Goal: Task Accomplishment & Management: Use online tool/utility

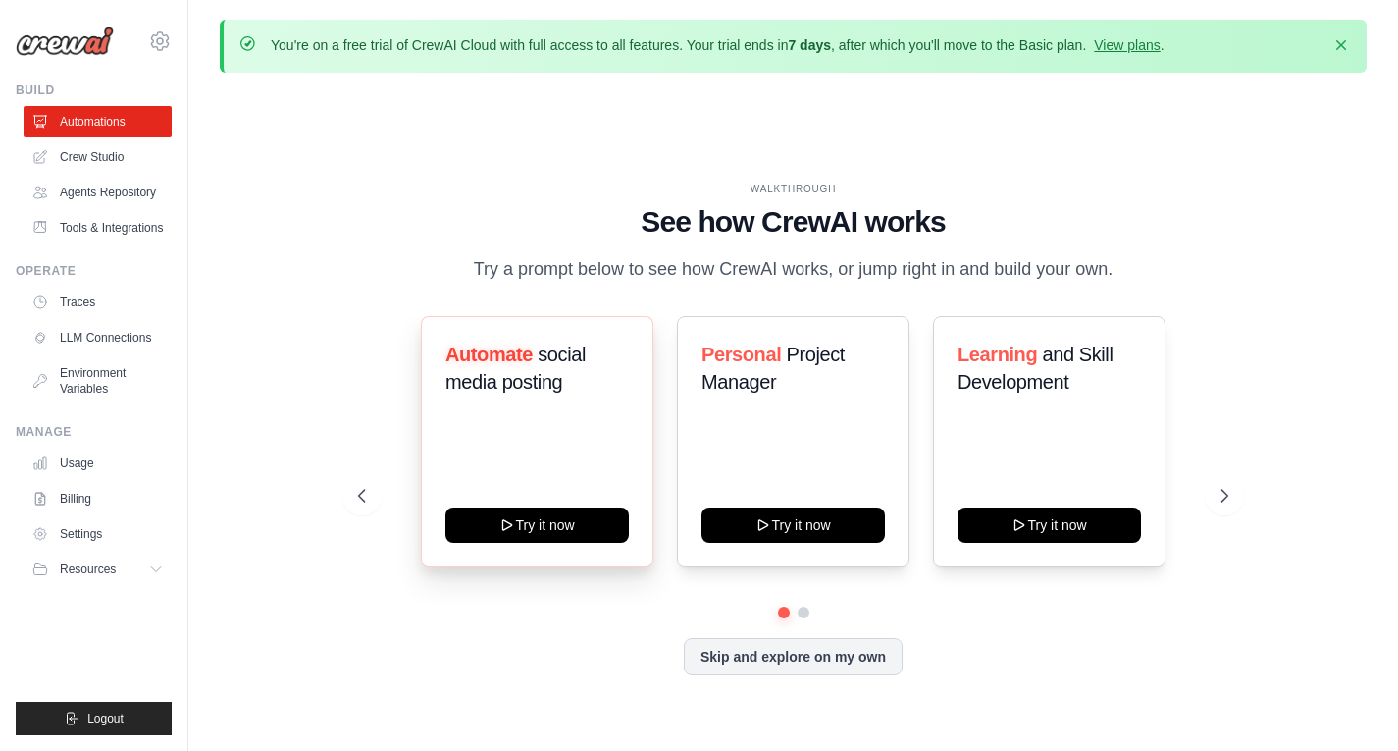
click at [594, 416] on div "Automate social media posting Try it now" at bounding box center [537, 441] width 233 height 251
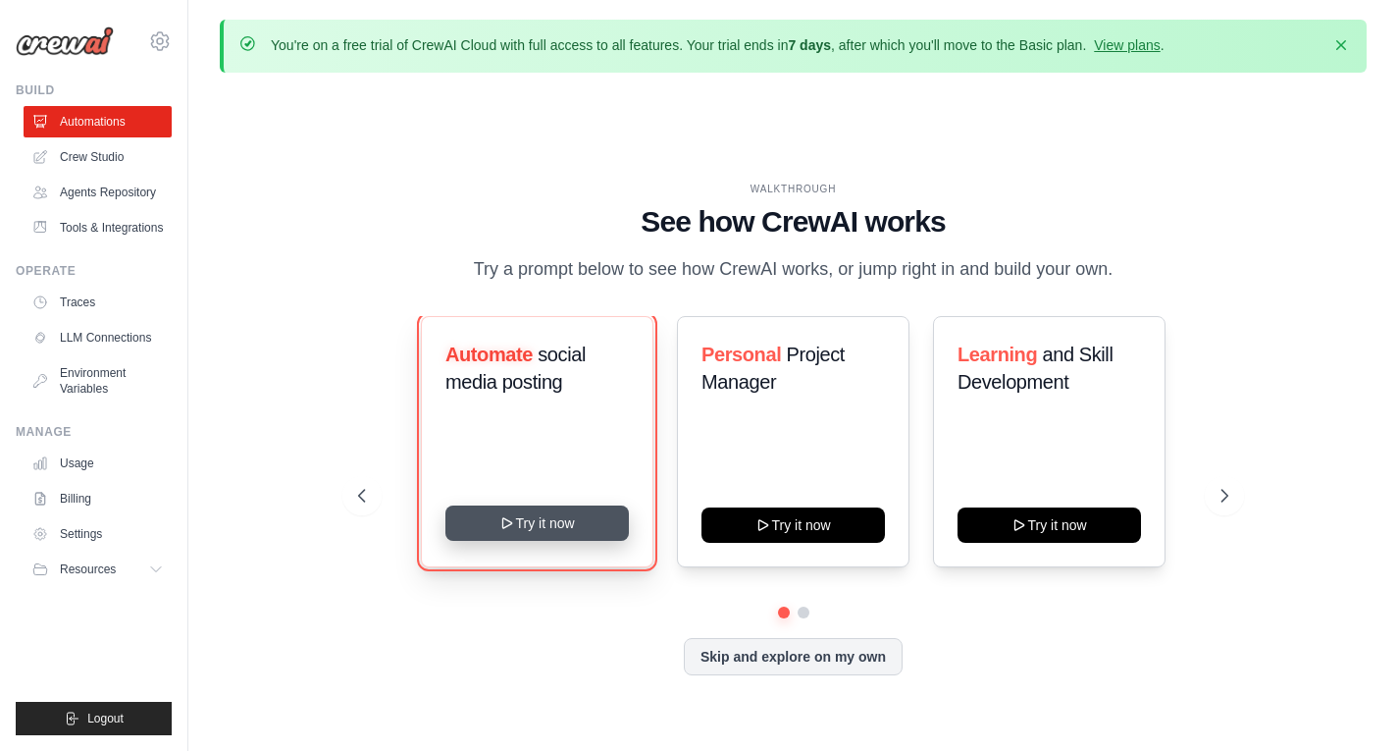
click at [561, 516] on button "Try it now" at bounding box center [538, 522] width 184 height 35
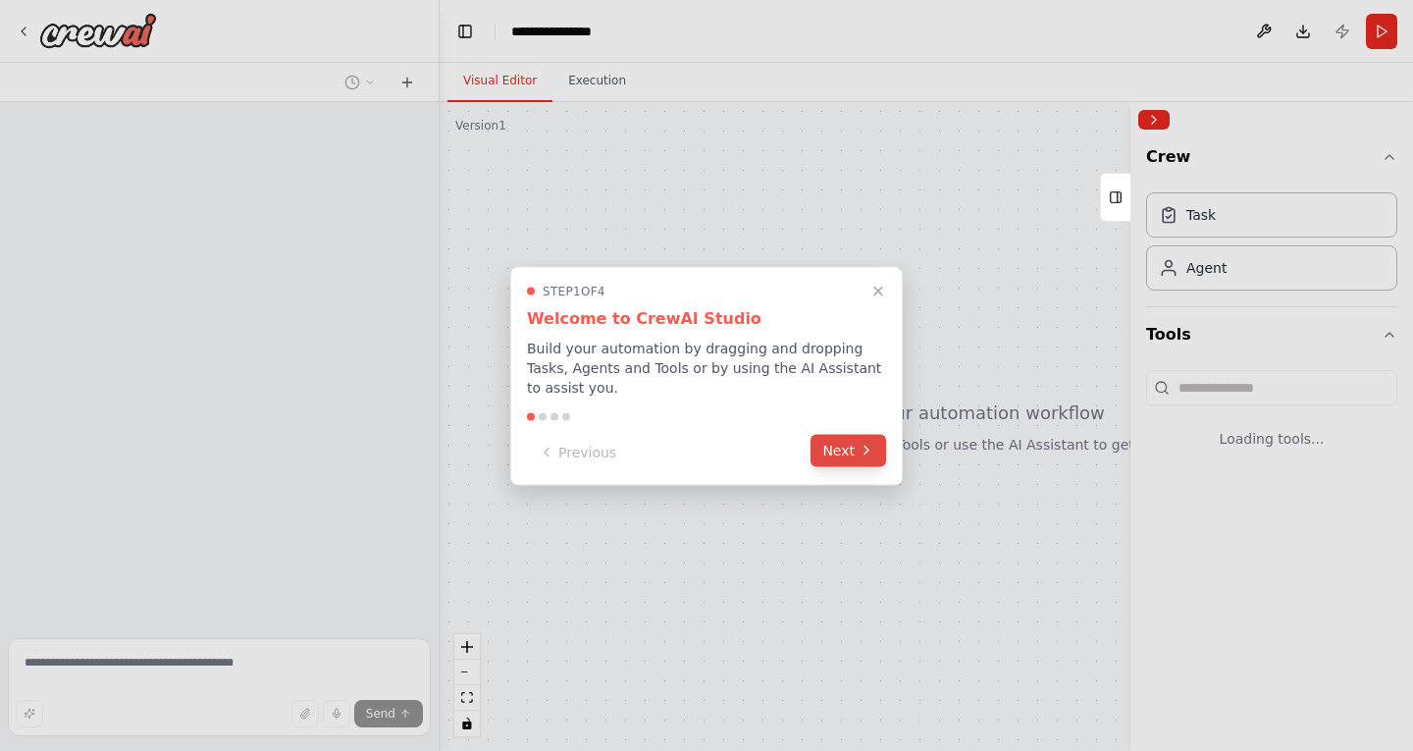
click at [851, 446] on button "Next" at bounding box center [849, 450] width 76 height 32
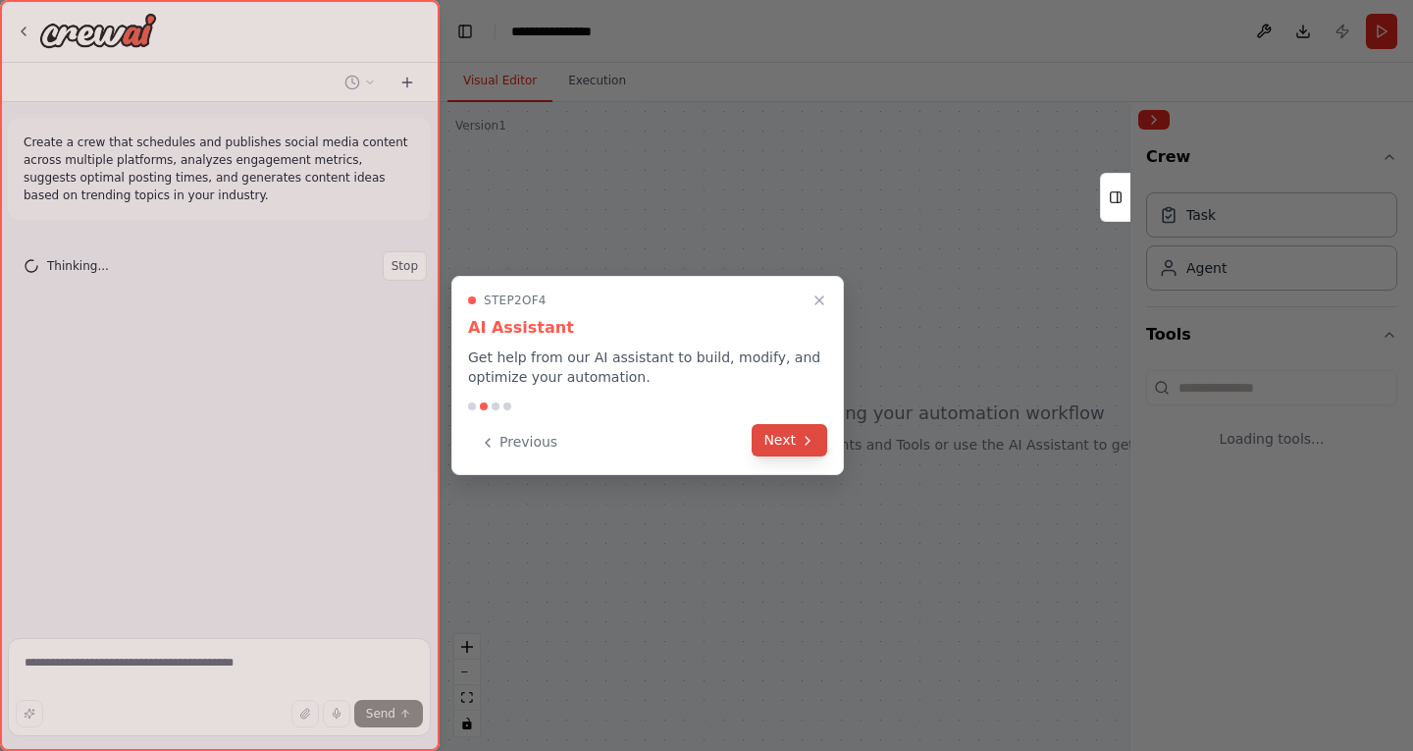
click at [791, 443] on button "Next" at bounding box center [790, 440] width 76 height 32
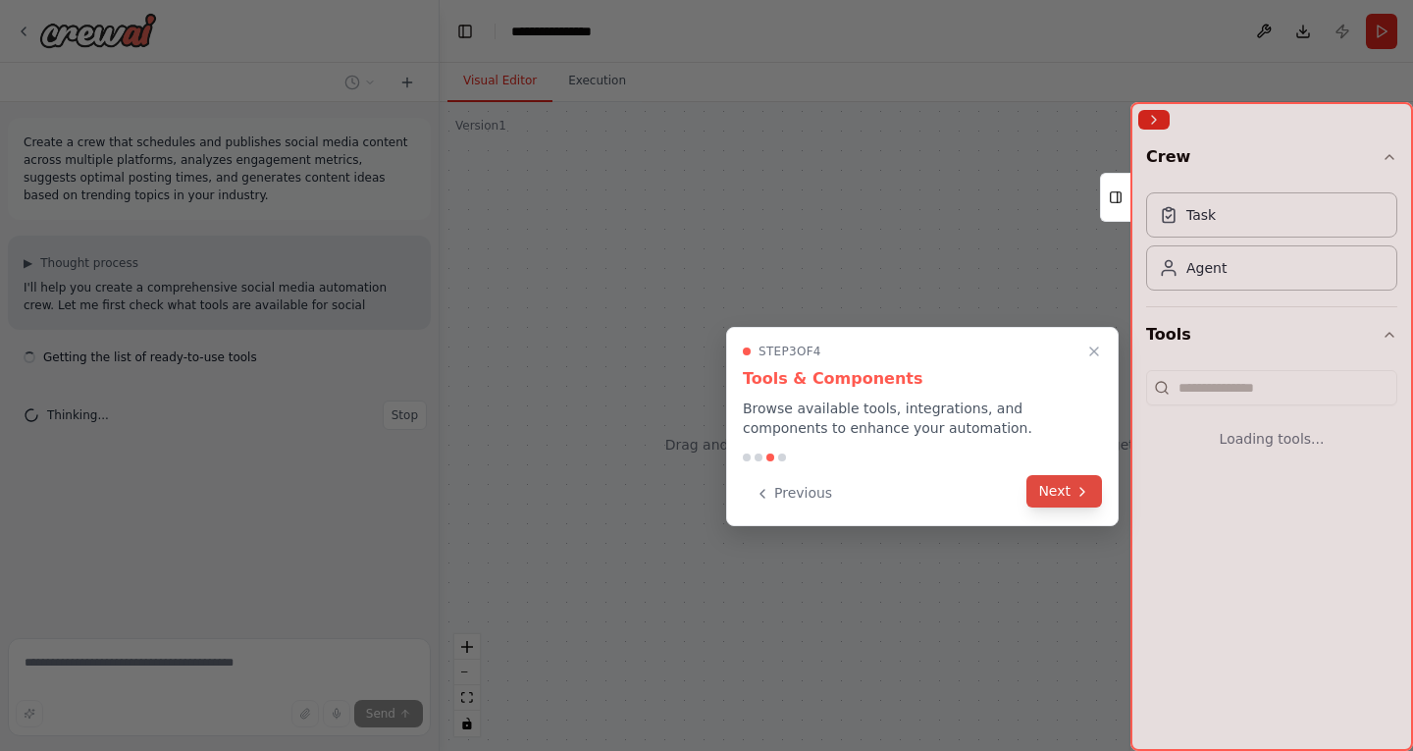
click at [1047, 492] on button "Next" at bounding box center [1064, 491] width 76 height 32
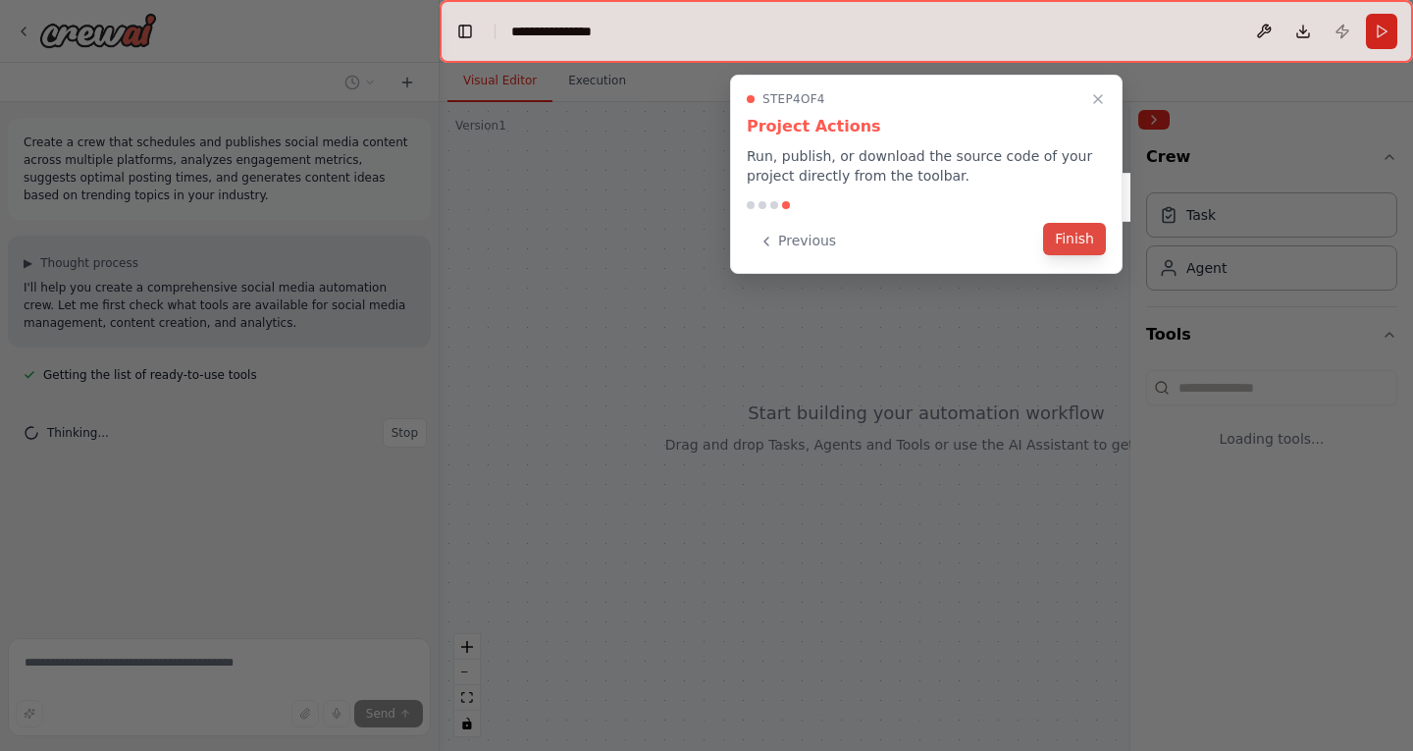
click at [1069, 236] on button "Finish" at bounding box center [1074, 239] width 63 height 32
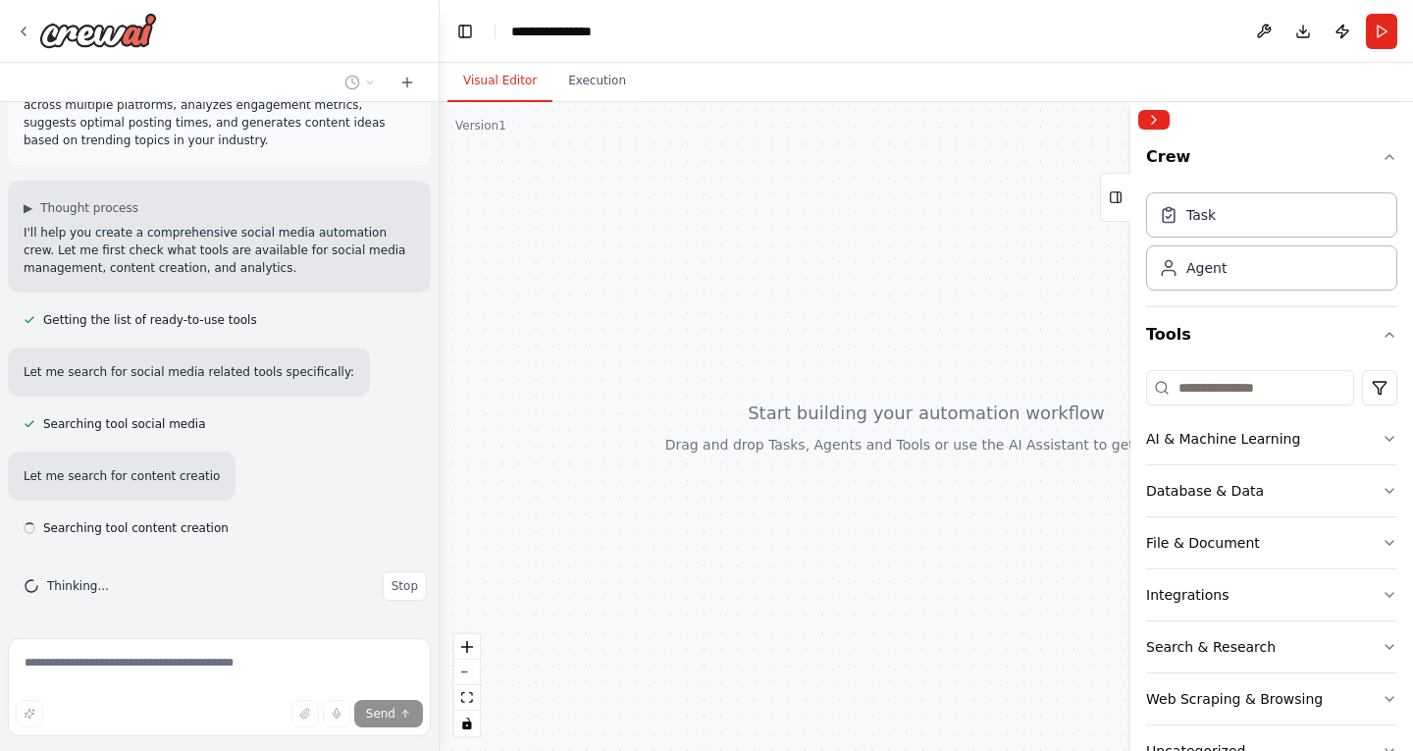
scroll to position [56, 0]
click at [28, 27] on icon at bounding box center [24, 32] width 16 height 16
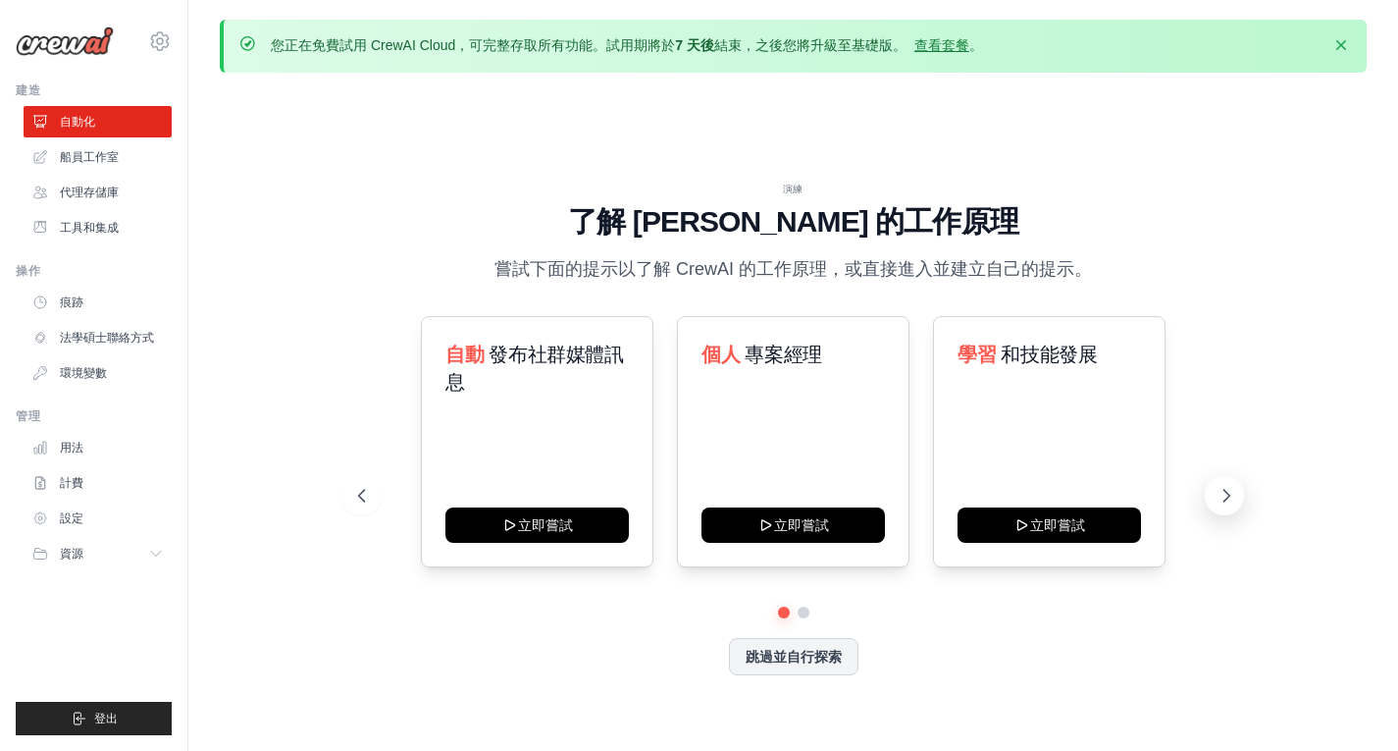
click at [1213, 492] on button at bounding box center [1224, 495] width 39 height 39
click at [360, 480] on button at bounding box center [361, 495] width 39 height 39
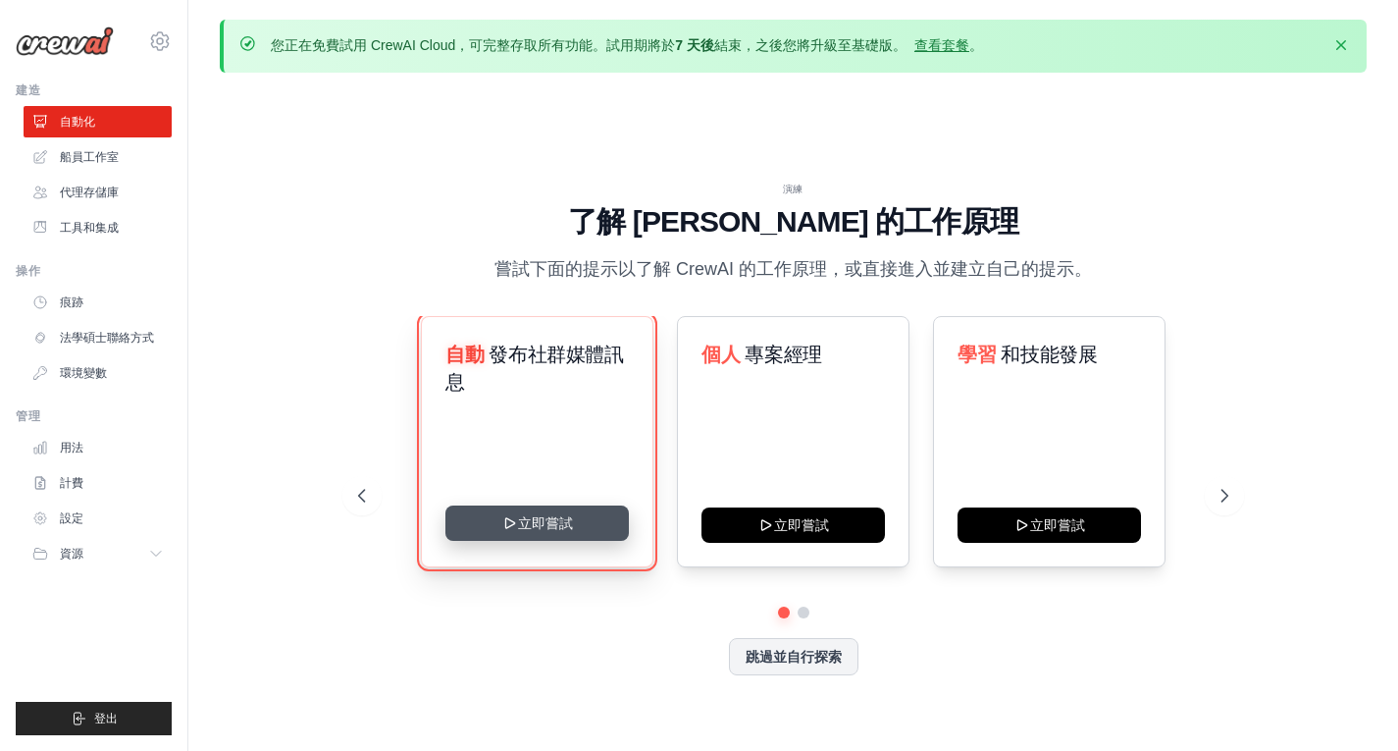
click at [505, 524] on icon at bounding box center [509, 523] width 9 height 10
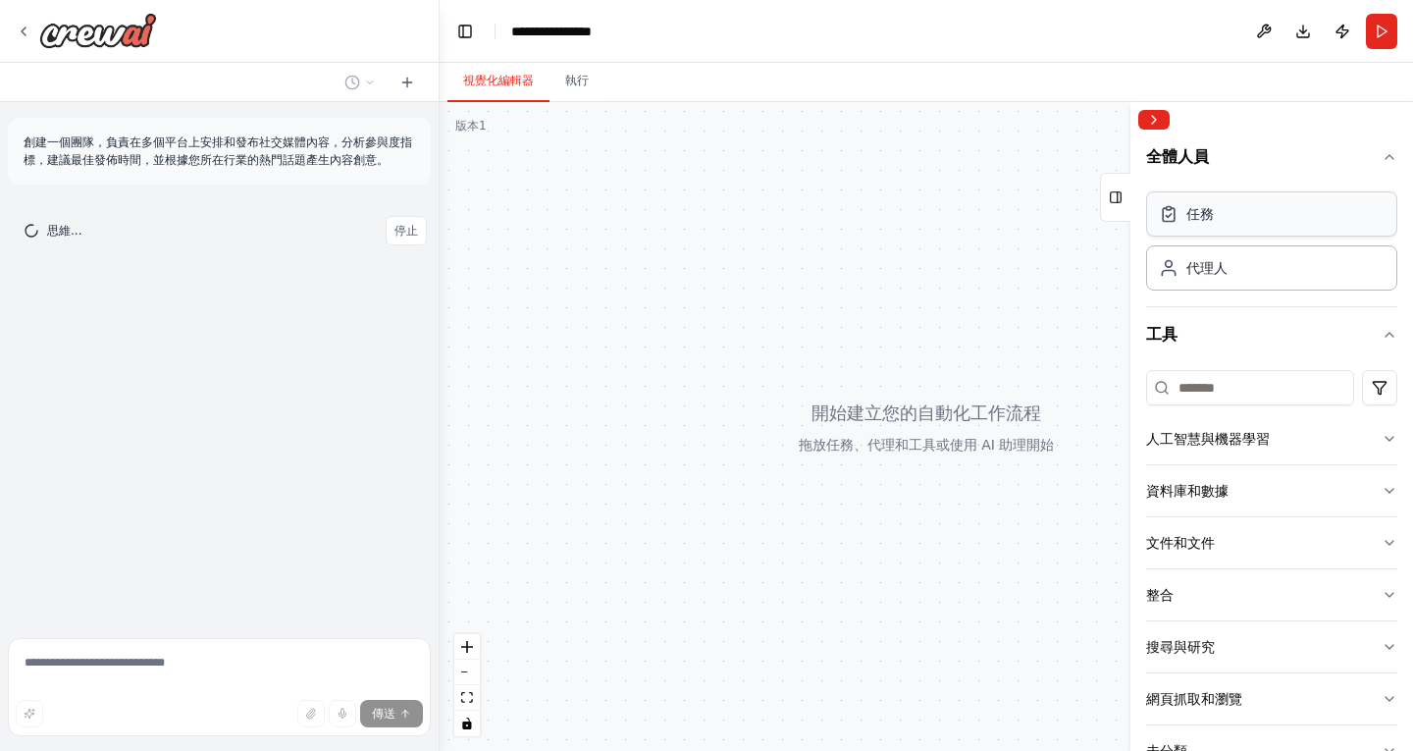
click at [1254, 232] on div "任務" at bounding box center [1271, 213] width 251 height 45
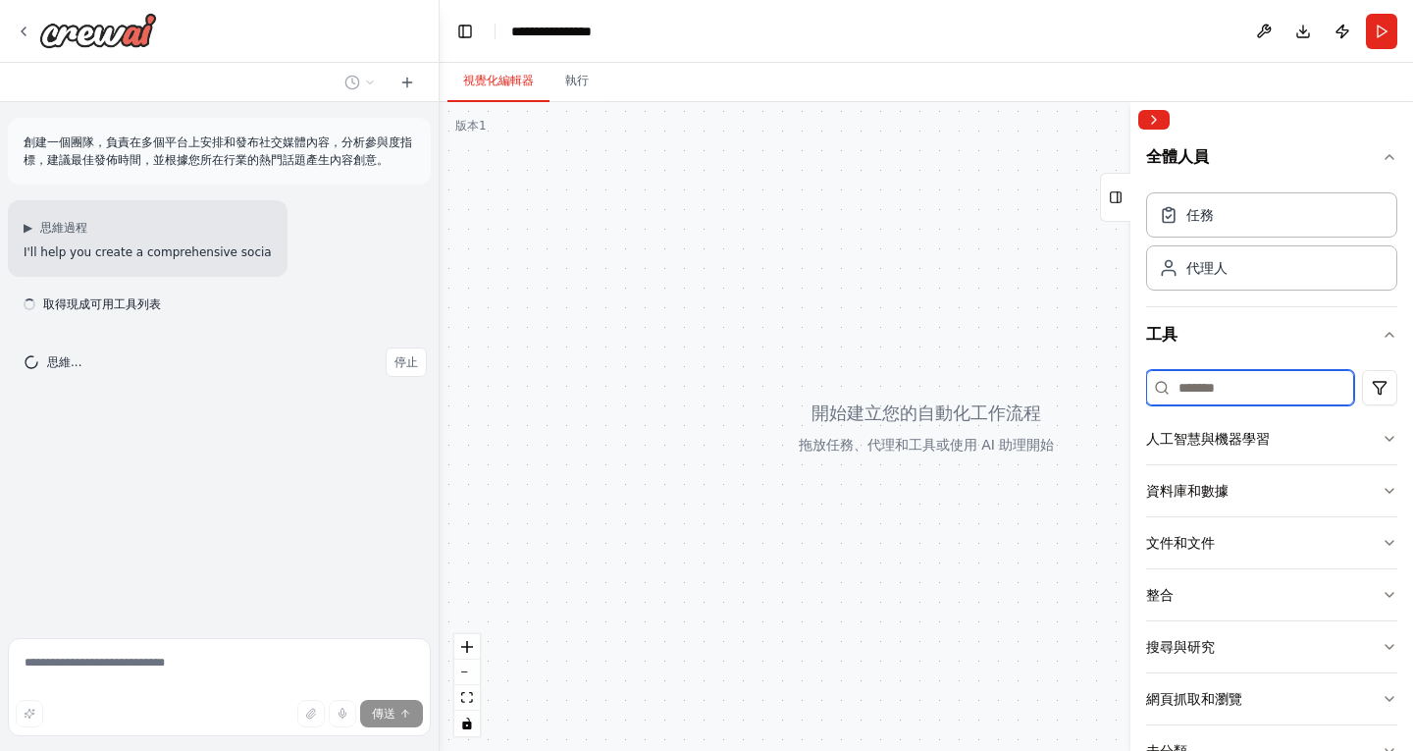
click at [1232, 388] on input at bounding box center [1250, 387] width 208 height 35
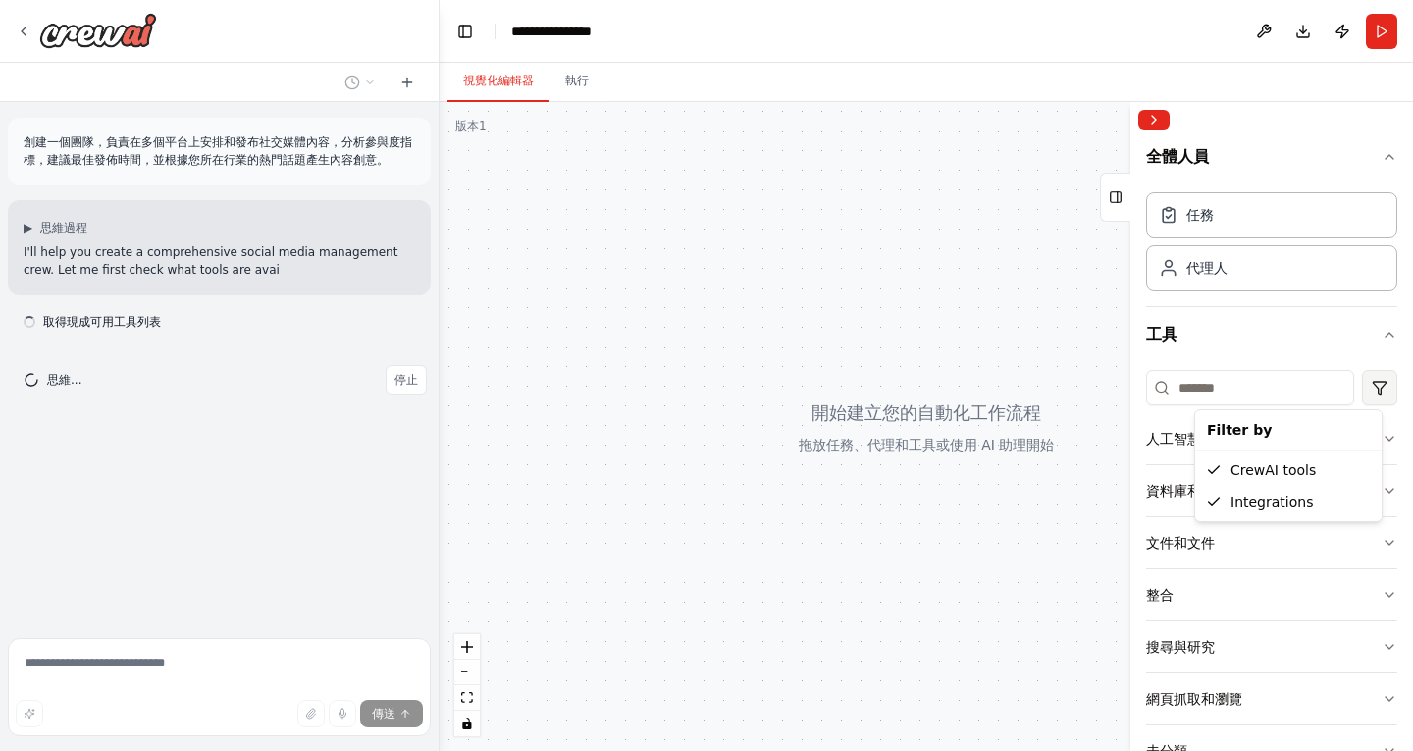
click at [1359, 380] on html "**********" at bounding box center [706, 375] width 1413 height 751
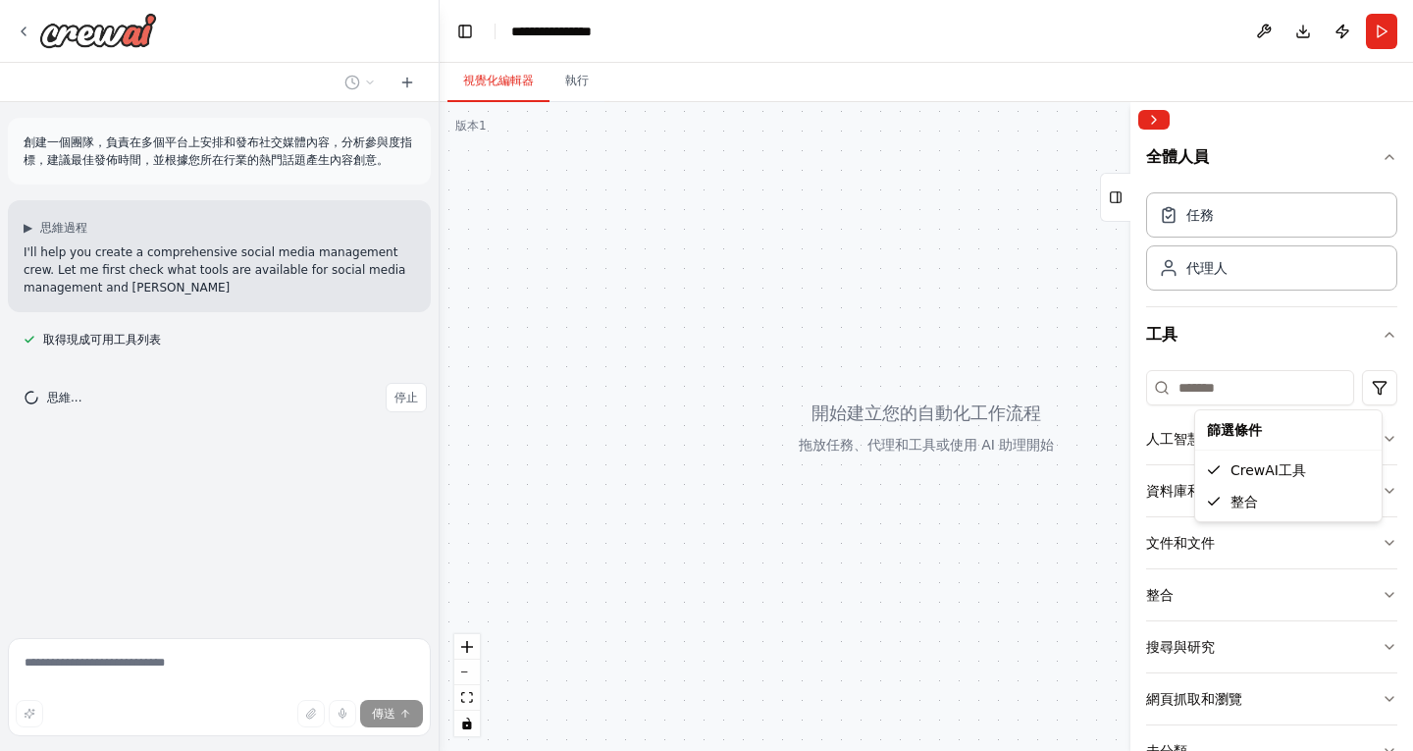
click at [1355, 381] on html "**********" at bounding box center [706, 375] width 1413 height 751
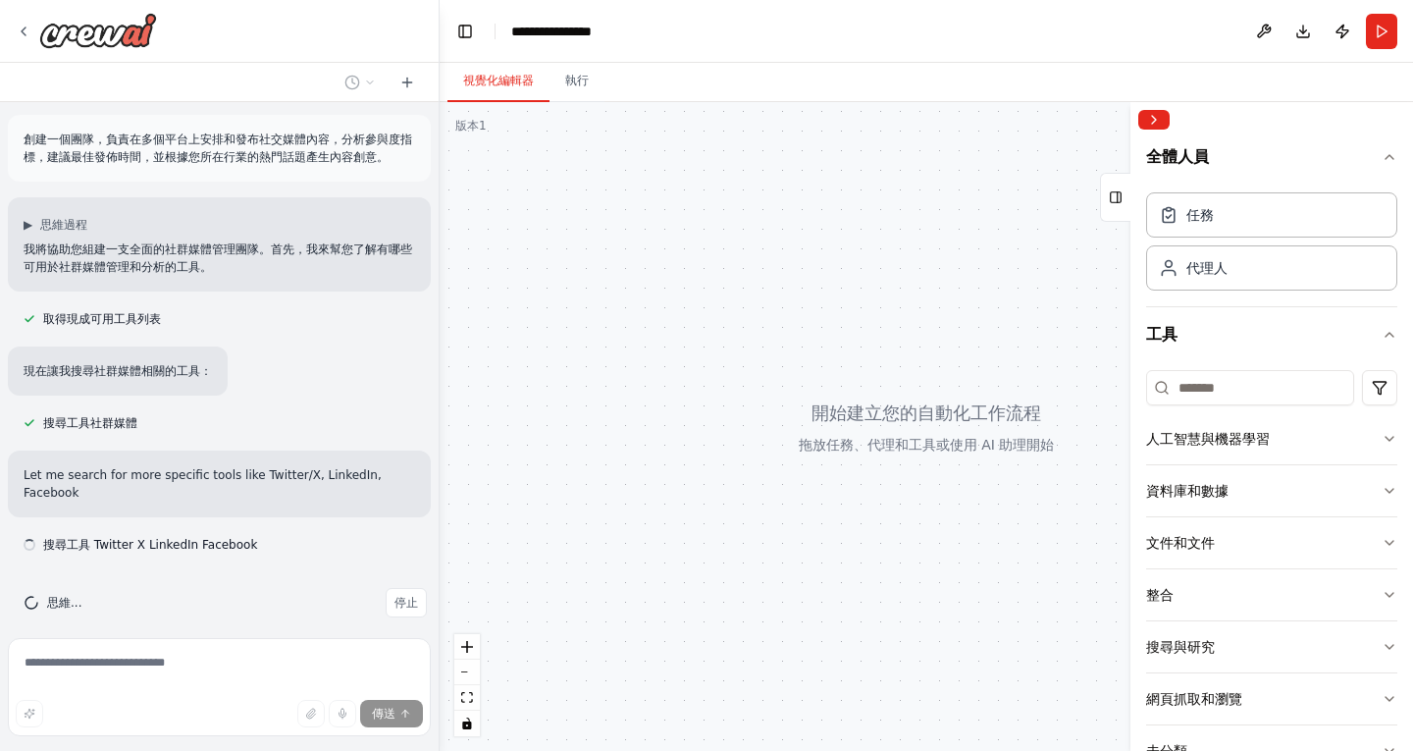
scroll to position [21, 0]
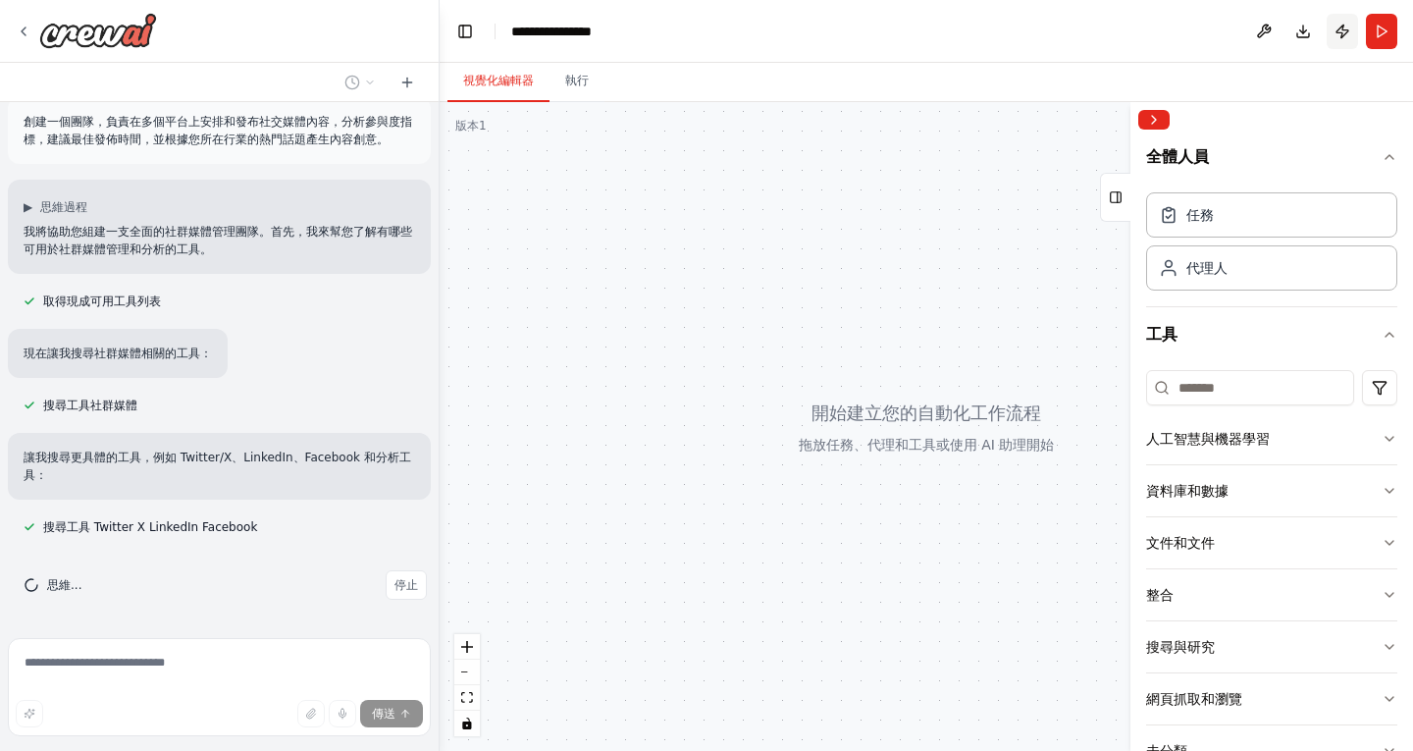
click at [1343, 31] on button "發布" at bounding box center [1342, 31] width 31 height 35
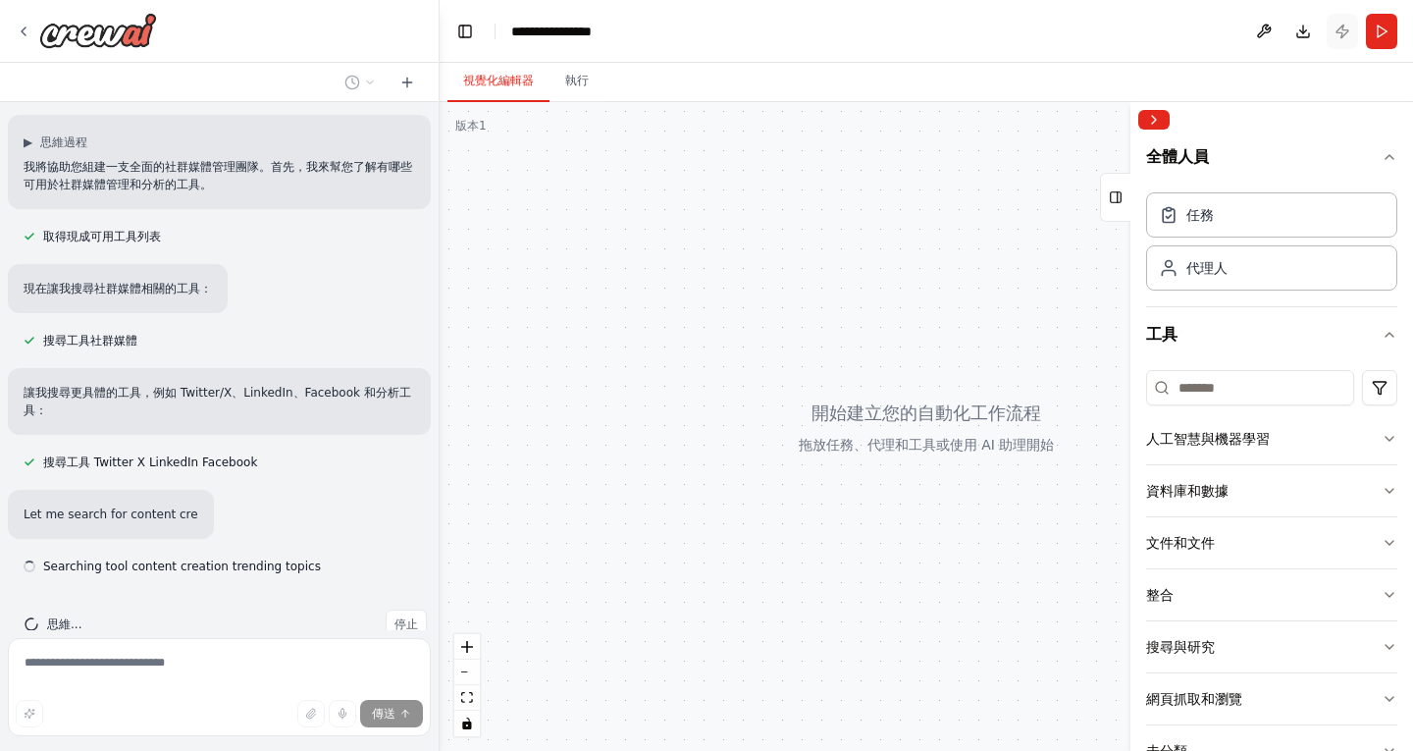
scroll to position [125, 0]
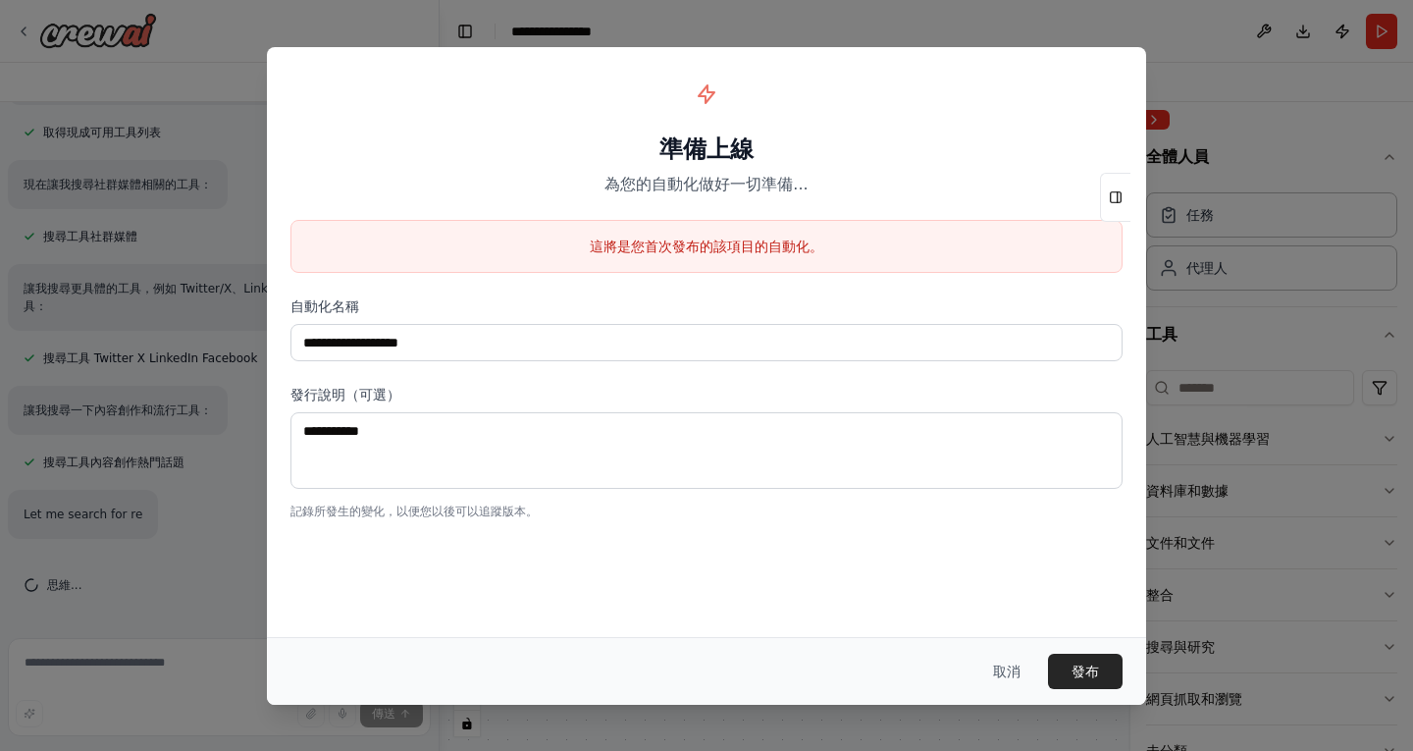
click at [1228, 136] on div "**********" at bounding box center [706, 375] width 1413 height 751
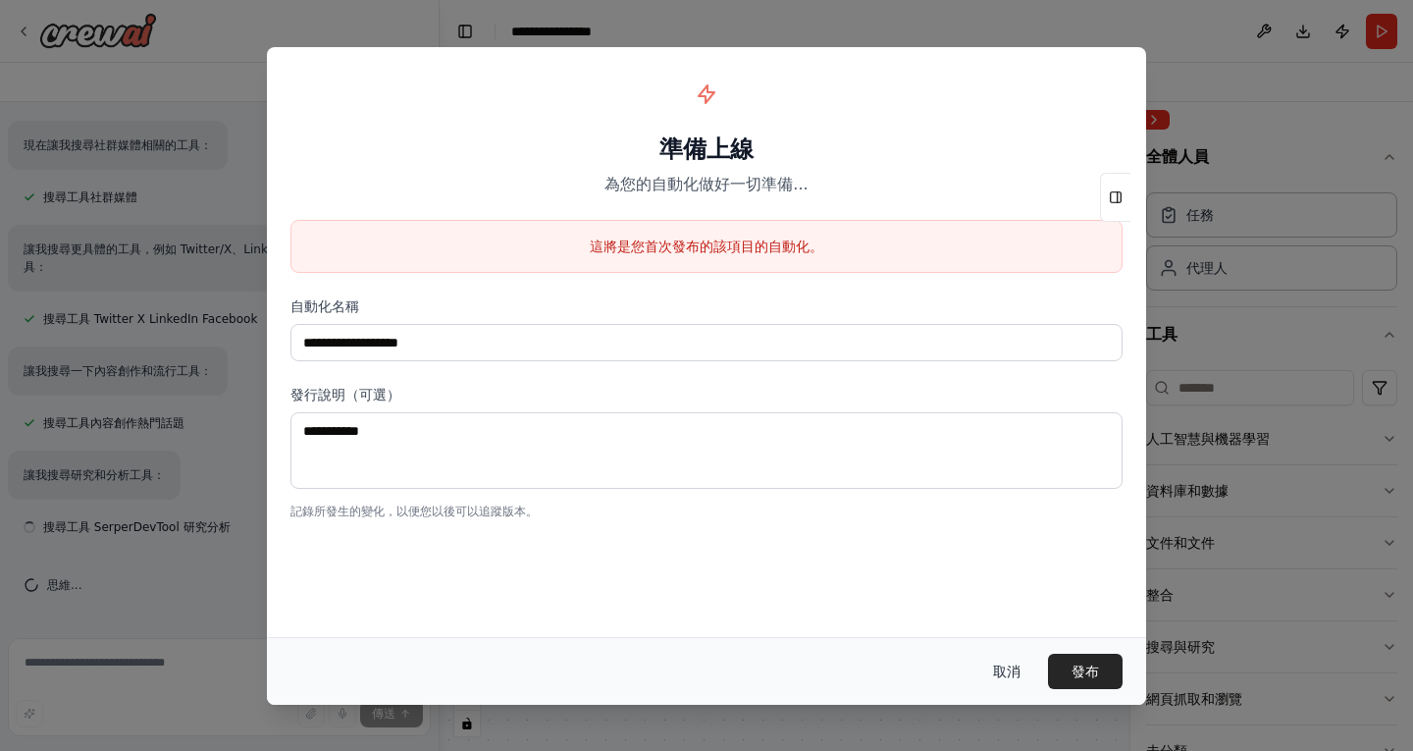
click at [1001, 673] on font "取消" at bounding box center [1006, 671] width 27 height 16
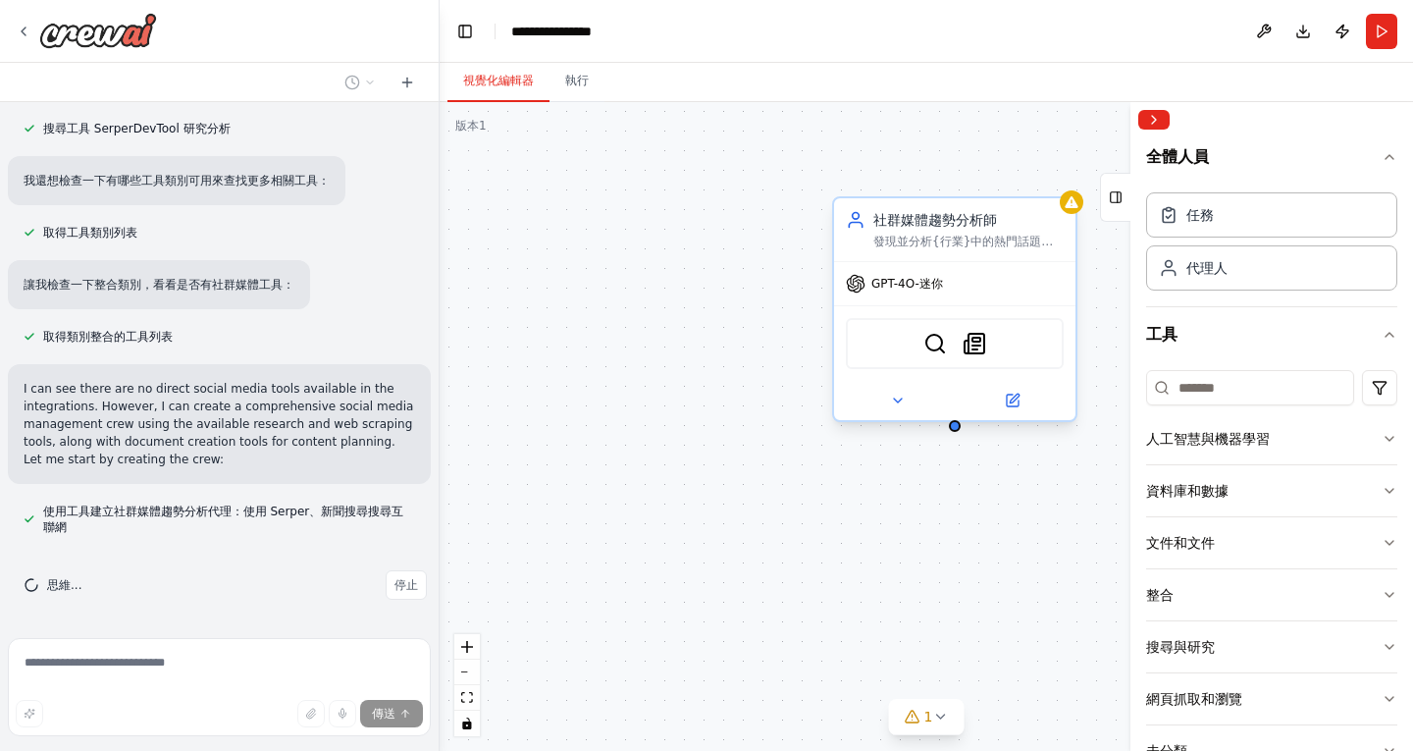
scroll to position [592, 0]
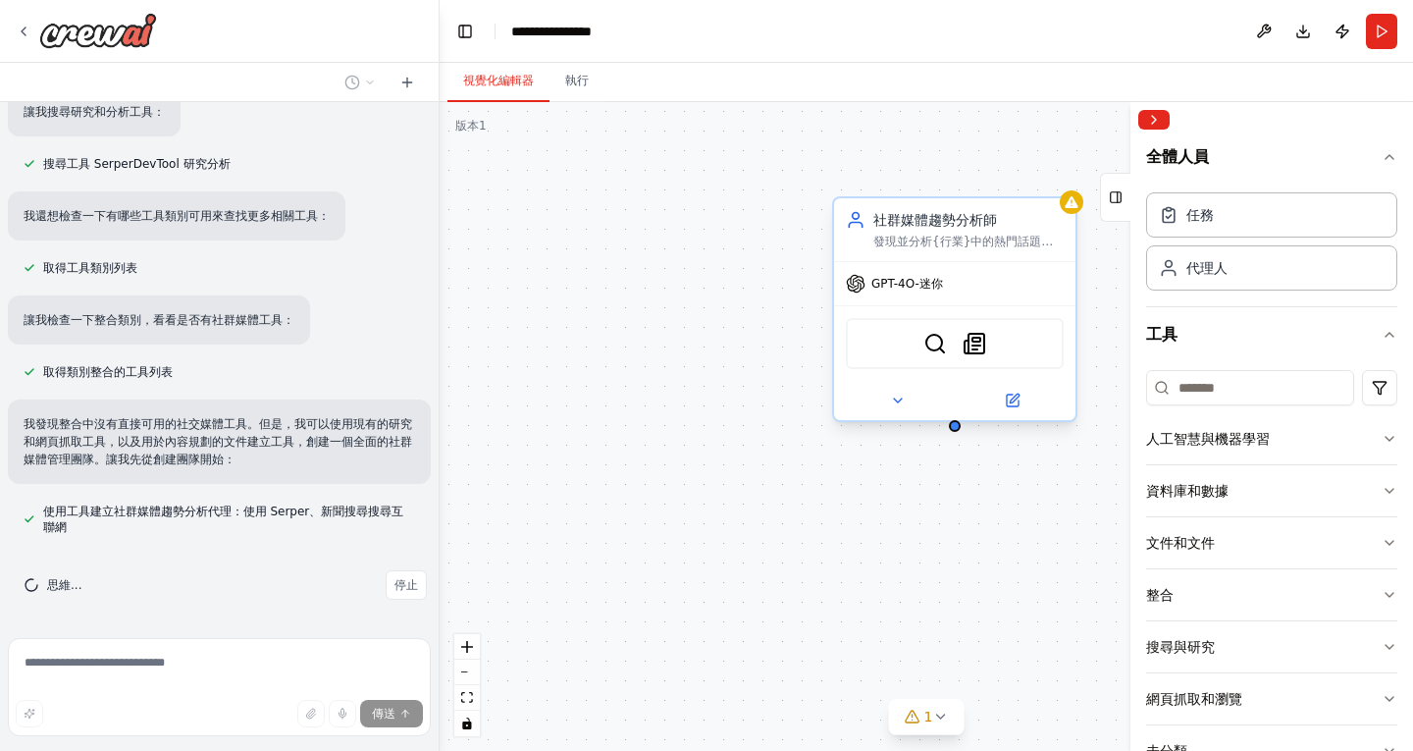
click at [981, 303] on div "GPT-4O-迷你" at bounding box center [954, 283] width 241 height 43
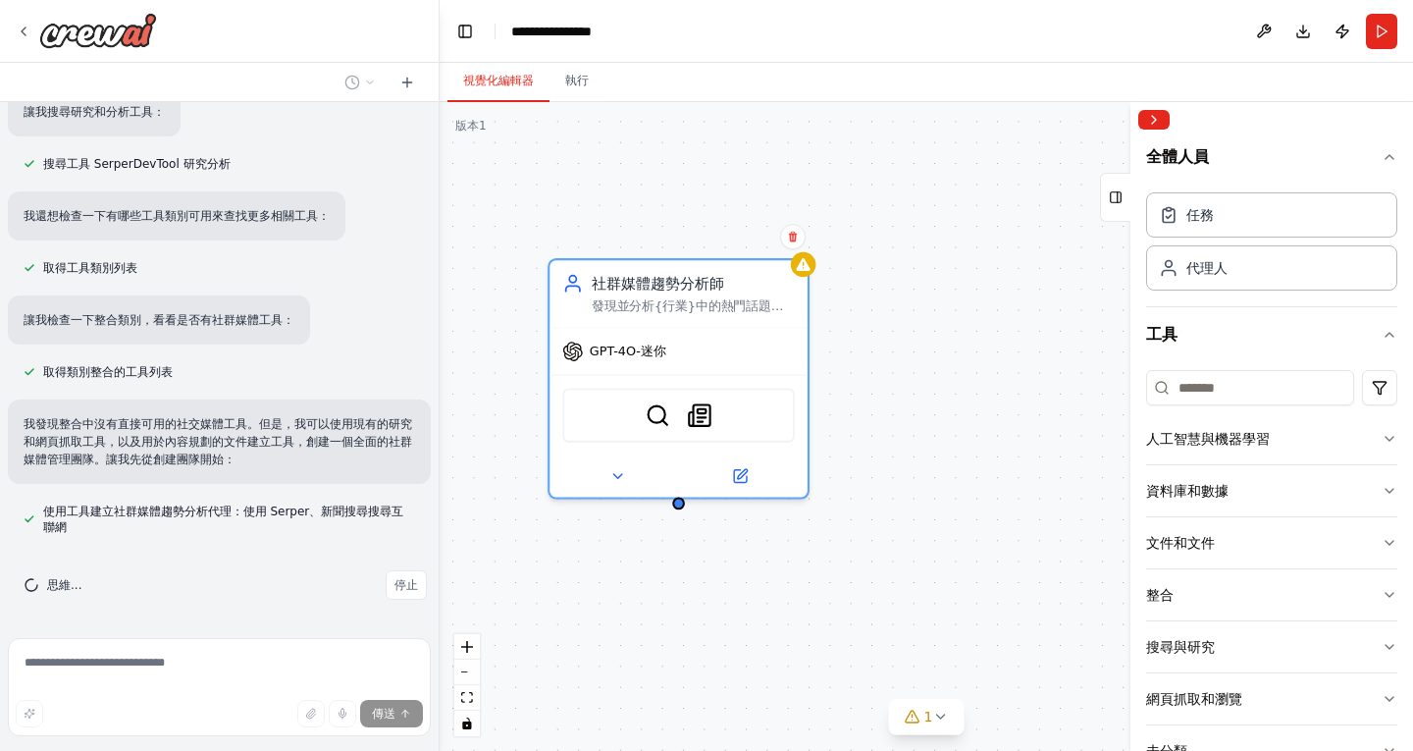
drag, startPoint x: 942, startPoint y: 504, endPoint x: 668, endPoint y: 578, distance: 283.5
click at [668, 578] on div "社群媒體趨勢分析師 發現並分析{行業}中的熱門話題、標籤和對話，以識別能夠最大限度地提高社交媒體平台參與度的內容機會 GPT-4O-迷你 SerperDevT…" at bounding box center [926, 426] width 973 height 649
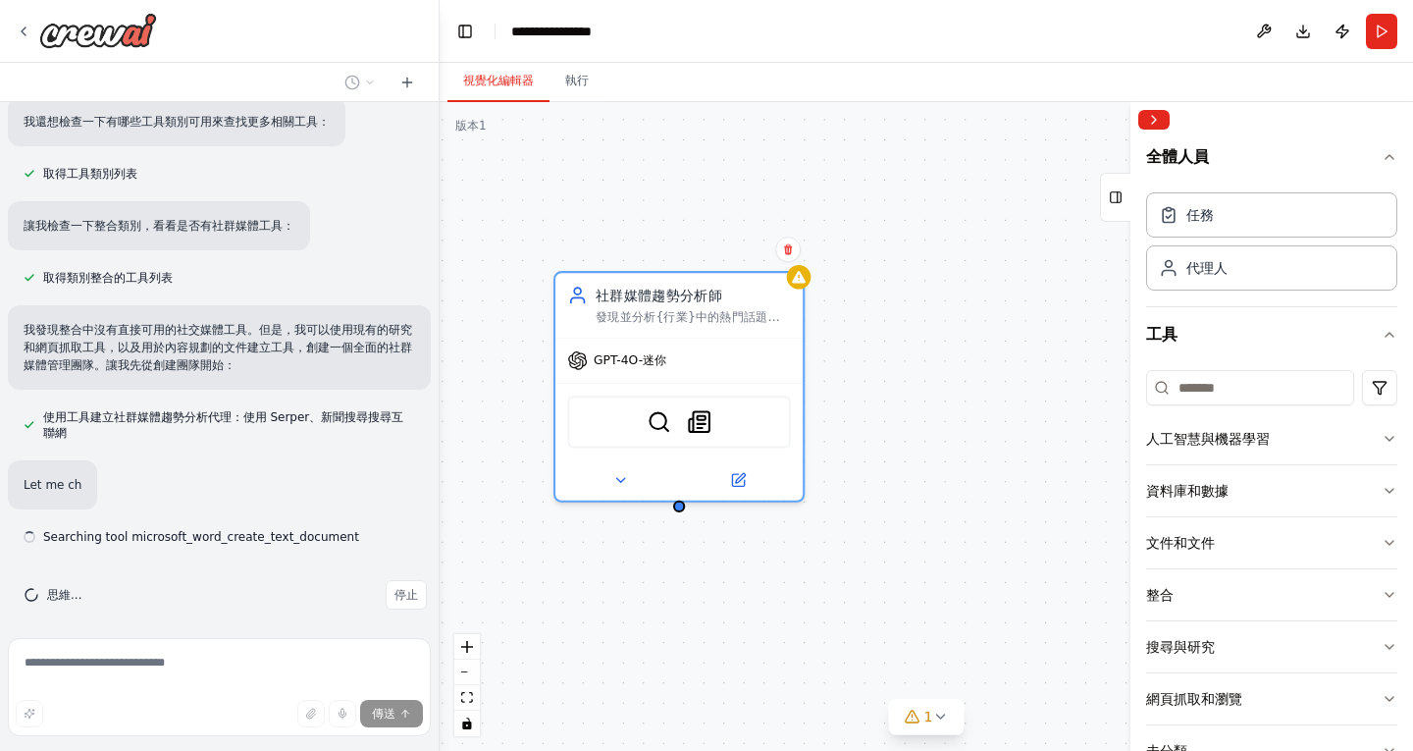
scroll to position [696, 0]
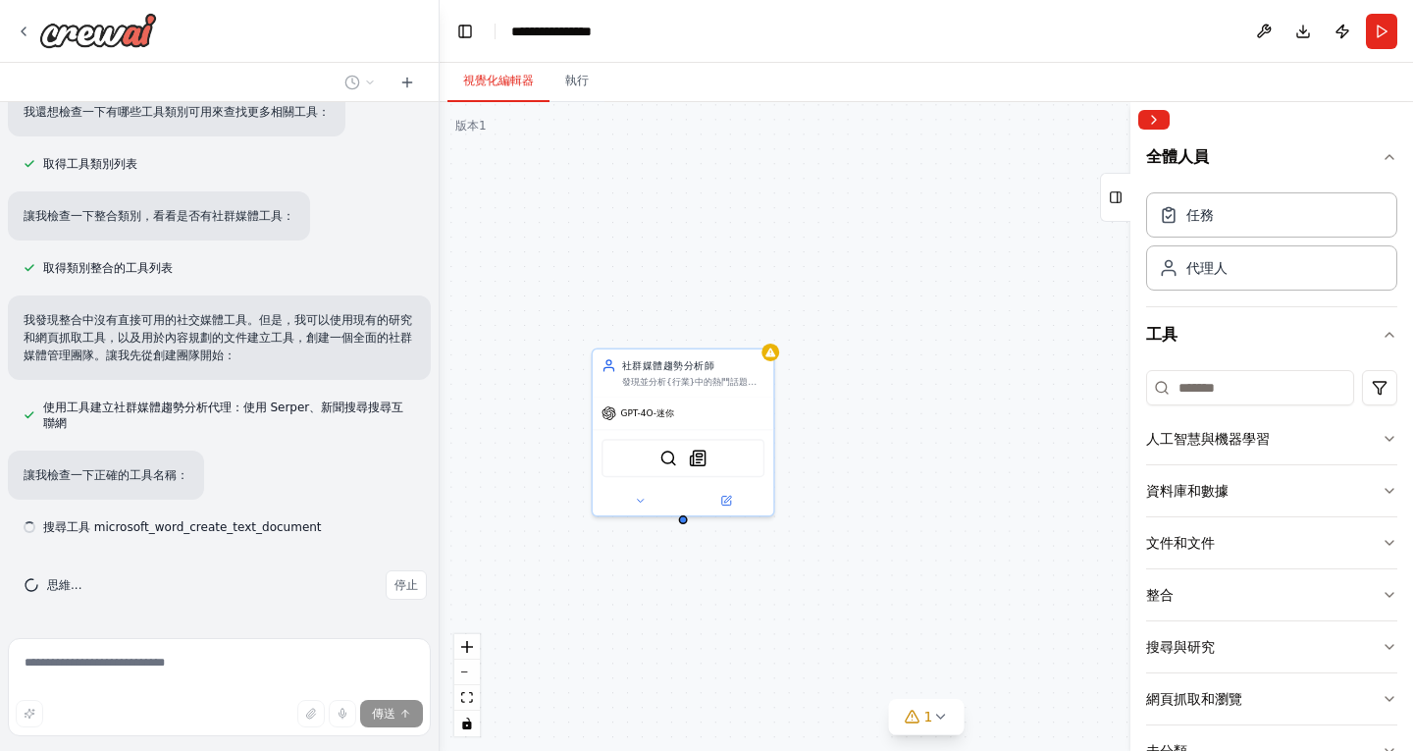
drag, startPoint x: 793, startPoint y: 589, endPoint x: 866, endPoint y: 534, distance: 91.1
click at [866, 534] on div "社群媒體趨勢分析師 發現並分析{行業}中的熱門話題、標籤和對話，以識別能夠最大限度地提高社交媒體平台參與度的內容機會 GPT-4O-迷你 SerperDevT…" at bounding box center [926, 426] width 973 height 649
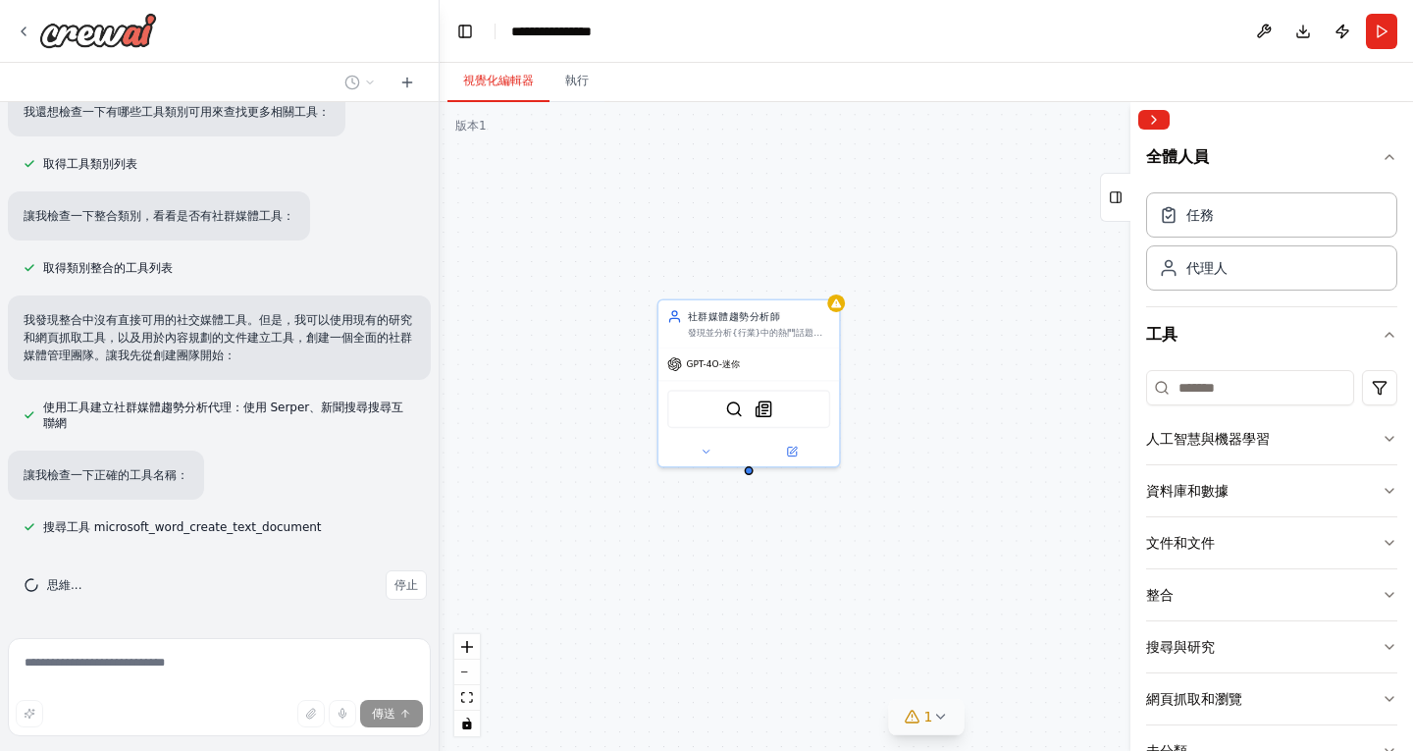
click at [933, 725] on button "1" at bounding box center [927, 717] width 76 height 36
click at [975, 567] on div "社群媒體趨勢分析師 發現並分析{行業}中的熱門話題、標籤和對話，以識別能夠最大限度地提高社交媒體平台參與度的內容機會 GPT-4O-迷你 SerperDevT…" at bounding box center [926, 426] width 973 height 649
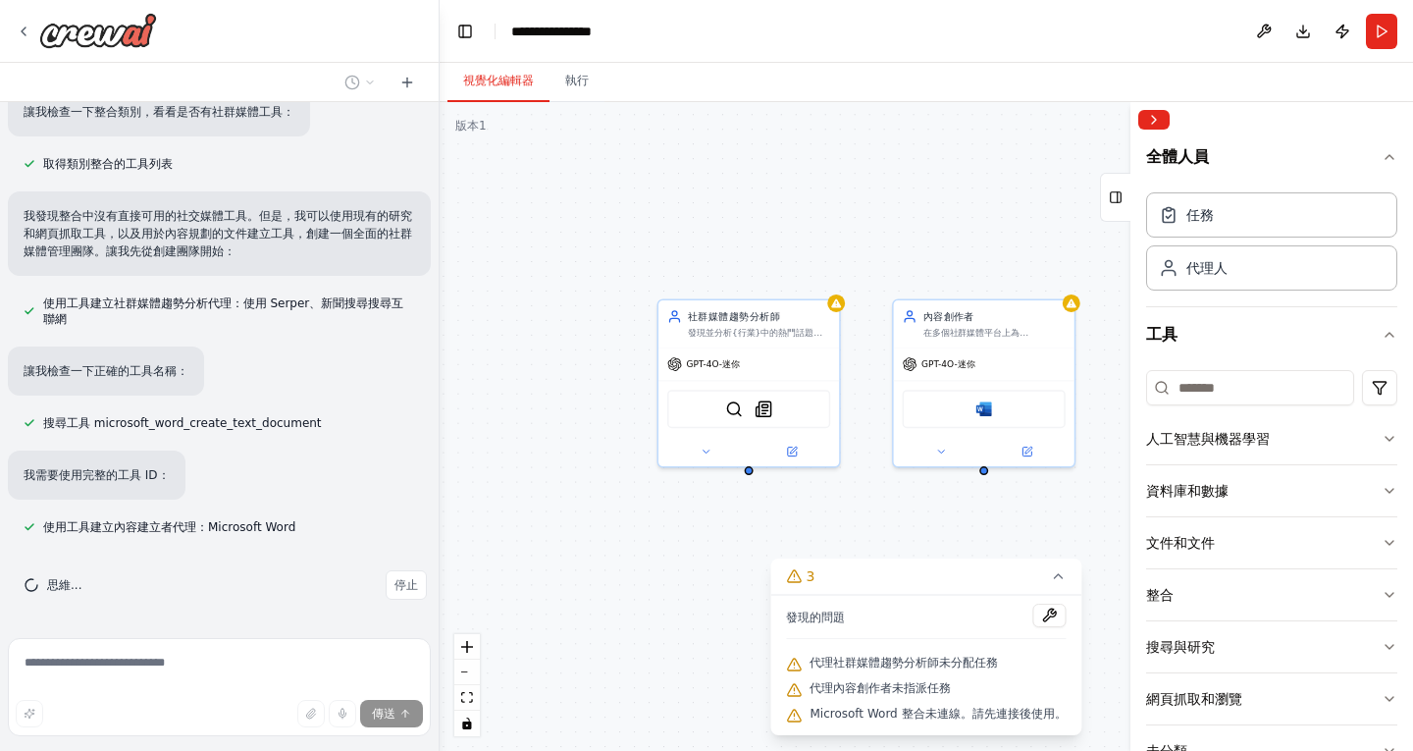
click at [953, 527] on div "社群媒體趨勢分析師 發現並分析{行業}中的熱門話題、標籤和對話，以識別能夠最大限度地提高社交媒體平台參與度的內容機會 GPT-4O-迷你 SerperDevT…" at bounding box center [926, 426] width 973 height 649
click at [1053, 530] on div "社群媒體趨勢分析師 發現並分析{行業}中的熱門話題、標籤和對話，以識別能夠最大限度地提高社交媒體平台參與度的內容機會 GPT-4O-迷你 SerperDevT…" at bounding box center [926, 426] width 973 height 649
click at [1063, 583] on icon at bounding box center [1059, 576] width 16 height 16
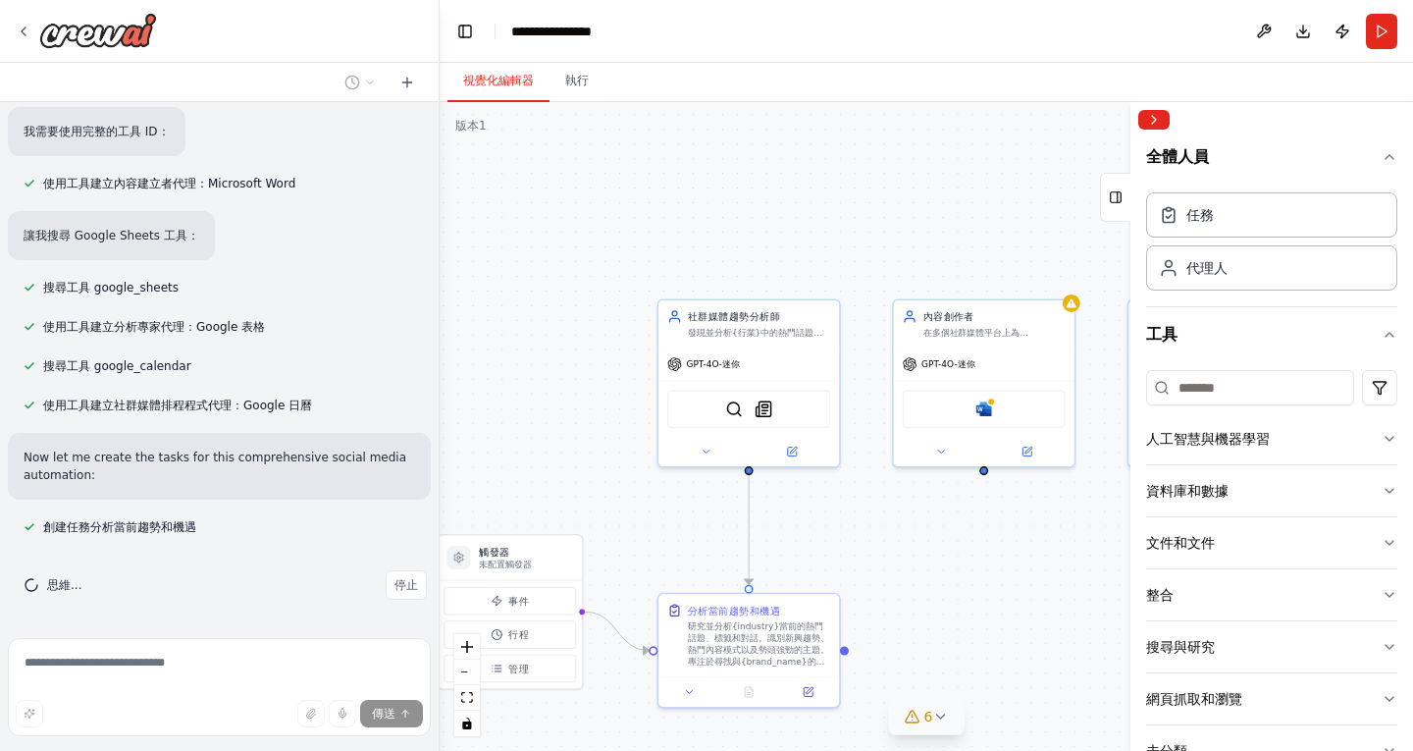
scroll to position [1126, 0]
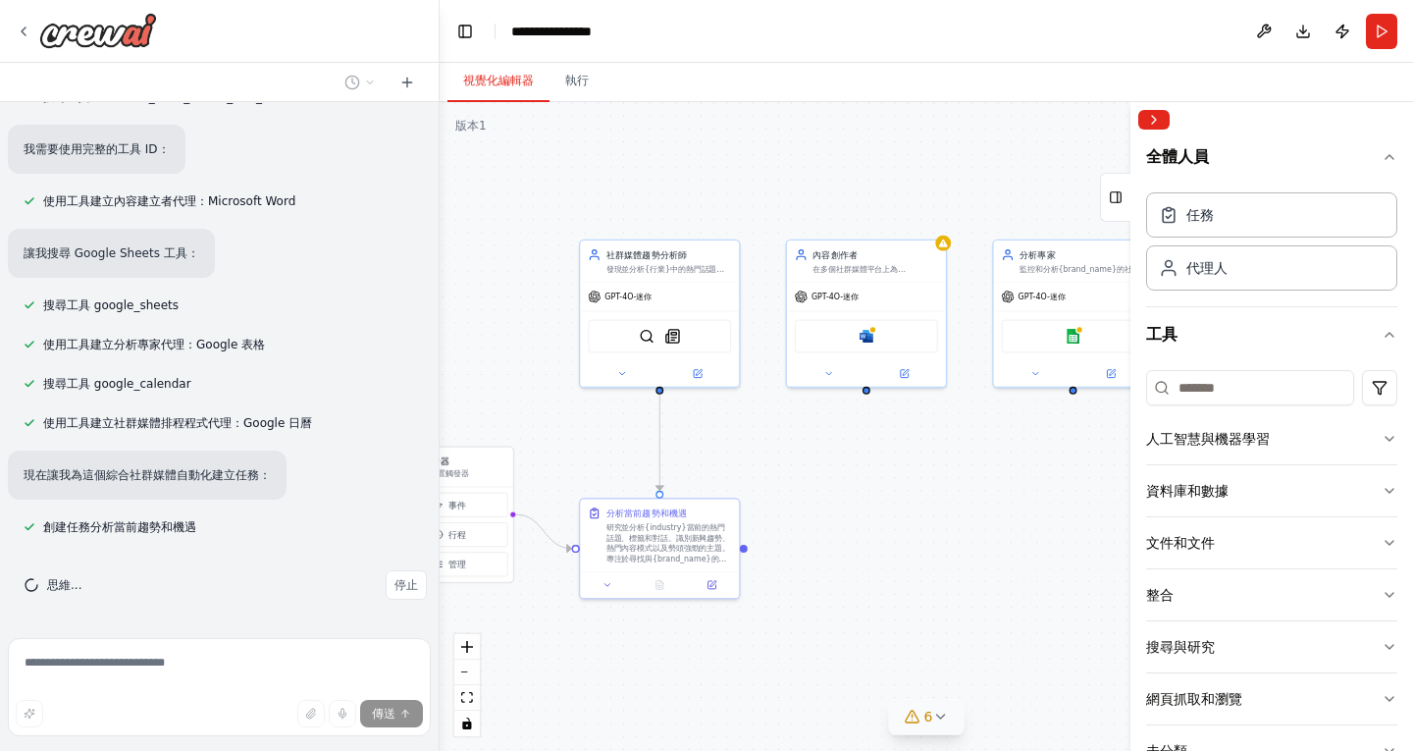
drag, startPoint x: 888, startPoint y: 553, endPoint x: 763, endPoint y: 451, distance: 161.1
click at [763, 451] on div ".deletable-edge-delete-btn { width: 20px; height: 20px; border: 0px solid #ffff…" at bounding box center [926, 426] width 973 height 649
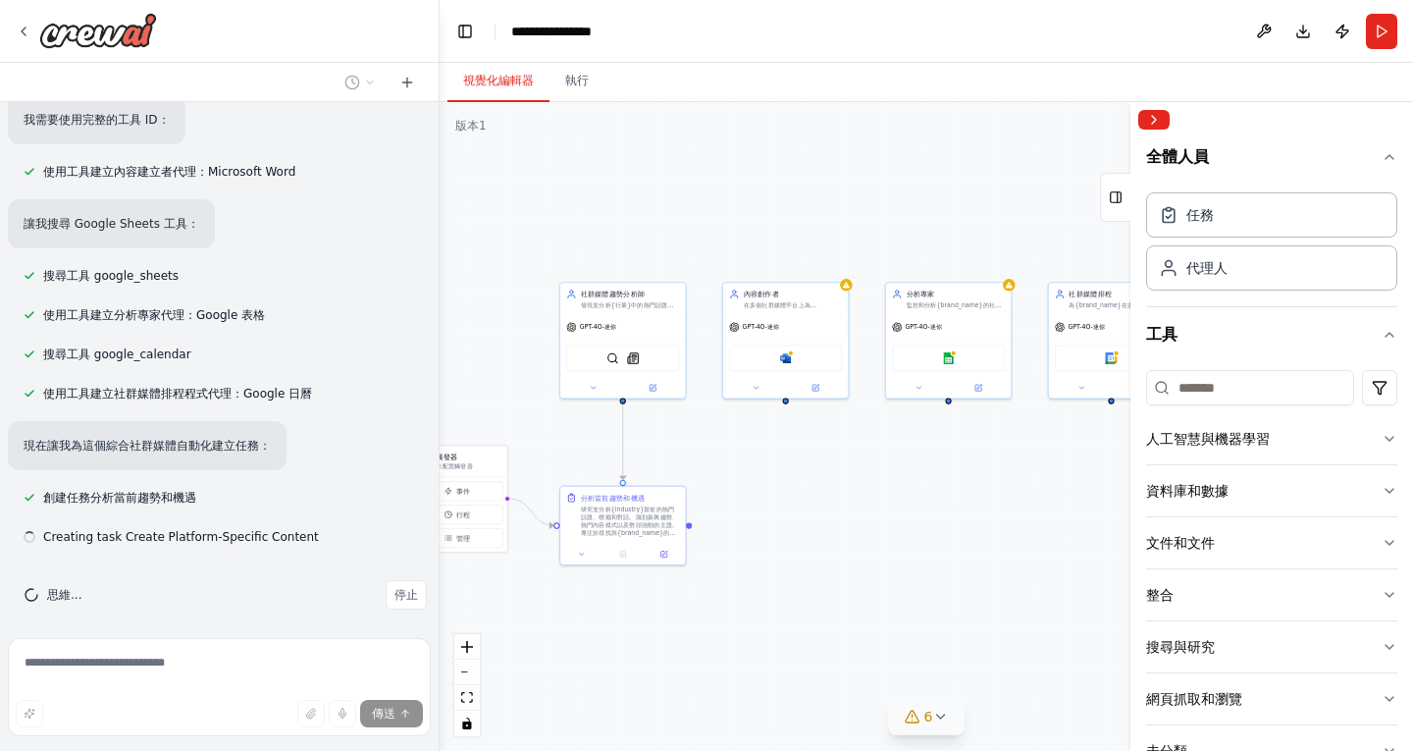
scroll to position [1165, 0]
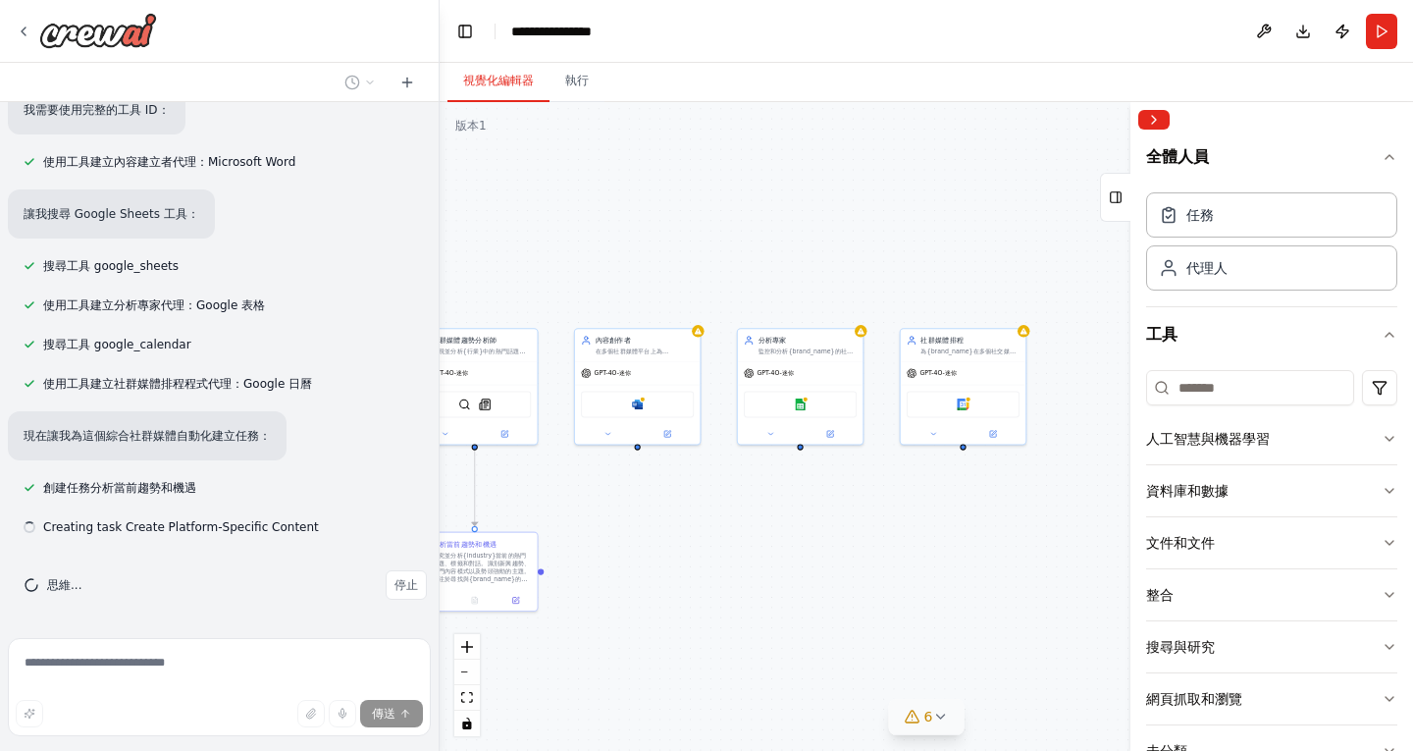
drag, startPoint x: 924, startPoint y: 526, endPoint x: 725, endPoint y: 577, distance: 205.6
click at [725, 577] on div ".deletable-edge-delete-btn { width: 20px; height: 20px; border: 0px solid #ffff…" at bounding box center [926, 426] width 973 height 649
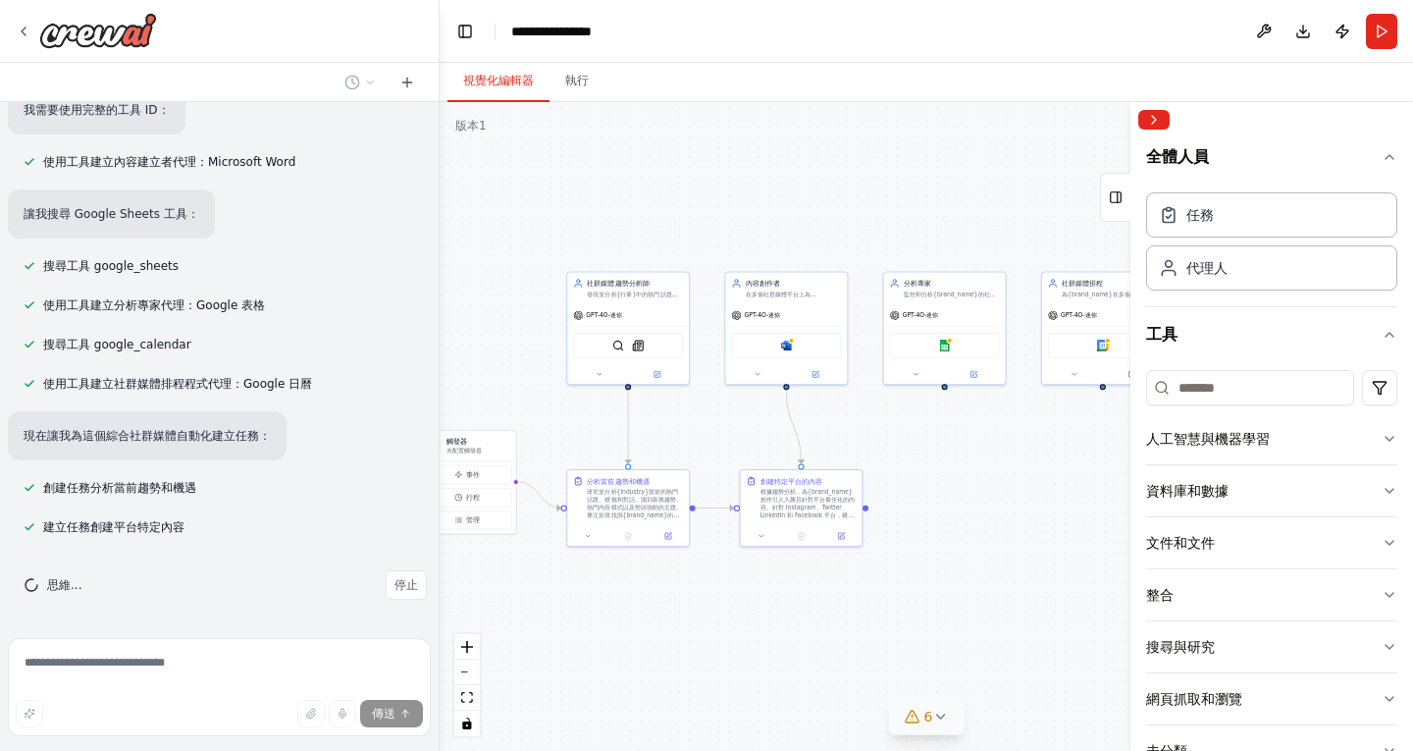
drag, startPoint x: 828, startPoint y: 540, endPoint x: 987, endPoint y: 476, distance: 171.3
click at [987, 476] on div ".deletable-edge-delete-btn { width: 20px; height: 20px; border: 0px solid #ffff…" at bounding box center [926, 426] width 973 height 649
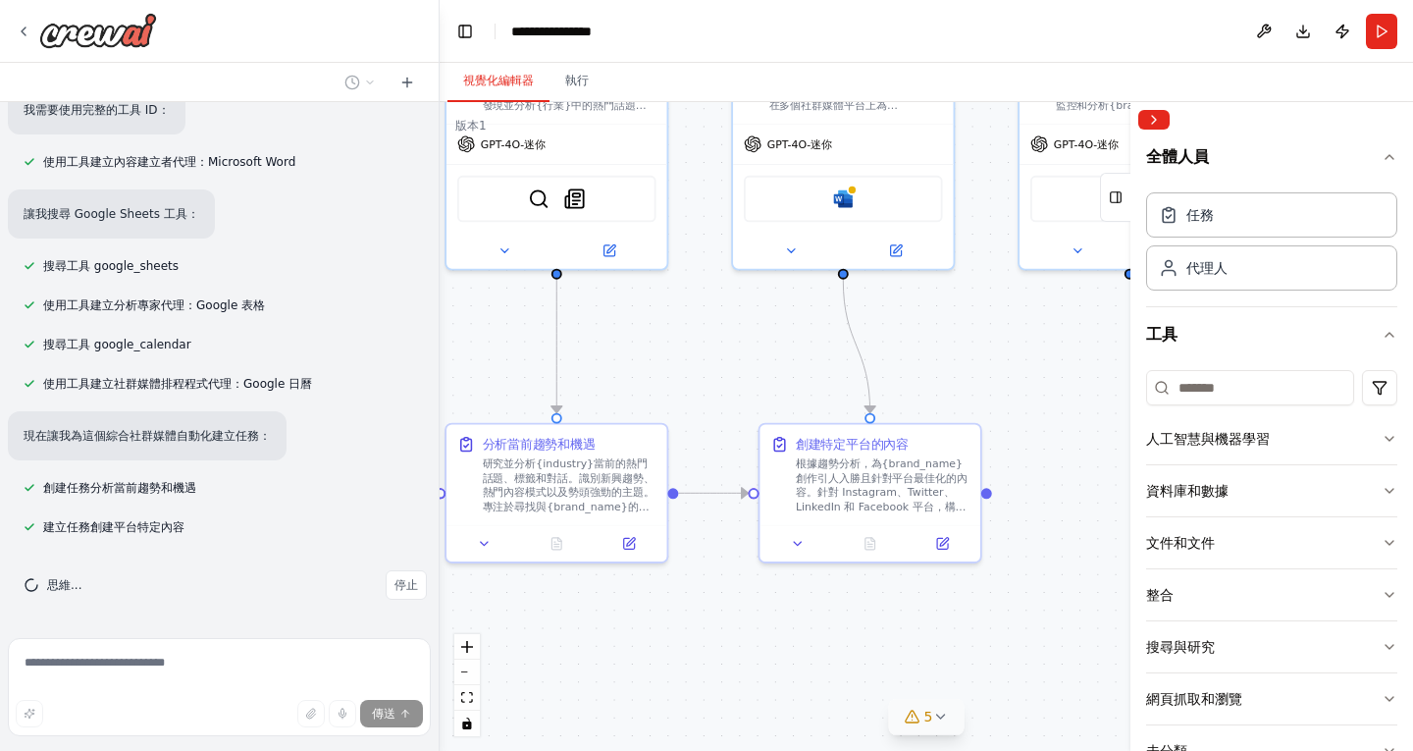
drag, startPoint x: 853, startPoint y: 458, endPoint x: 1062, endPoint y: 422, distance: 212.2
click at [1062, 422] on div ".deletable-edge-delete-btn { width: 20px; height: 20px; border: 0px solid #ffff…" at bounding box center [926, 426] width 973 height 649
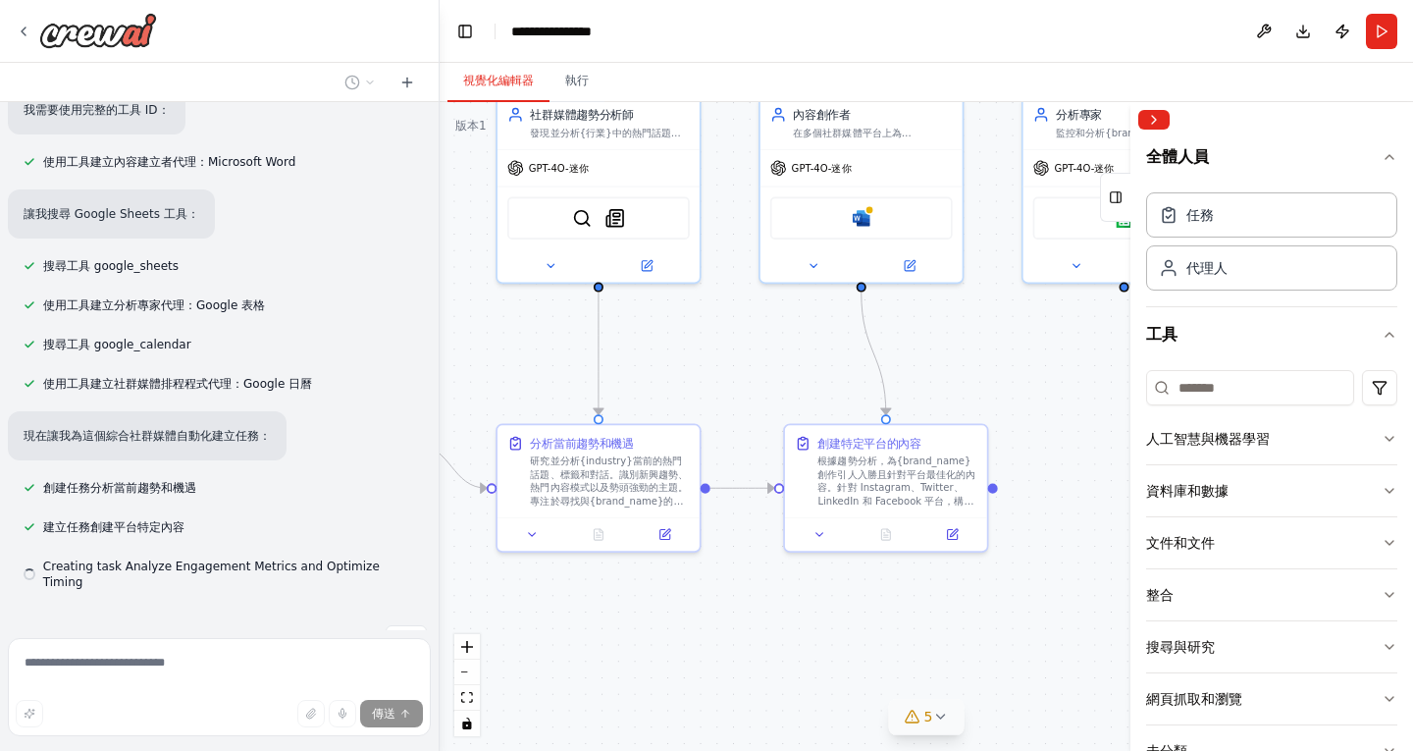
scroll to position [1204, 0]
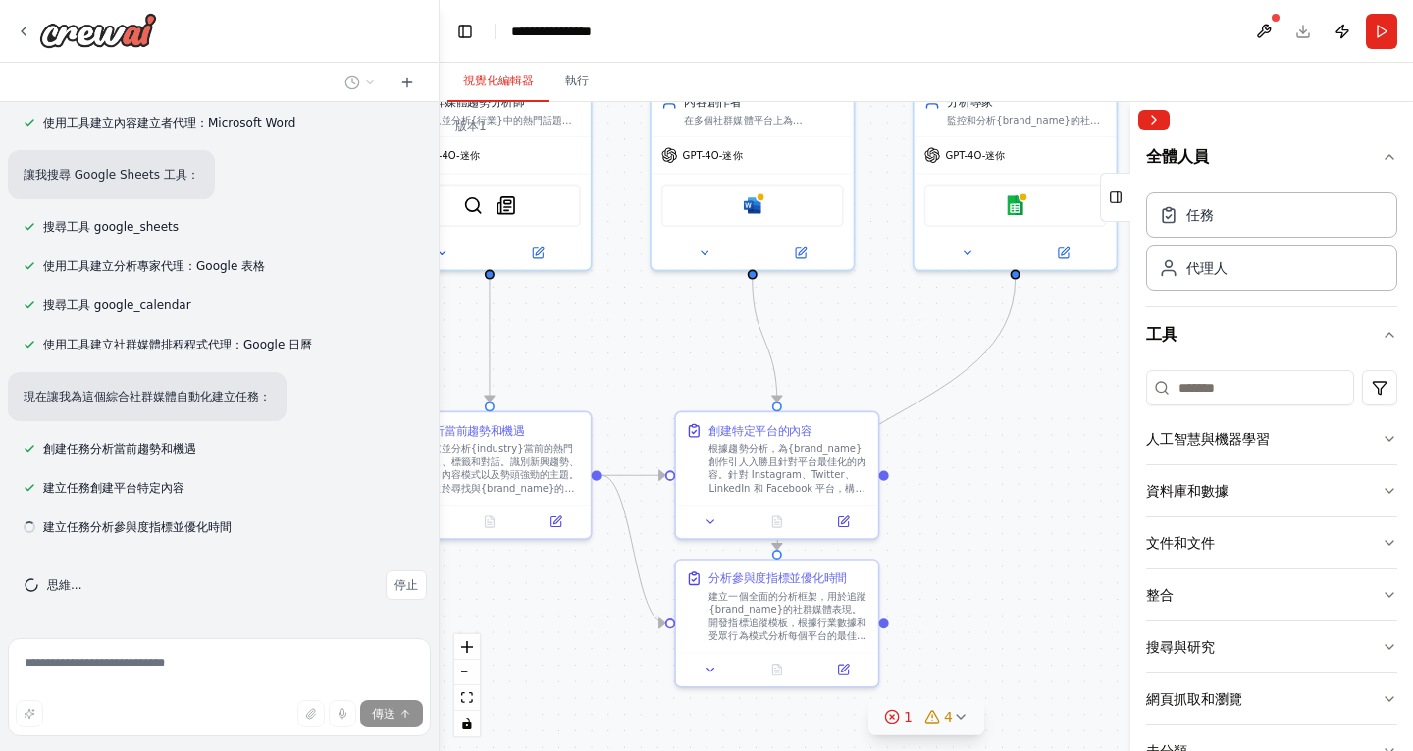
drag, startPoint x: 1040, startPoint y: 389, endPoint x: 925, endPoint y: 392, distance: 114.9
click at [925, 392] on div ".deletable-edge-delete-btn { width: 20px; height: 20px; border: 0px solid #ffff…" at bounding box center [926, 426] width 973 height 649
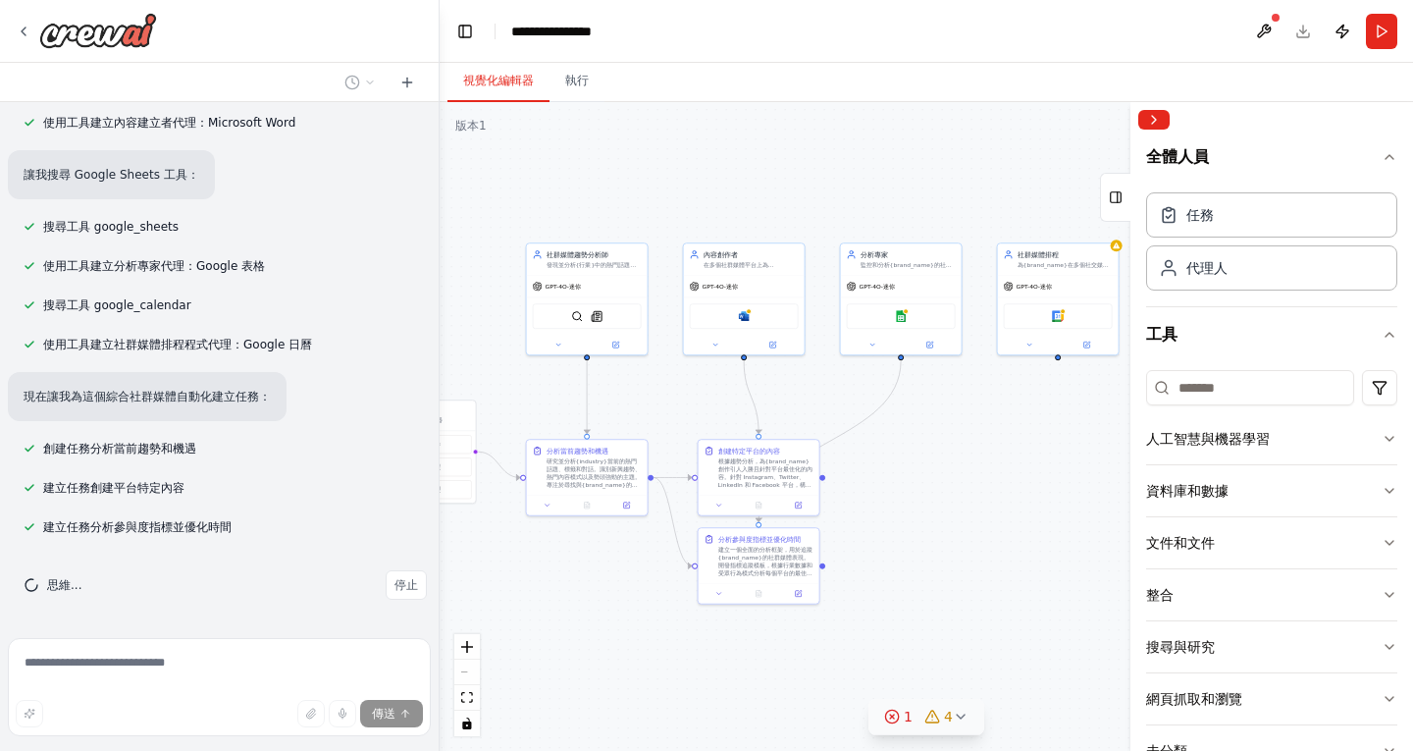
drag, startPoint x: 1075, startPoint y: 444, endPoint x: 946, endPoint y: 497, distance: 139.0
click at [946, 497] on div ".deletable-edge-delete-btn { width: 20px; height: 20px; border: 0px solid #ffff…" at bounding box center [926, 426] width 973 height 649
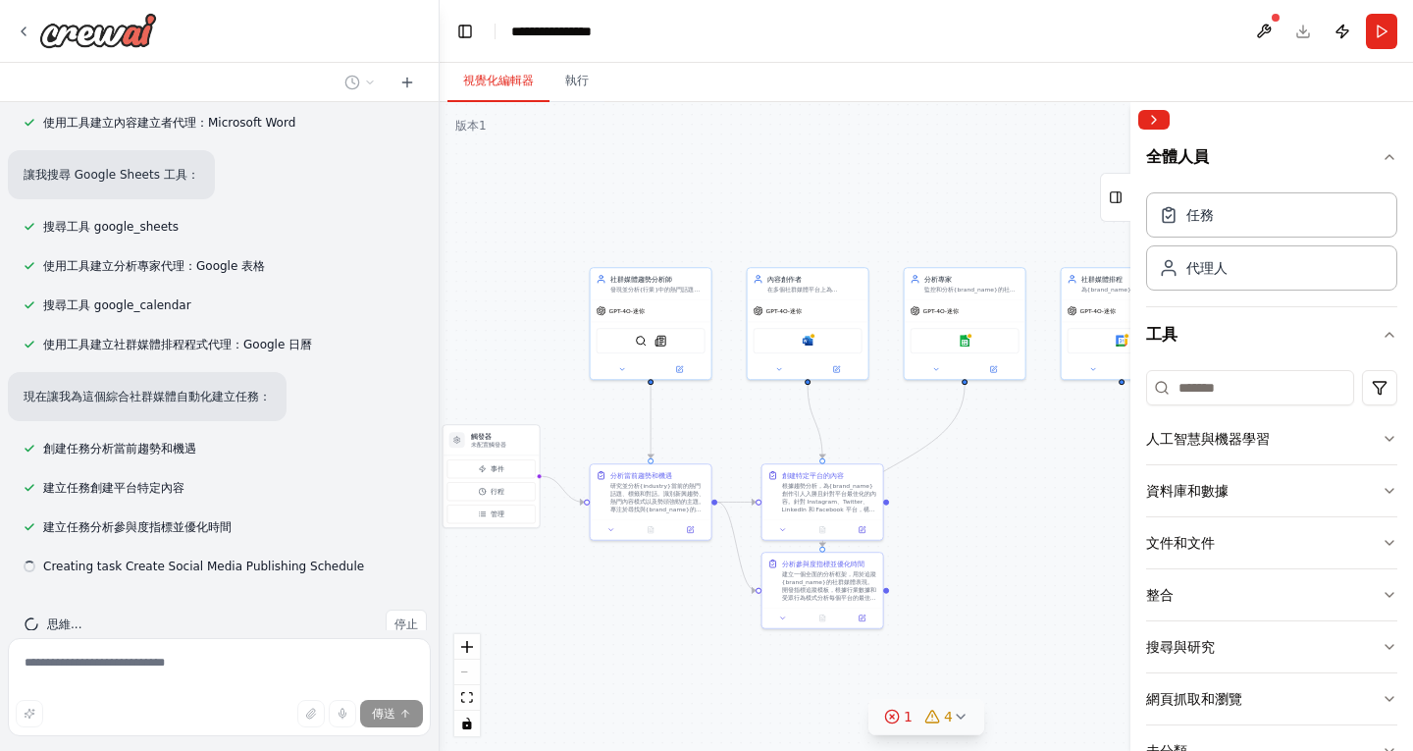
scroll to position [1243, 0]
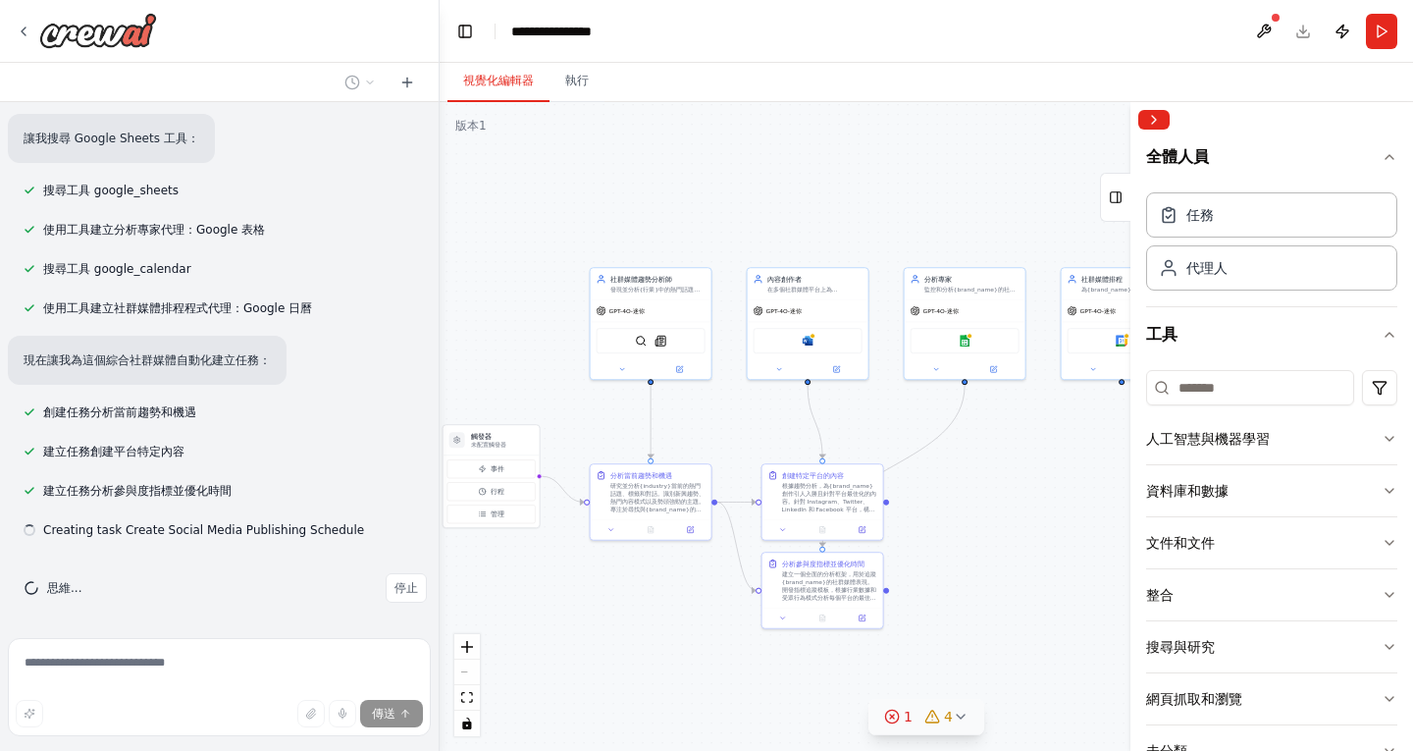
drag, startPoint x: 918, startPoint y: 448, endPoint x: 1036, endPoint y: 446, distance: 118.8
click at [1036, 446] on div ".deletable-edge-delete-btn { width: 20px; height: 20px; border: 0px solid #ffff…" at bounding box center [926, 426] width 973 height 649
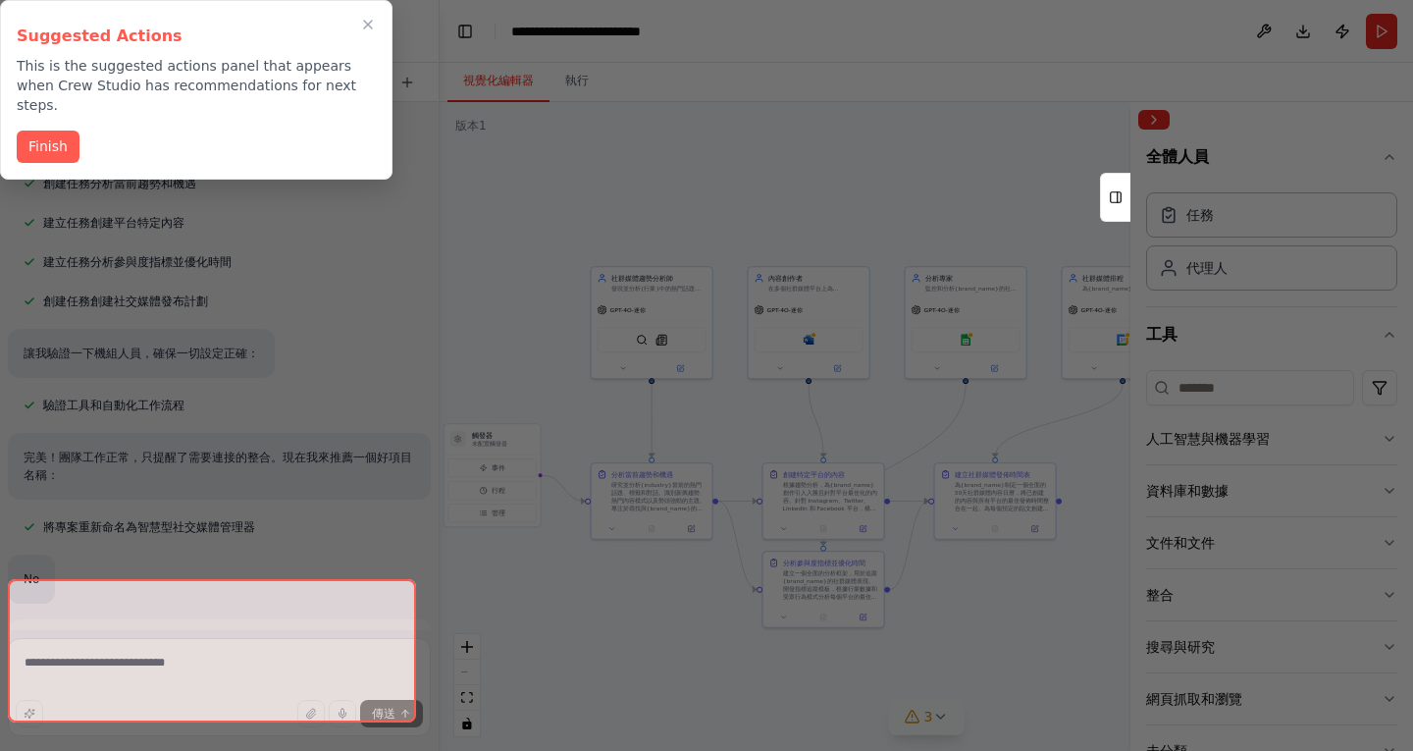
scroll to position [1516, 0]
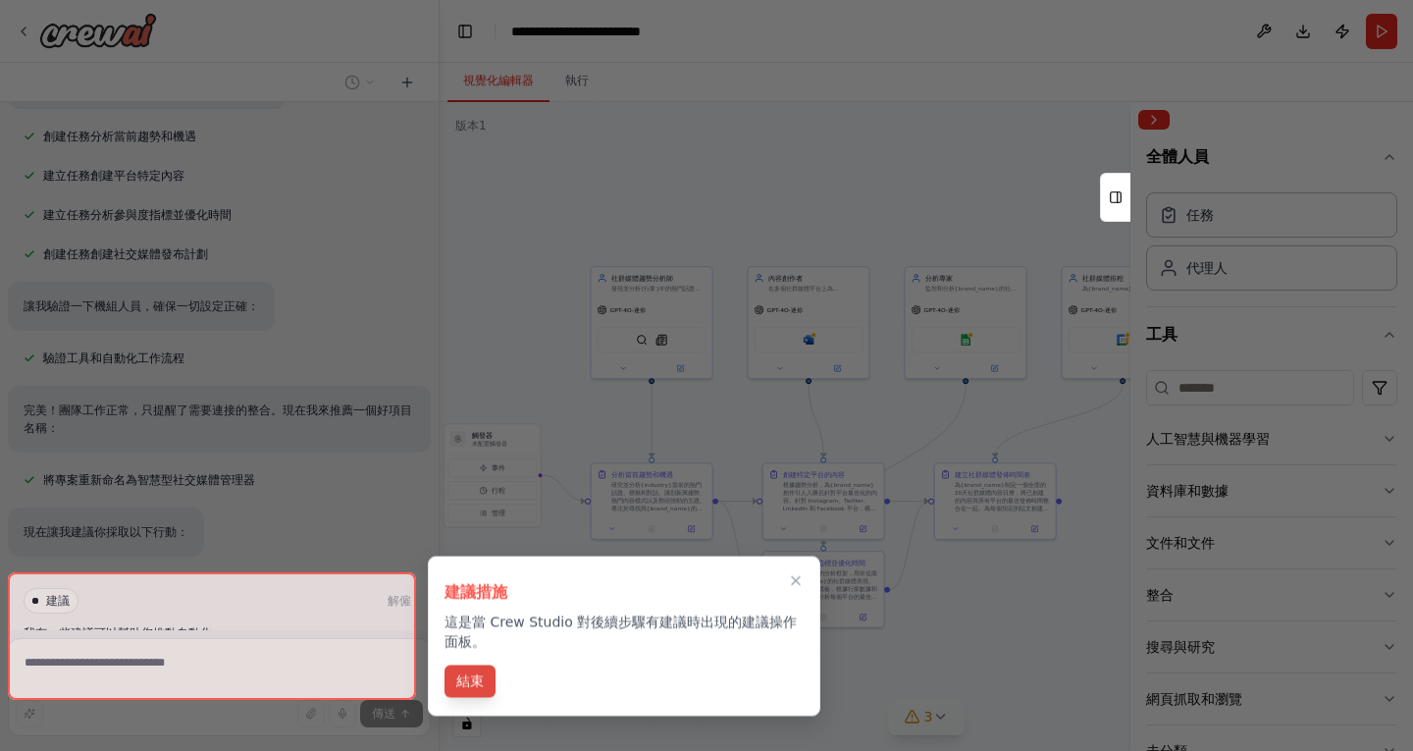
click at [472, 681] on font "結束" at bounding box center [469, 681] width 27 height 16
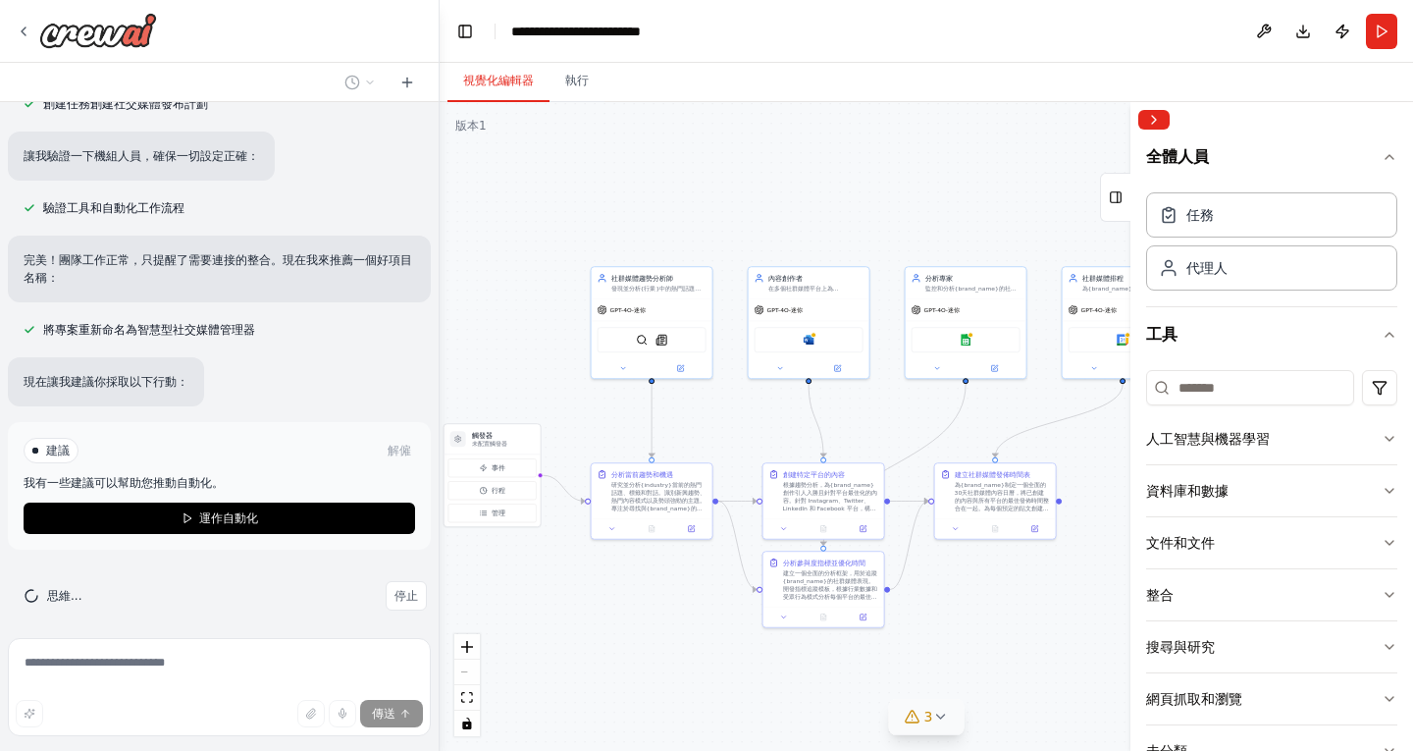
scroll to position [1669, 0]
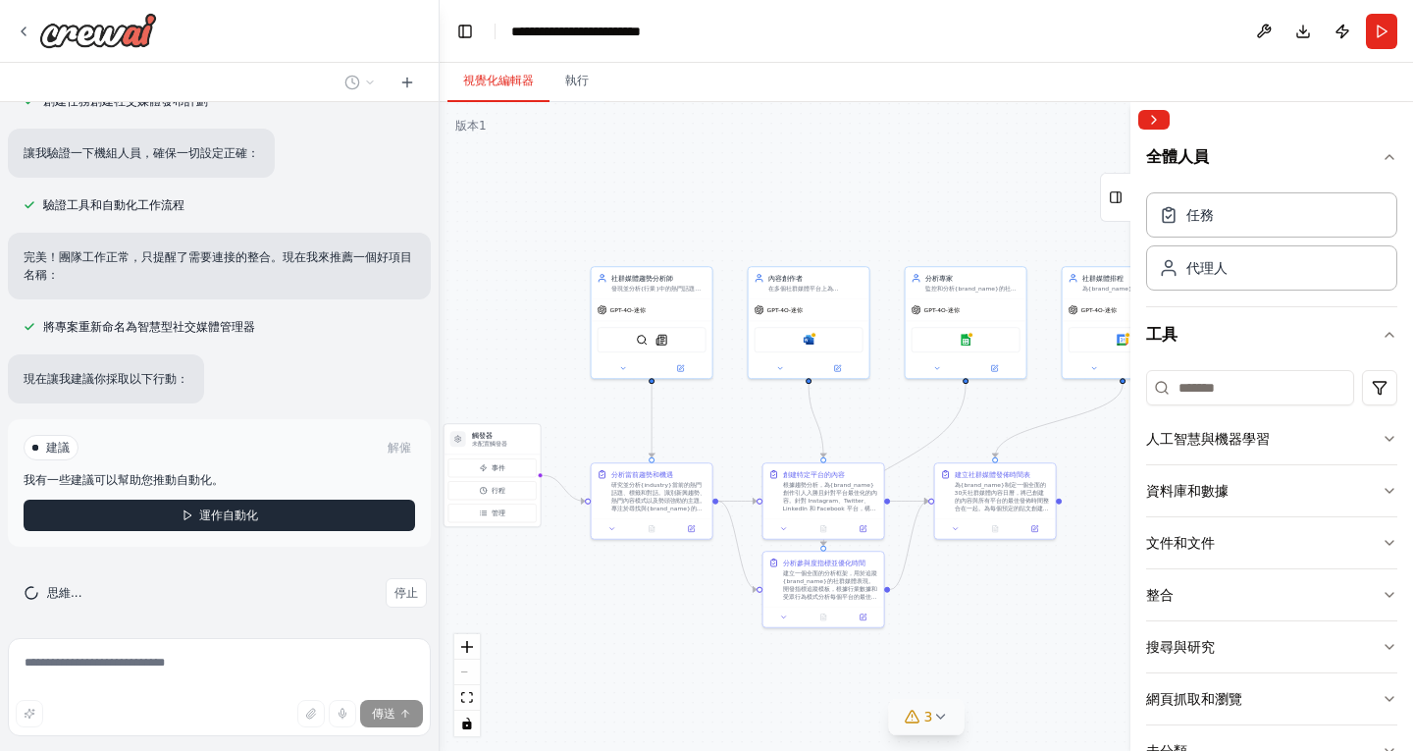
click at [311, 510] on button "運作自動化" at bounding box center [220, 515] width 392 height 31
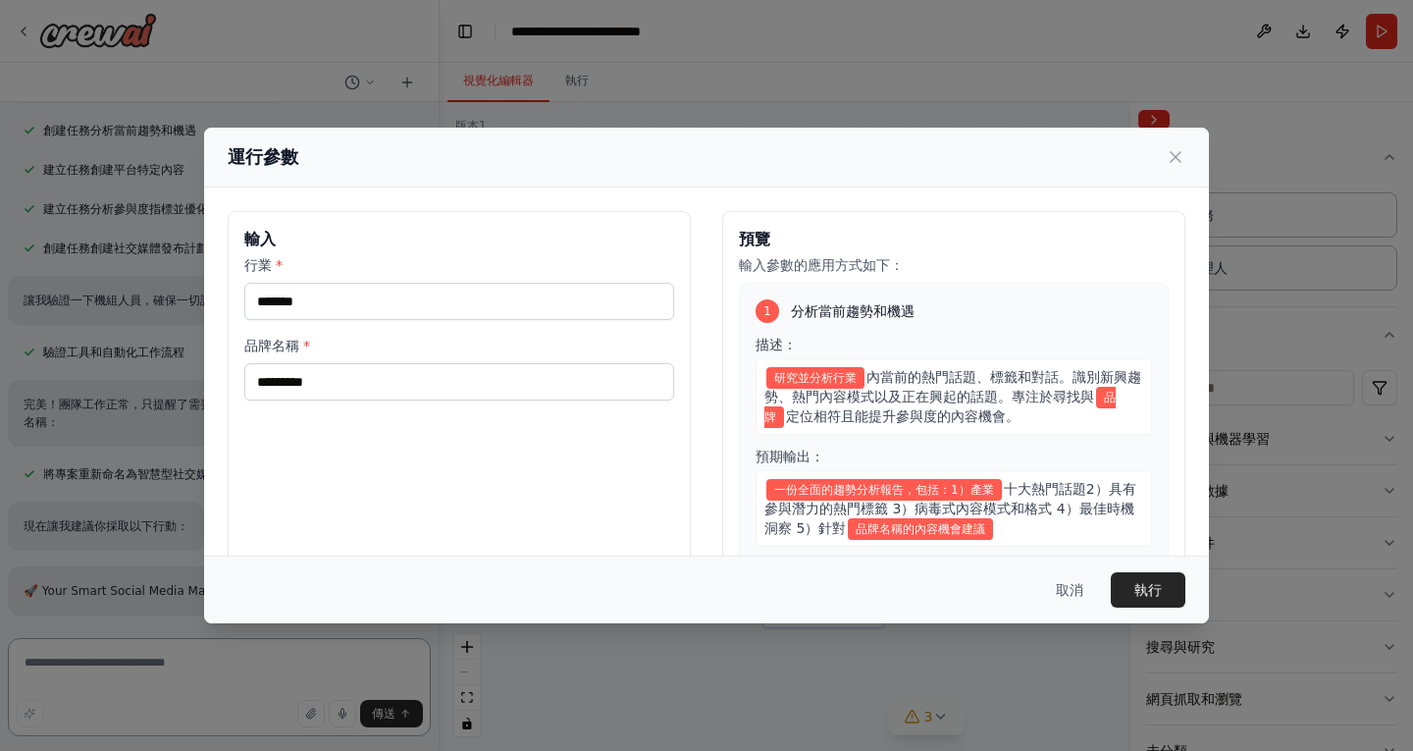
scroll to position [1540, 0]
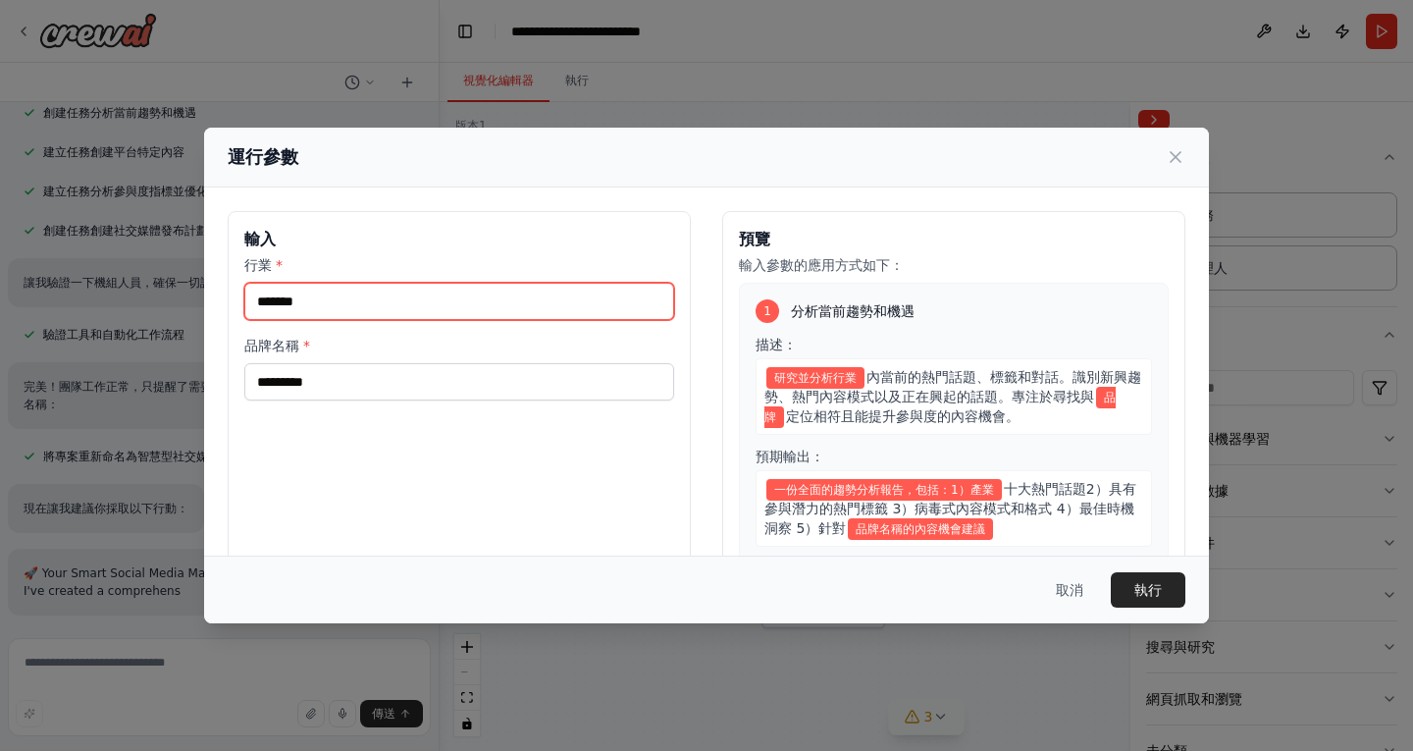
click at [582, 291] on input "行業 *" at bounding box center [459, 301] width 430 height 37
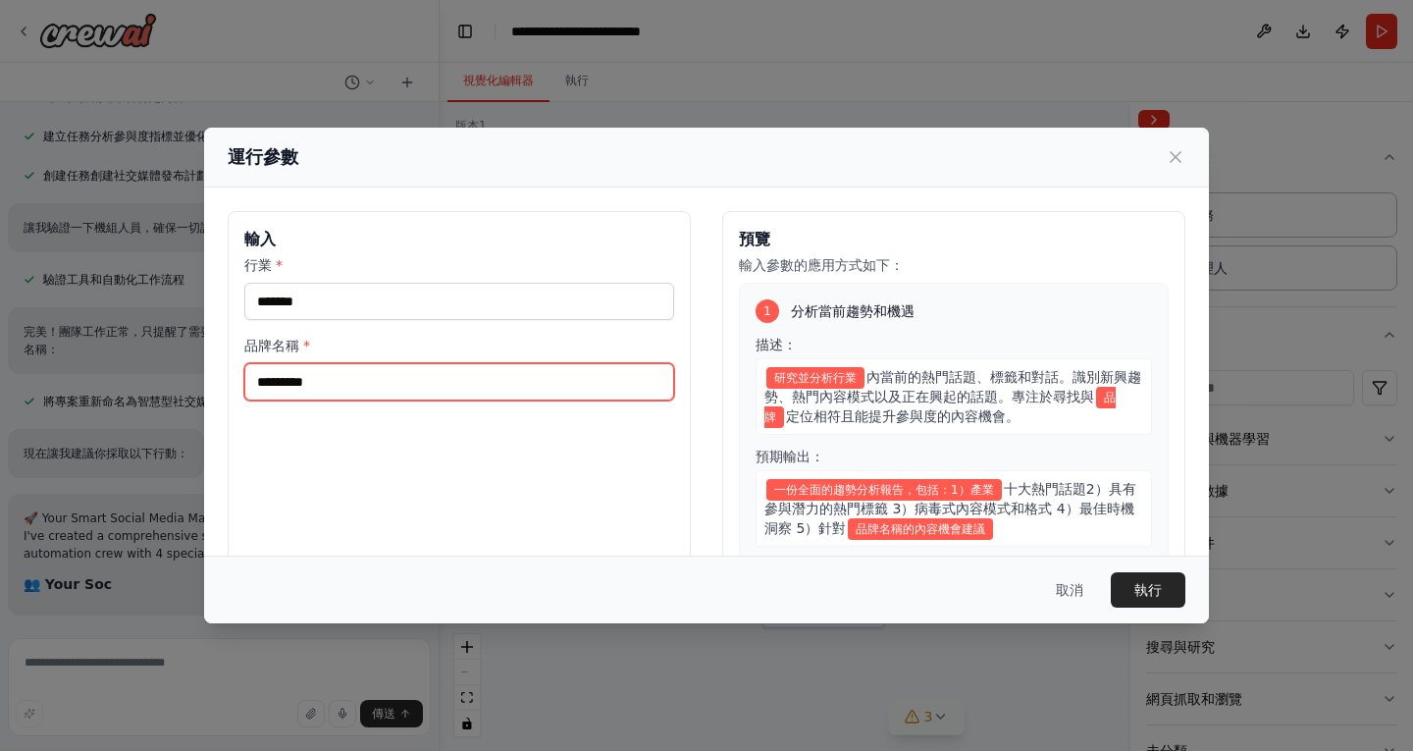
click at [487, 392] on input "品牌名稱 *" at bounding box center [459, 381] width 430 height 37
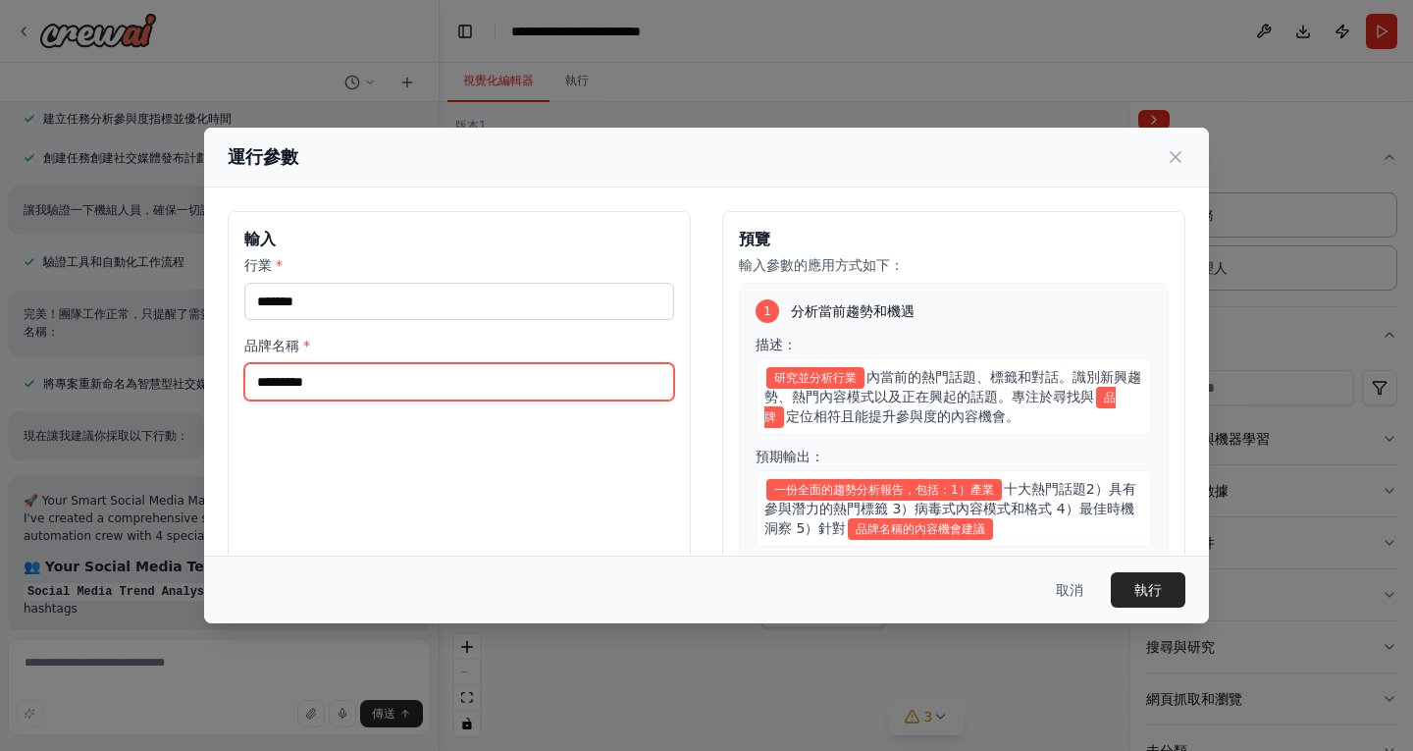
scroll to position [1630, 0]
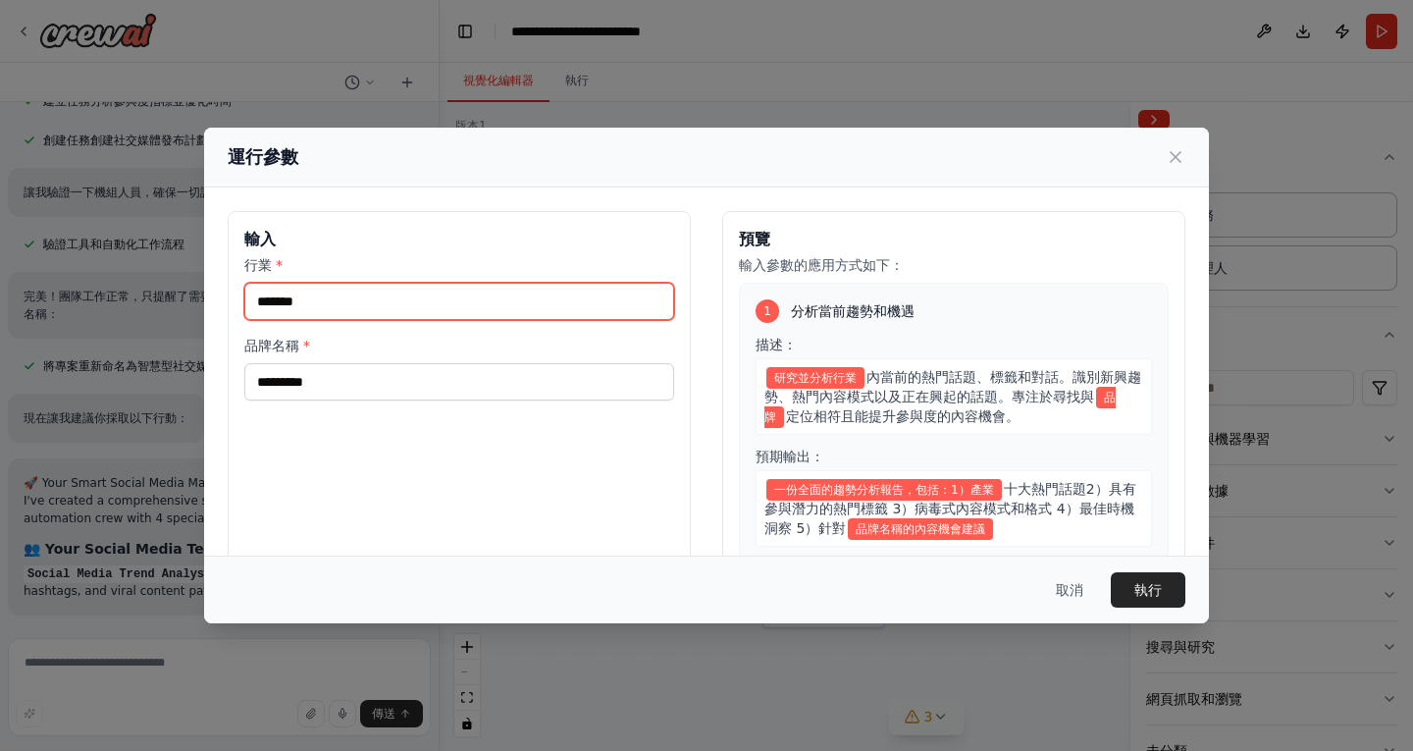
click at [481, 302] on input "行業 *" at bounding box center [459, 301] width 430 height 37
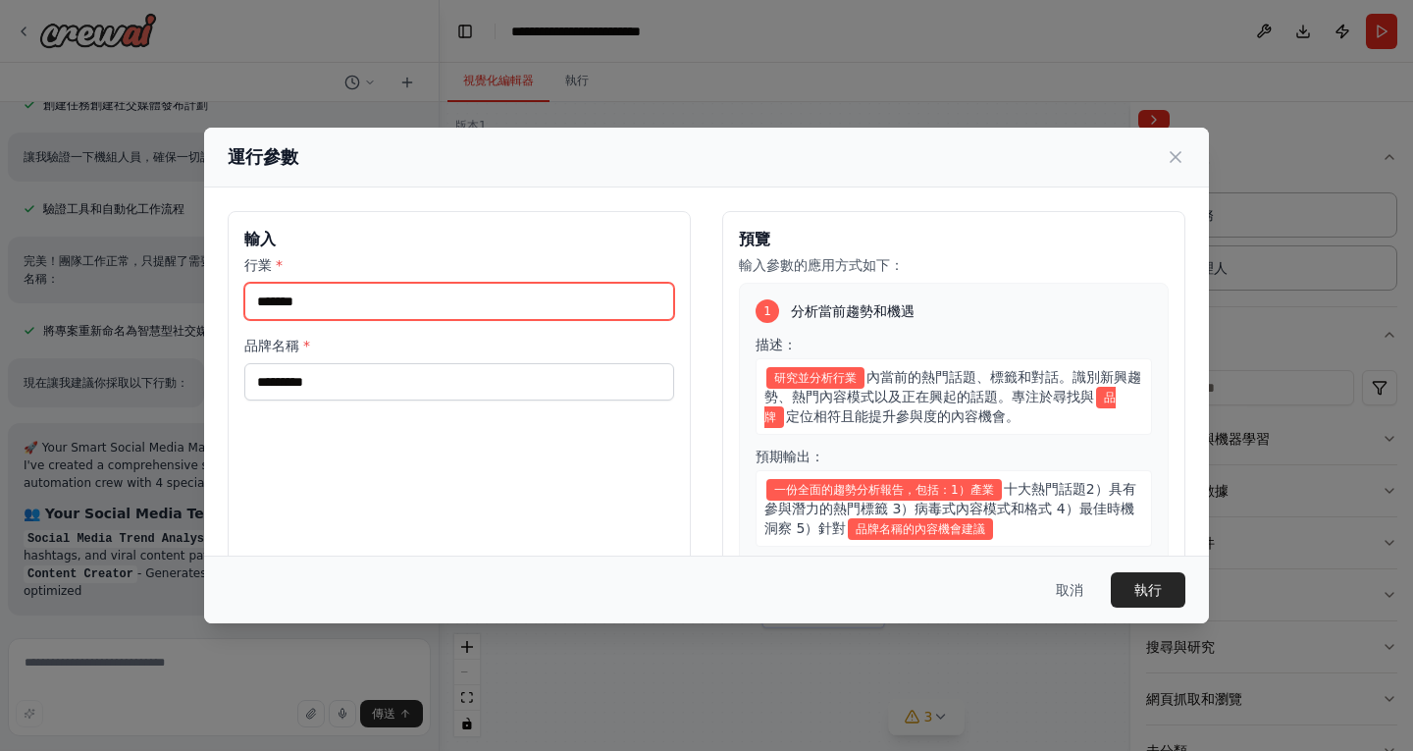
click at [481, 302] on input "行業 *" at bounding box center [459, 301] width 430 height 37
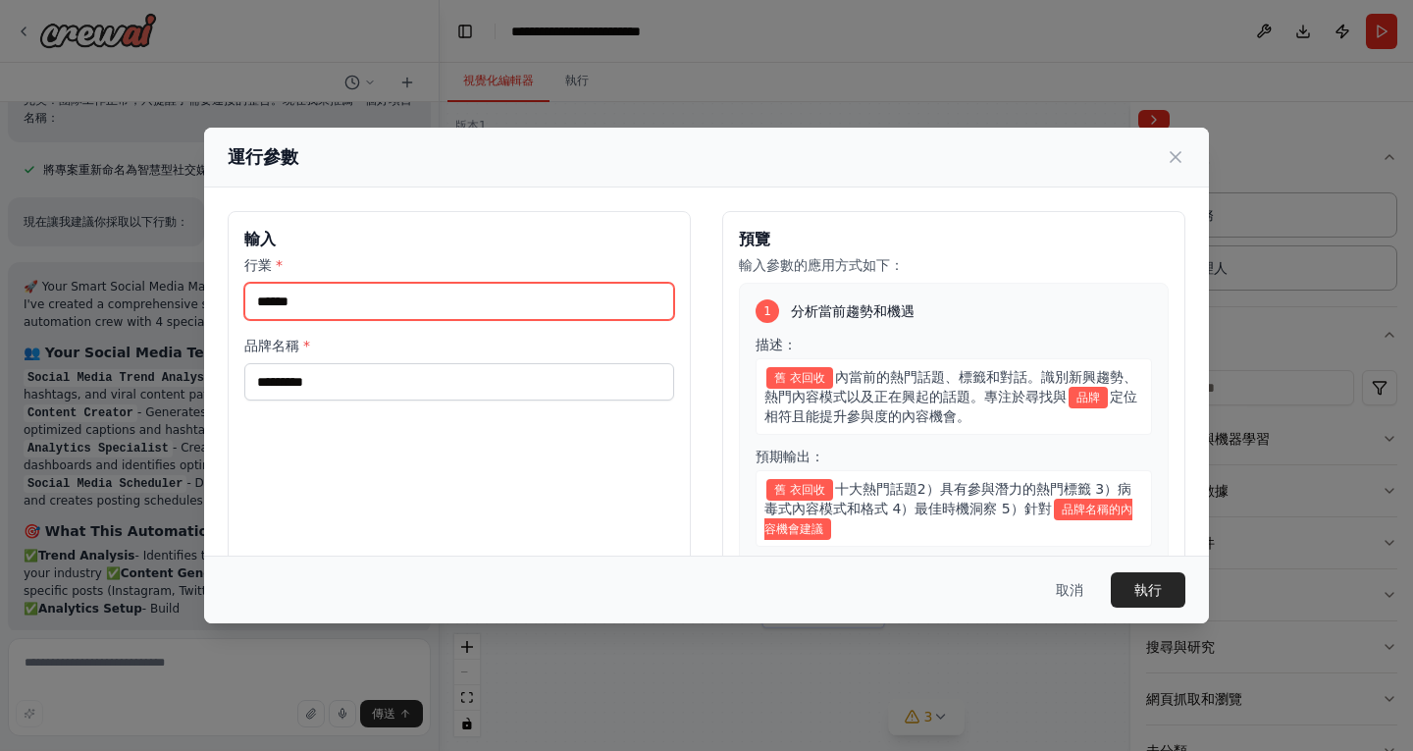
scroll to position [1844, 0]
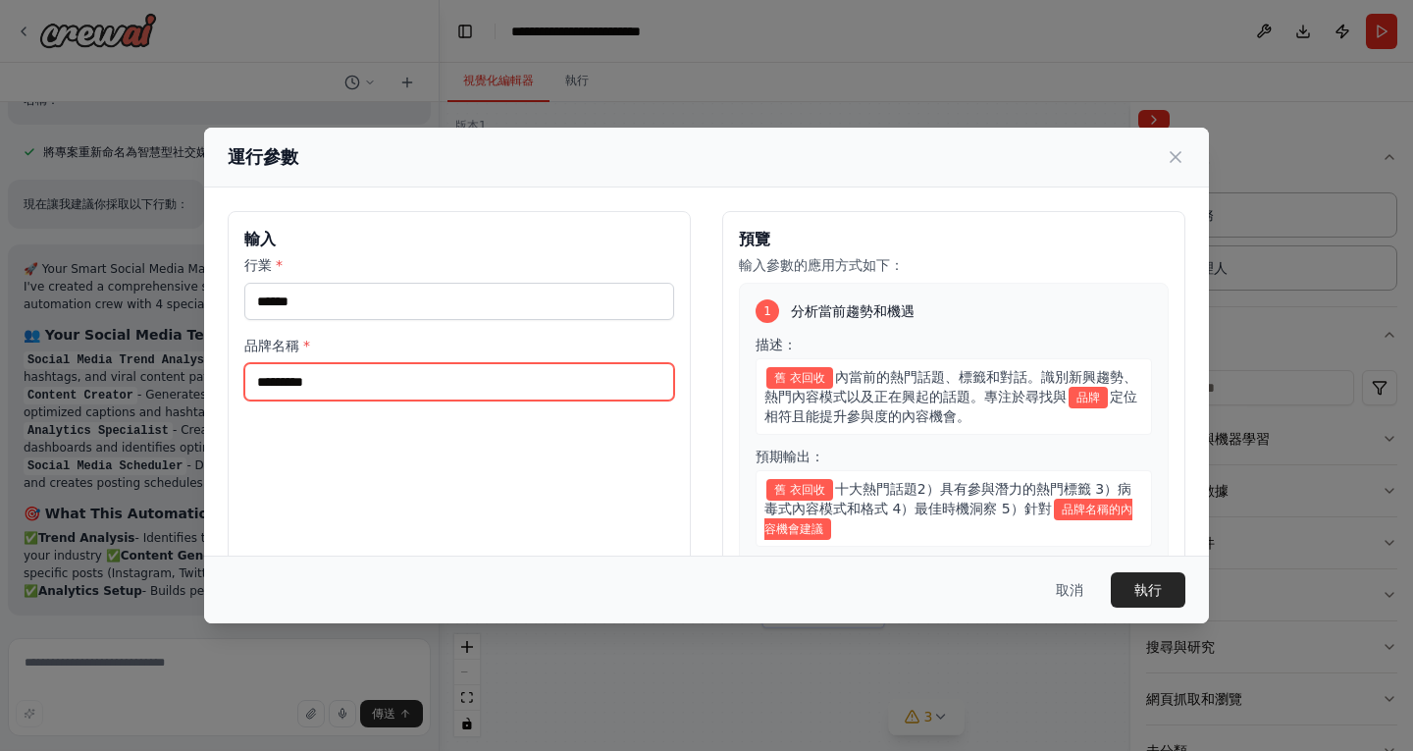
click at [471, 380] on input "品牌名稱 *" at bounding box center [459, 381] width 430 height 37
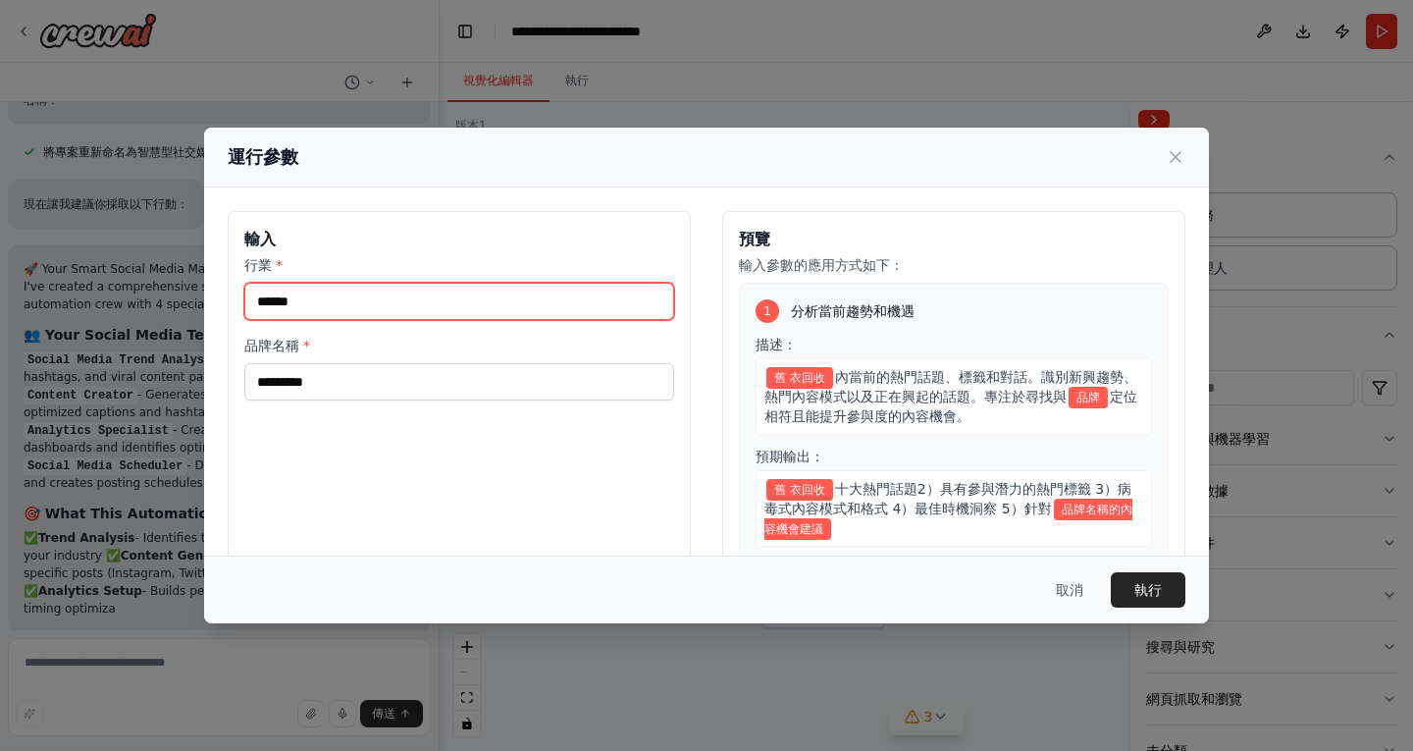
click at [278, 298] on input "*****" at bounding box center [459, 301] width 430 height 37
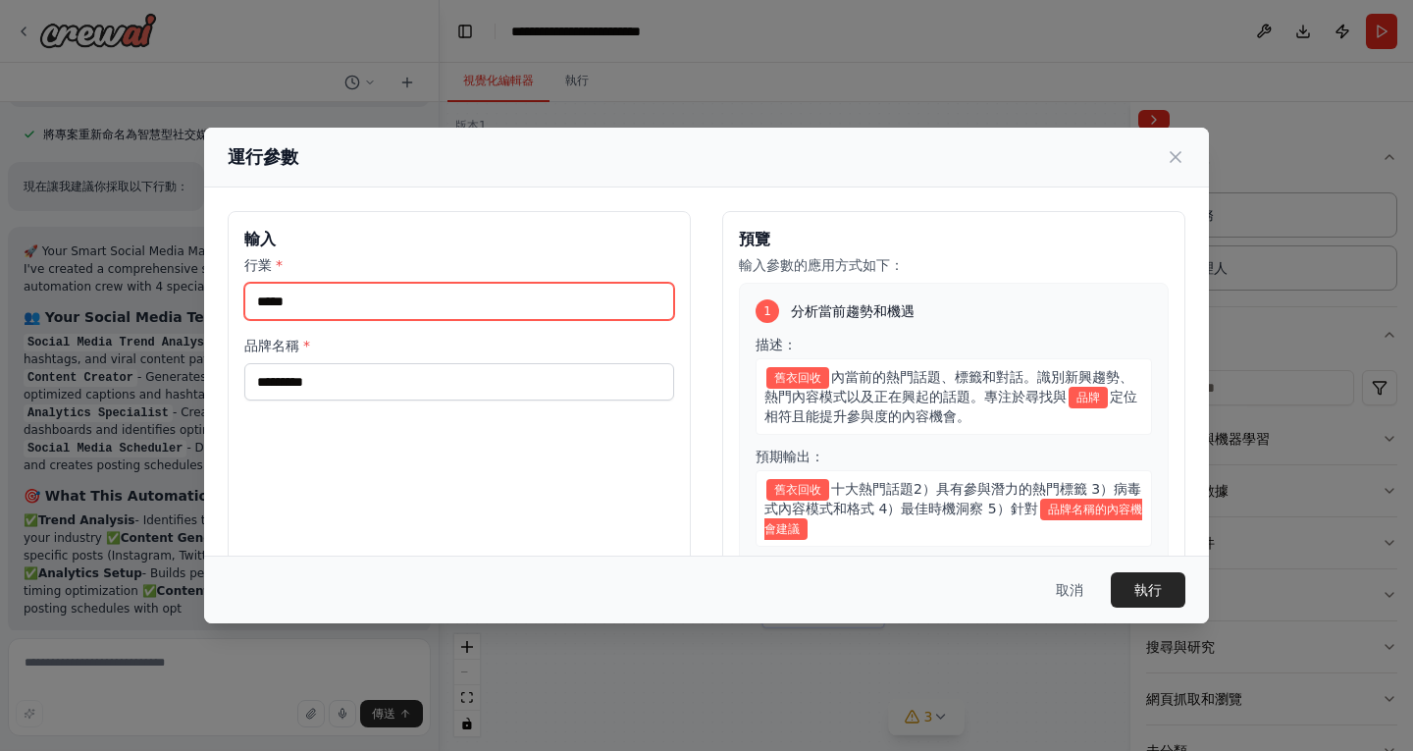
type input "****"
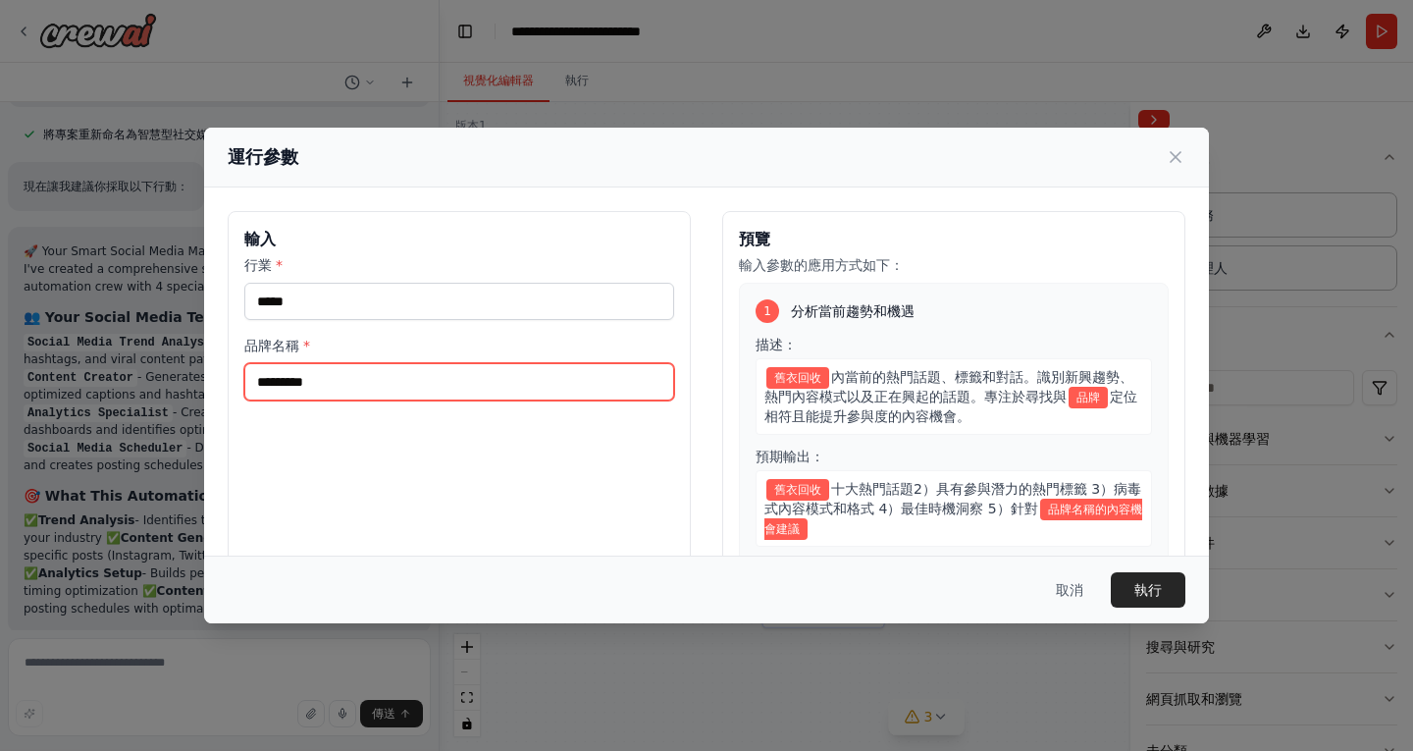
click at [317, 393] on input "品牌名稱 *" at bounding box center [459, 381] width 430 height 37
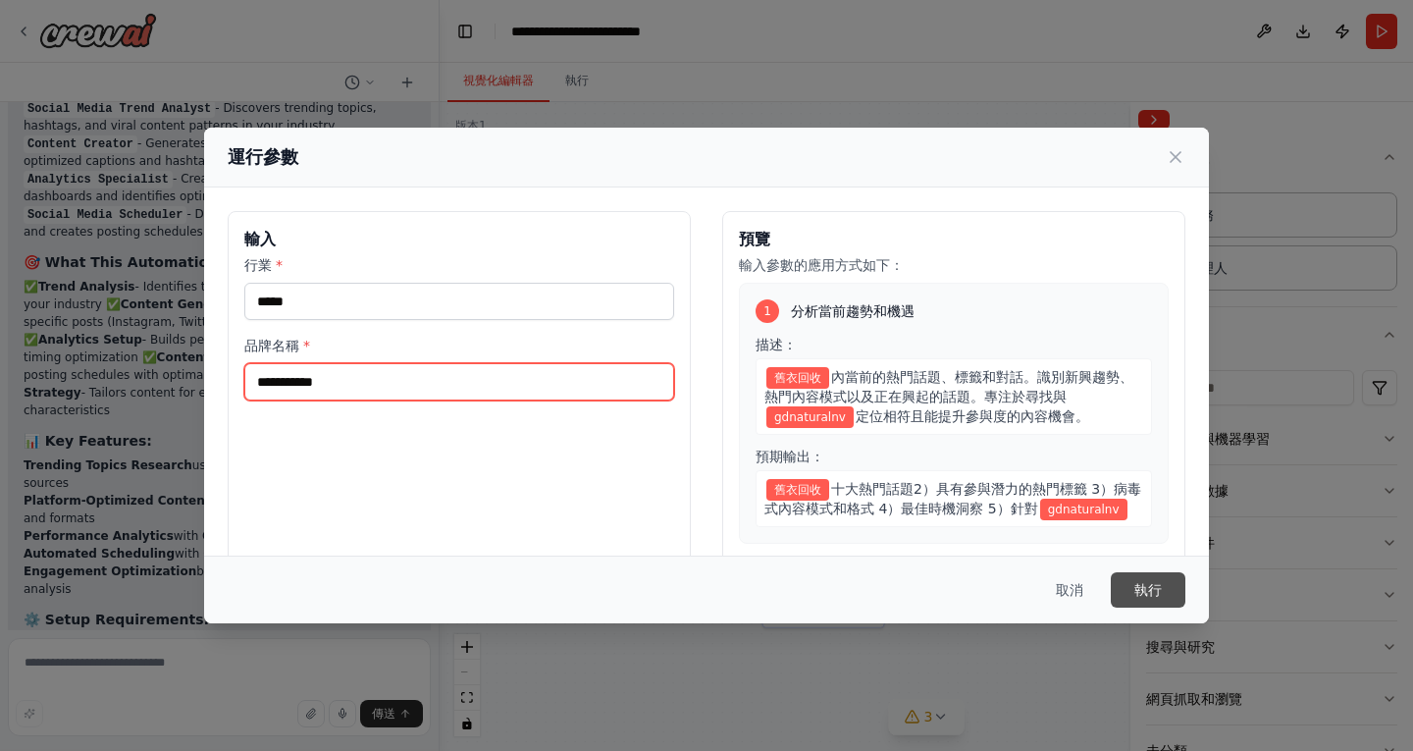
scroll to position [2113, 0]
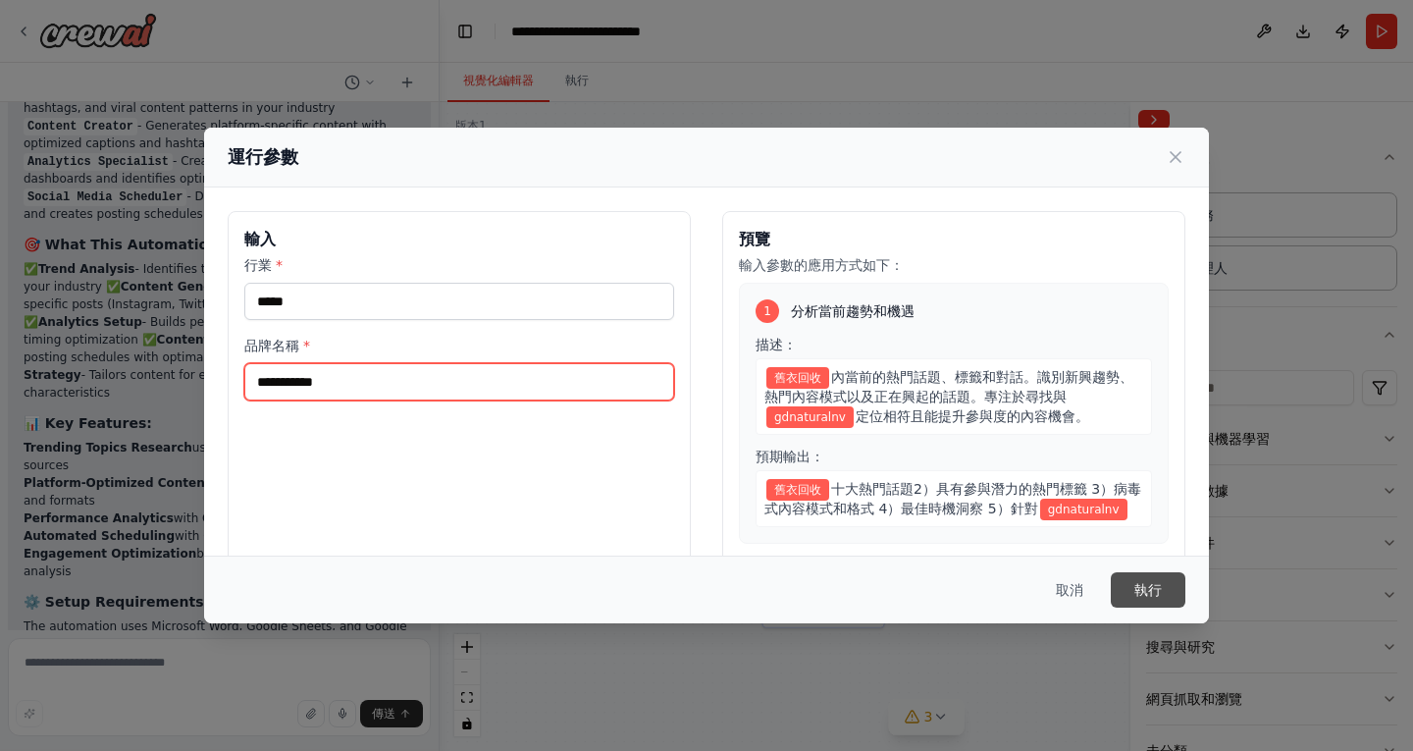
type input "**********"
click at [1157, 590] on font "執行" at bounding box center [1147, 590] width 27 height 16
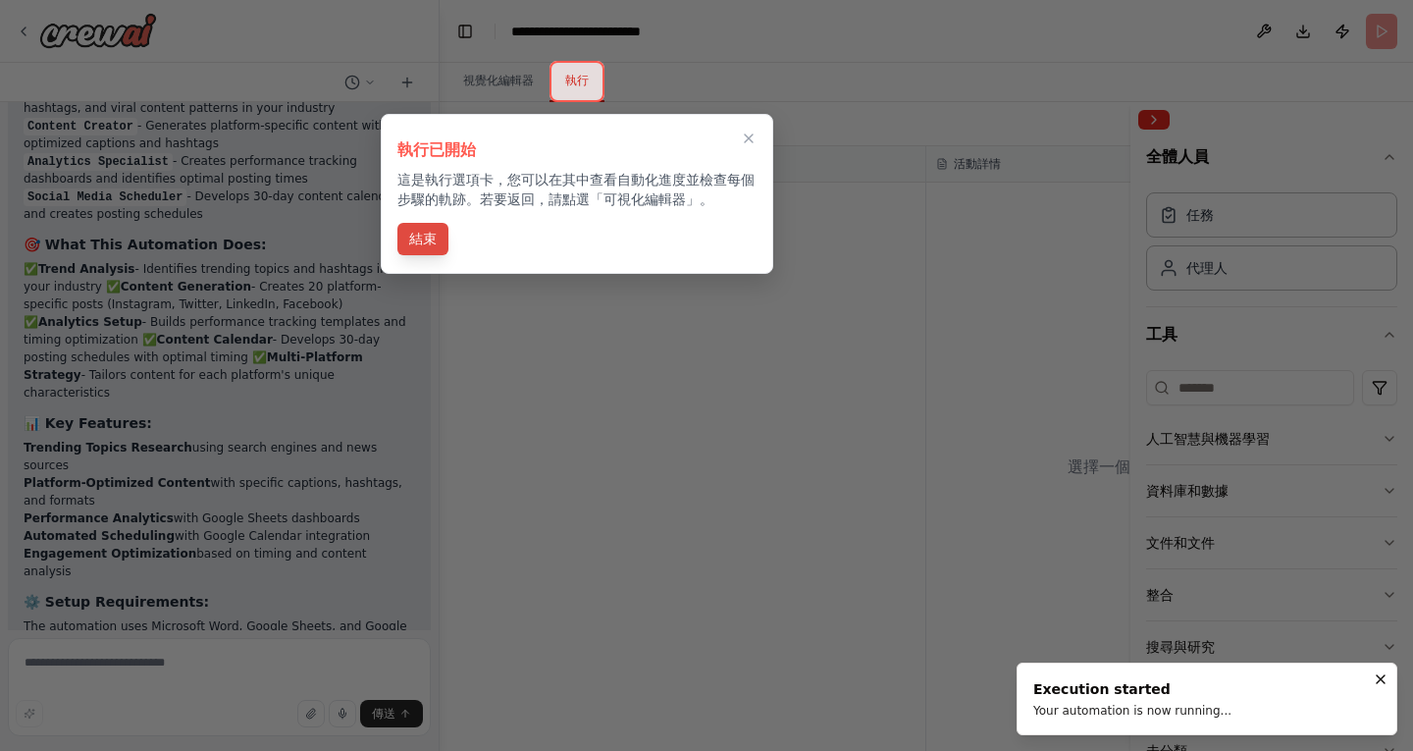
click at [421, 253] on button "結束" at bounding box center [422, 239] width 51 height 32
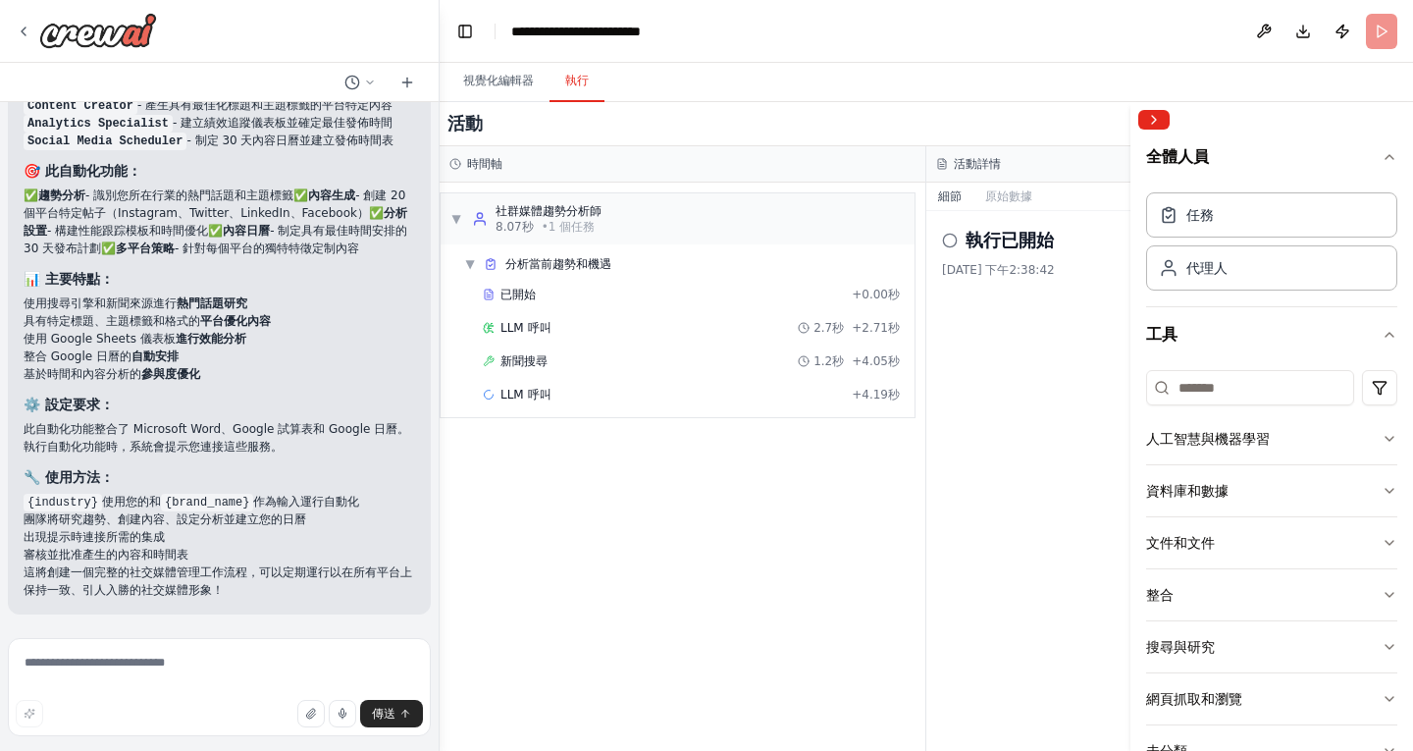
scroll to position [2150, 0]
click at [1029, 367] on div "執行已開始 2025/10/13 下午2:38:42" at bounding box center [1169, 481] width 487 height 540
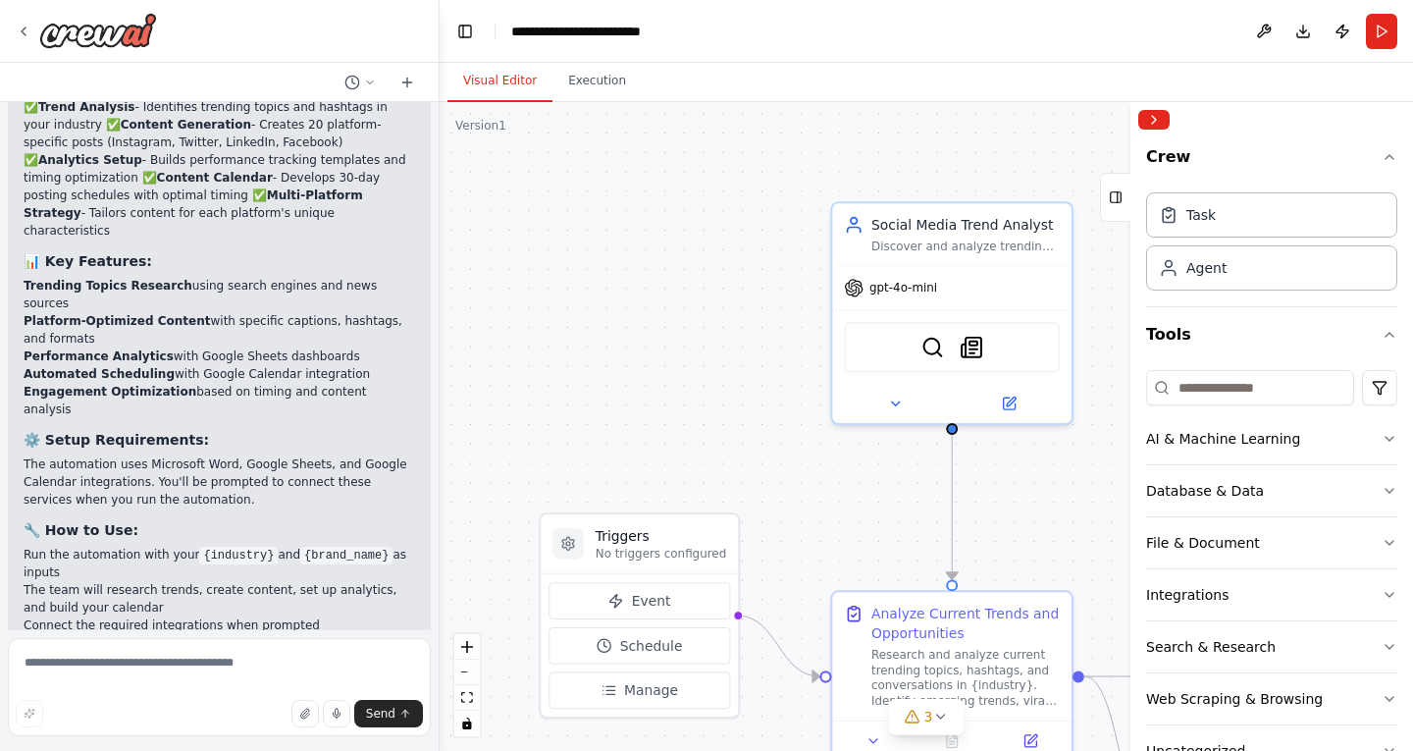
scroll to position [2484, 0]
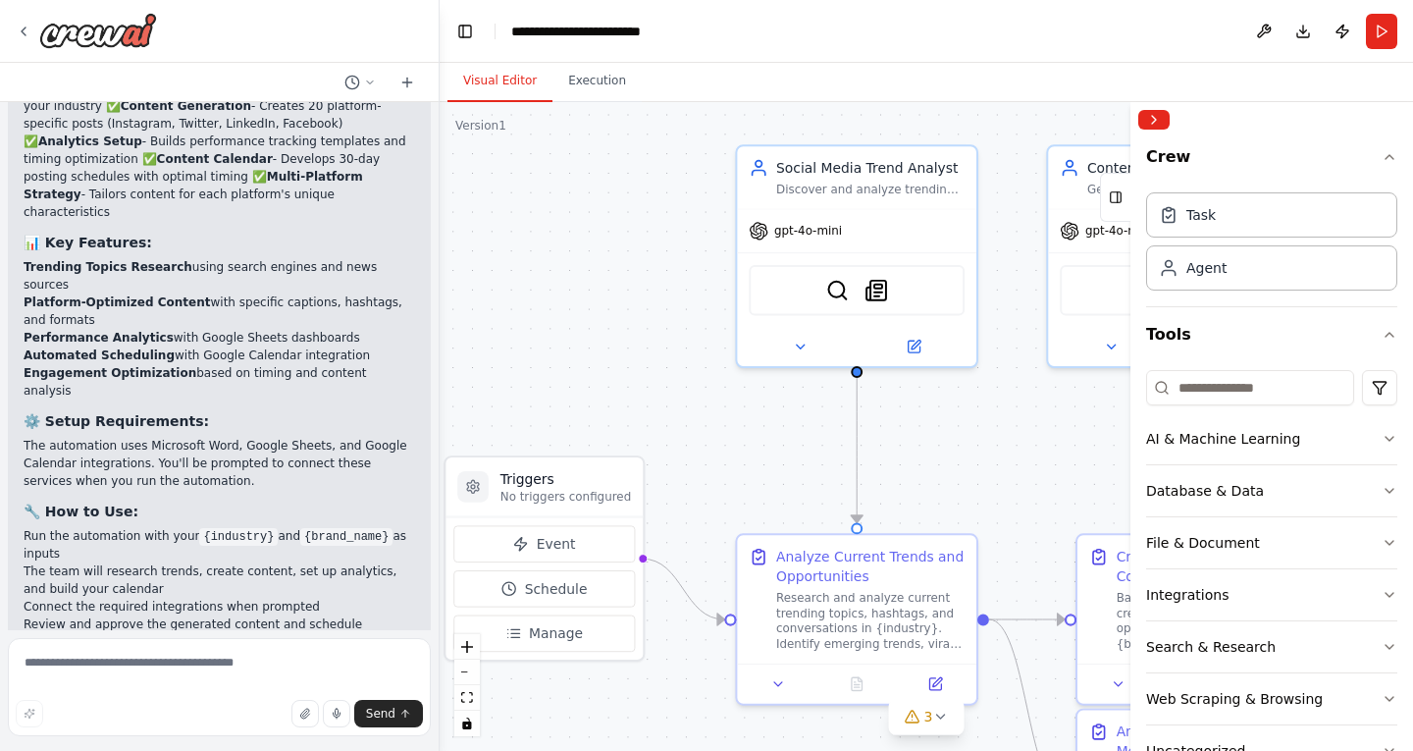
drag, startPoint x: 653, startPoint y: 417, endPoint x: 418, endPoint y: 277, distance: 273.3
click at [418, 277] on div "Create a crew that schedules and publishes social media content across multiple…" at bounding box center [706, 375] width 1413 height 751
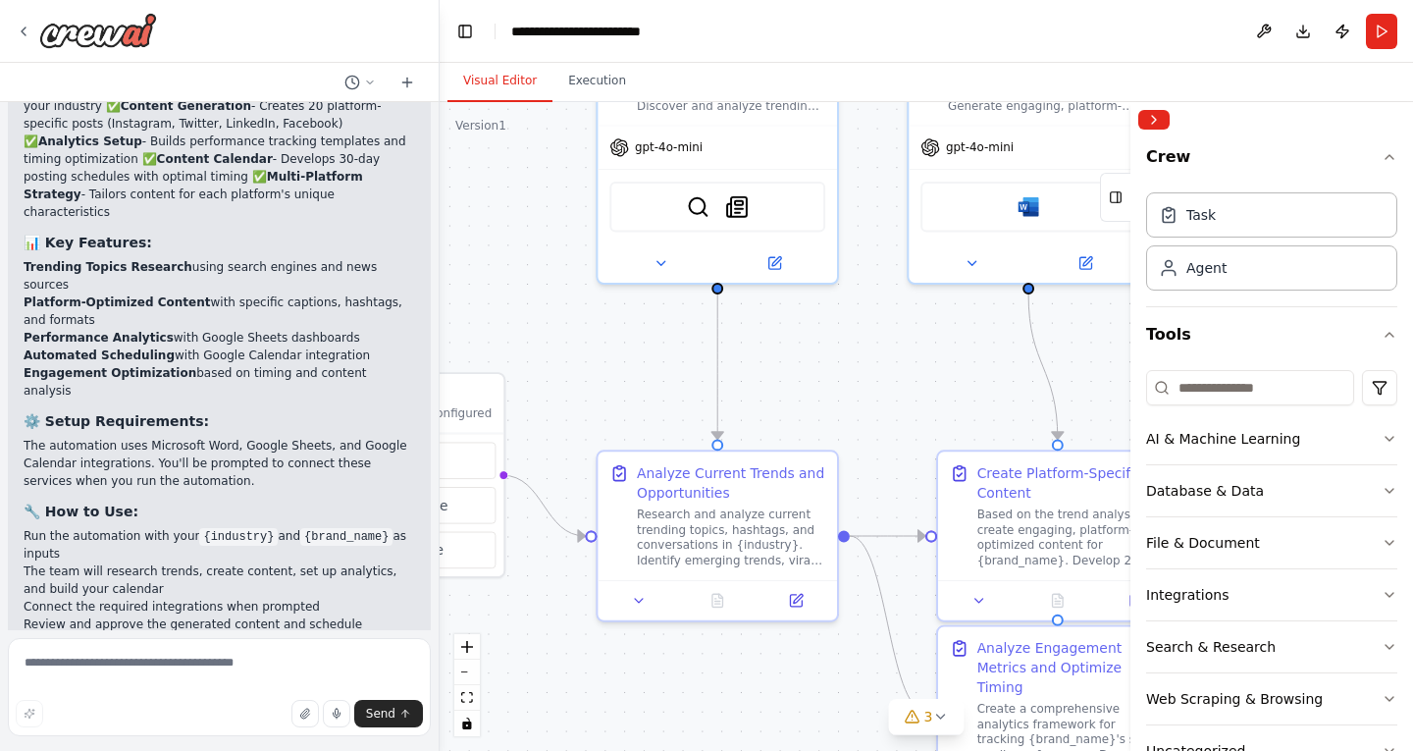
drag, startPoint x: 814, startPoint y: 362, endPoint x: 561, endPoint y: 359, distance: 252.2
click at [561, 359] on div ".deletable-edge-delete-btn { width: 20px; height: 20px; border: 0px solid #ffff…" at bounding box center [926, 426] width 973 height 649
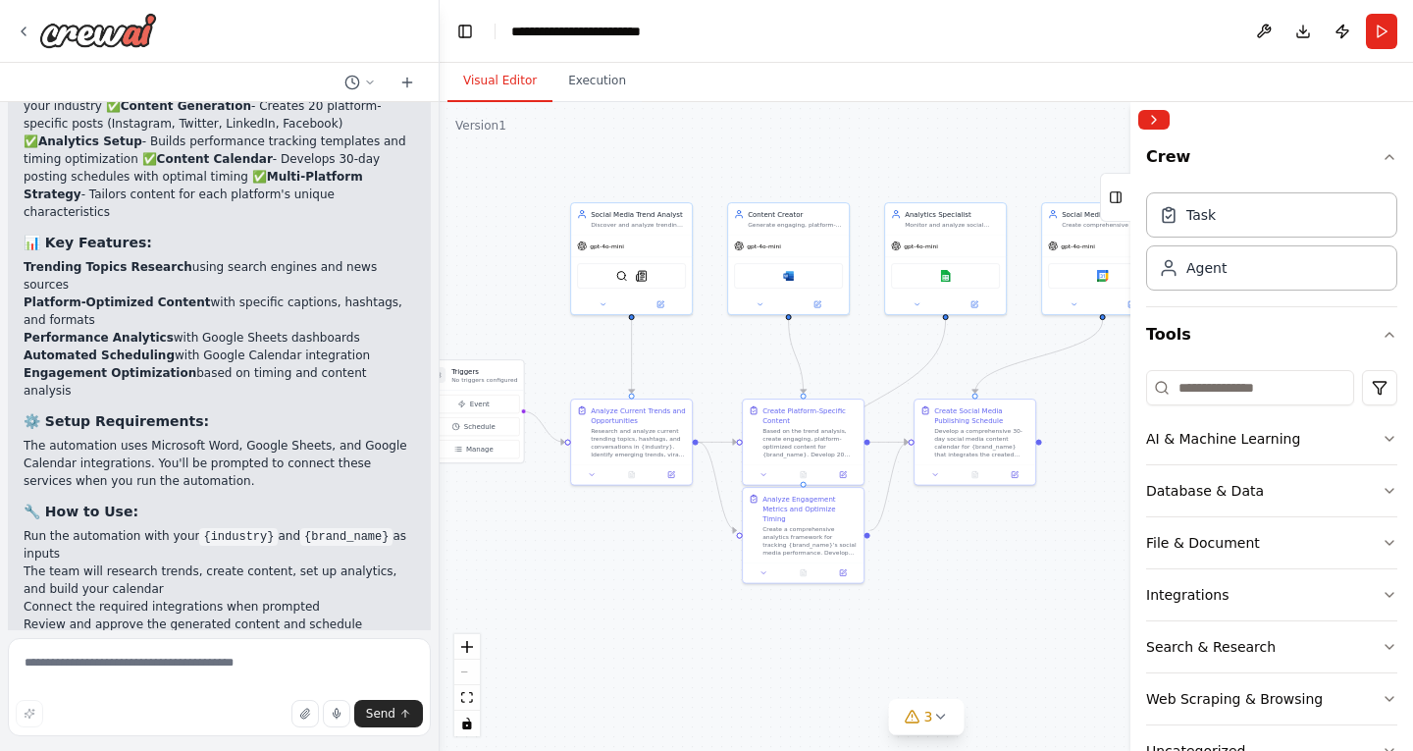
drag, startPoint x: 526, startPoint y: 546, endPoint x: 747, endPoint y: 529, distance: 221.4
click at [747, 529] on div ".deletable-edge-delete-btn { width: 20px; height: 20px; border: 0px solid #ffff…" at bounding box center [926, 426] width 973 height 649
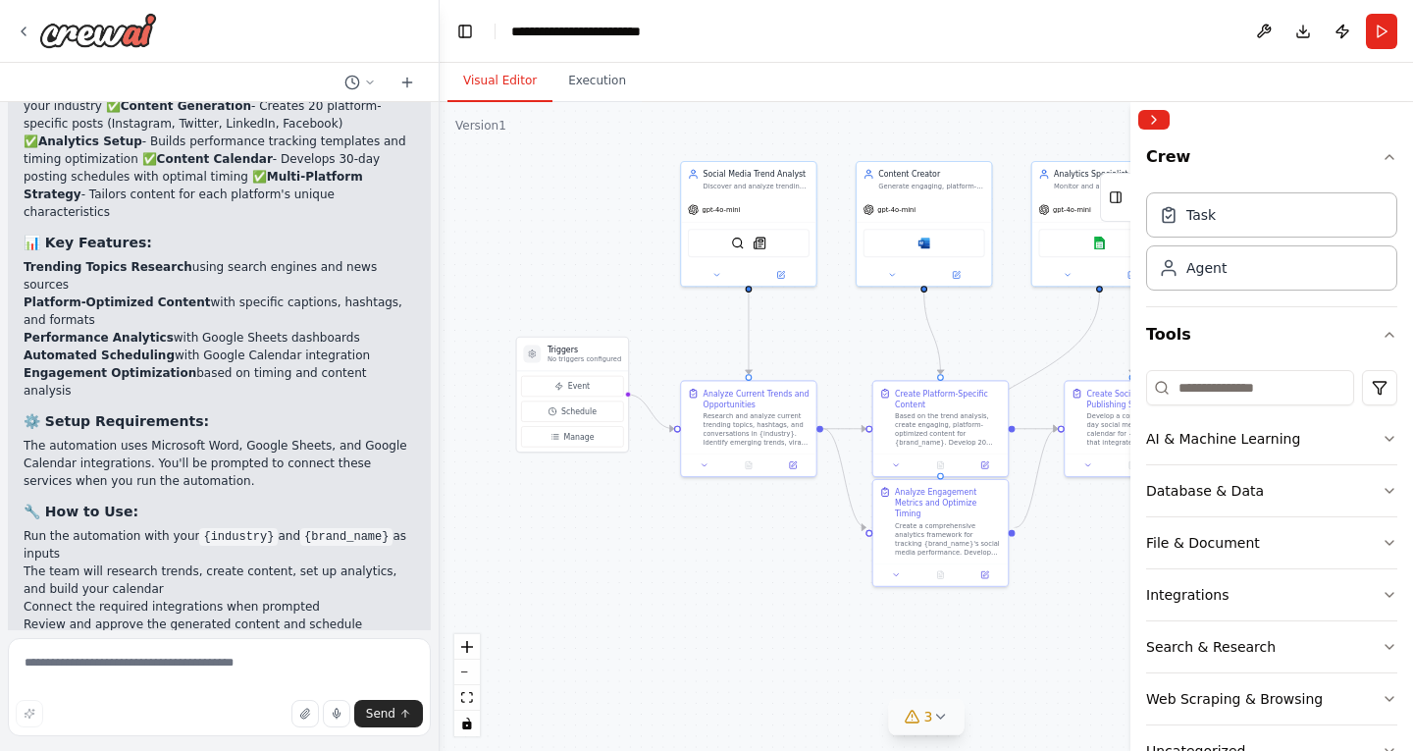
click at [935, 727] on button "3" at bounding box center [927, 717] width 76 height 36
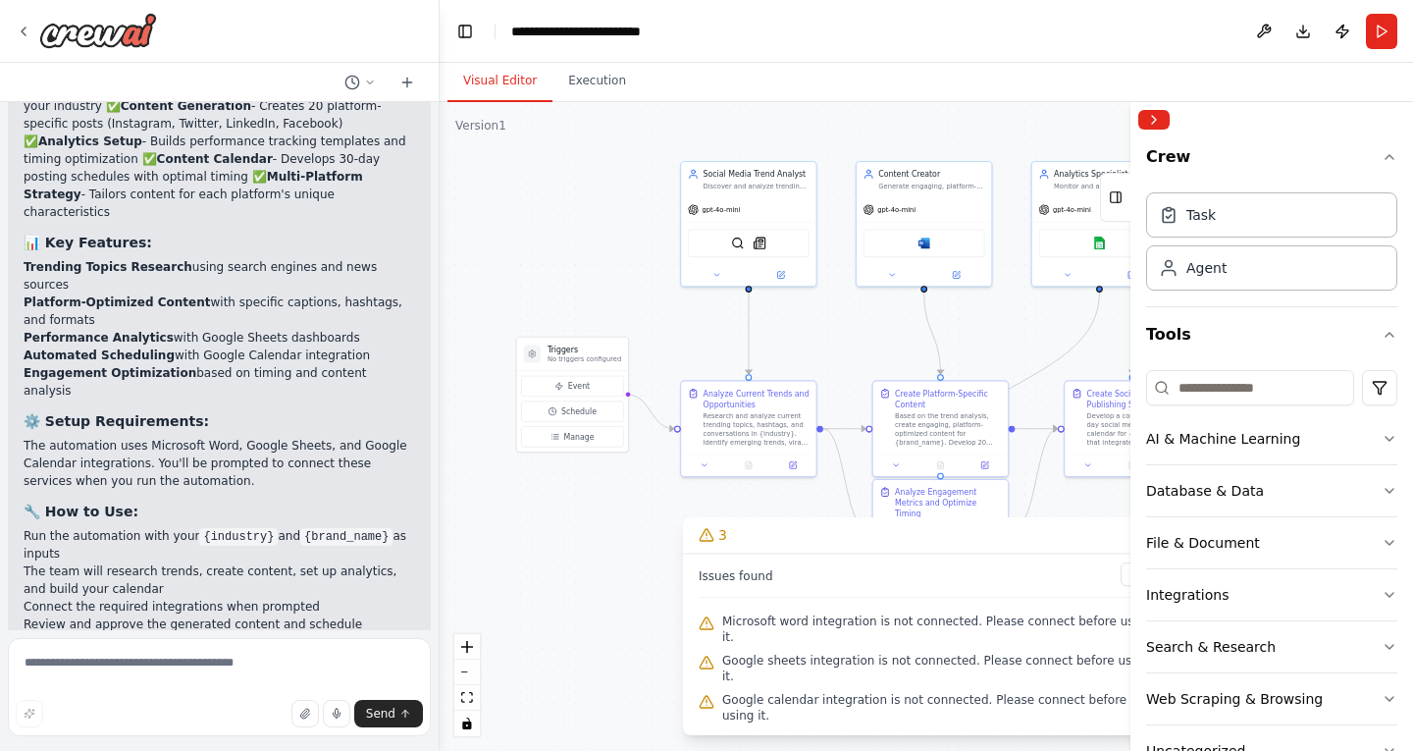
click at [722, 518] on div ".deletable-edge-delete-btn { width: 20px; height: 20px; border: 0px solid #ffff…" at bounding box center [926, 426] width 973 height 649
click at [621, 527] on div ".deletable-edge-delete-btn { width: 20px; height: 20px; border: 0px solid #ffff…" at bounding box center [926, 426] width 973 height 649
click at [706, 541] on icon at bounding box center [706, 535] width 13 height 12
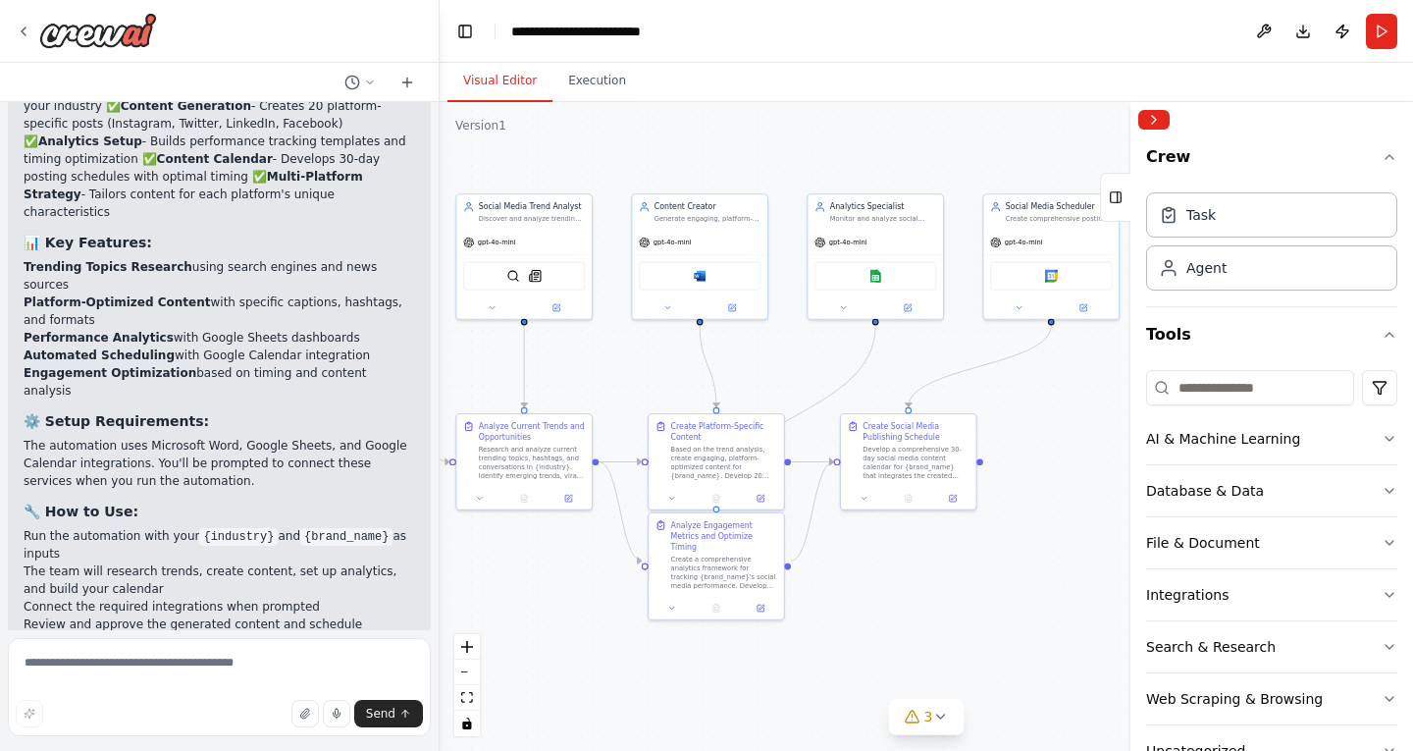
drag, startPoint x: 762, startPoint y: 589, endPoint x: 544, endPoint y: 621, distance: 220.3
click at [544, 621] on div ".deletable-edge-delete-btn { width: 20px; height: 20px; border: 0px solid #ffff…" at bounding box center [926, 426] width 973 height 649
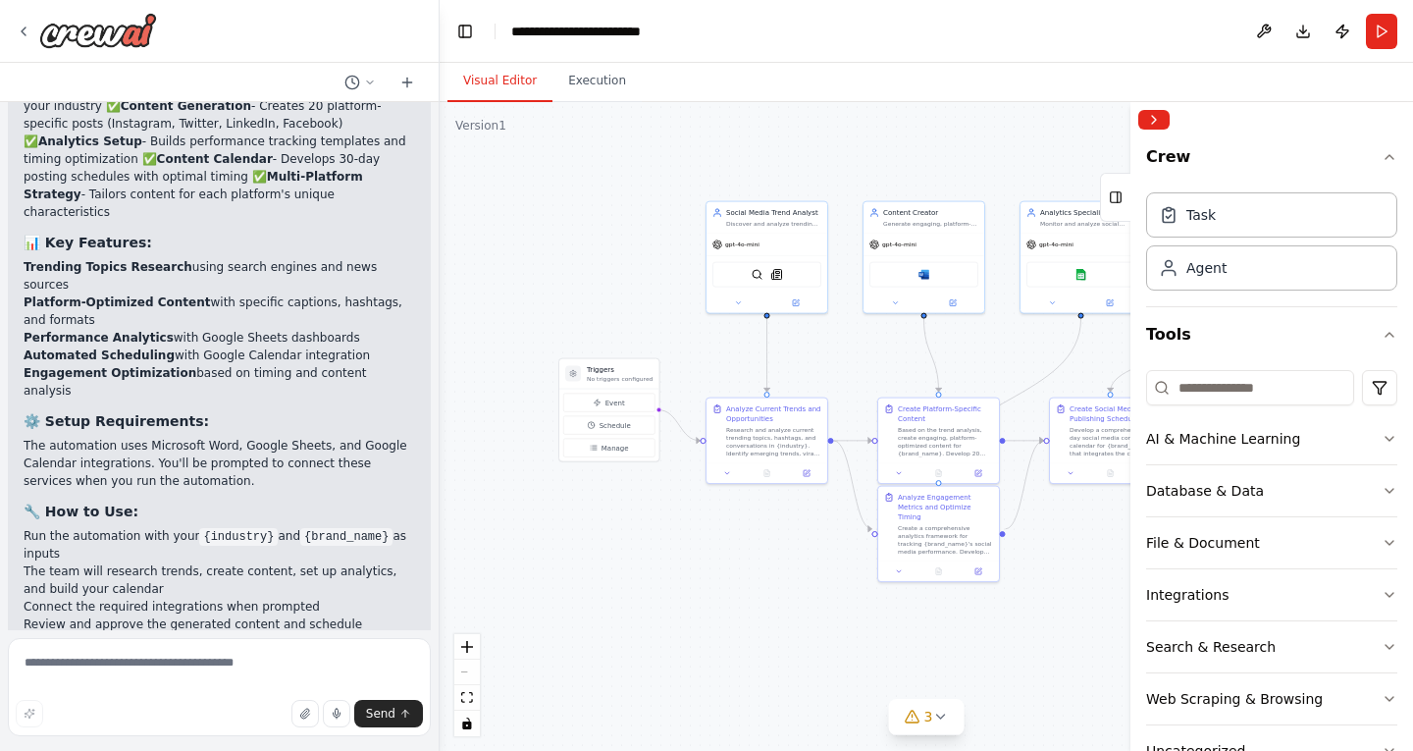
drag, startPoint x: 522, startPoint y: 637, endPoint x: 641, endPoint y: 604, distance: 123.3
click at [641, 604] on div ".deletable-edge-delete-btn { width: 20px; height: 20px; border: 0px solid #ffff…" at bounding box center [926, 426] width 973 height 649
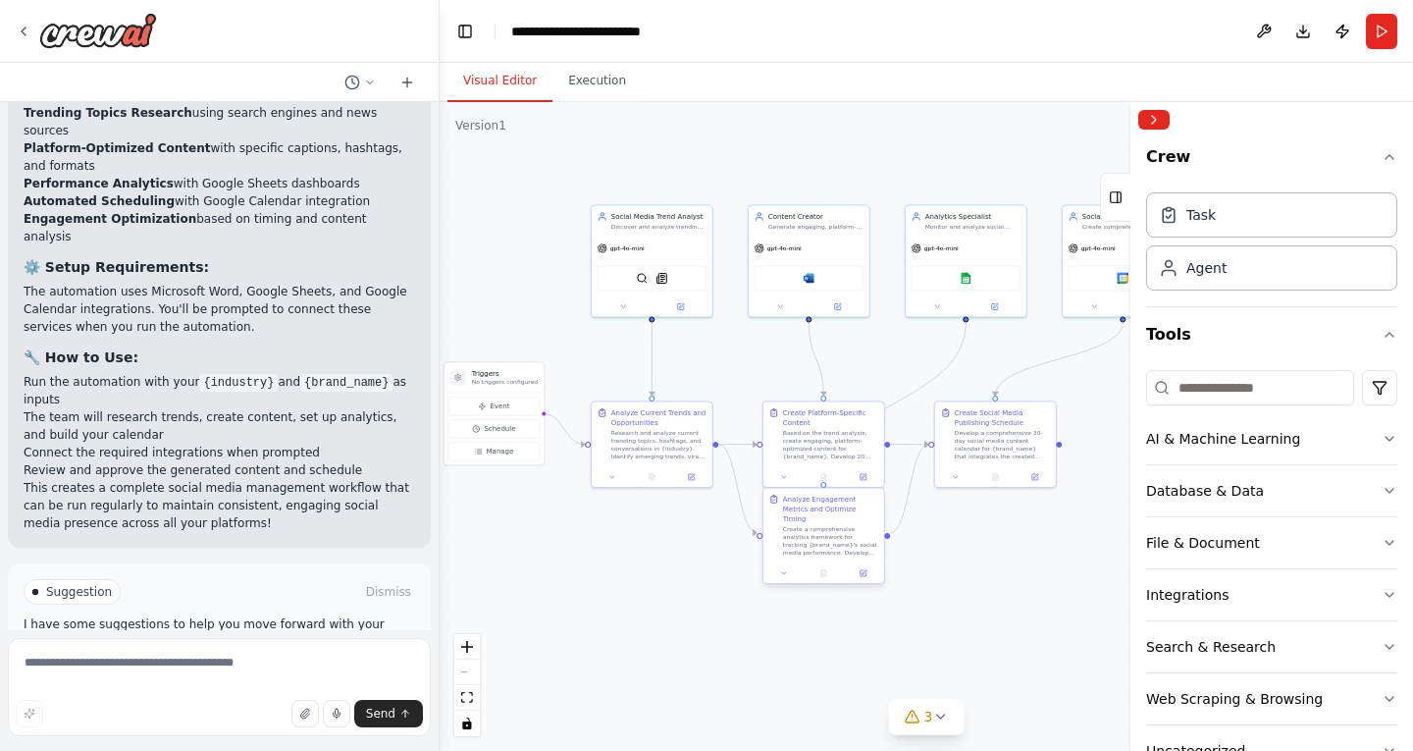
scroll to position [2643, 0]
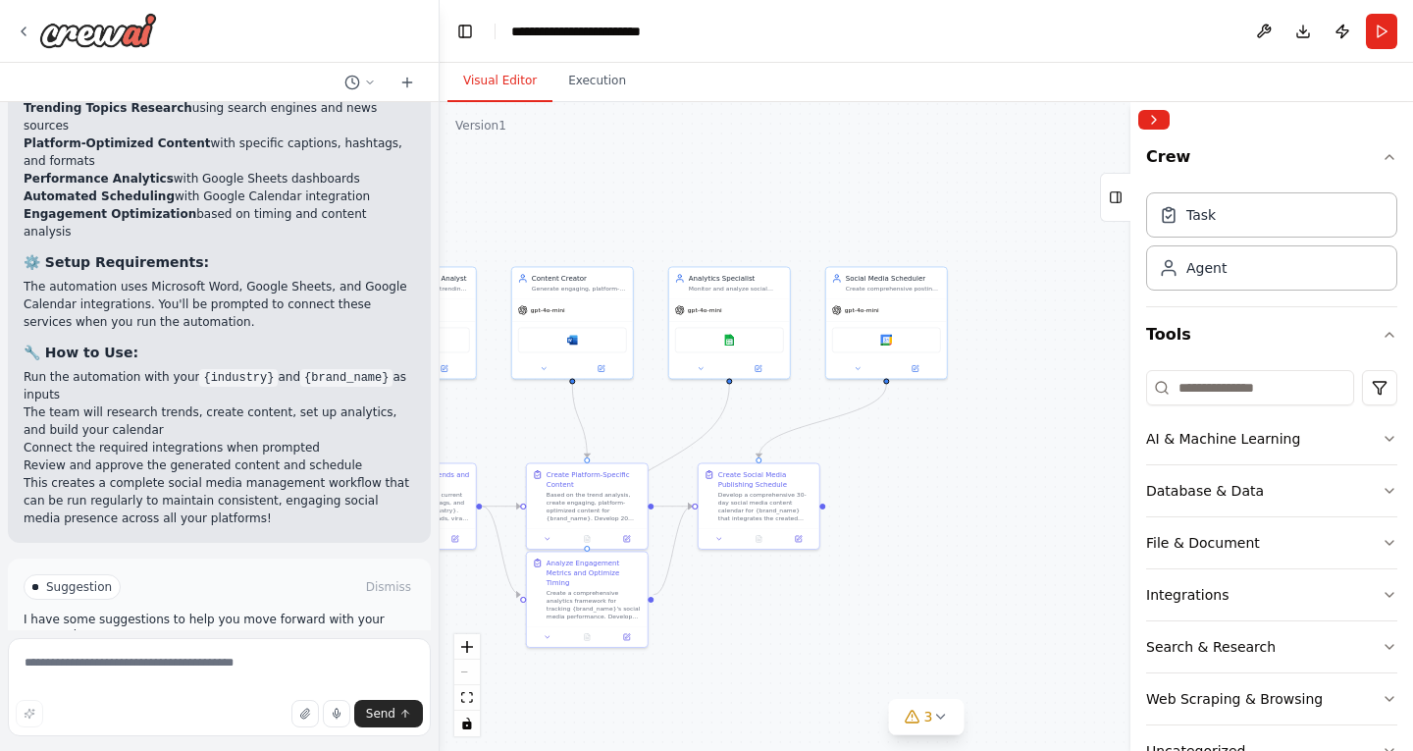
drag, startPoint x: 952, startPoint y: 571, endPoint x: 704, endPoint y: 635, distance: 256.3
click at [704, 635] on div ".deletable-edge-delete-btn { width: 20px; height: 20px; border: 0px solid #ffff…" at bounding box center [926, 426] width 973 height 649
drag, startPoint x: 834, startPoint y: 564, endPoint x: 975, endPoint y: 468, distance: 170.9
click at [975, 468] on div ".deletable-edge-delete-btn { width: 20px; height: 20px; border: 0px solid #ffff…" at bounding box center [926, 426] width 973 height 649
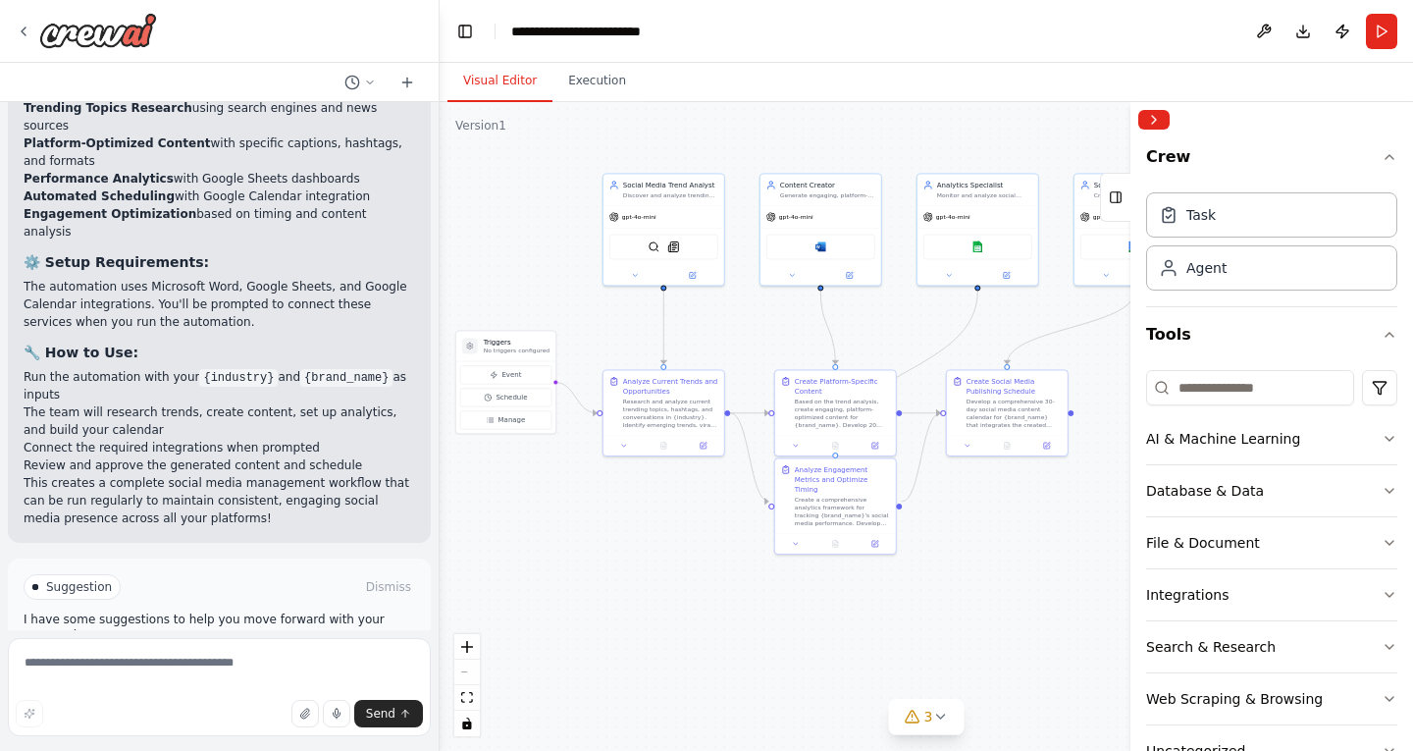
drag, startPoint x: 593, startPoint y: 666, endPoint x: 732, endPoint y: 668, distance: 139.4
click at [732, 668] on div ".deletable-edge-delete-btn { width: 20px; height: 20px; border: 0px solid #ffff…" at bounding box center [926, 426] width 973 height 649
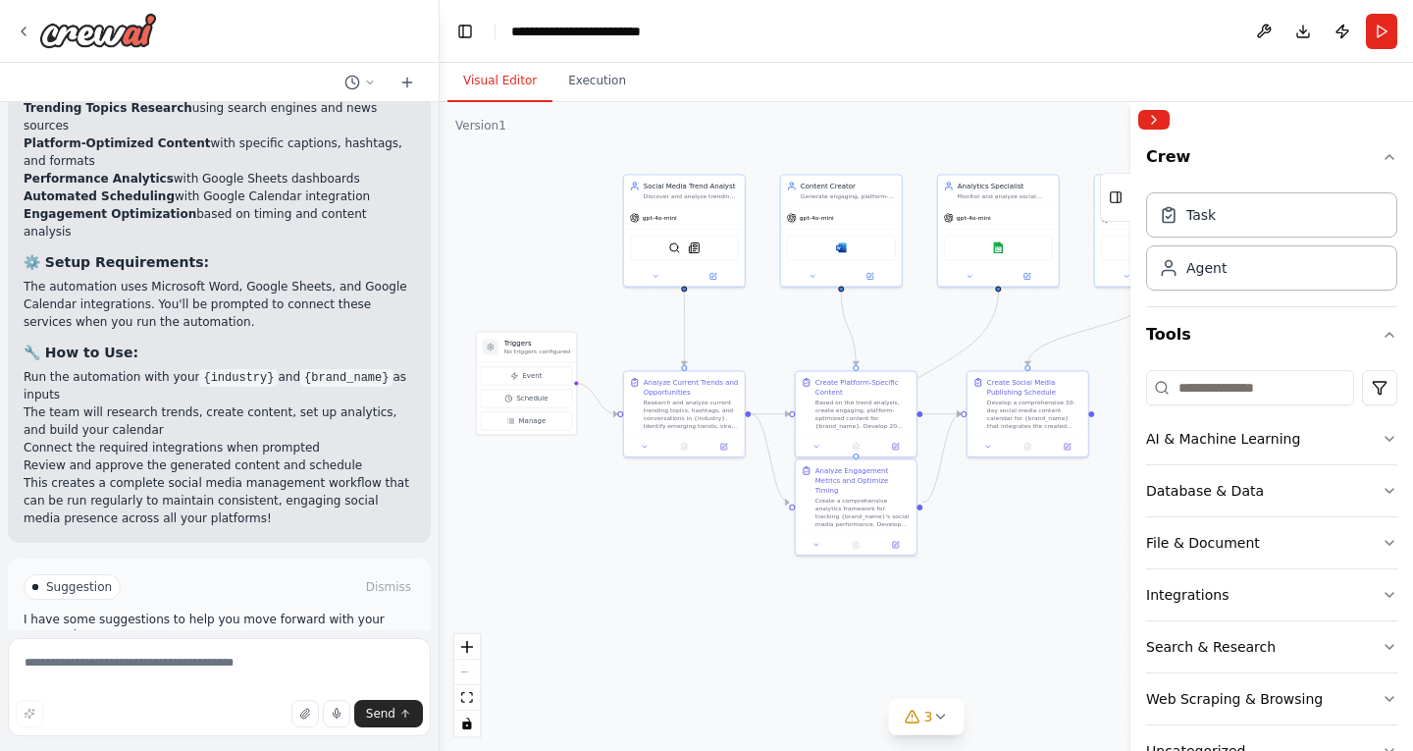
click at [341, 655] on button "Improve automation" at bounding box center [220, 670] width 392 height 31
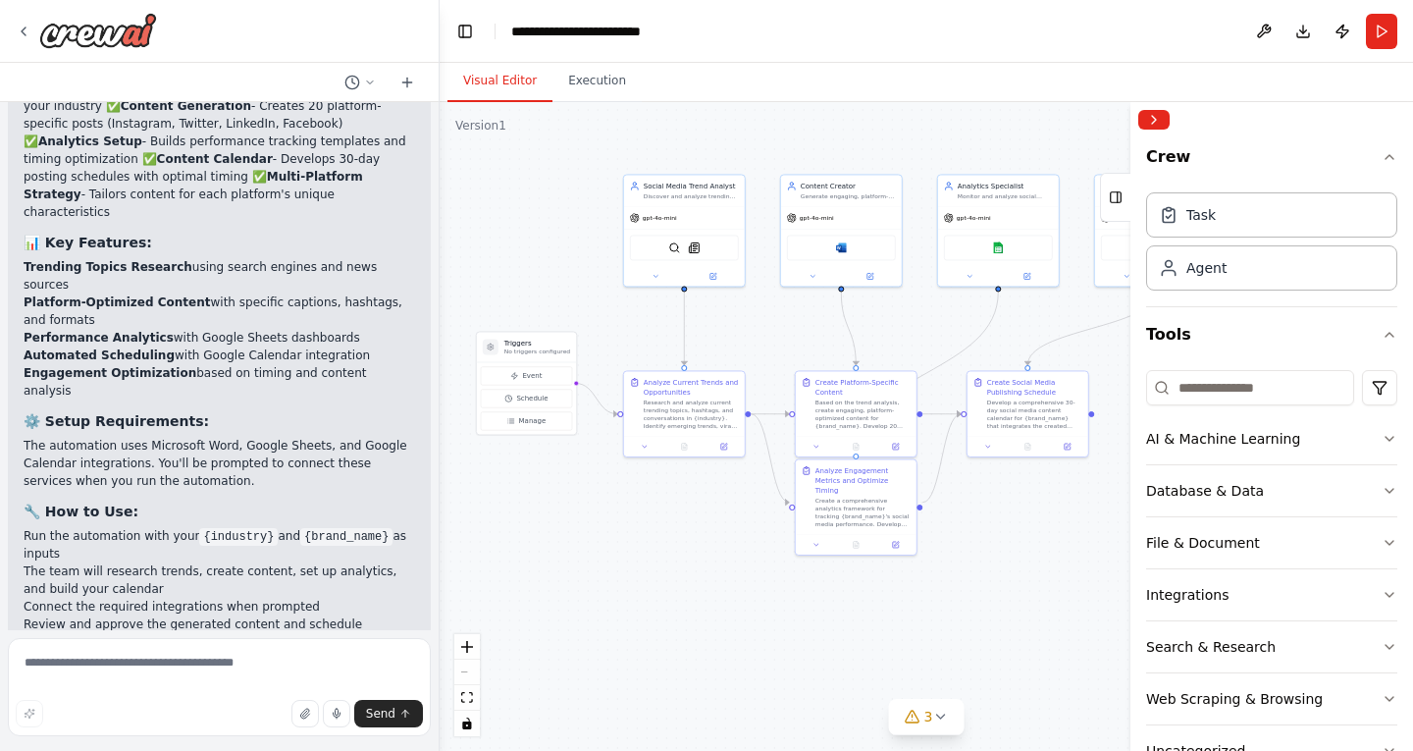
scroll to position [2560, 0]
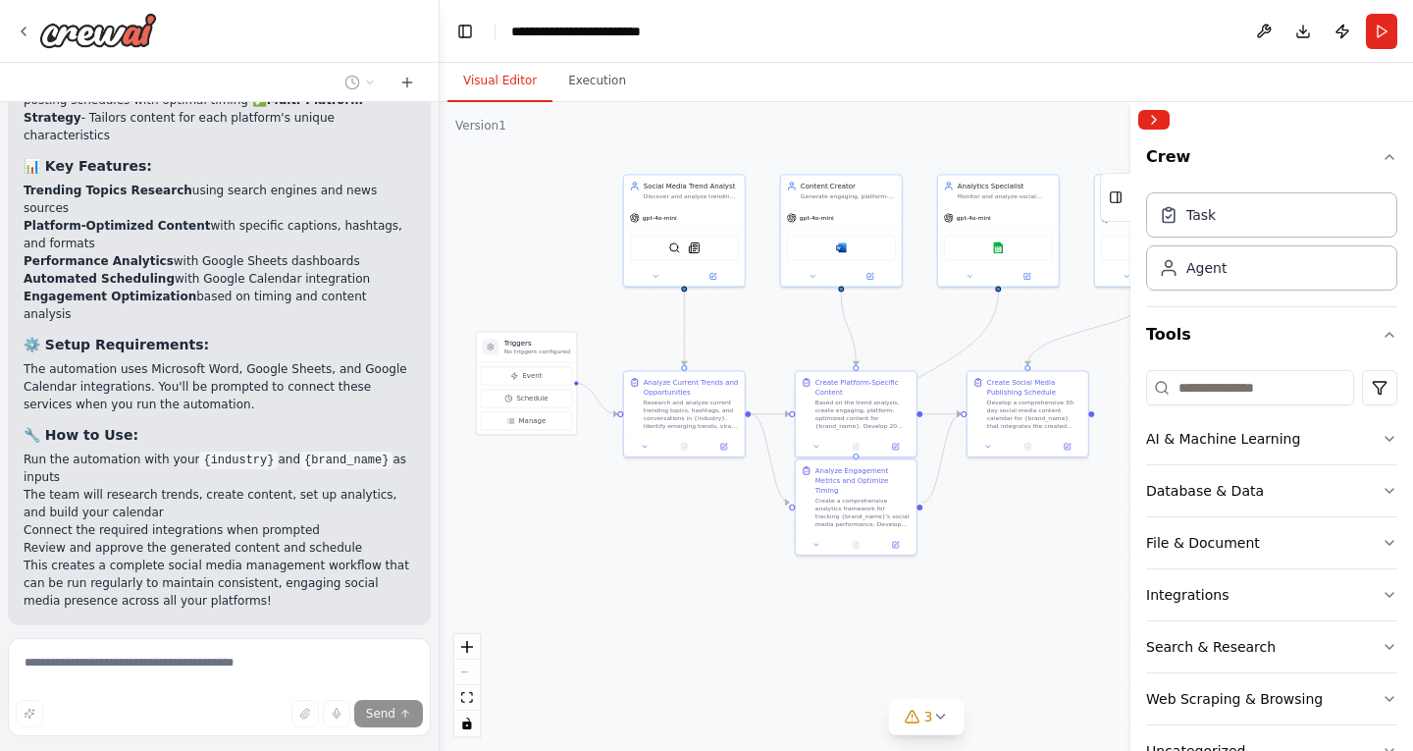
click at [1059, 86] on div "Visual Editor Execution" at bounding box center [926, 82] width 973 height 39
click at [967, 71] on div "Visual Editor Execution" at bounding box center [926, 82] width 973 height 39
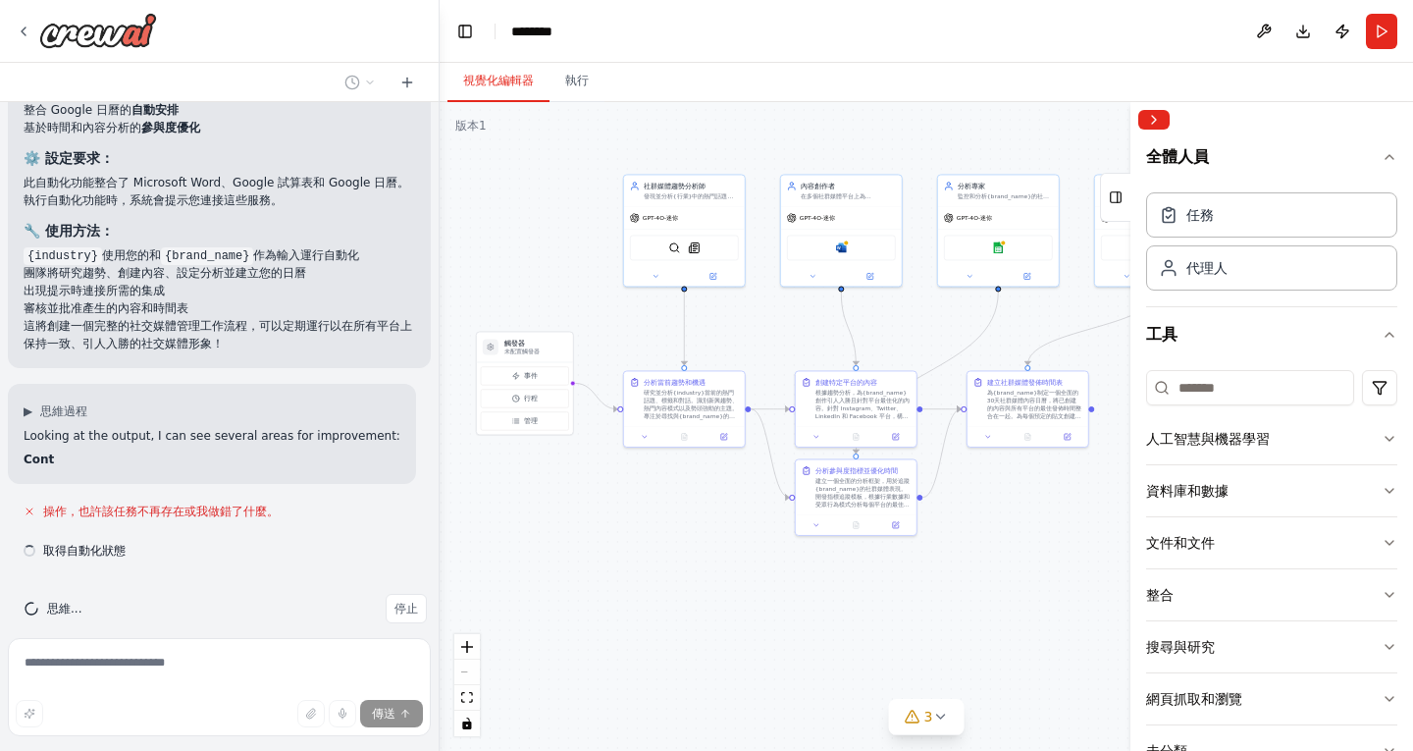
scroll to position [2631, 0]
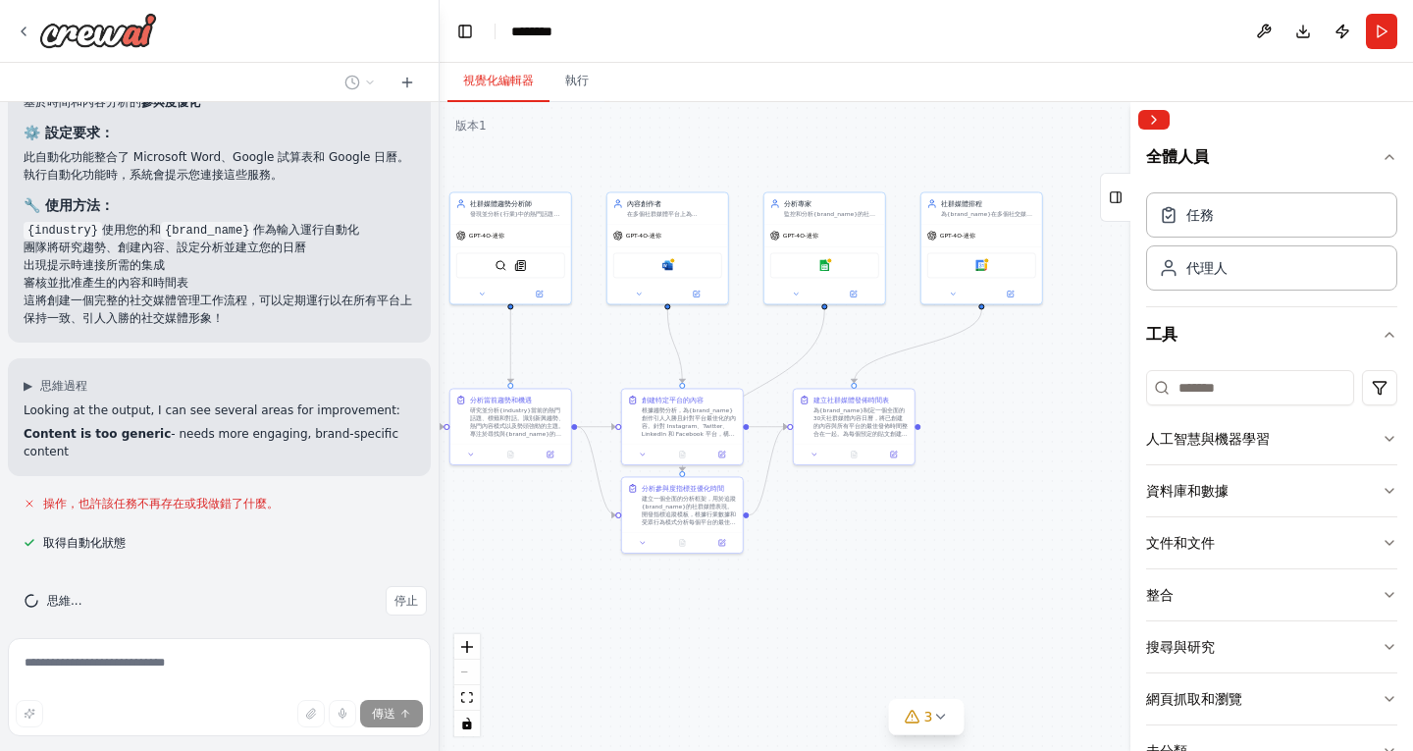
drag, startPoint x: 687, startPoint y: 550, endPoint x: 472, endPoint y: 572, distance: 216.1
click at [472, 572] on div ".deletable-edge-delete-btn { width: 20px; height: 20px; border: 0px solid #ffff…" at bounding box center [926, 426] width 973 height 649
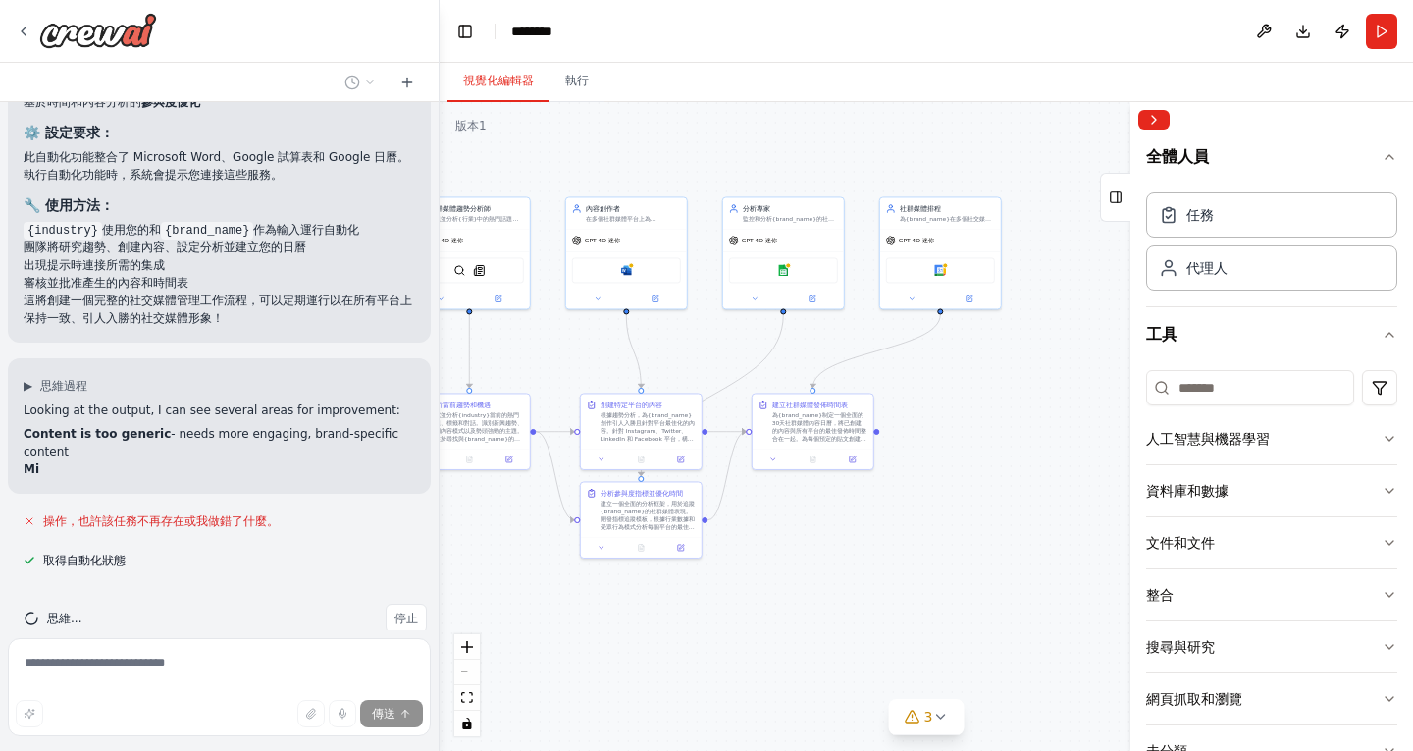
scroll to position [2666, 0]
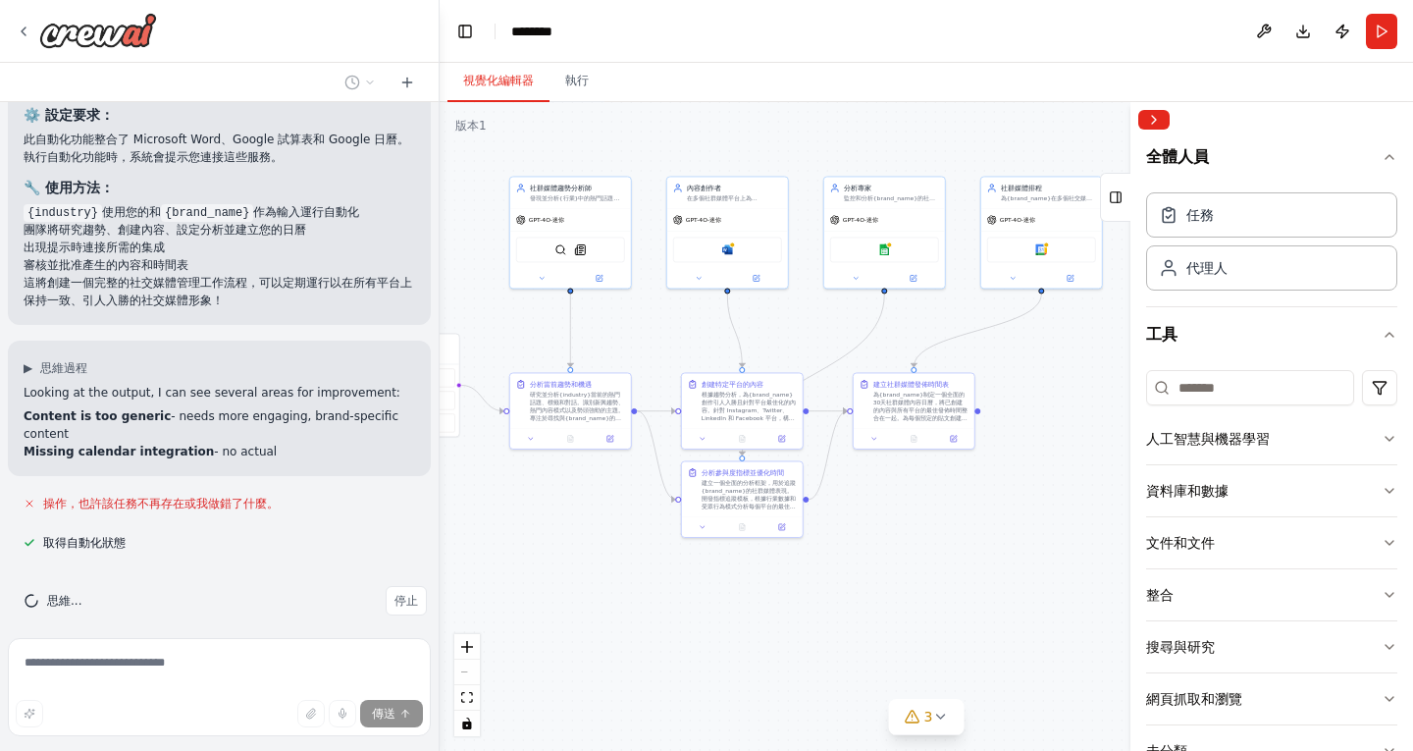
drag, startPoint x: 859, startPoint y: 565, endPoint x: 962, endPoint y: 544, distance: 105.3
click at [962, 544] on div ".deletable-edge-delete-btn { width: 20px; height: 20px; border: 0px solid #ffff…" at bounding box center [926, 426] width 973 height 649
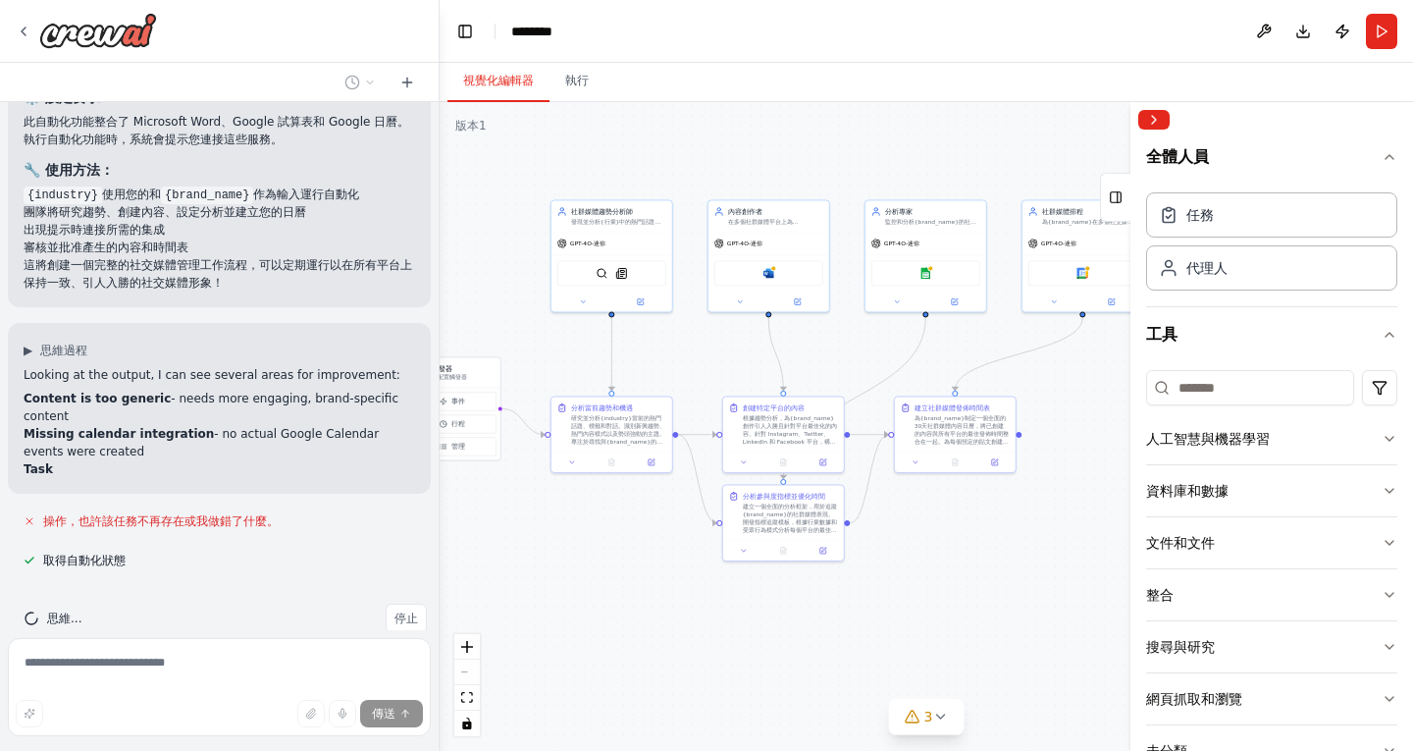
scroll to position [2702, 0]
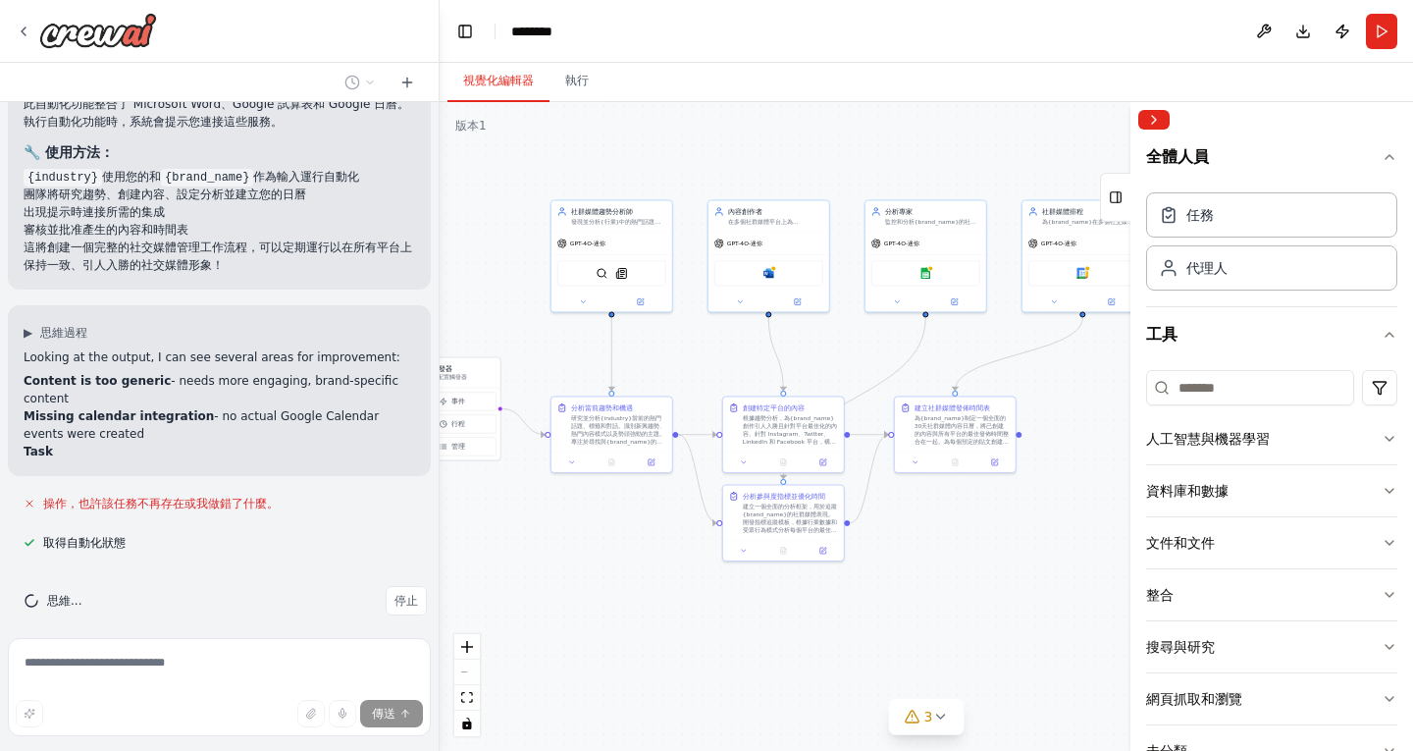
drag, startPoint x: 903, startPoint y: 546, endPoint x: 944, endPoint y: 570, distance: 48.0
click at [944, 570] on div ".deletable-edge-delete-btn { width: 20px; height: 20px; border: 0px solid #ffff…" at bounding box center [926, 426] width 973 height 649
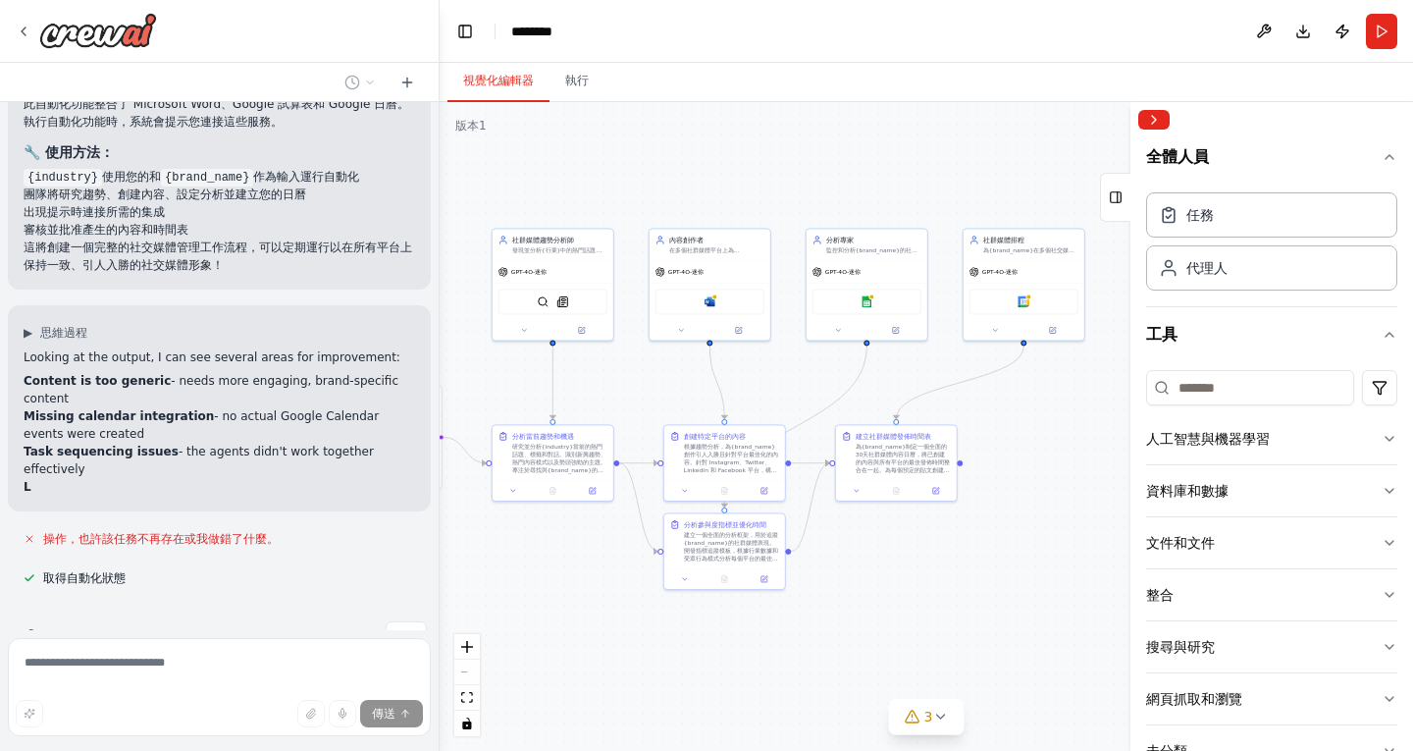
drag, startPoint x: 913, startPoint y: 561, endPoint x: 808, endPoint y: 611, distance: 116.3
click at [808, 611] on div ".deletable-edge-delete-btn { width: 20px; height: 20px; border: 0px solid #ffff…" at bounding box center [926, 426] width 973 height 649
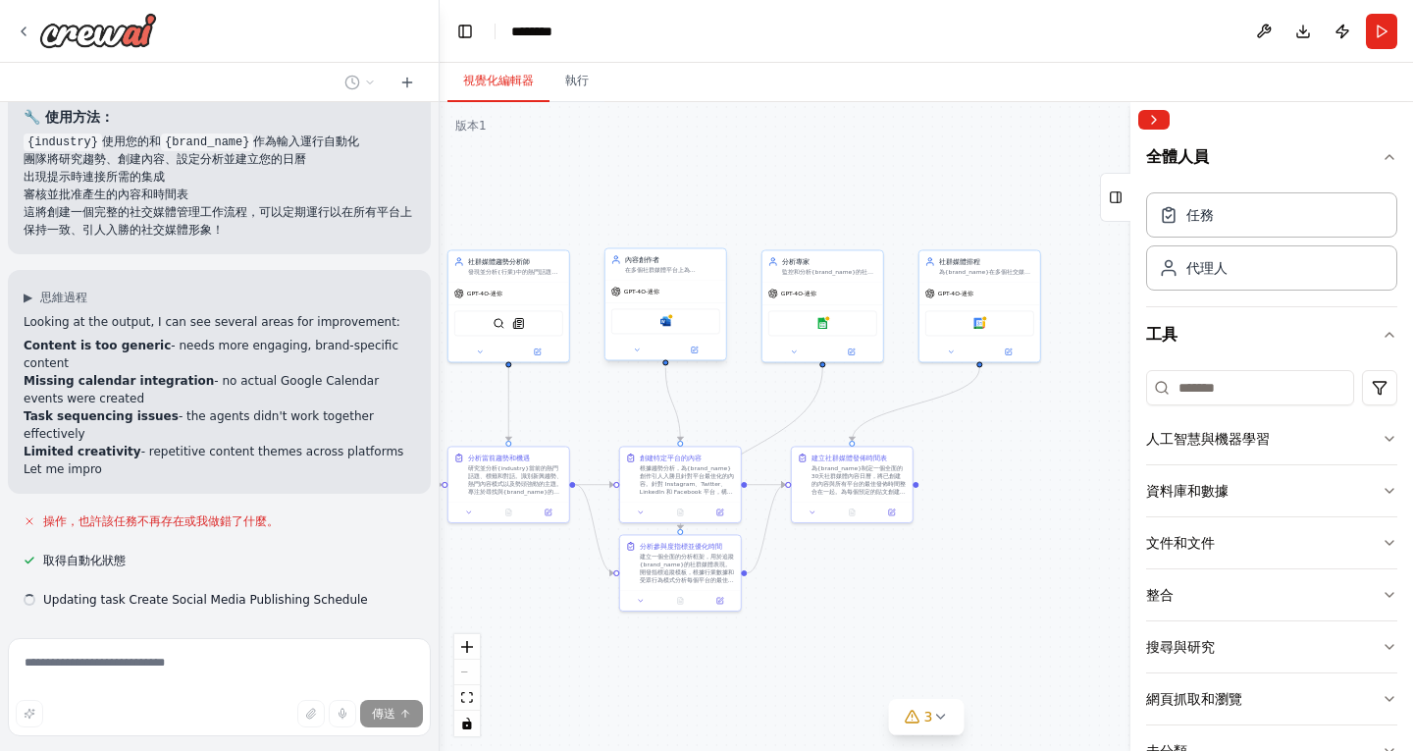
scroll to position [2815, 0]
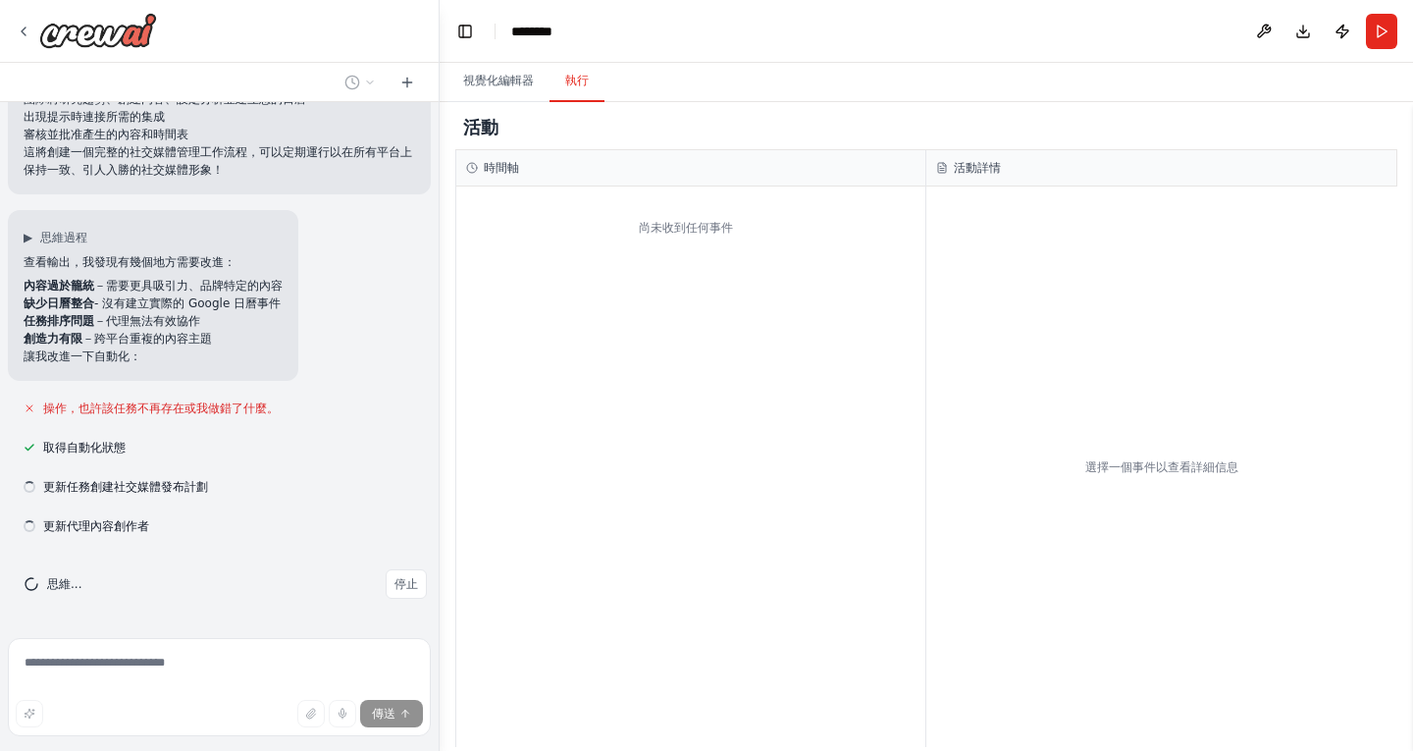
click at [581, 75] on font "執行" at bounding box center [577, 81] width 24 height 14
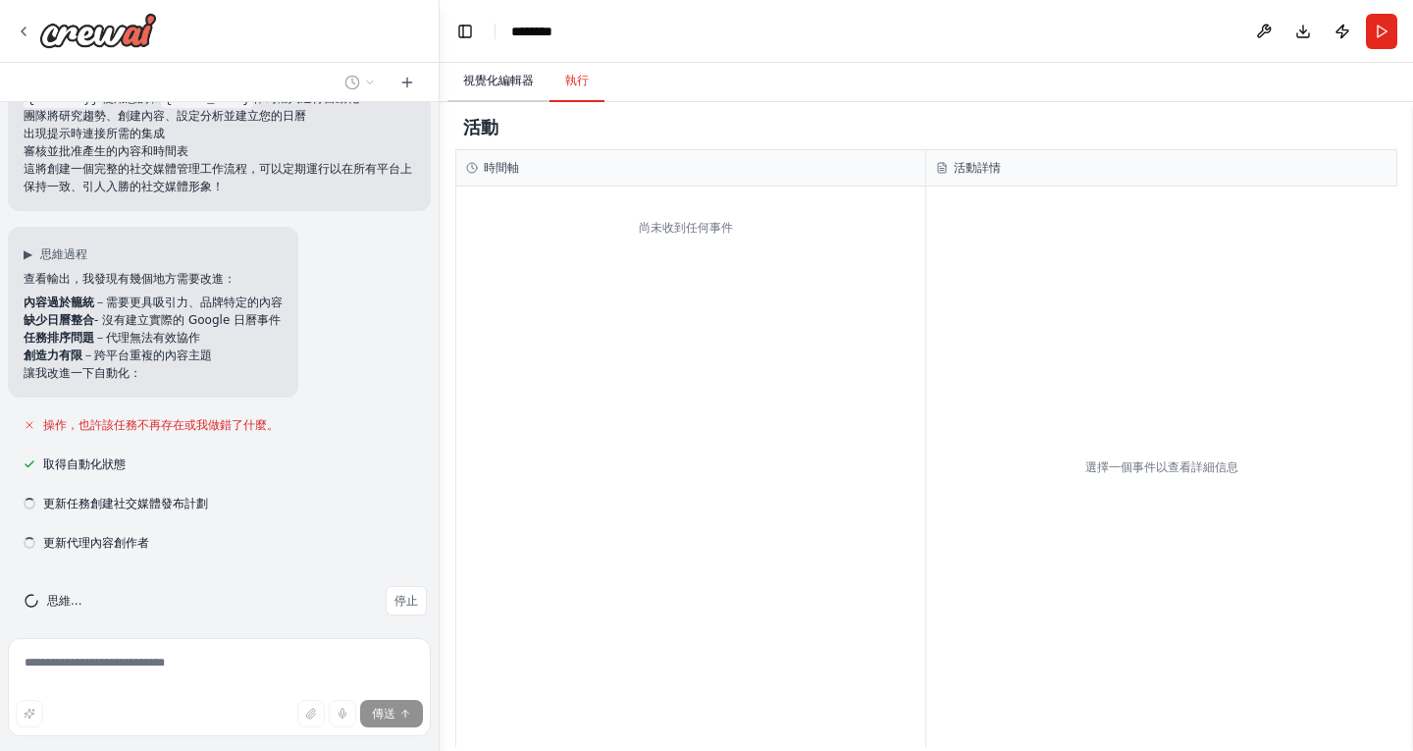
click at [512, 73] on font "視覺化編輯器" at bounding box center [498, 81] width 71 height 16
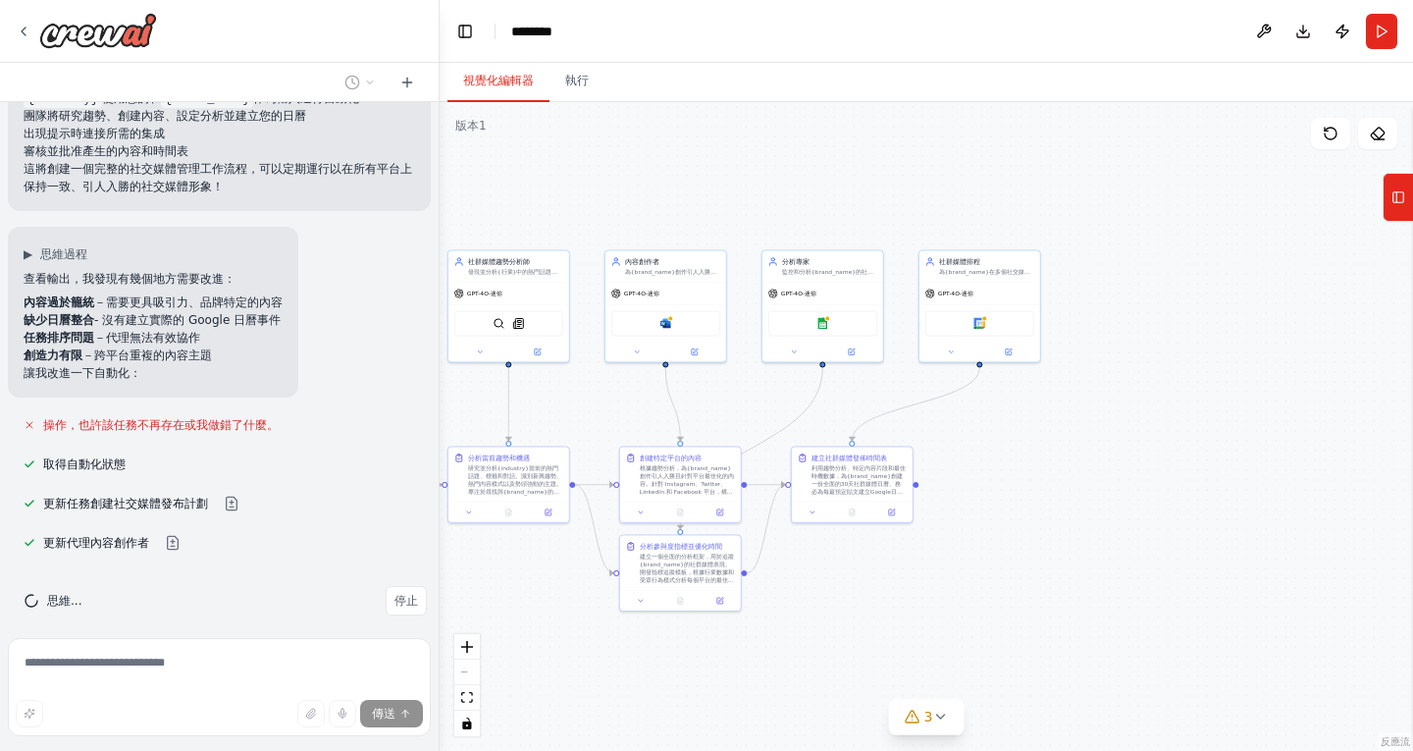
drag, startPoint x: 1152, startPoint y: 162, endPoint x: 1047, endPoint y: 163, distance: 105.0
click at [1047, 163] on div ".deletable-edge-delete-btn { width: 20px; height: 20px; border: 0px solid #ffff…" at bounding box center [926, 426] width 973 height 649
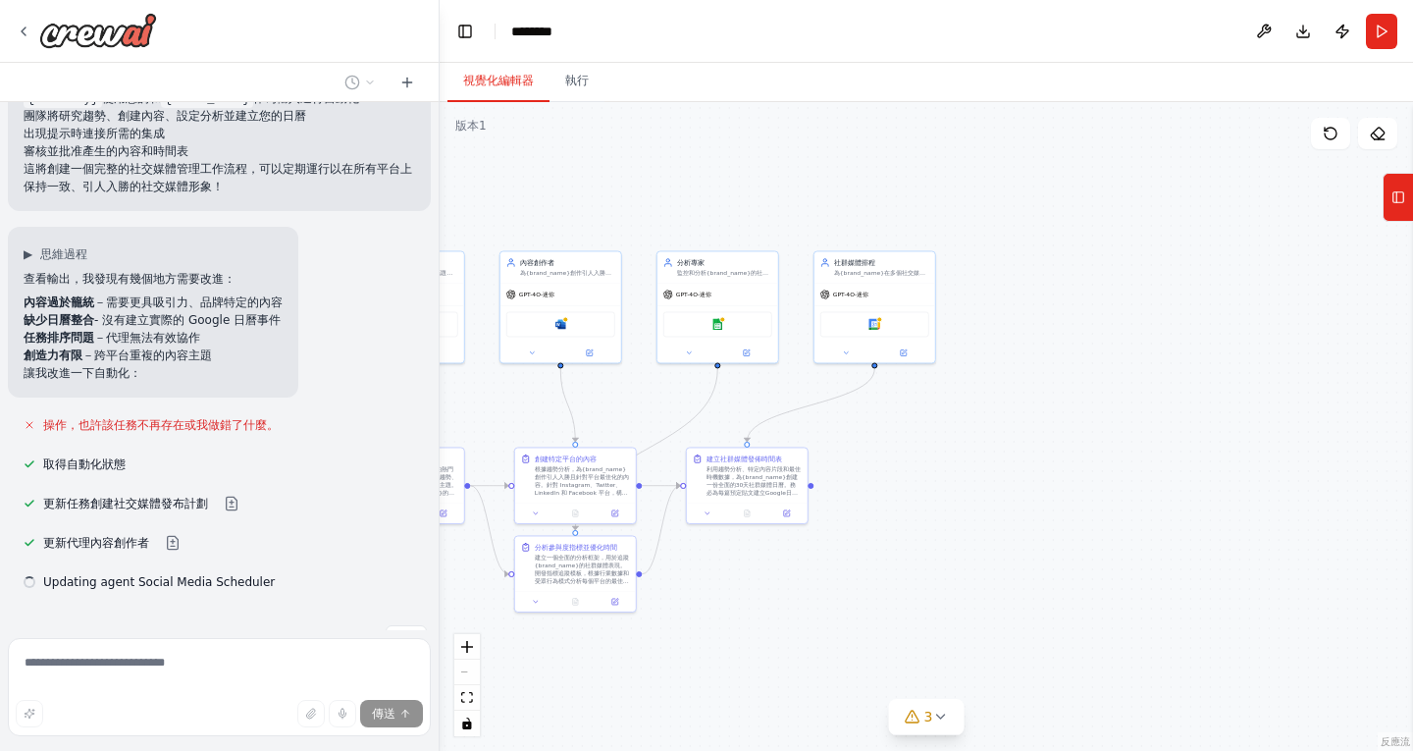
scroll to position [2819, 0]
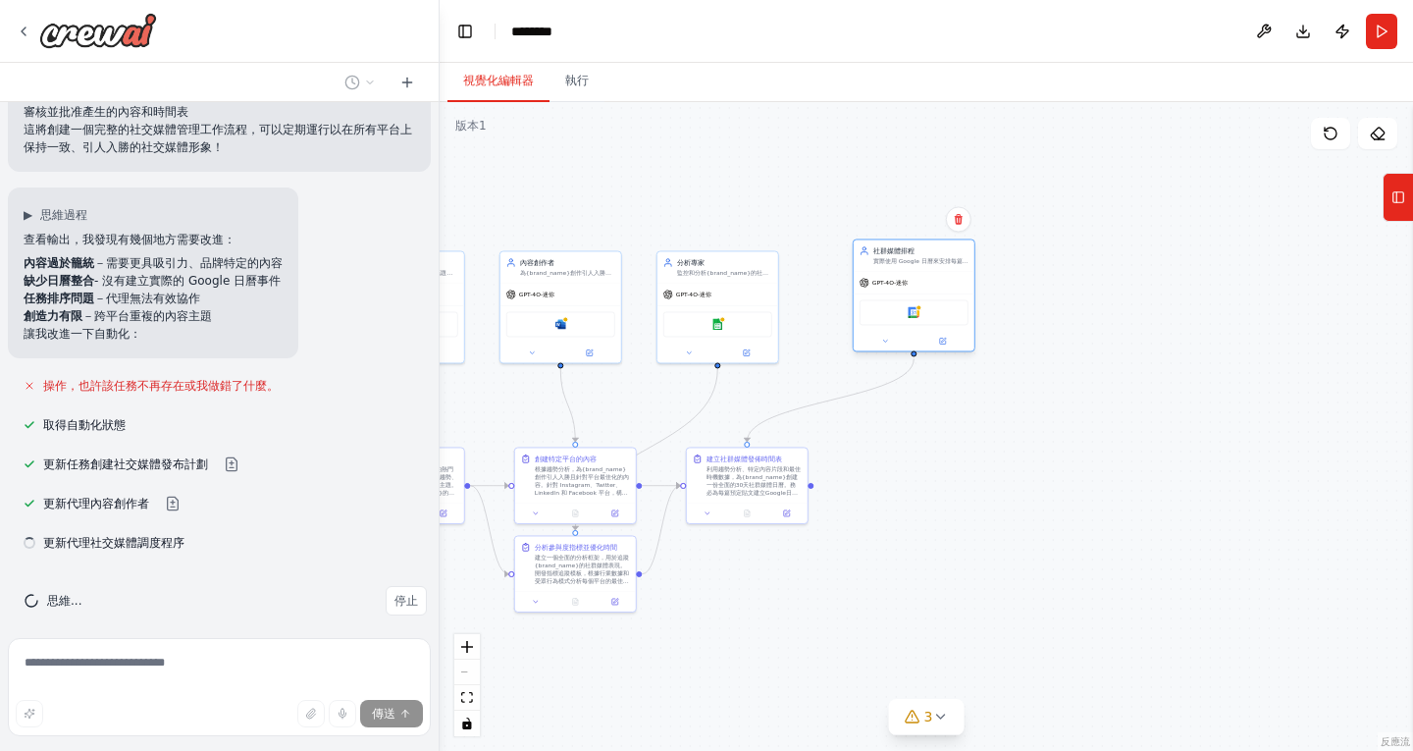
drag, startPoint x: 872, startPoint y: 294, endPoint x: 922, endPoint y: 289, distance: 50.3
click at [922, 289] on div "GPT-4O-迷你" at bounding box center [914, 283] width 121 height 22
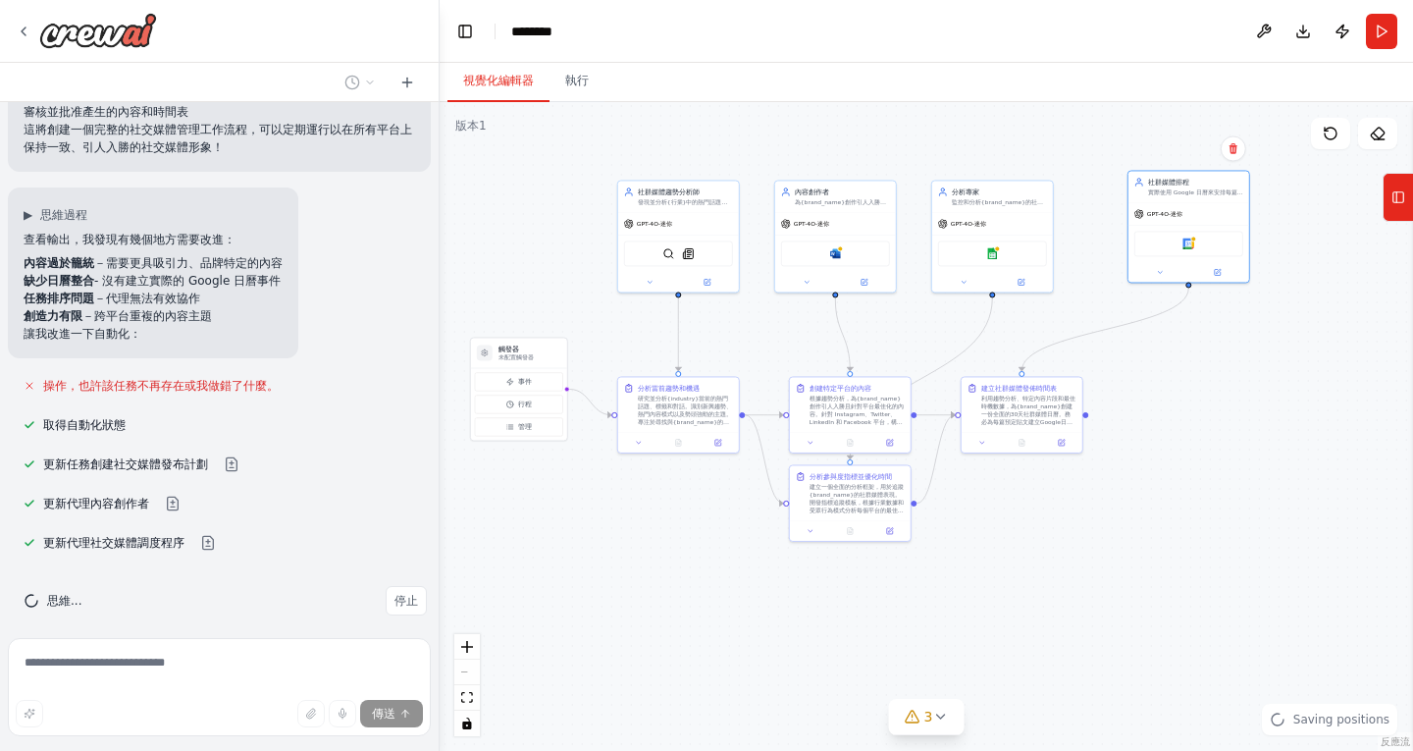
drag, startPoint x: 889, startPoint y: 412, endPoint x: 1174, endPoint y: 342, distance: 293.0
click at [1174, 342] on div ".deletable-edge-delete-btn { width: 20px; height: 20px; border: 0px solid #ffff…" at bounding box center [926, 426] width 973 height 649
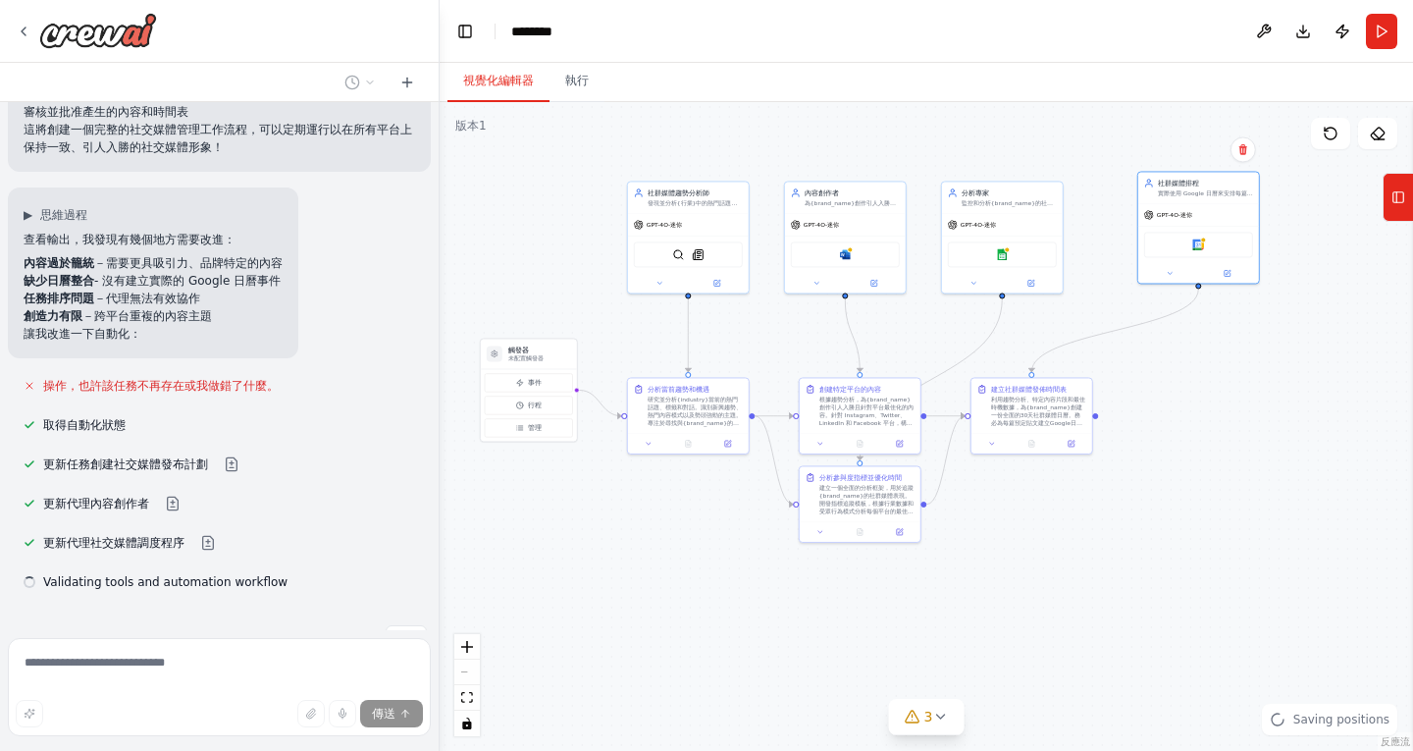
scroll to position [2859, 0]
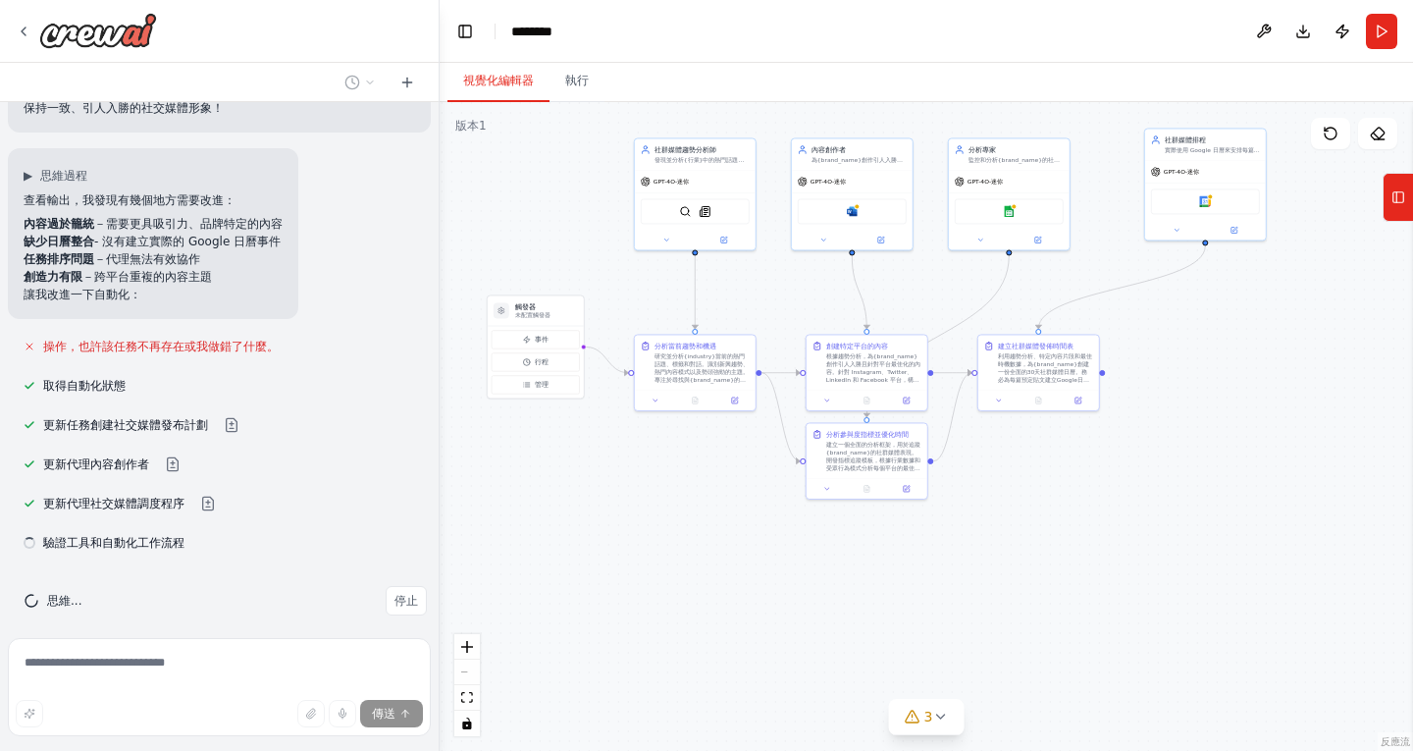
drag, startPoint x: 1200, startPoint y: 466, endPoint x: 1210, endPoint y: 420, distance: 47.2
click at [1210, 420] on div ".deletable-edge-delete-btn { width: 20px; height: 20px; border: 0px solid #ffff…" at bounding box center [926, 426] width 973 height 649
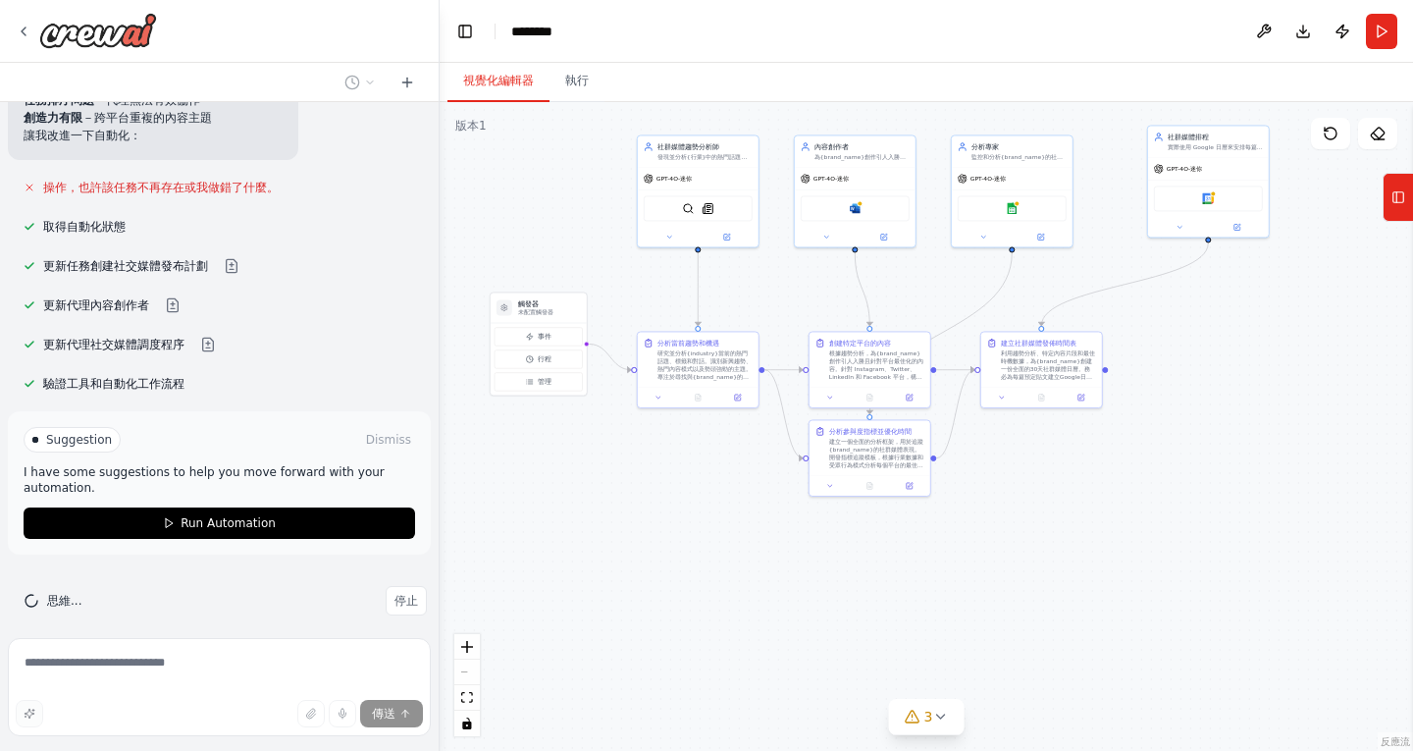
scroll to position [3002, 0]
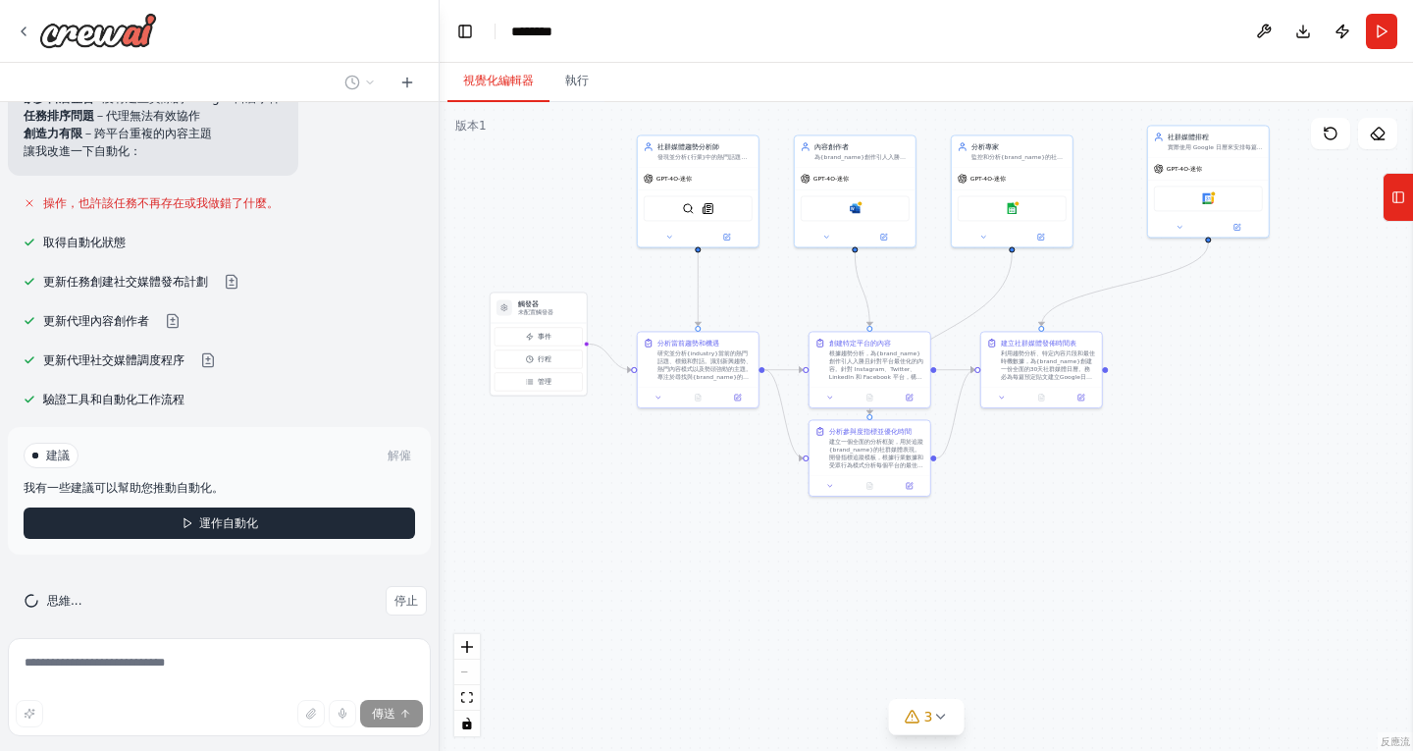
click at [319, 511] on button "運作自動化" at bounding box center [220, 522] width 392 height 31
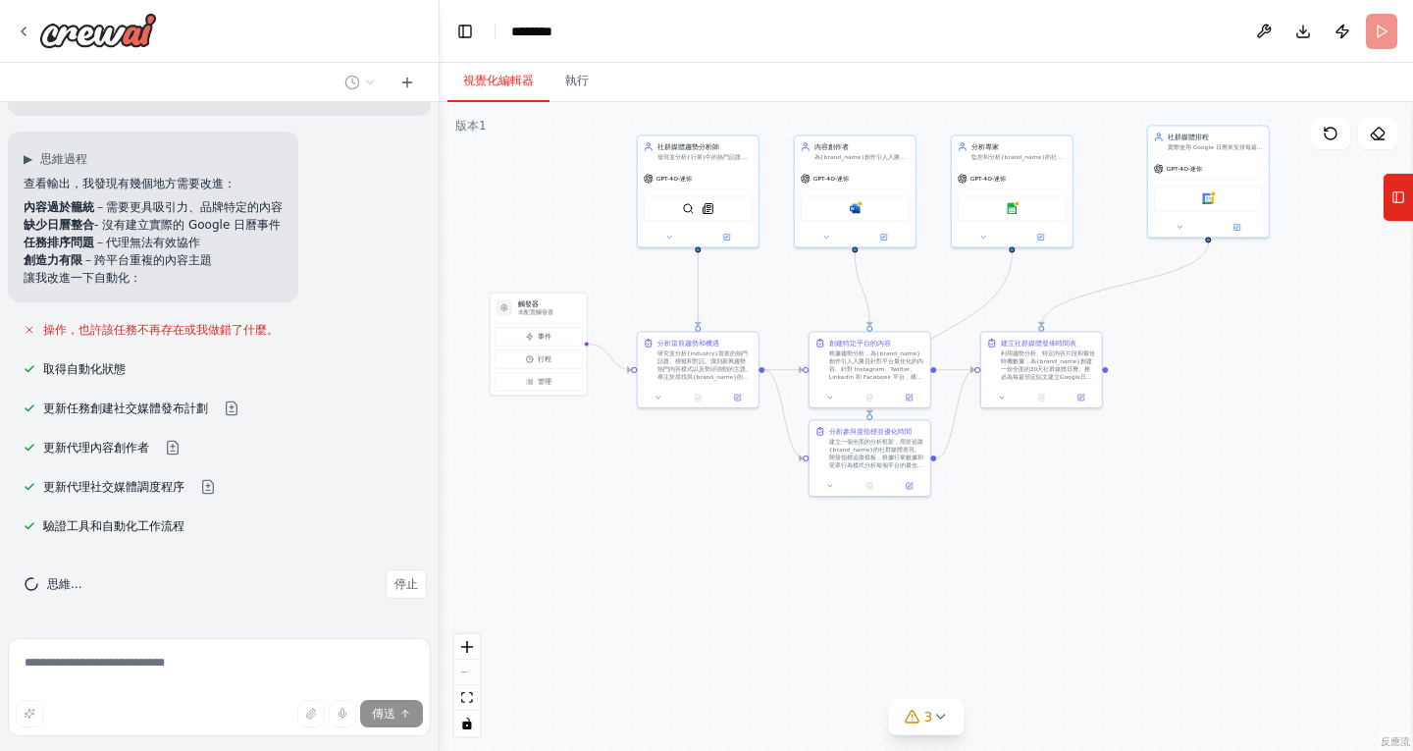
scroll to position [2859, 0]
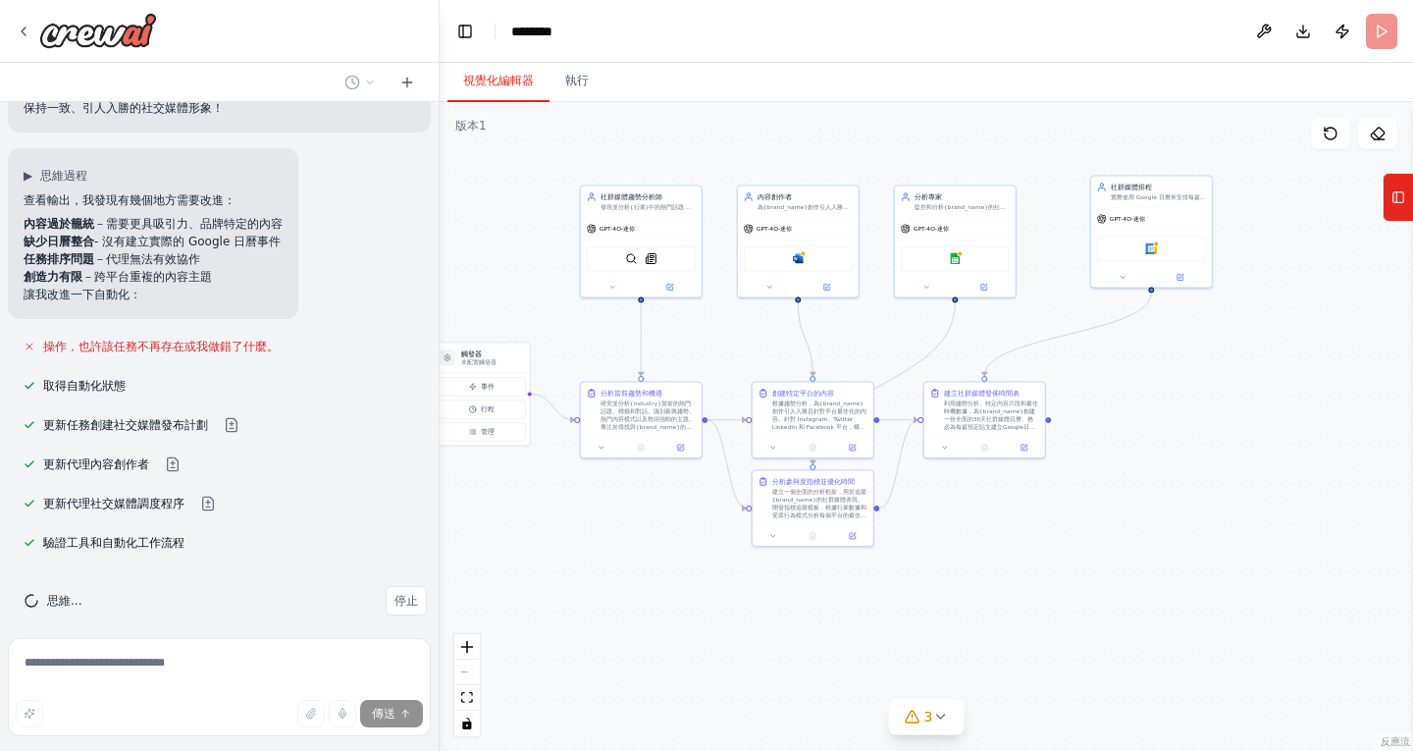
drag, startPoint x: 592, startPoint y: 465, endPoint x: 534, endPoint y: 515, distance: 76.5
click at [534, 515] on div ".deletable-edge-delete-btn { width: 20px; height: 20px; border: 0px solid #ffff…" at bounding box center [926, 426] width 973 height 649
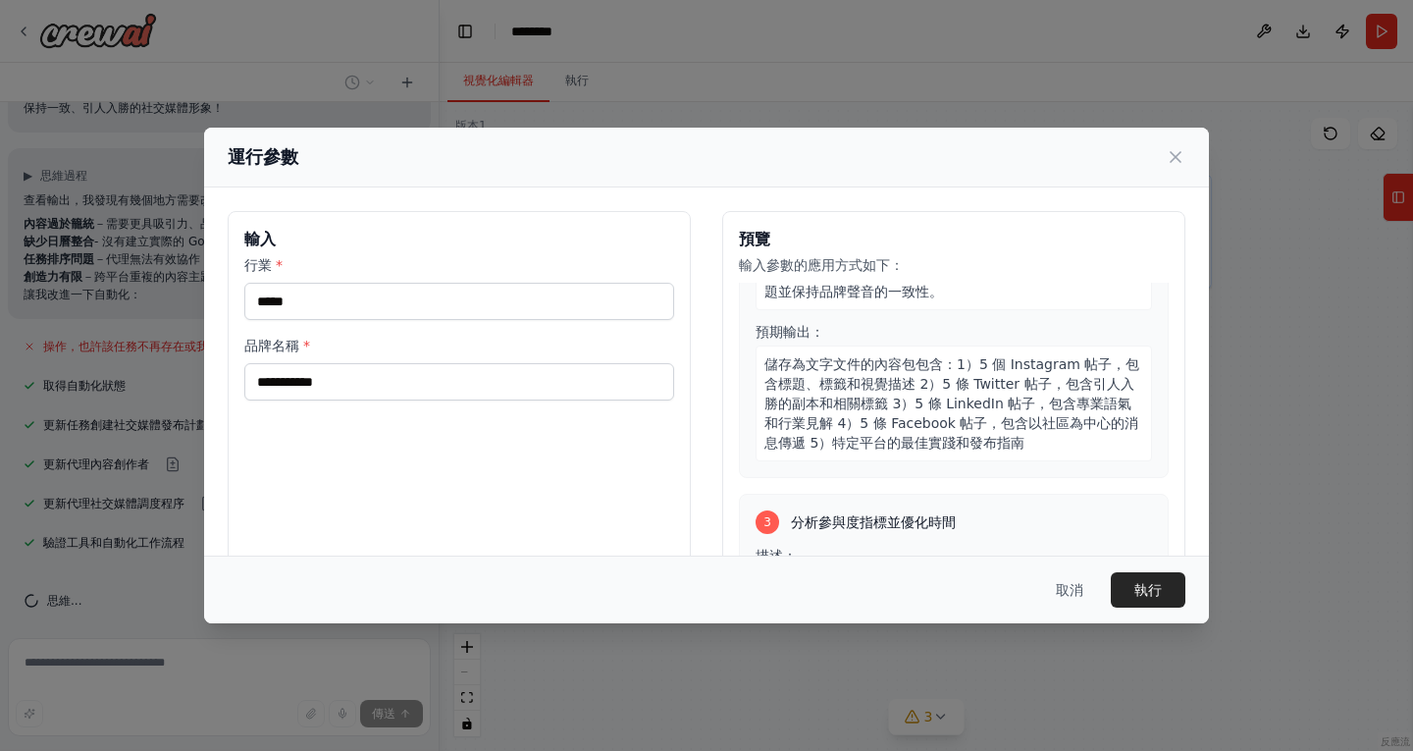
scroll to position [461, 0]
click at [876, 384] on font "儲存為文字文件的內容包包含：1）5 個 Instagram 帖子，包含標題、標籤和視覺描述 2）5 條 Twitter 帖子，包含引人入勝的副本和相關標籤 3…" at bounding box center [951, 402] width 375 height 94
click at [897, 402] on font "儲存為文字文件的內容包包含：1）5 個 Instagram 帖子，包含標題、標籤和視覺描述 2）5 條 Twitter 帖子，包含引人入勝的副本和相關標籤 3…" at bounding box center [951, 402] width 375 height 94
click at [530, 377] on input "**********" at bounding box center [459, 381] width 430 height 37
drag, startPoint x: 530, startPoint y: 377, endPoint x: 293, endPoint y: 378, distance: 236.5
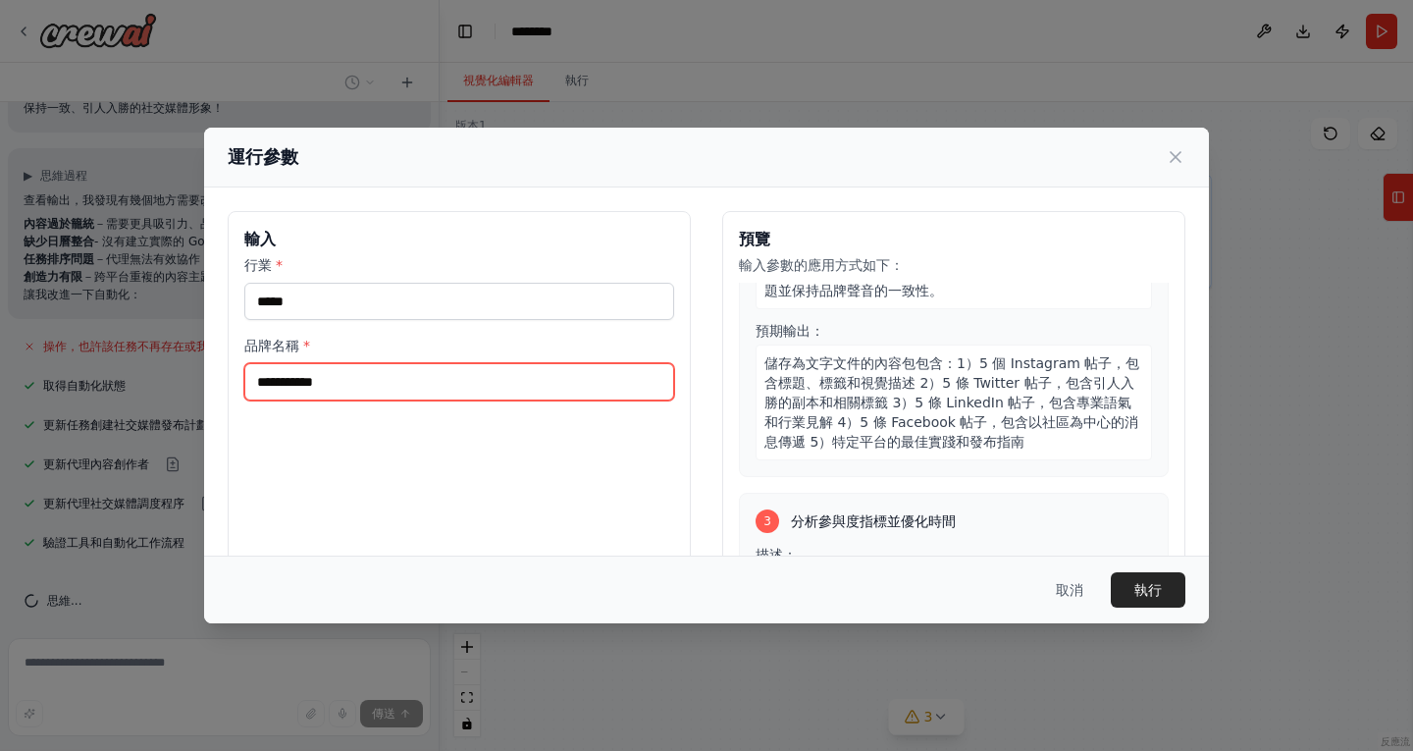
click at [293, 378] on input "**********" at bounding box center [459, 381] width 430 height 37
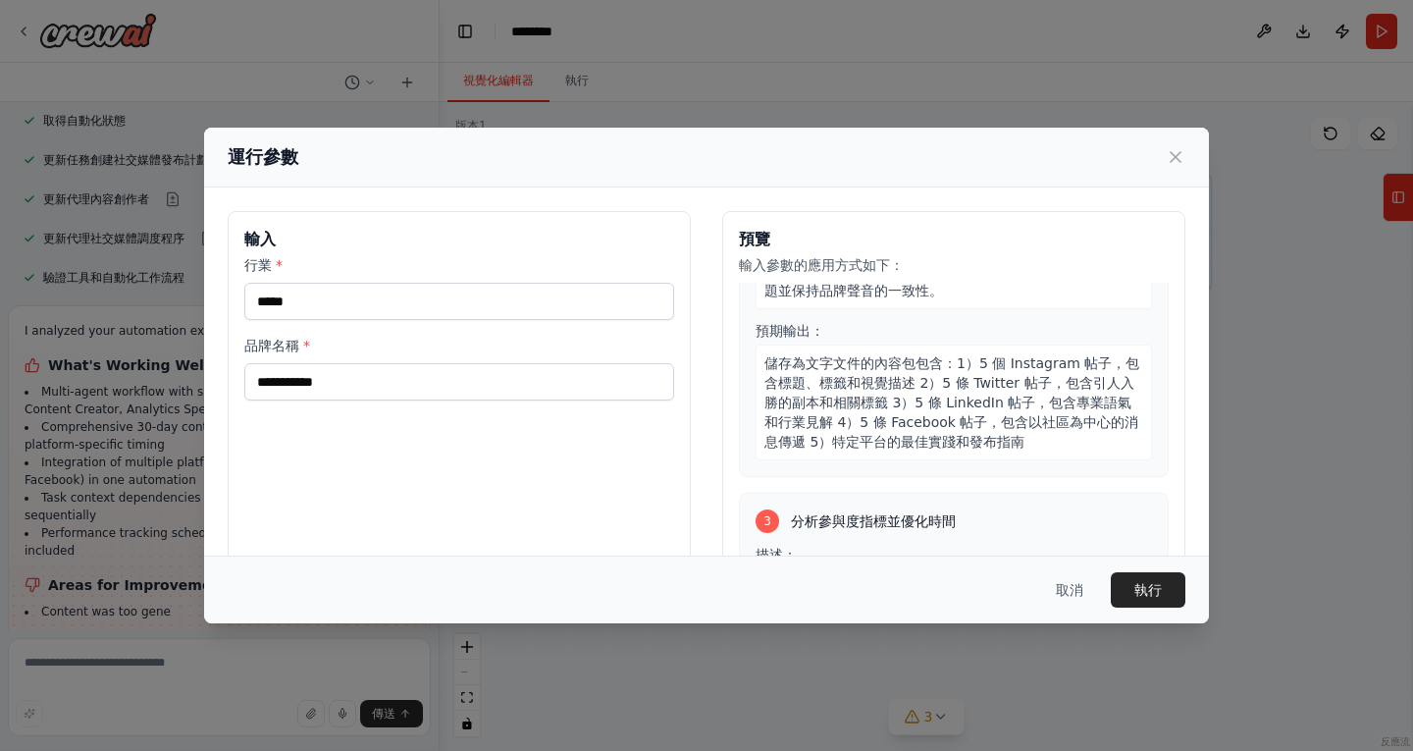
scroll to position [656, 0]
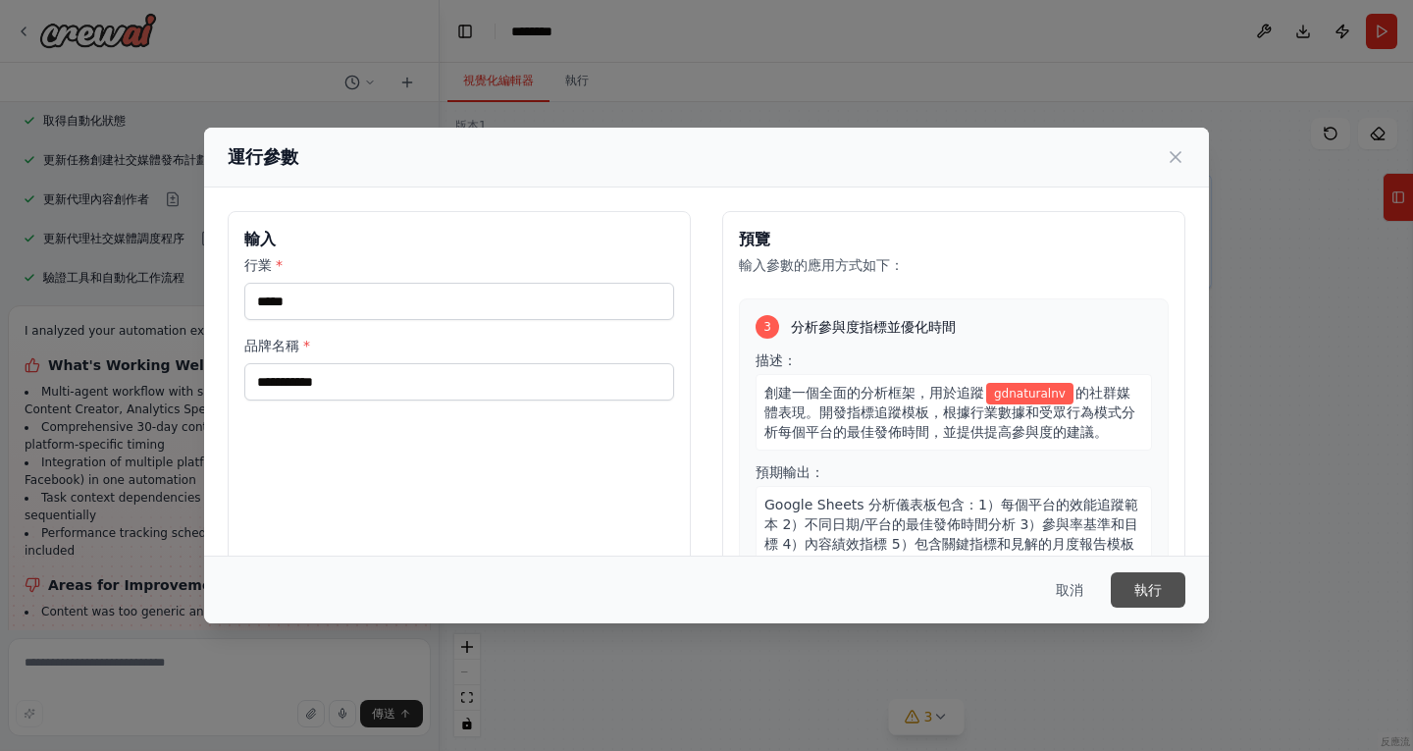
click at [1163, 581] on button "執行" at bounding box center [1148, 589] width 75 height 35
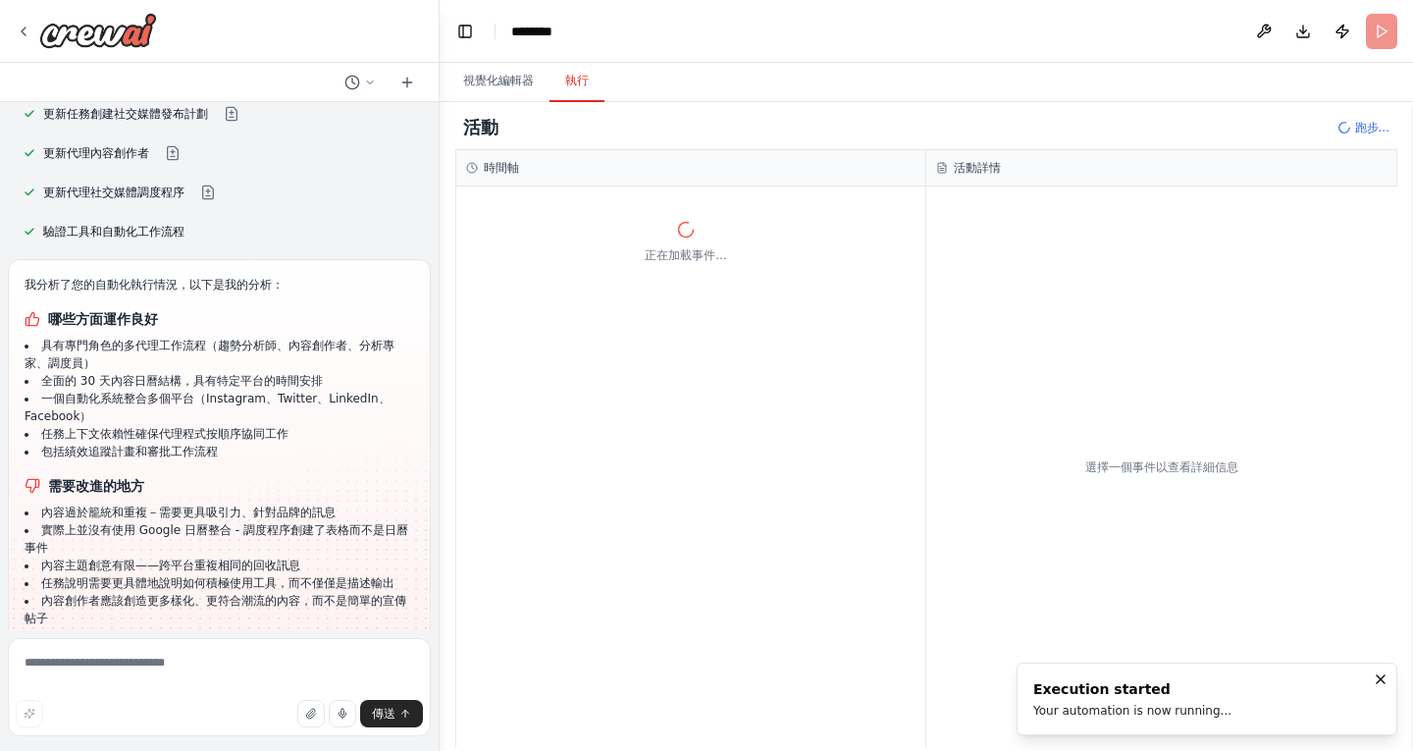
scroll to position [3194, 0]
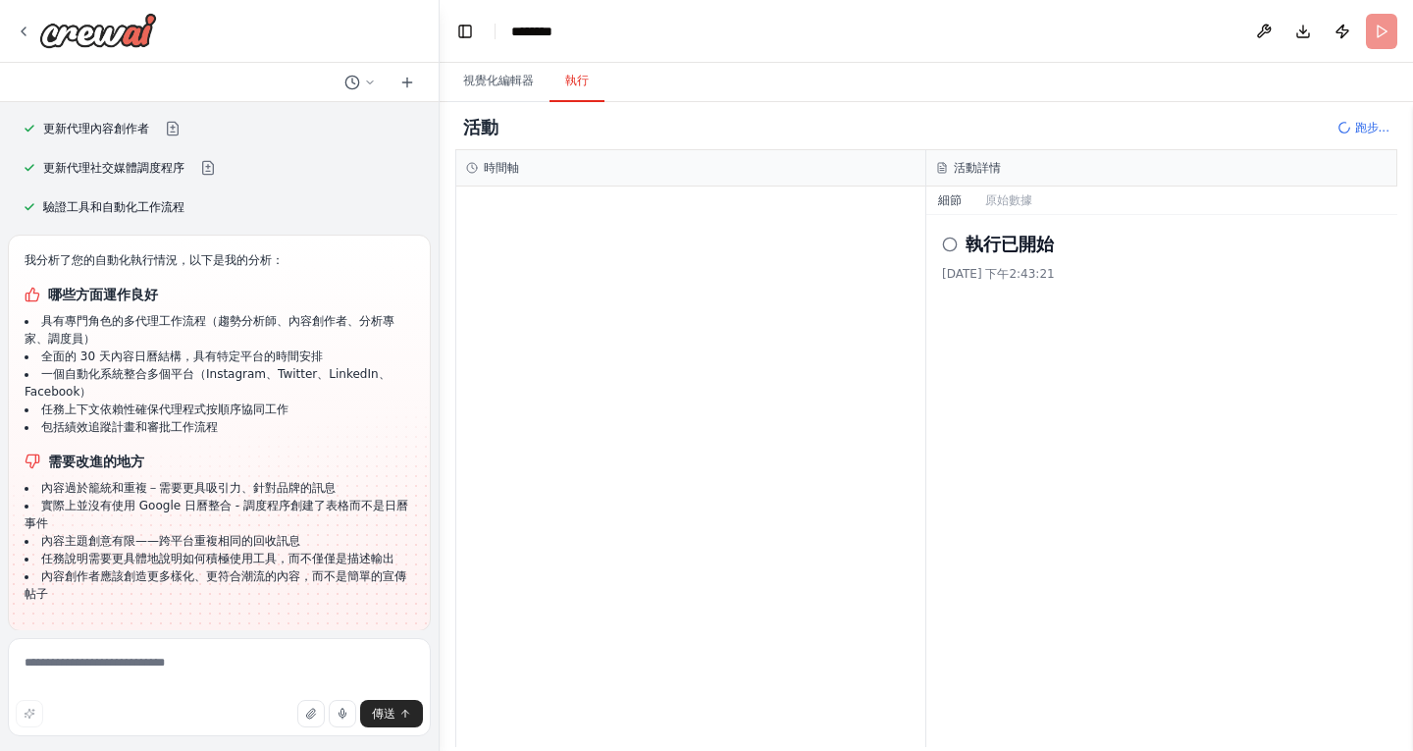
drag, startPoint x: 808, startPoint y: 380, endPoint x: 765, endPoint y: 378, distance: 42.2
click at [765, 378] on div at bounding box center [690, 466] width 469 height 560
click at [502, 80] on font "視覺化編輯器" at bounding box center [498, 81] width 71 height 14
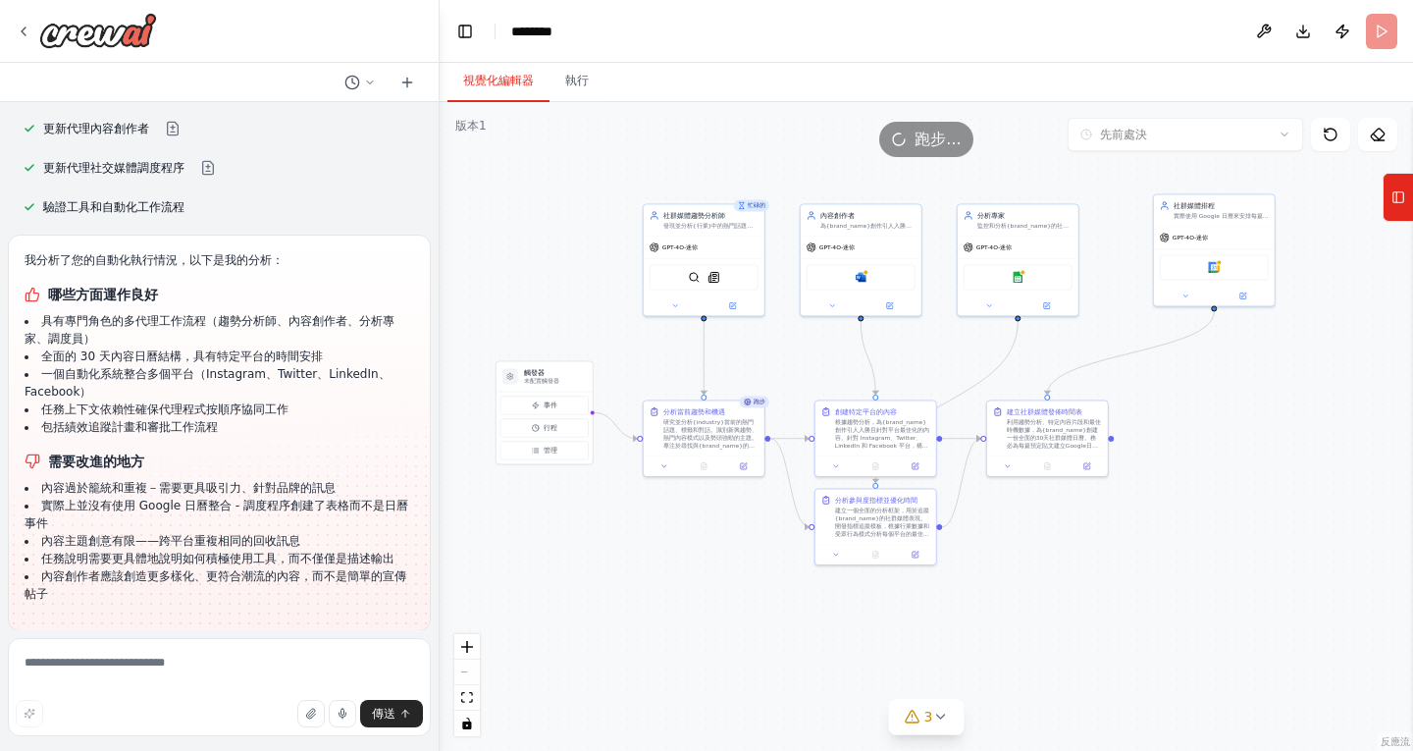
drag, startPoint x: 1094, startPoint y: 358, endPoint x: 1159, endPoint y: 377, distance: 67.4
click at [1159, 377] on div ".deletable-edge-delete-btn { width: 20px; height: 20px; border: 0px solid #ffff…" at bounding box center [926, 426] width 973 height 649
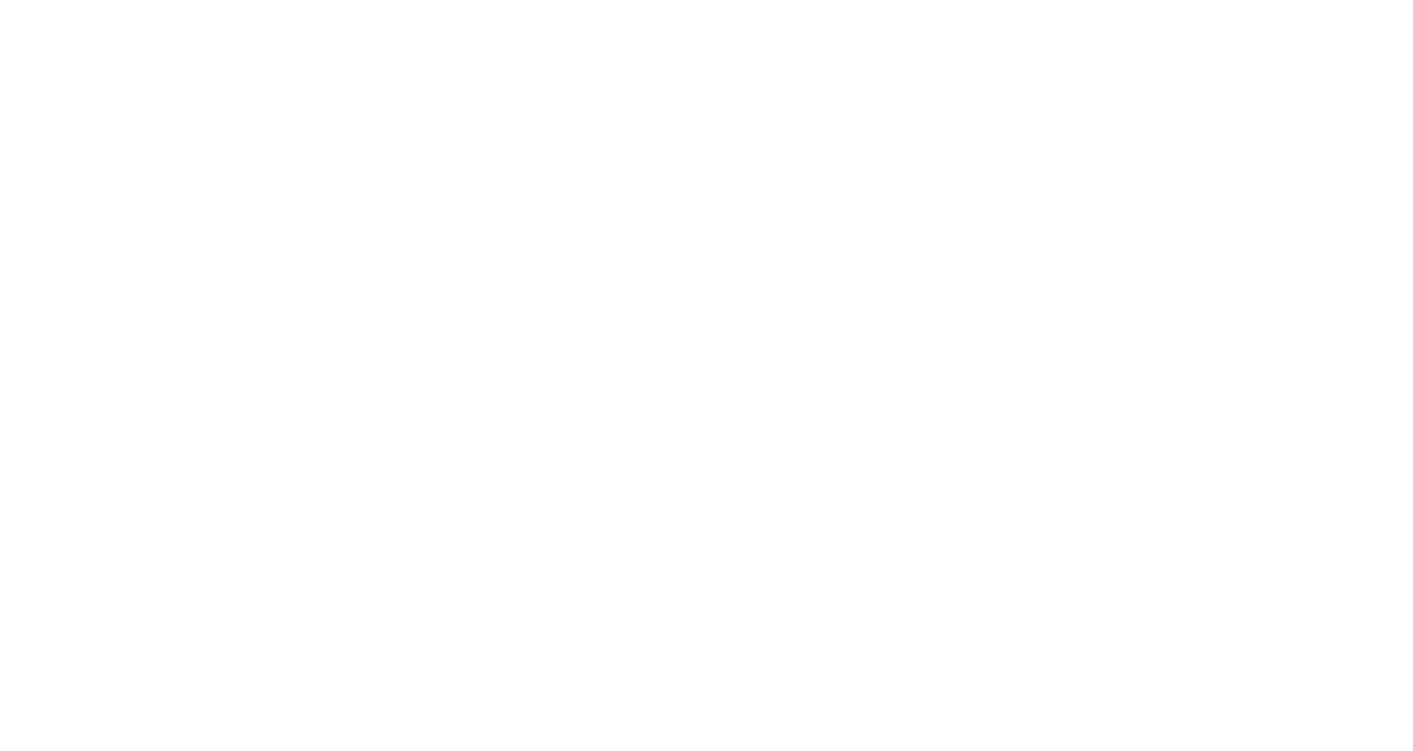
click at [789, 0] on html "原文 為這個翻譯評分 你的意見回饋將用於協助改善 Google 翻譯品質" at bounding box center [706, 0] width 1413 height 0
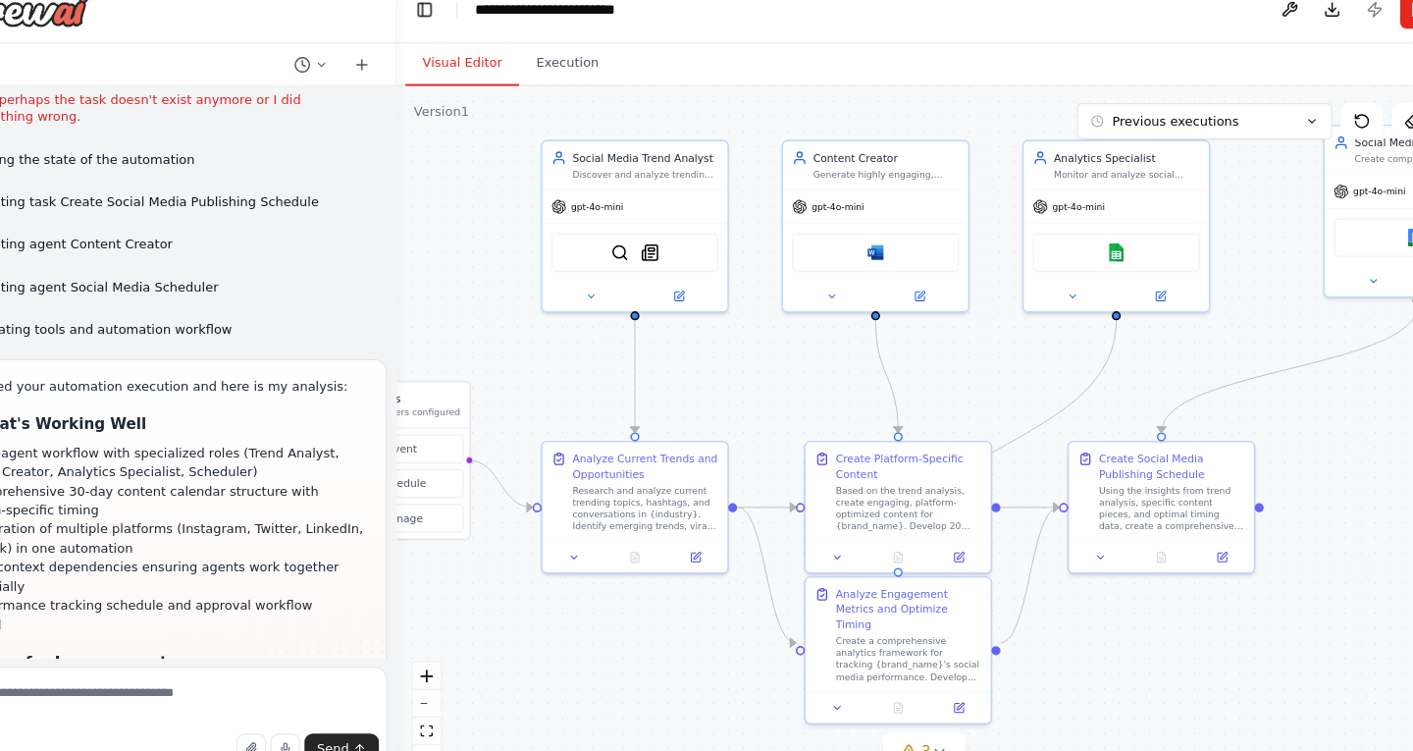
drag, startPoint x: 984, startPoint y: 478, endPoint x: 746, endPoint y: 384, distance: 256.4
click at [746, 384] on div ".deletable-edge-delete-btn { width: 20px; height: 20px; border: 0px solid #ffff…" at bounding box center [926, 426] width 973 height 649
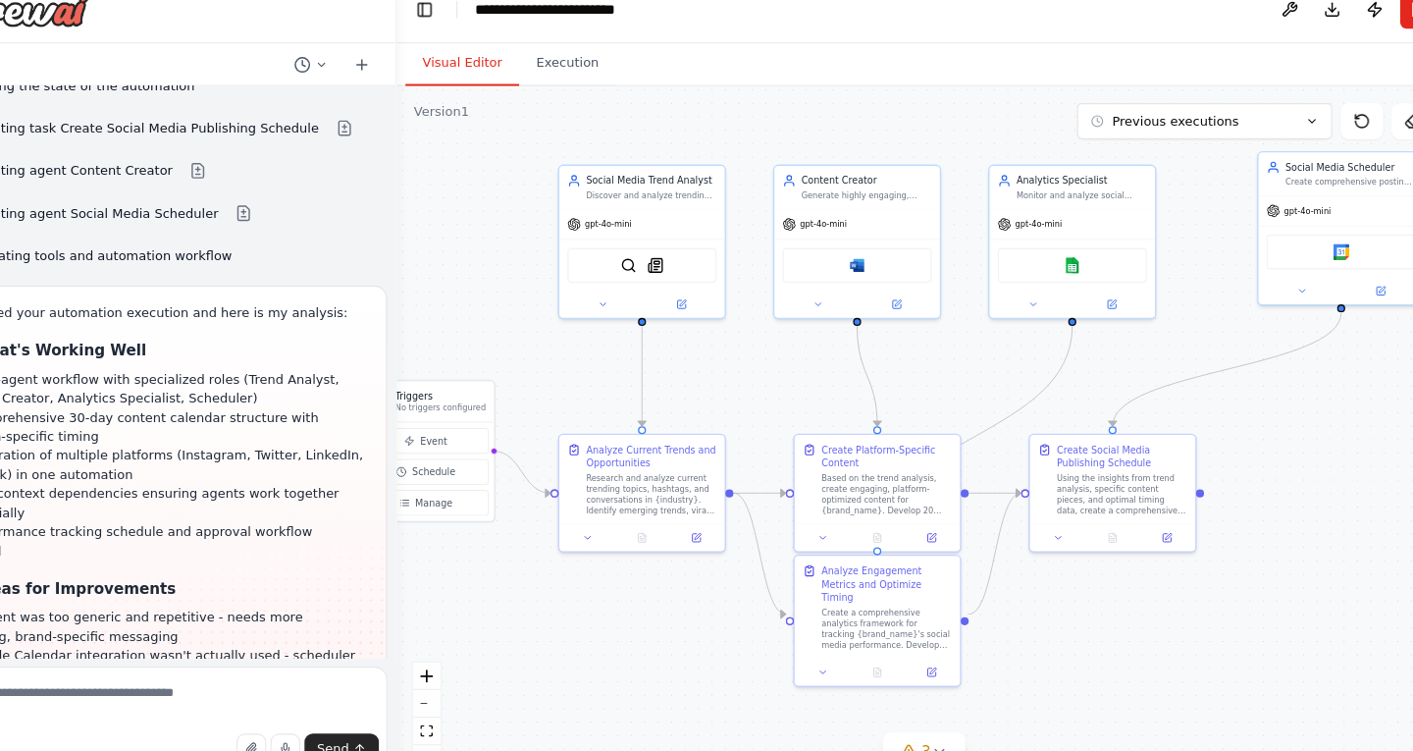
scroll to position [3457, 0]
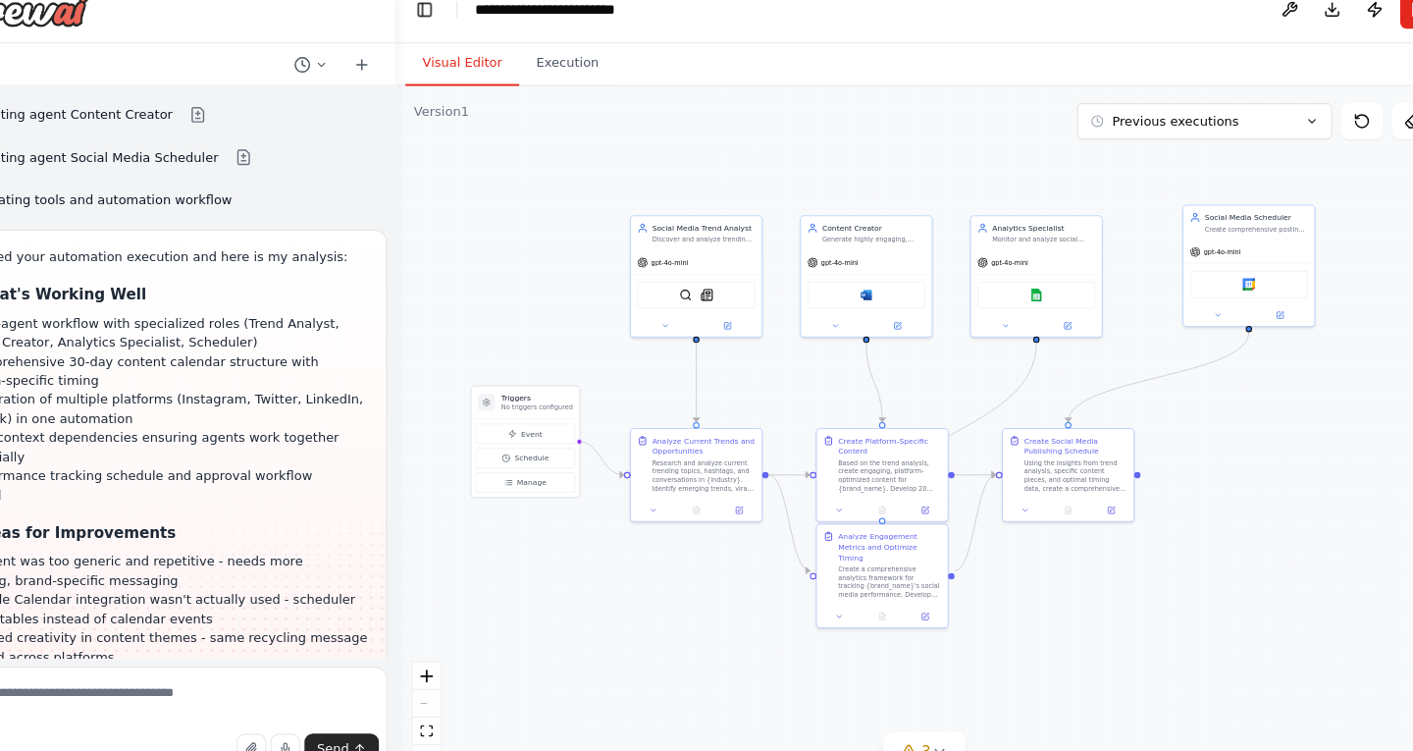
drag, startPoint x: 1028, startPoint y: 572, endPoint x: 1075, endPoint y: 575, distance: 46.2
click at [1075, 575] on div ".deletable-edge-delete-btn { width: 20px; height: 20px; border: 0px solid #ffff…" at bounding box center [926, 426] width 973 height 649
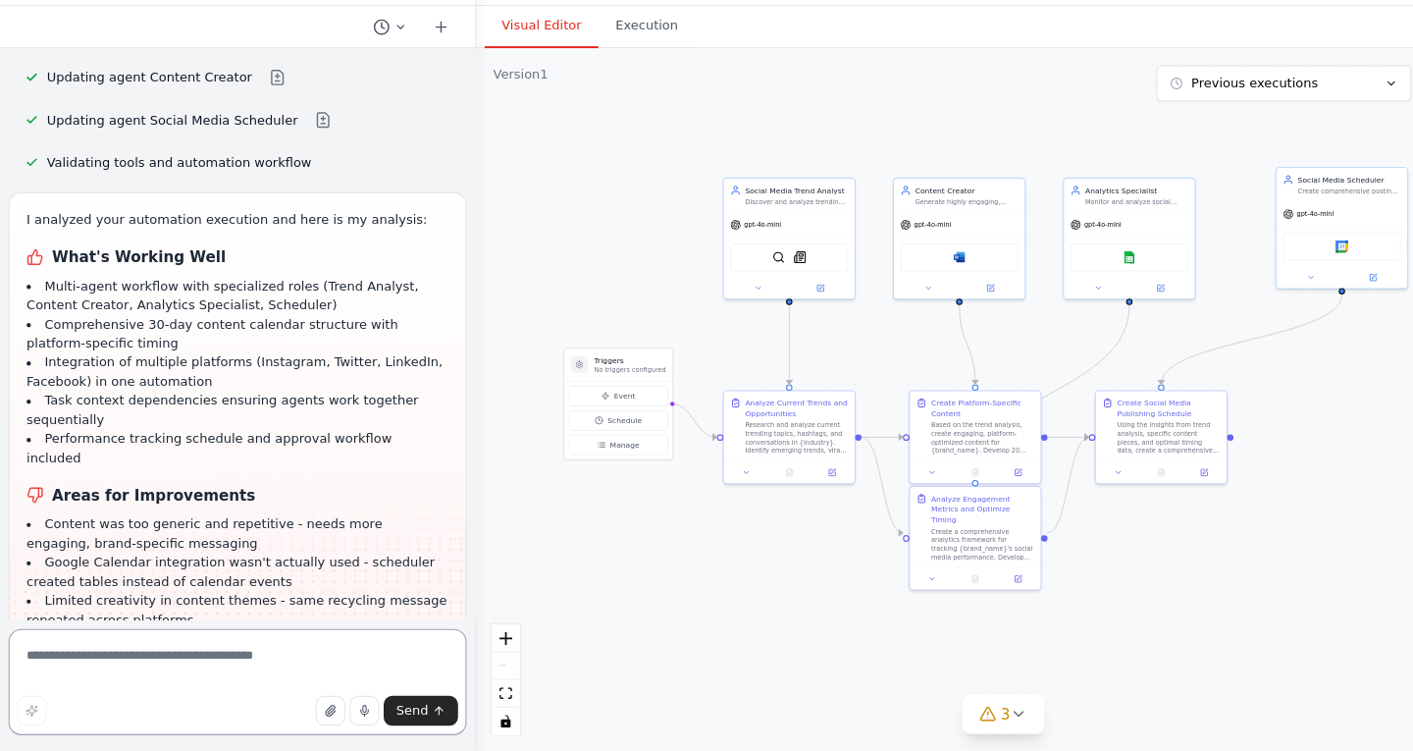
click at [368, 660] on textarea at bounding box center [219, 687] width 423 height 98
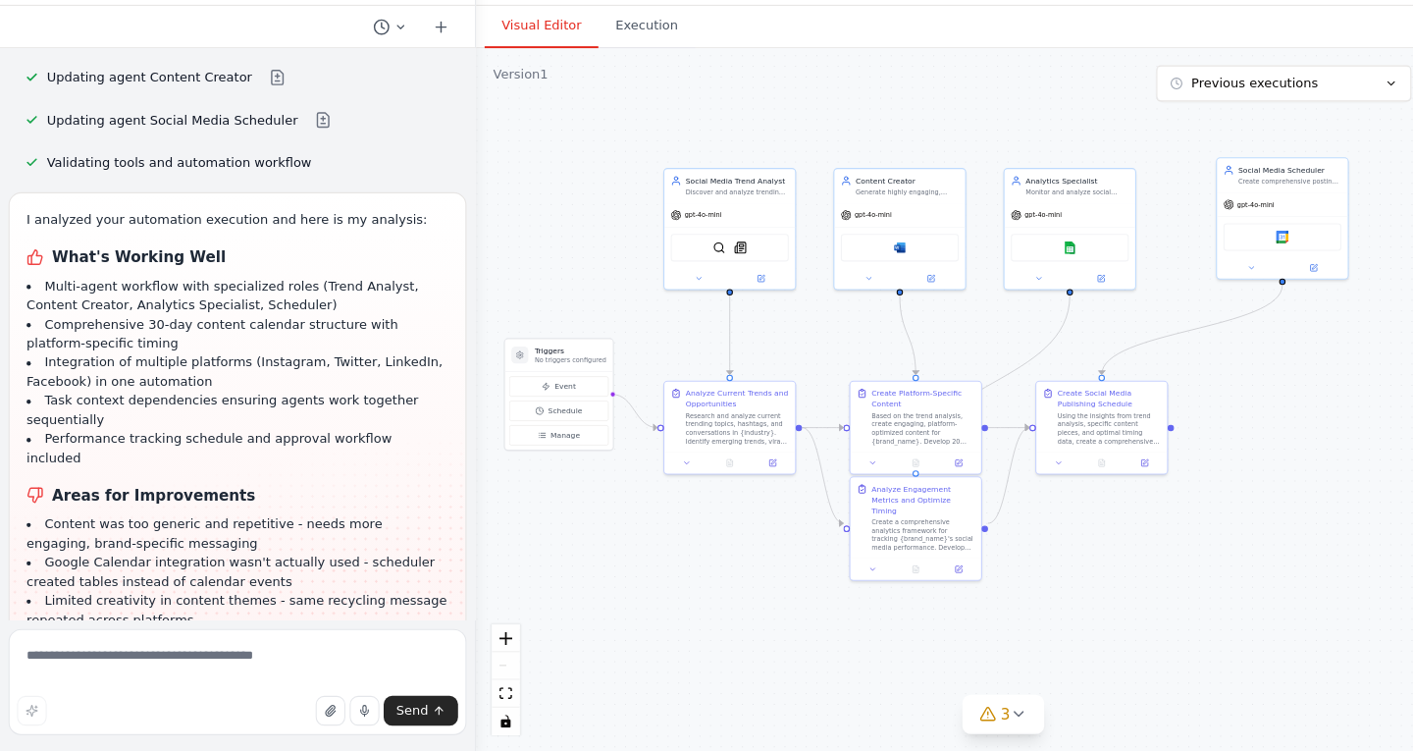
drag, startPoint x: 621, startPoint y: 586, endPoint x: 545, endPoint y: 573, distance: 77.6
click at [545, 573] on div ".deletable-edge-delete-btn { width: 20px; height: 20px; border: 0px solid #ffff…" at bounding box center [926, 426] width 973 height 649
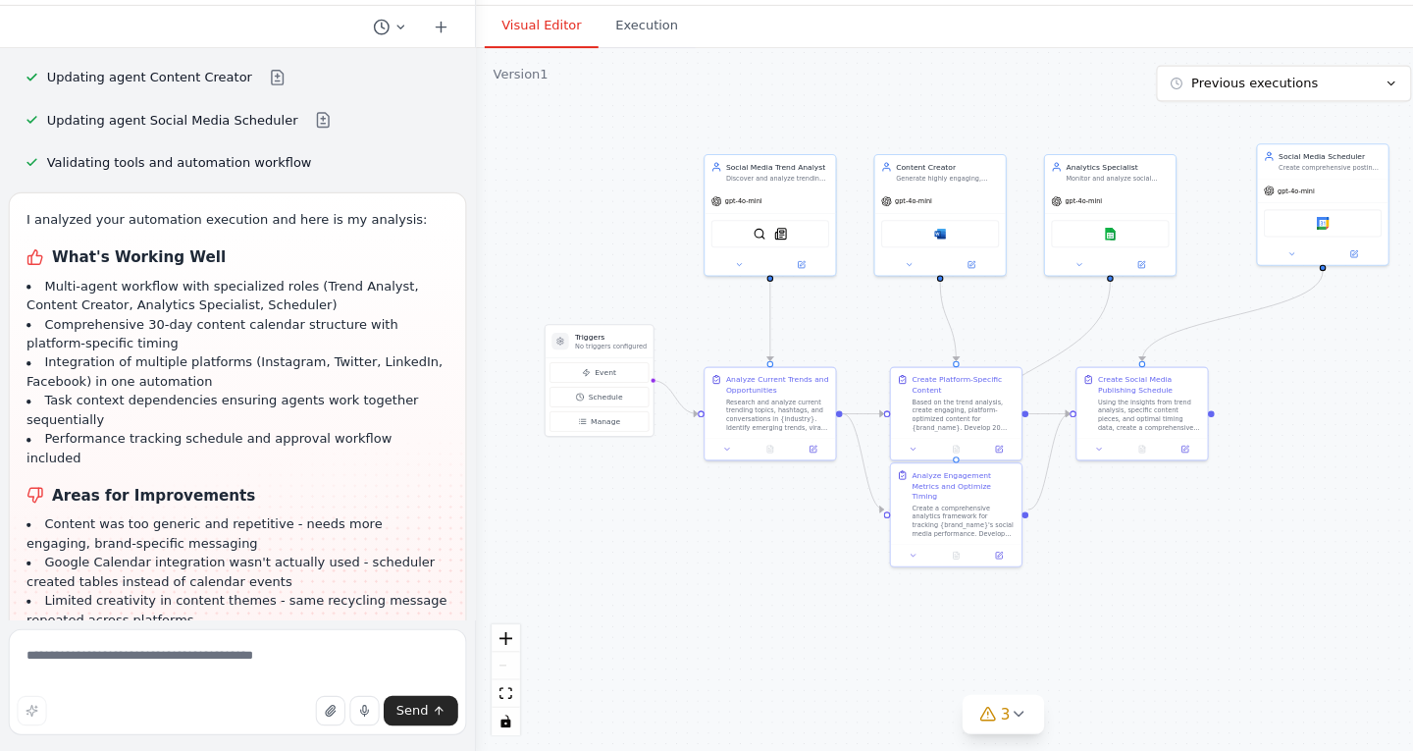
drag, startPoint x: 953, startPoint y: 574, endPoint x: 968, endPoint y: 587, distance: 19.5
click at [968, 587] on div ".deletable-edge-delete-btn { width: 20px; height: 20px; border: 0px solid #ffff…" at bounding box center [926, 426] width 973 height 649
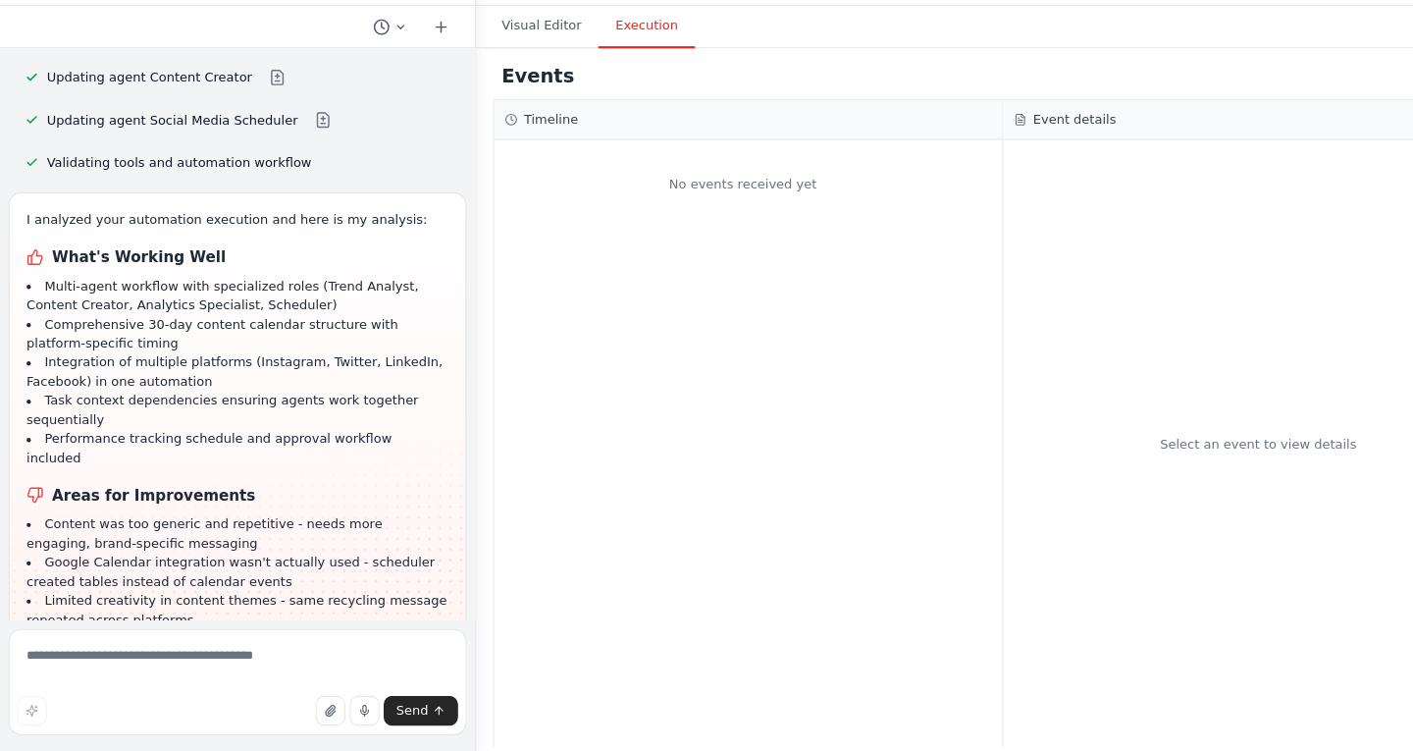
click at [609, 79] on button "Execution" at bounding box center [596, 81] width 89 height 41
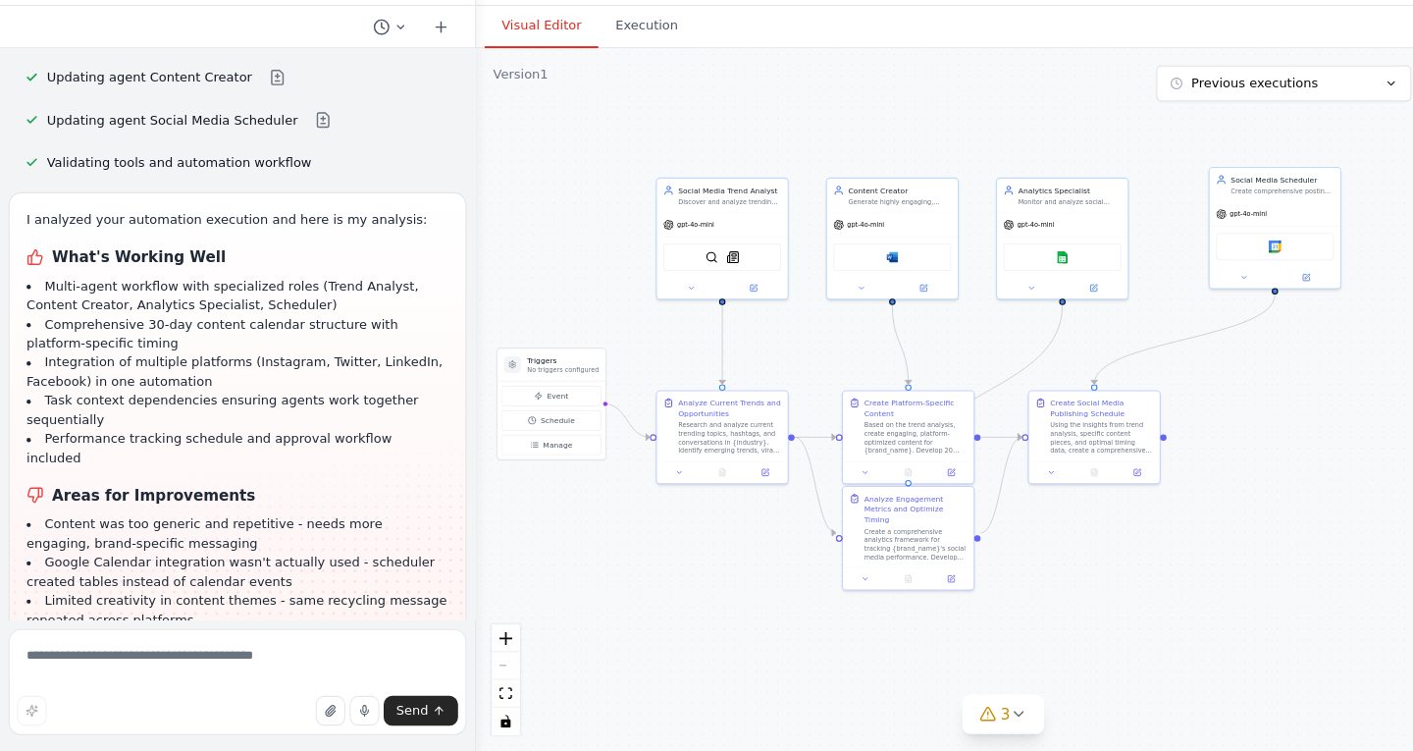
click at [511, 80] on button "Visual Editor" at bounding box center [499, 81] width 105 height 41
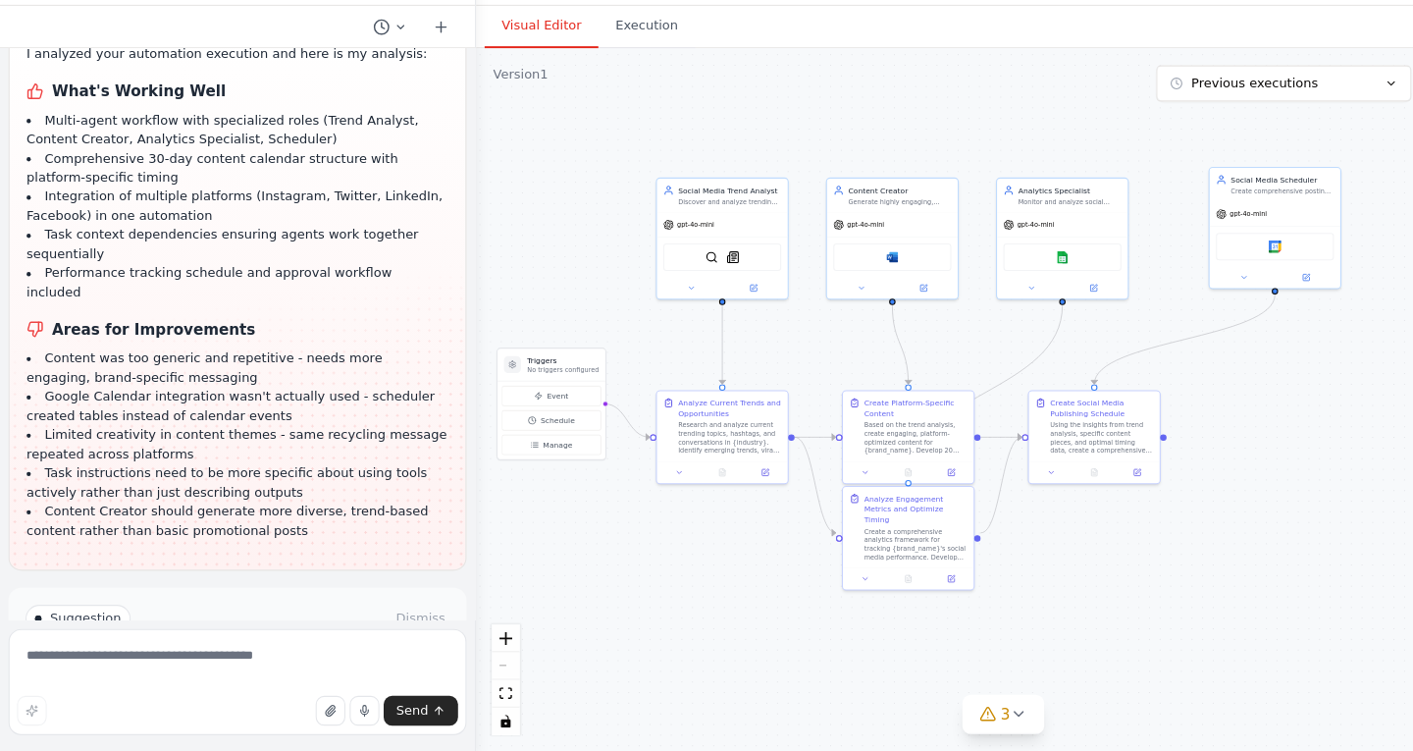
scroll to position [3616, 0]
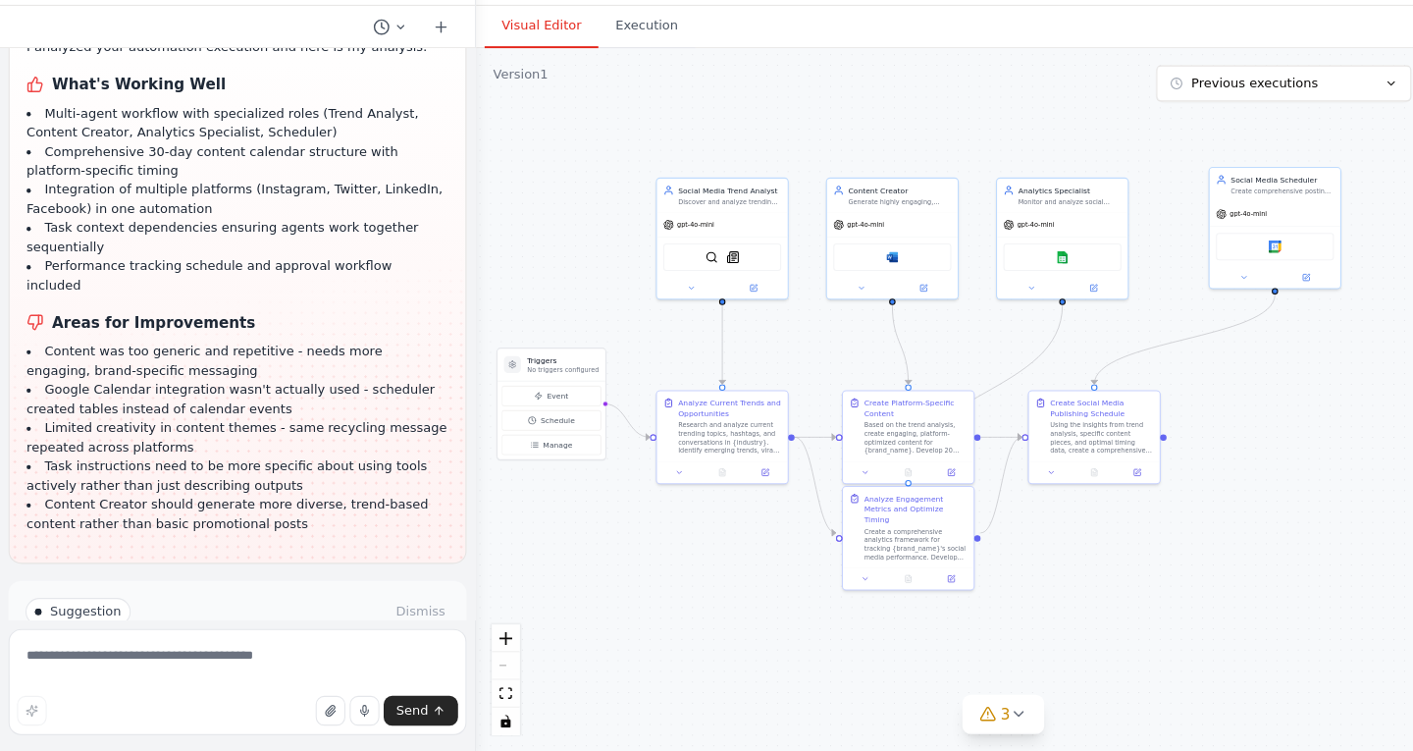
click at [294, 690] on button "Improve automation" at bounding box center [220, 705] width 392 height 31
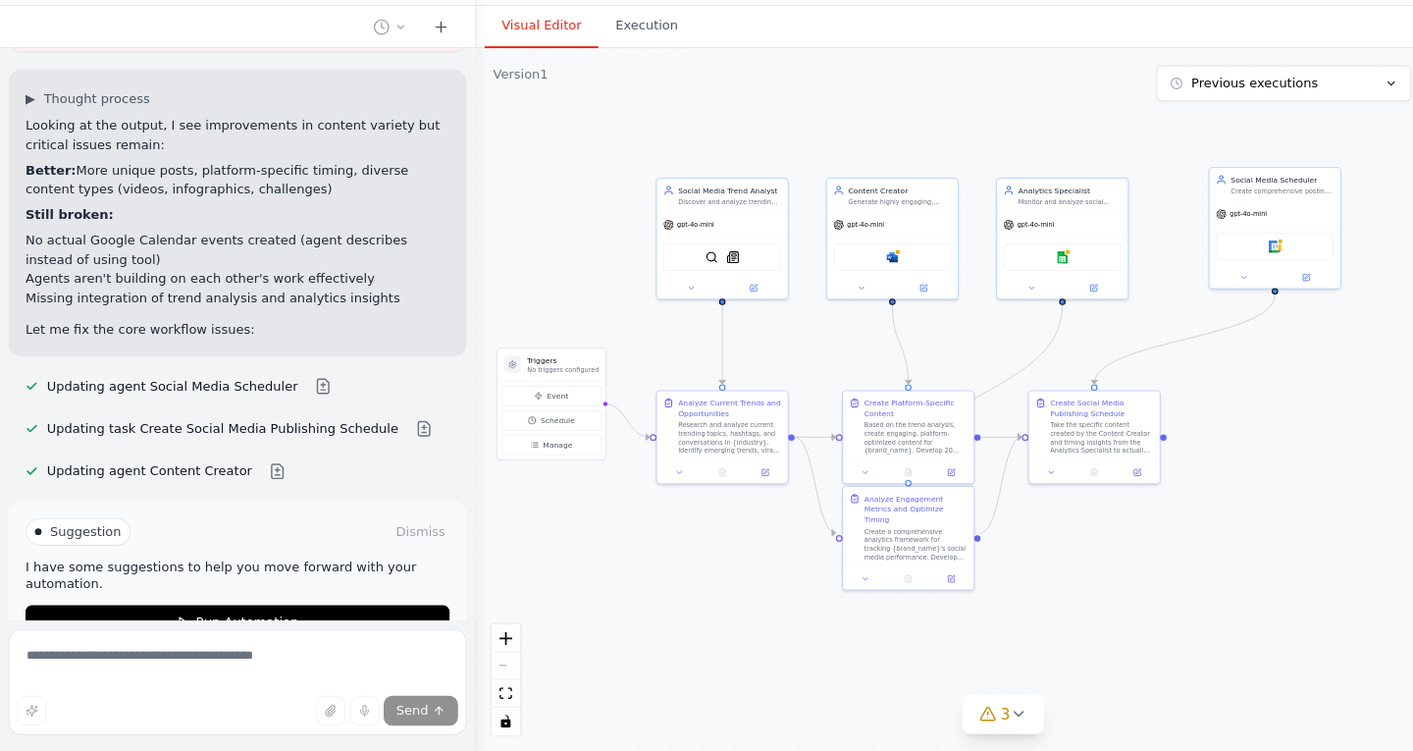
scroll to position [4091, 0]
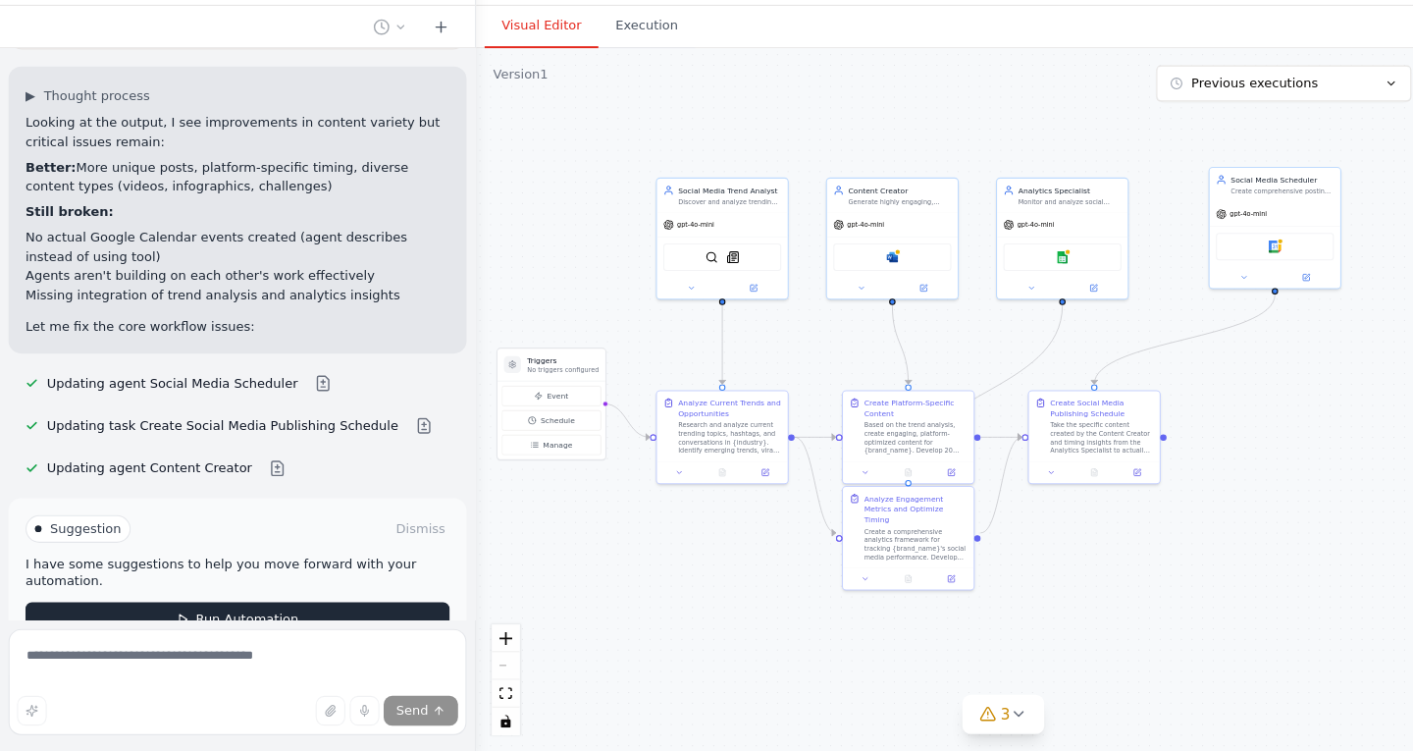
click at [288, 613] on button "Run Automation" at bounding box center [220, 628] width 392 height 31
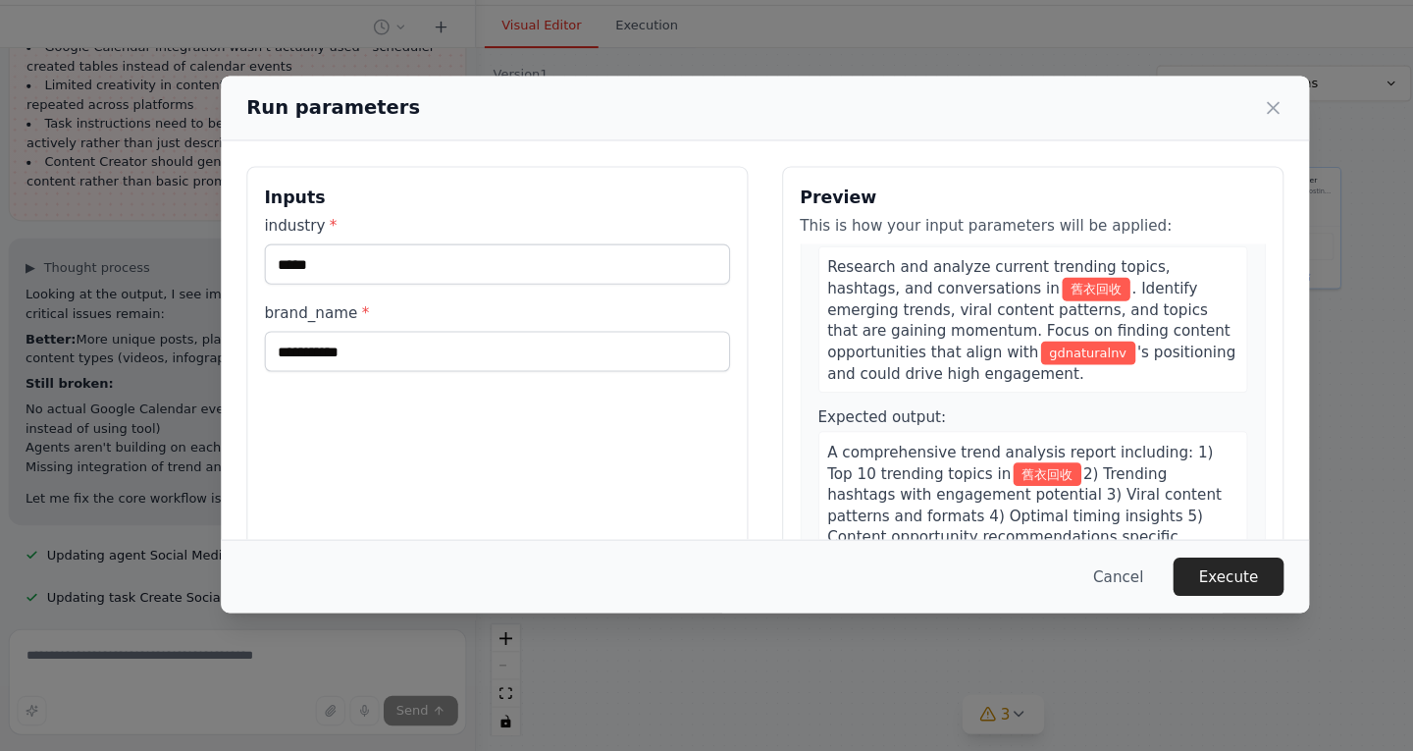
scroll to position [74, 0]
click at [1163, 589] on button "Execute" at bounding box center [1134, 589] width 102 height 35
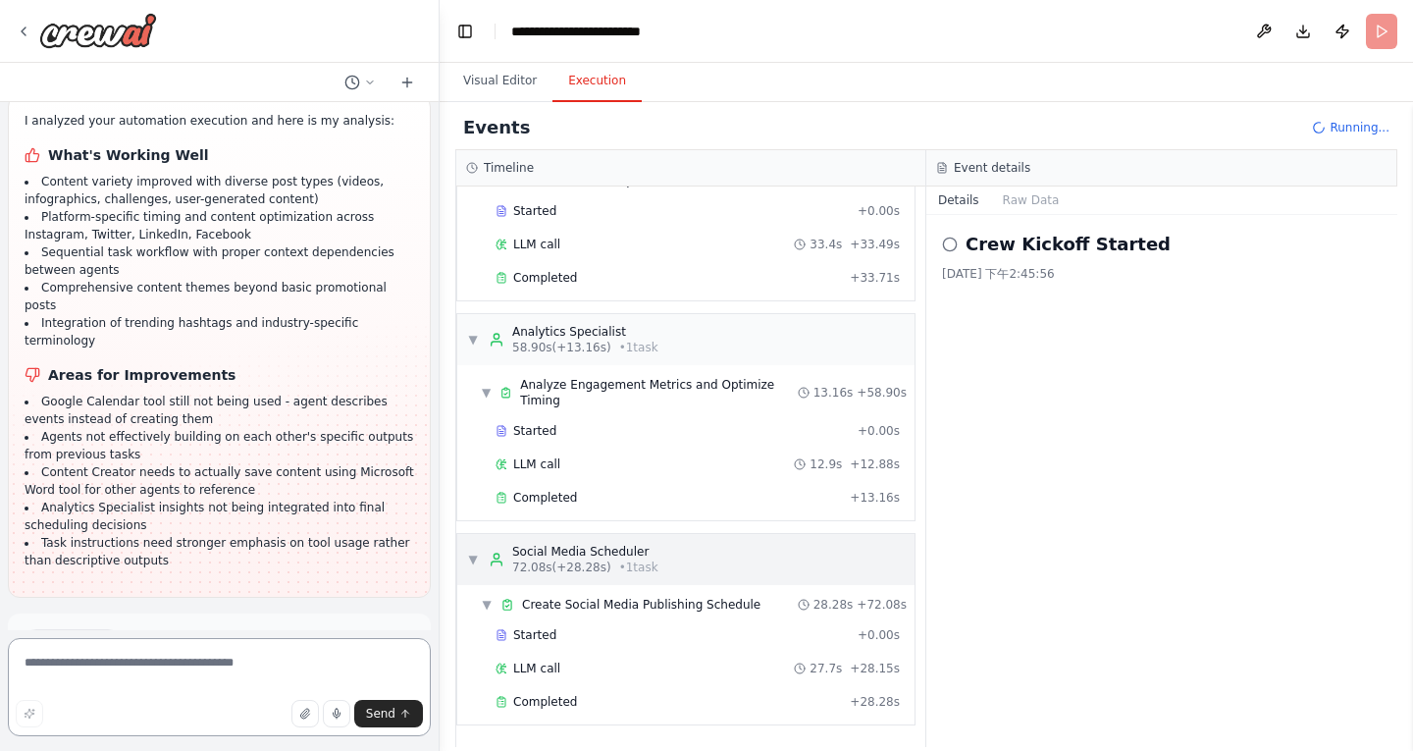
scroll to position [4515, 0]
click at [252, 715] on span "Improve automation" at bounding box center [228, 723] width 120 height 16
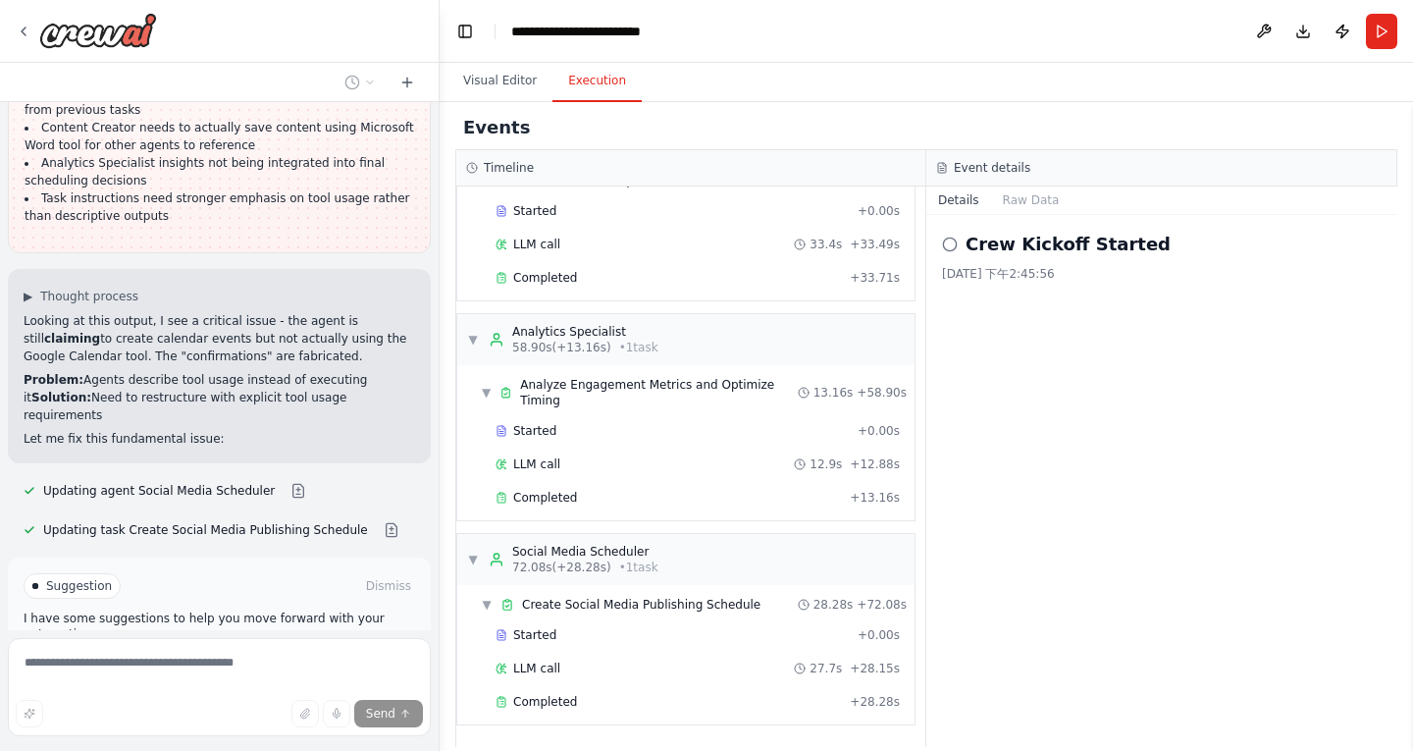
scroll to position [4863, 0]
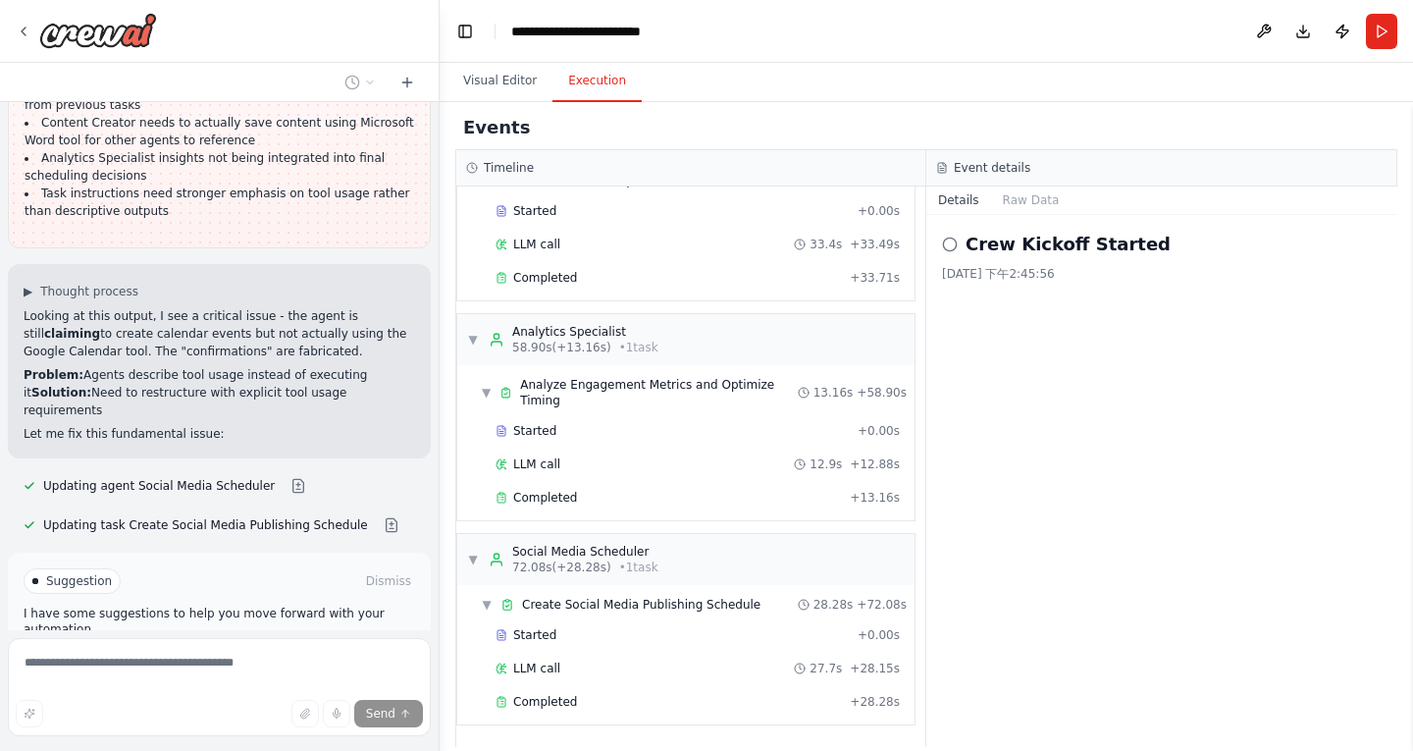
click at [304, 649] on button "Run Automation" at bounding box center [220, 664] width 392 height 31
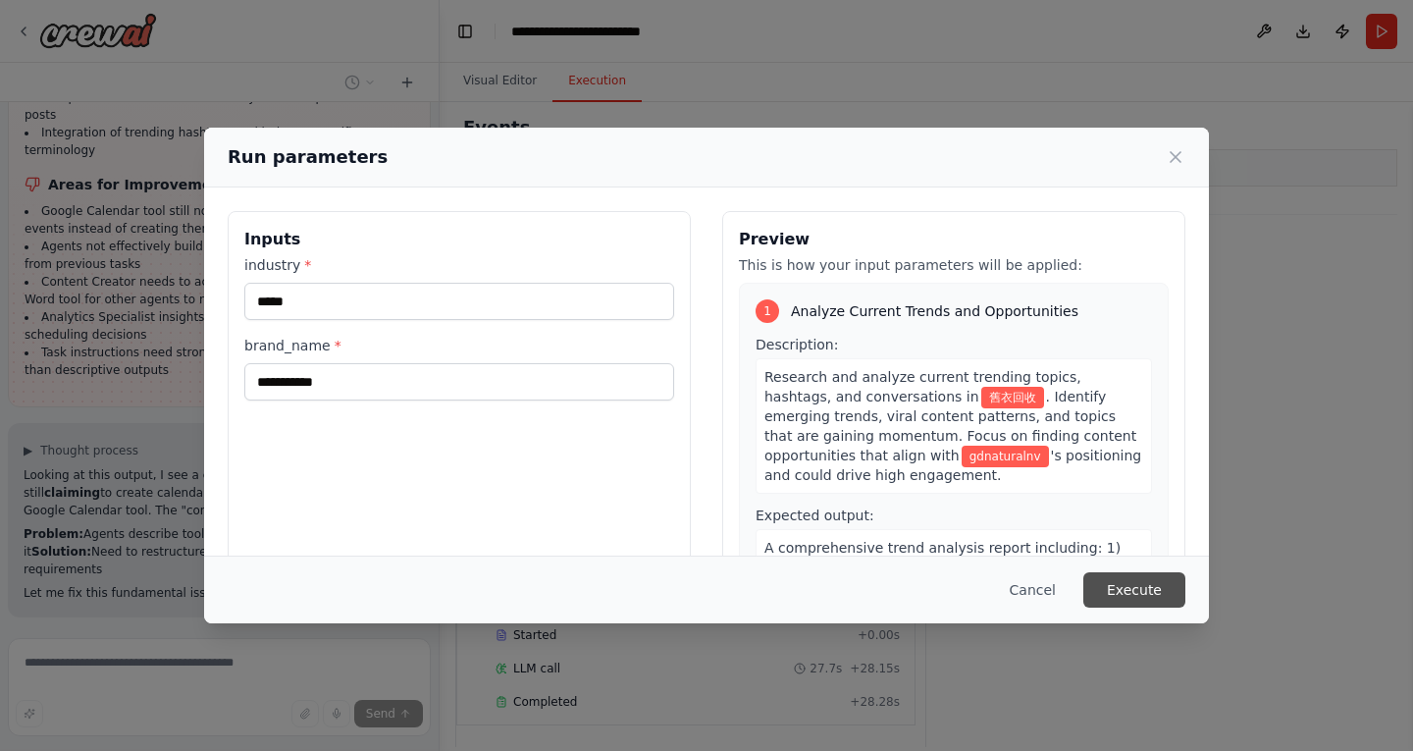
click at [1137, 593] on button "Execute" at bounding box center [1134, 589] width 102 height 35
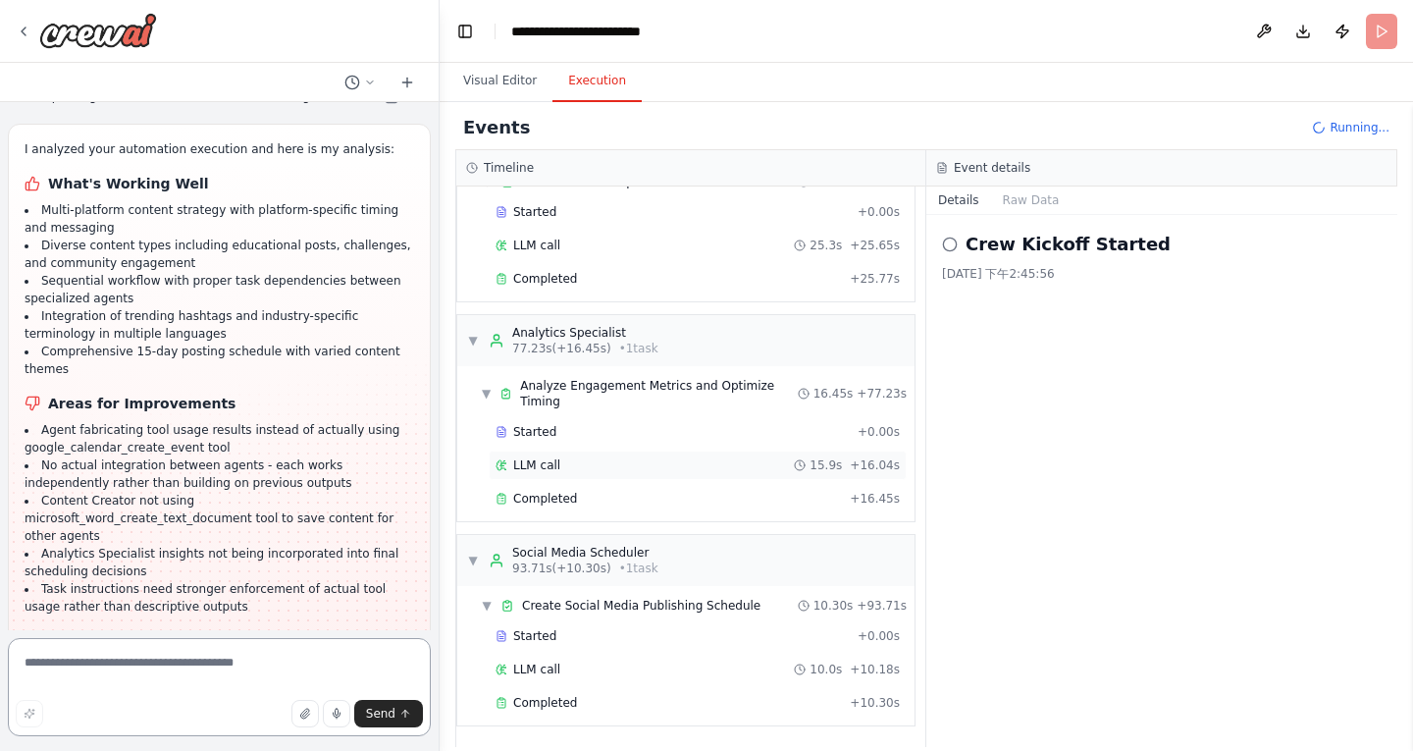
scroll to position [525, 0]
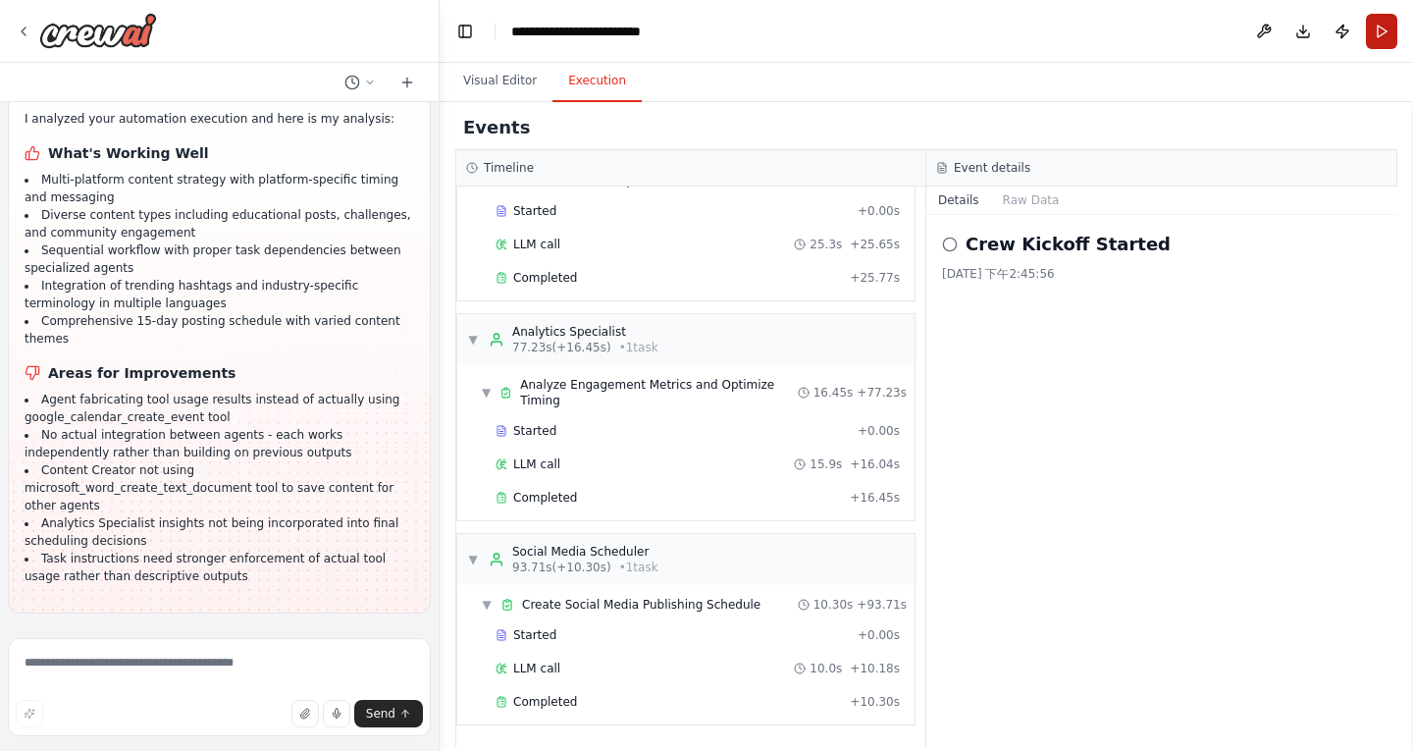
click at [1380, 26] on button "Run" at bounding box center [1381, 31] width 31 height 35
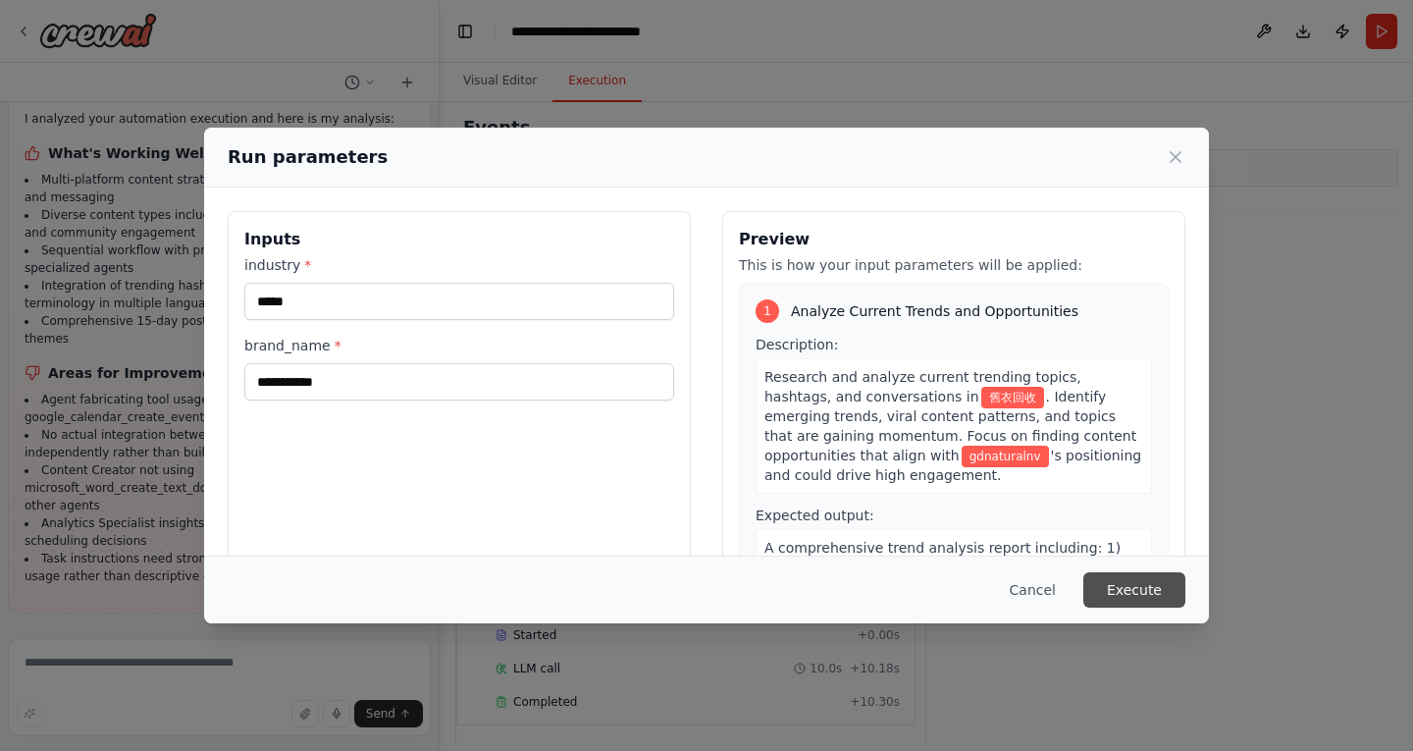
click at [1154, 585] on button "Execute" at bounding box center [1134, 589] width 102 height 35
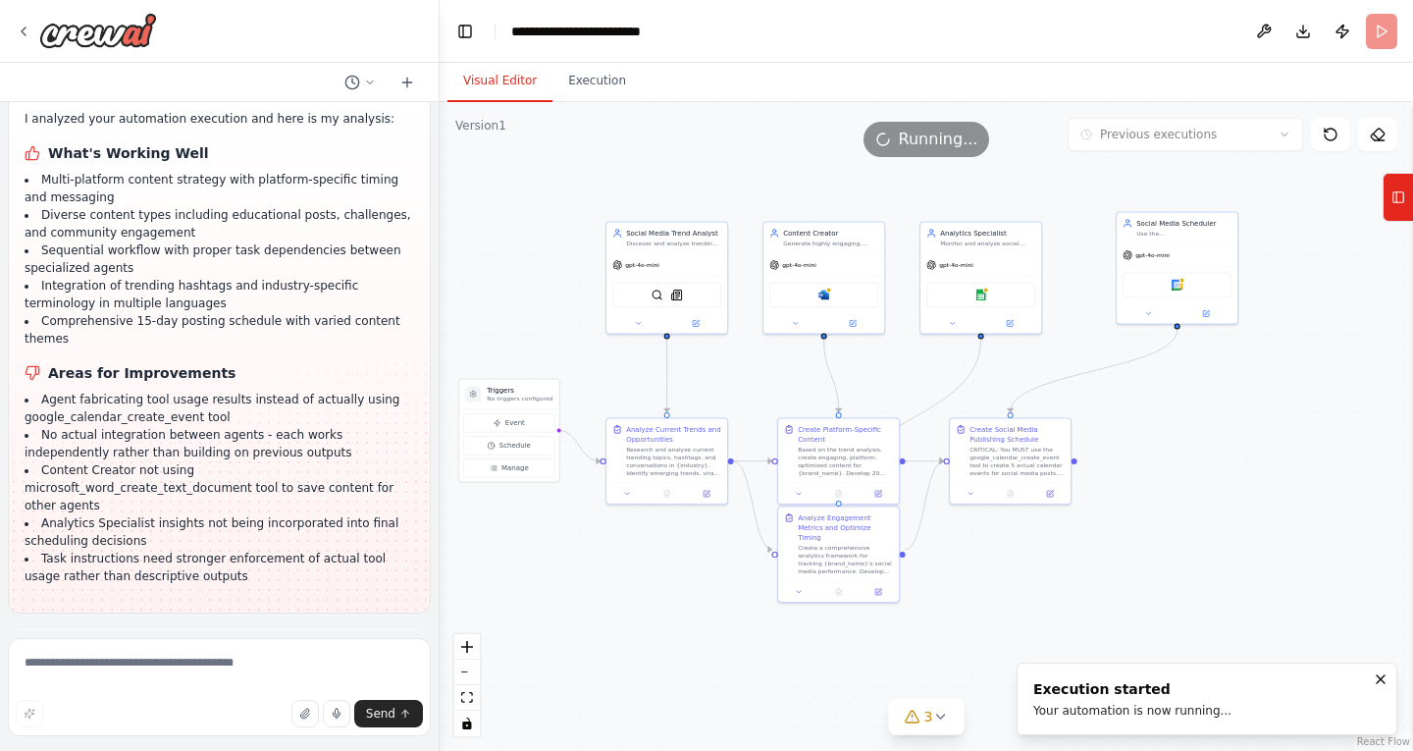
click at [521, 92] on button "Visual Editor" at bounding box center [499, 81] width 105 height 41
click at [850, 297] on div "Microsoft word" at bounding box center [823, 293] width 109 height 26
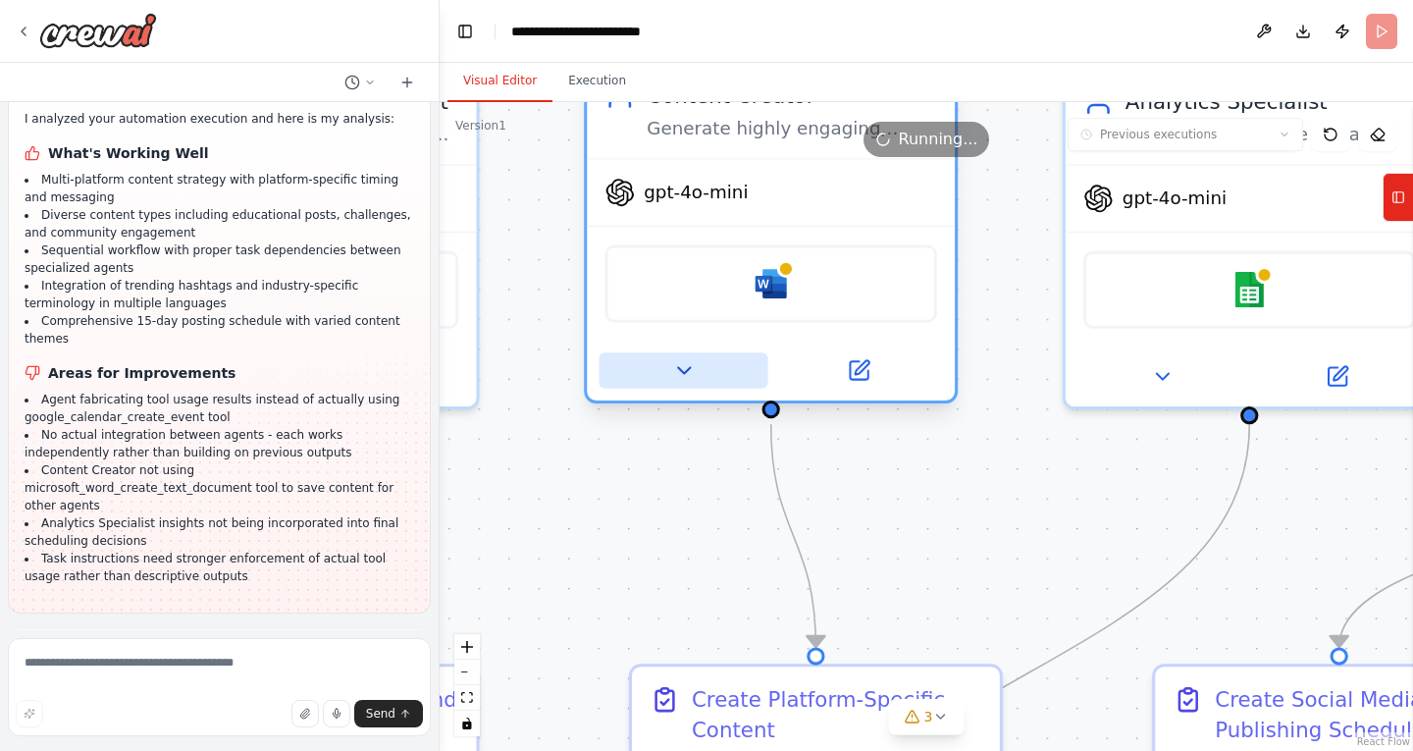
click at [693, 358] on icon at bounding box center [683, 370] width 24 height 24
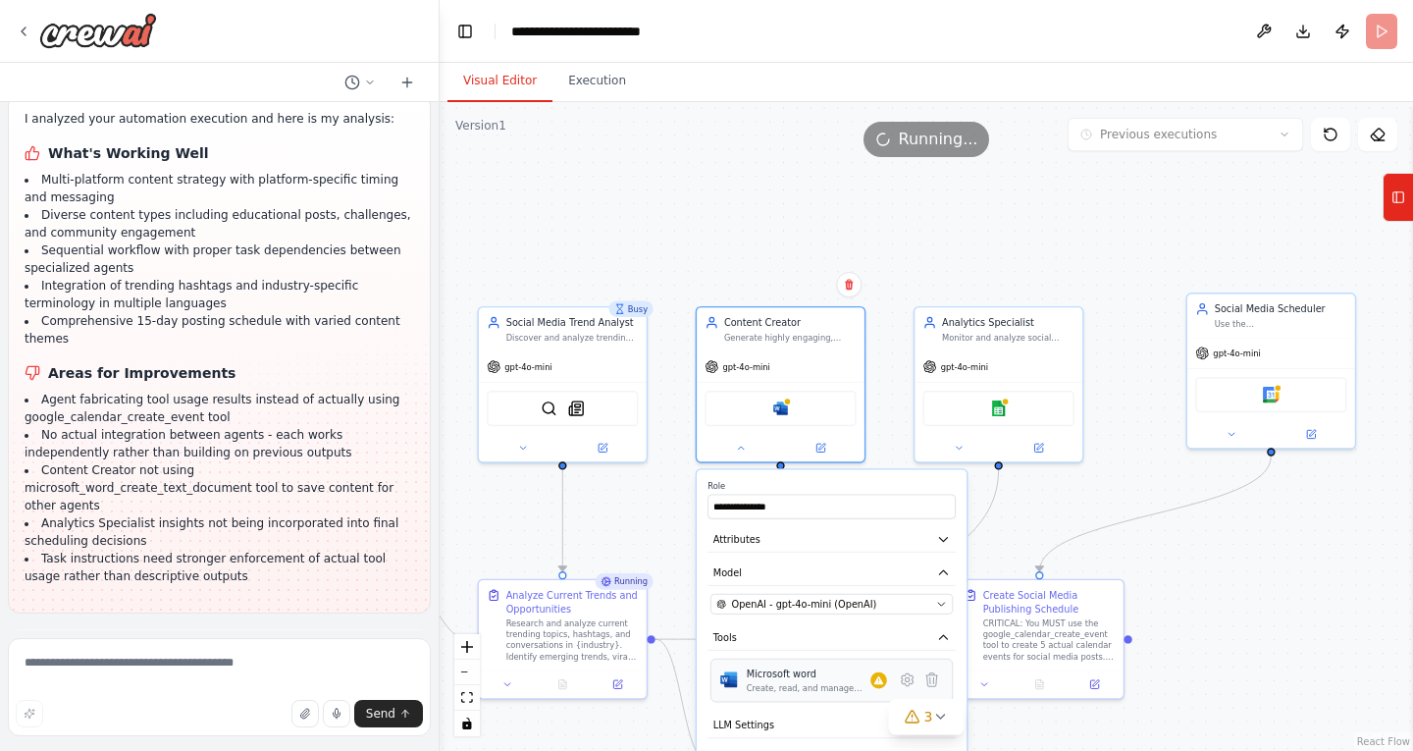
click at [870, 693] on div "Create, read, and manage Word documents and text files in OneDrive or SharePoin…" at bounding box center [809, 687] width 124 height 11
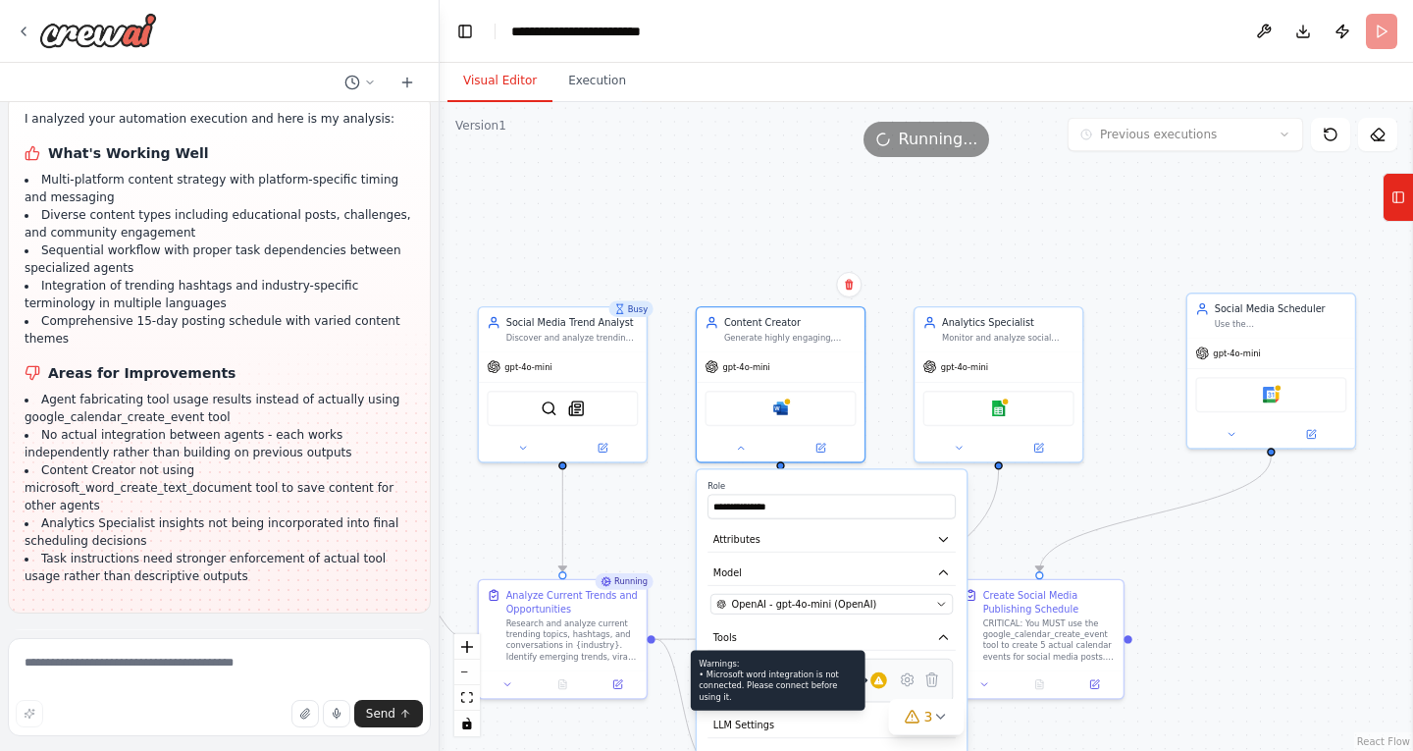
click at [886, 686] on div "Warnings: • Microsoft word integration is not connected. Please connect before …" at bounding box center [878, 680] width 17 height 17
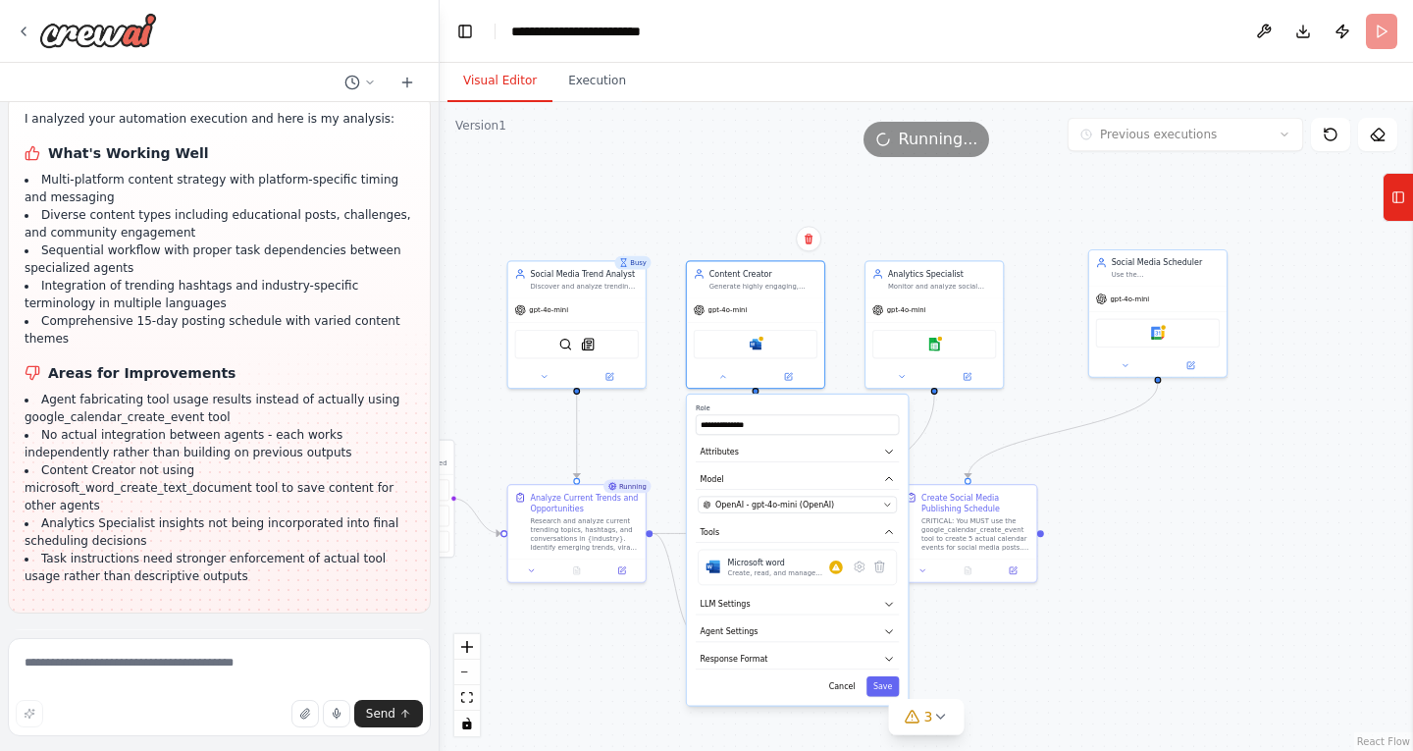
drag, startPoint x: 1017, startPoint y: 547, endPoint x: 994, endPoint y: 401, distance: 147.0
click at [994, 401] on div ".deletable-edge-delete-btn { width: 20px; height: 20px; border: 0px solid #ffff…" at bounding box center [926, 426] width 973 height 649
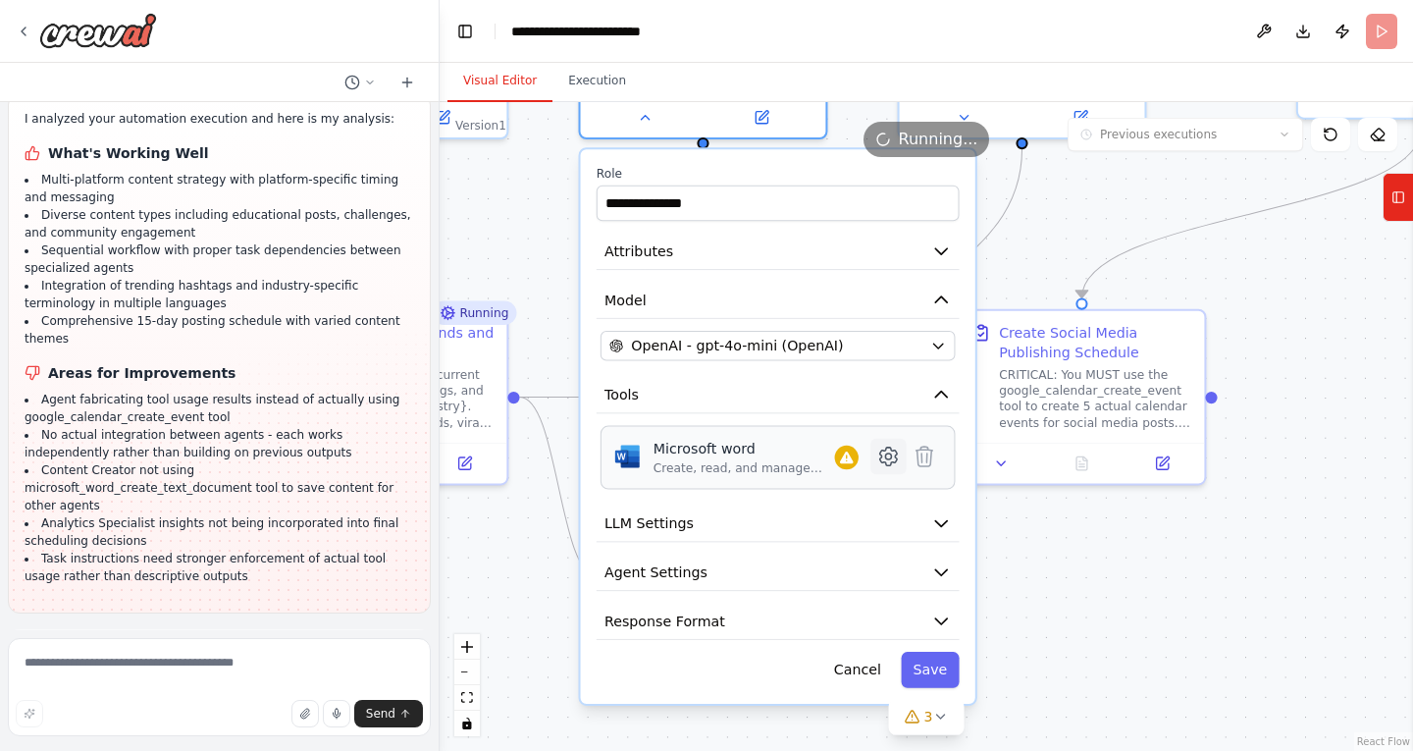
click at [886, 462] on icon at bounding box center [888, 456] width 17 height 18
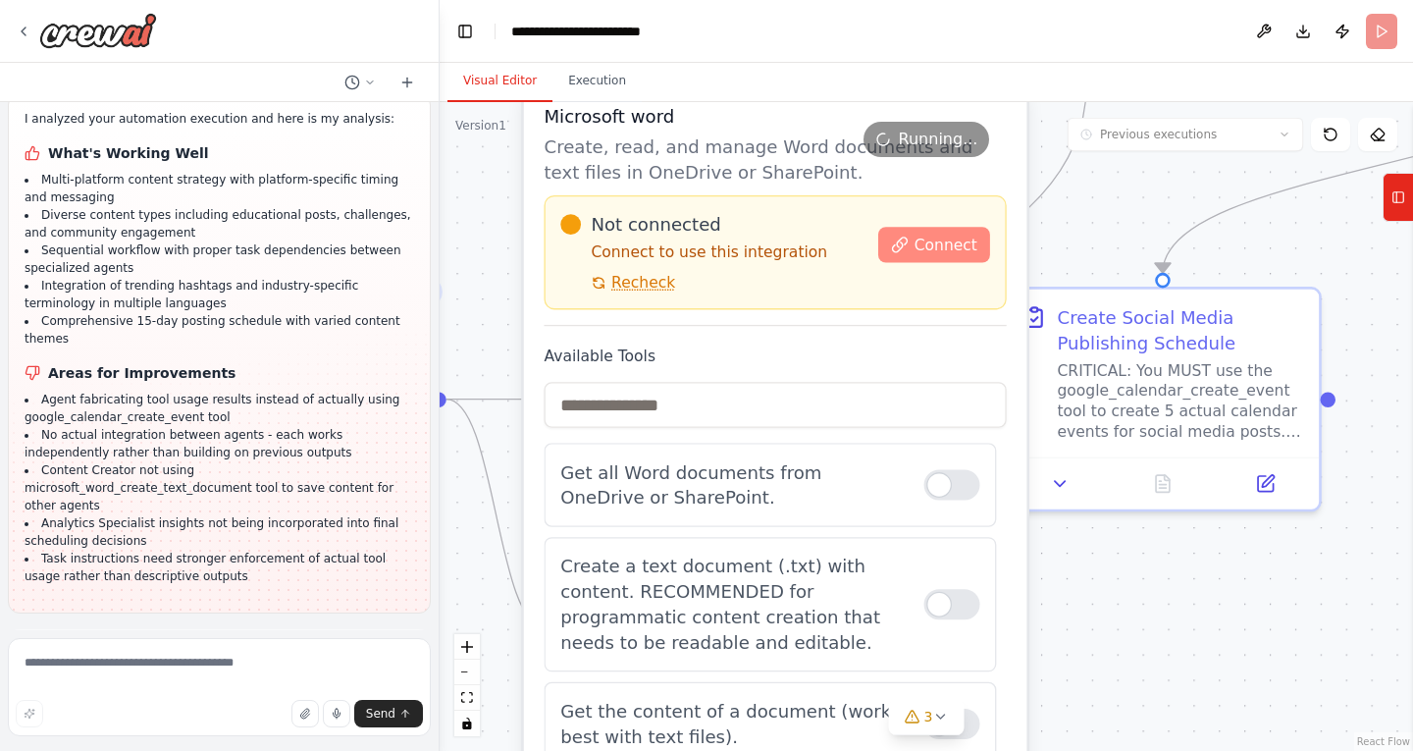
click at [929, 237] on span "Connect" at bounding box center [946, 245] width 63 height 21
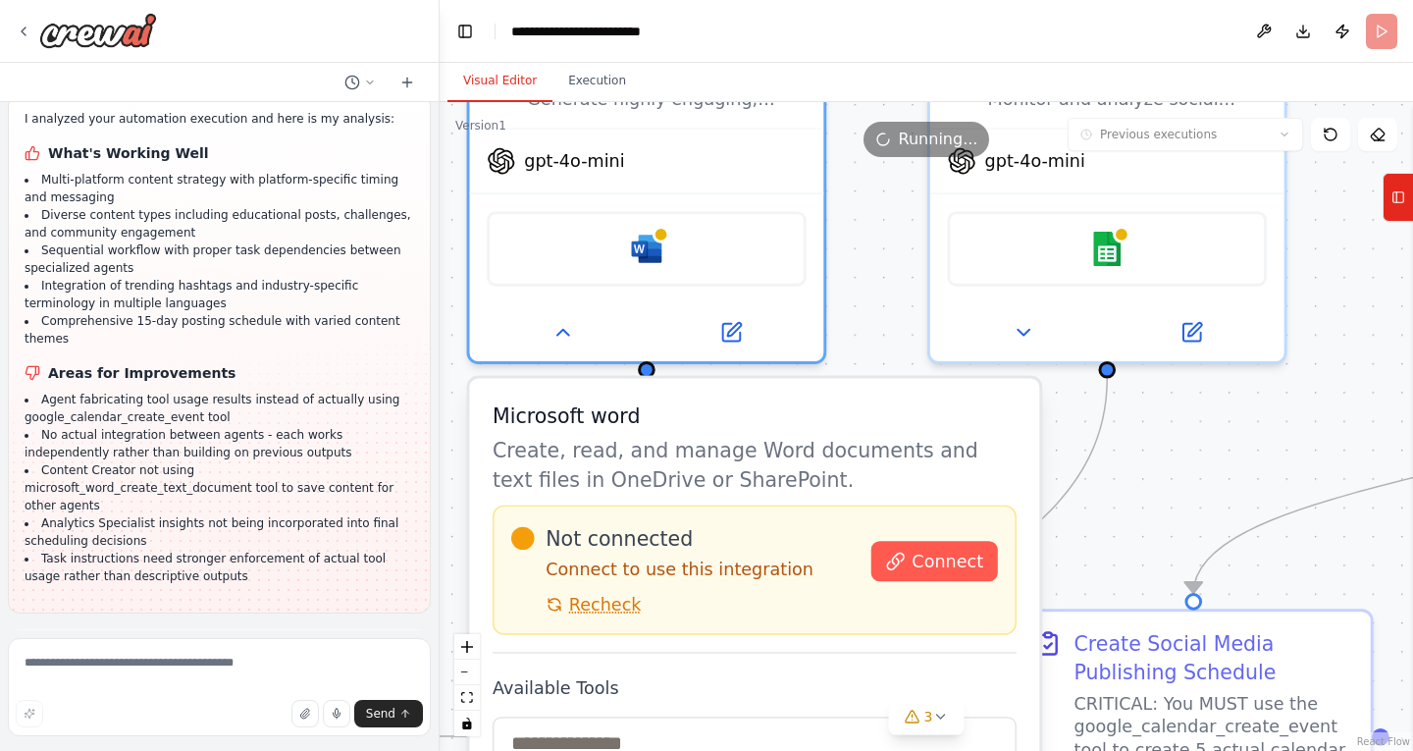
drag, startPoint x: 488, startPoint y: 208, endPoint x: 452, endPoint y: 559, distance: 353.1
click at [452, 559] on div ".deletable-edge-delete-btn { width: 20px; height: 20px; border: 0px solid #ffff…" at bounding box center [926, 426] width 973 height 649
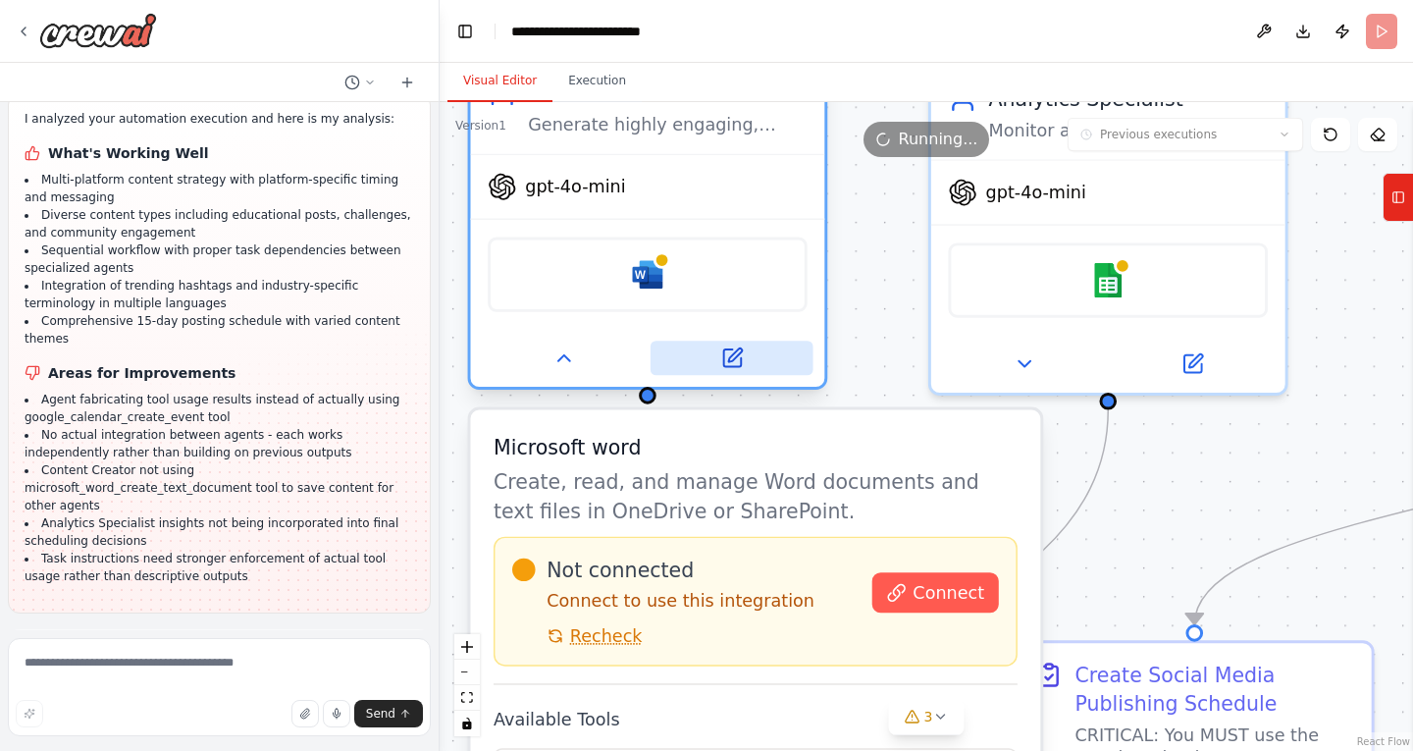
click at [732, 363] on icon at bounding box center [732, 358] width 18 height 18
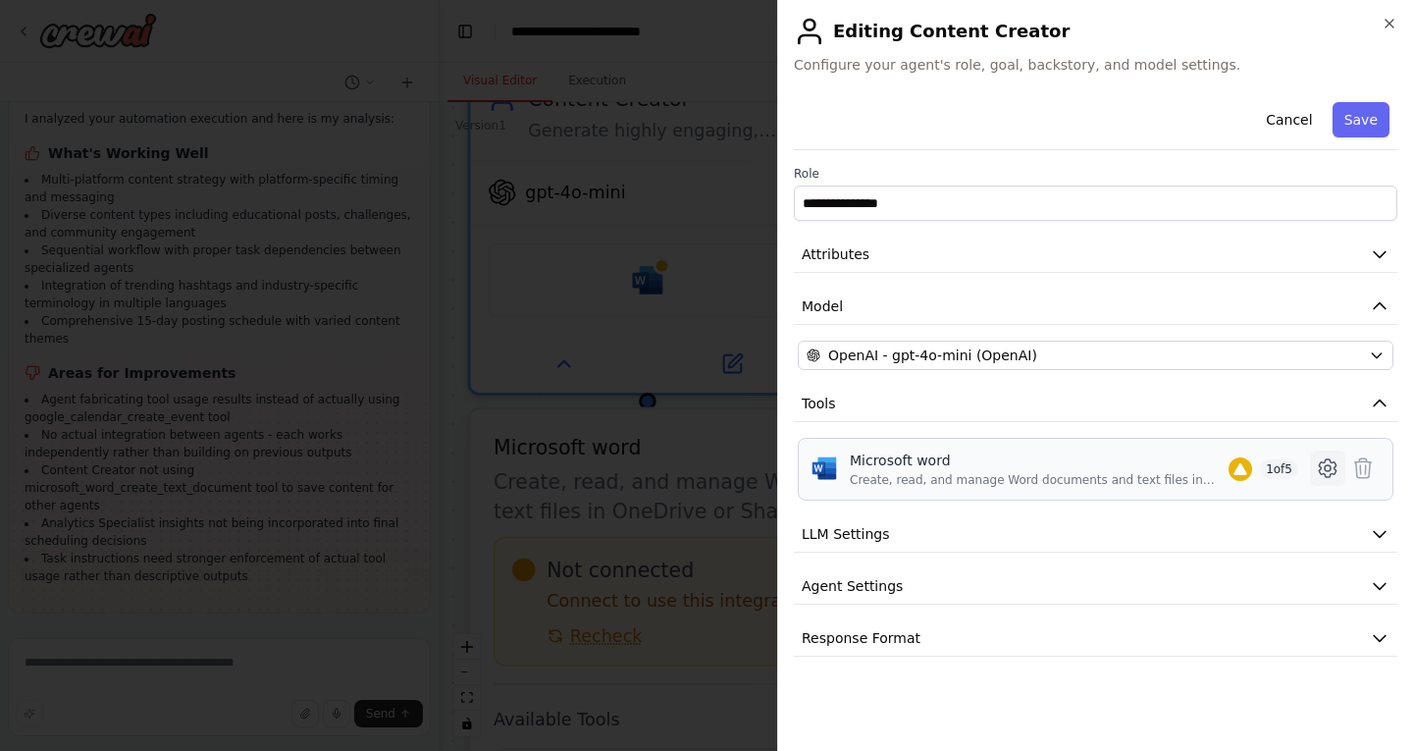
click at [1323, 469] on icon at bounding box center [1328, 468] width 24 height 24
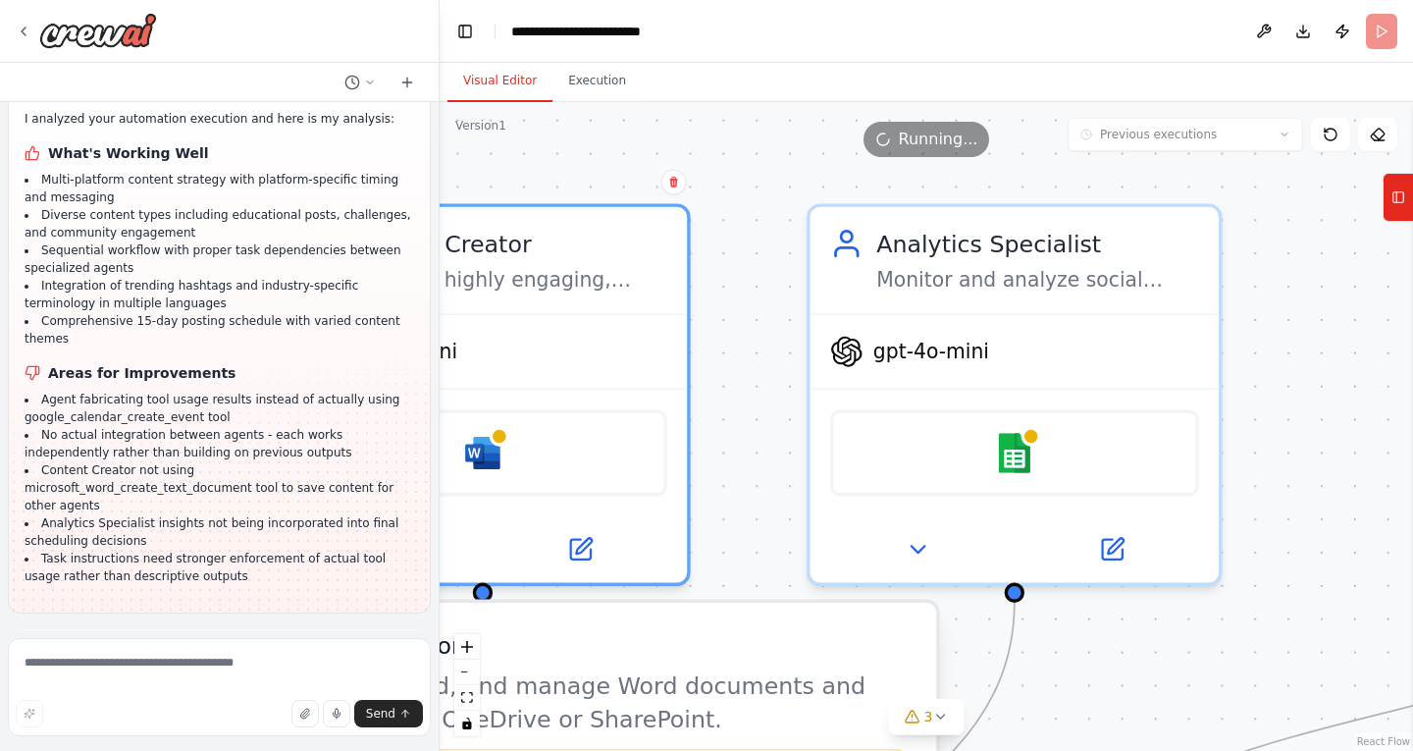
drag, startPoint x: 893, startPoint y: 268, endPoint x: 726, endPoint y: 441, distance: 240.1
click at [726, 441] on div ".deletable-edge-delete-btn { width: 20px; height: 20px; border: 0px solid #ffff…" at bounding box center [926, 426] width 973 height 649
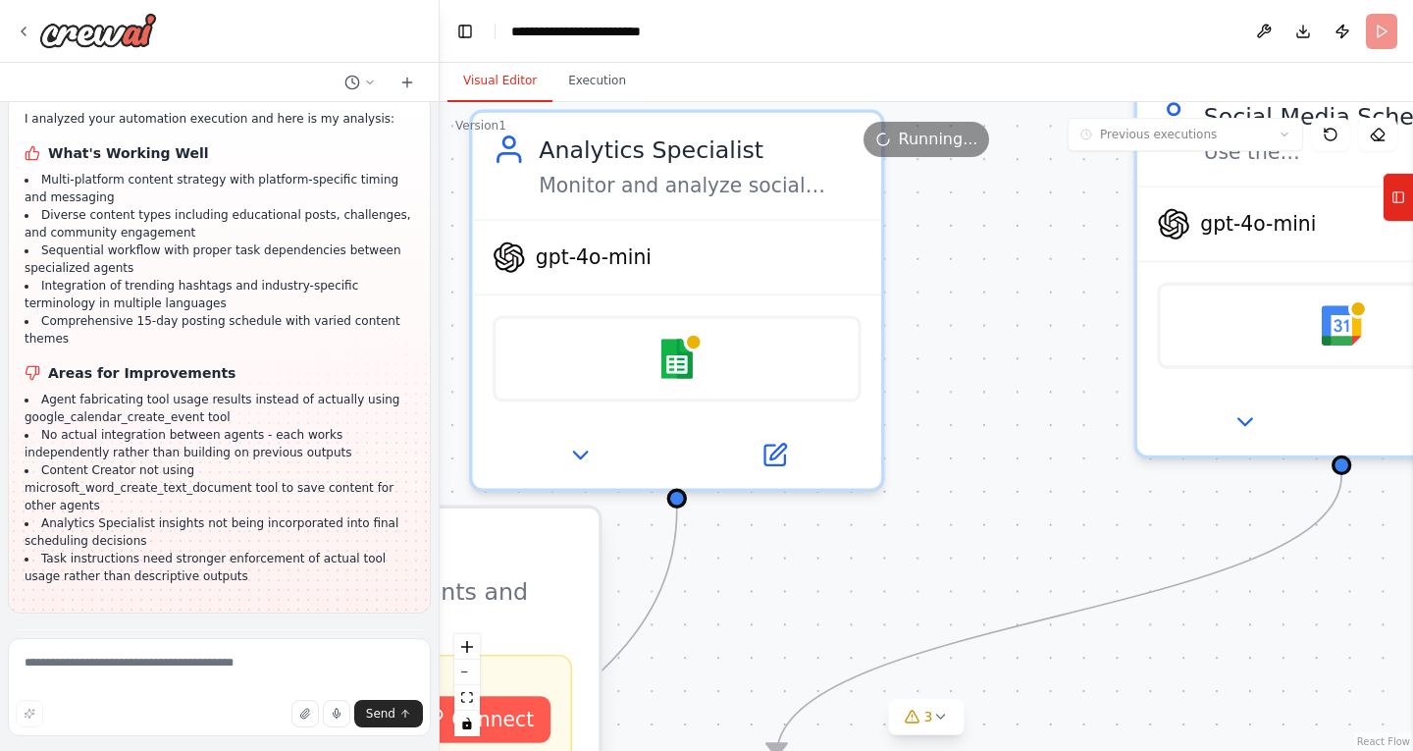
drag, startPoint x: 1338, startPoint y: 395, endPoint x: 938, endPoint y: 260, distance: 421.7
click at [938, 260] on div ".deletable-edge-delete-btn { width: 20px; height: 20px; border: 0px solid #ffff…" at bounding box center [926, 426] width 973 height 649
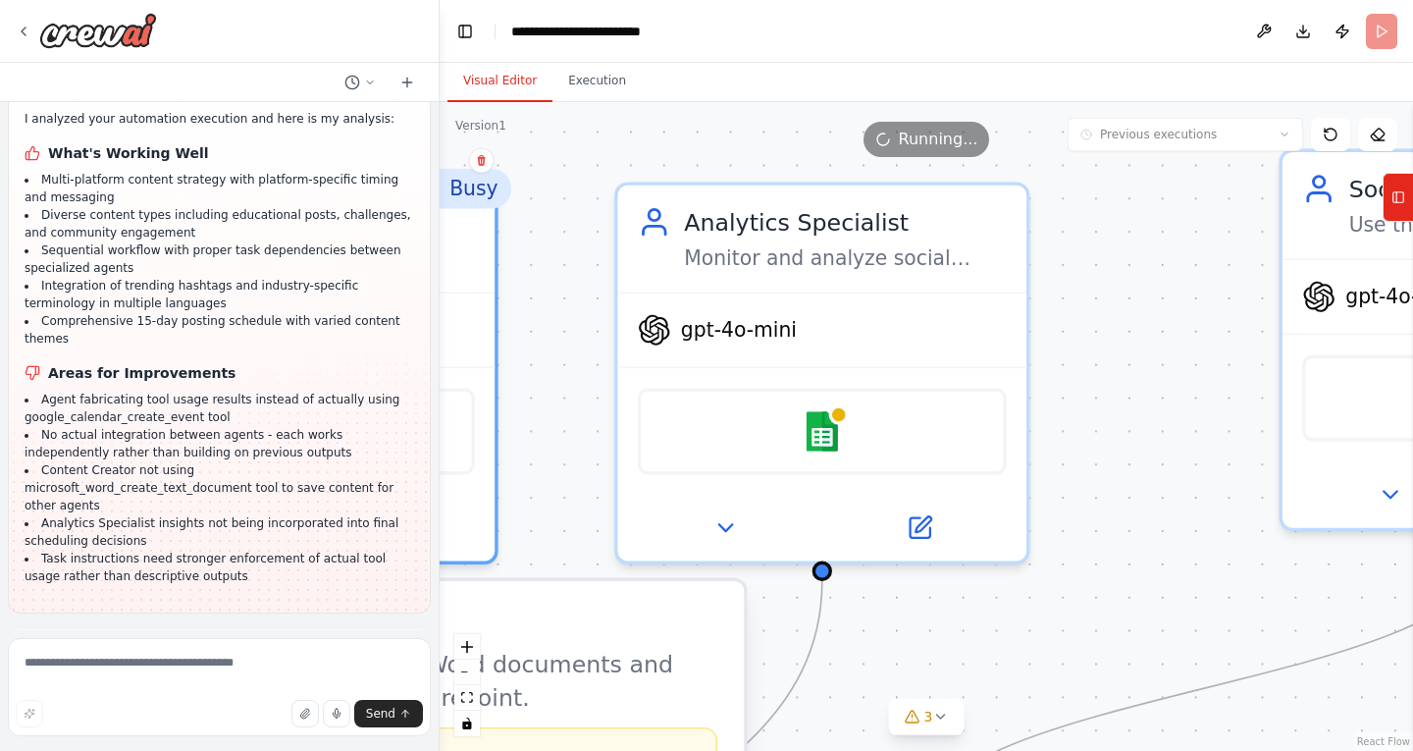
drag, startPoint x: 884, startPoint y: 297, endPoint x: 1079, endPoint y: 415, distance: 228.0
click at [1079, 415] on div ".deletable-edge-delete-btn { width: 20px; height: 20px; border: 0px solid #ffff…" at bounding box center [926, 426] width 973 height 649
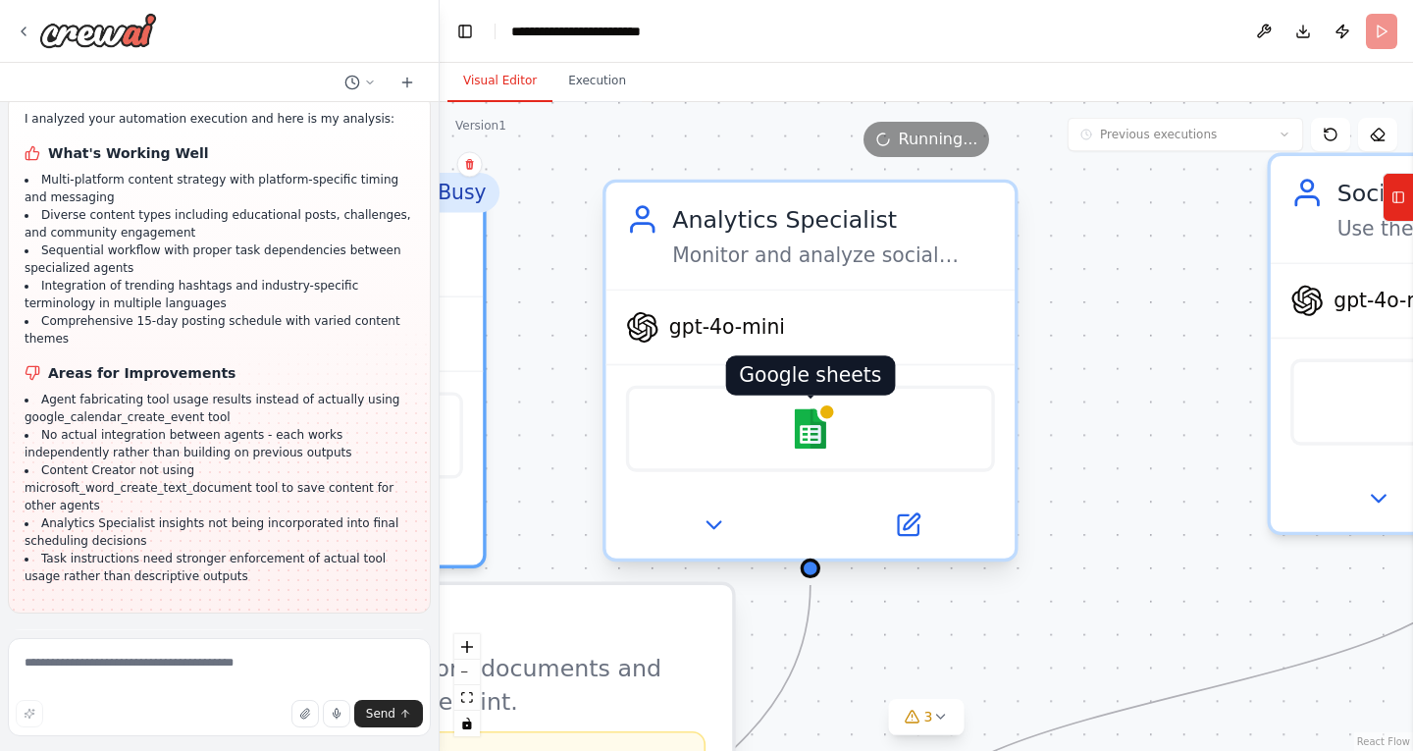
click at [822, 433] on img at bounding box center [810, 428] width 40 height 40
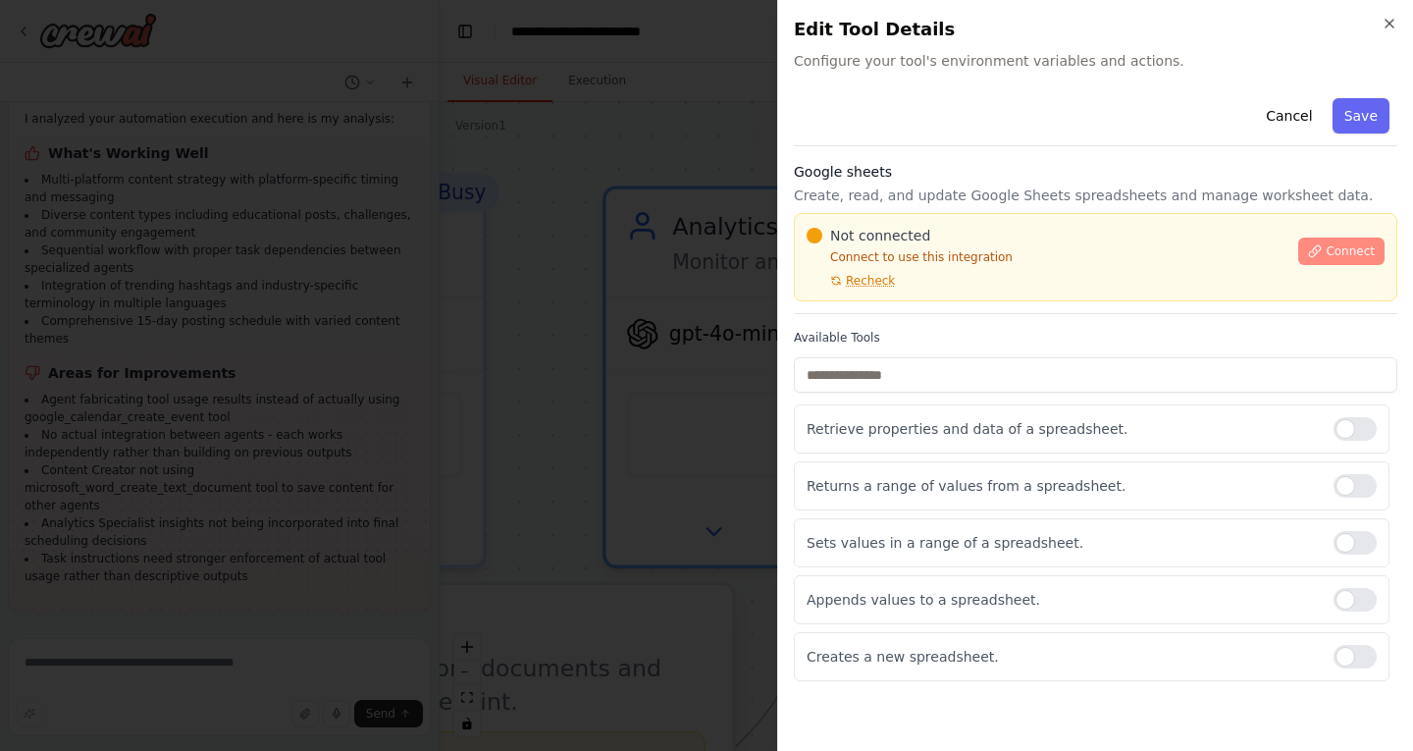
click at [1343, 247] on span "Connect" at bounding box center [1350, 251] width 49 height 16
click at [1321, 250] on icon at bounding box center [1315, 251] width 14 height 14
click at [1344, 249] on span "Connect" at bounding box center [1350, 251] width 49 height 16
click at [1354, 248] on span "Connect" at bounding box center [1350, 251] width 49 height 16
click at [1339, 247] on span "Connect" at bounding box center [1350, 251] width 49 height 16
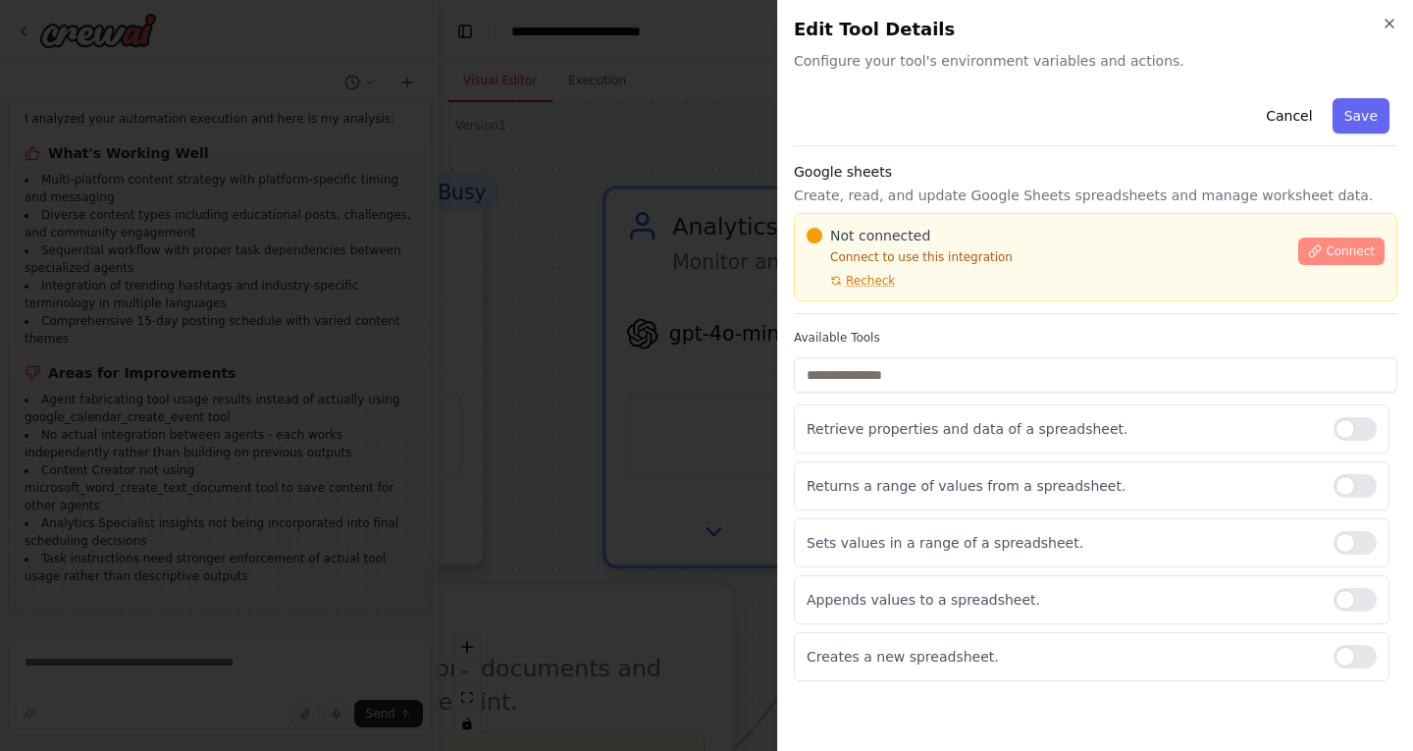
click at [1350, 241] on button "Connect" at bounding box center [1341, 250] width 86 height 27
